Goal: Transaction & Acquisition: Purchase product/service

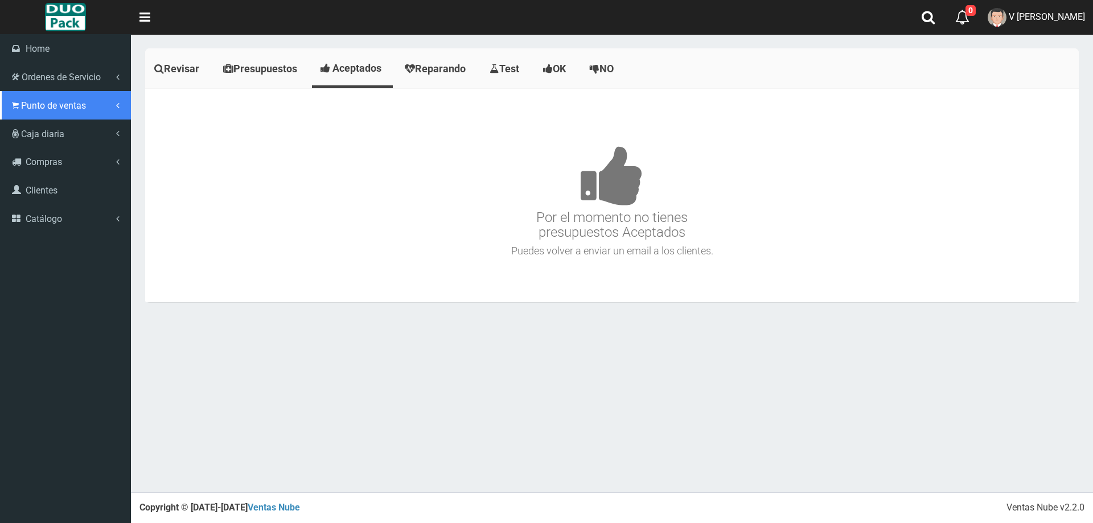
click at [23, 95] on link "Punto de ventas" at bounding box center [65, 105] width 131 height 28
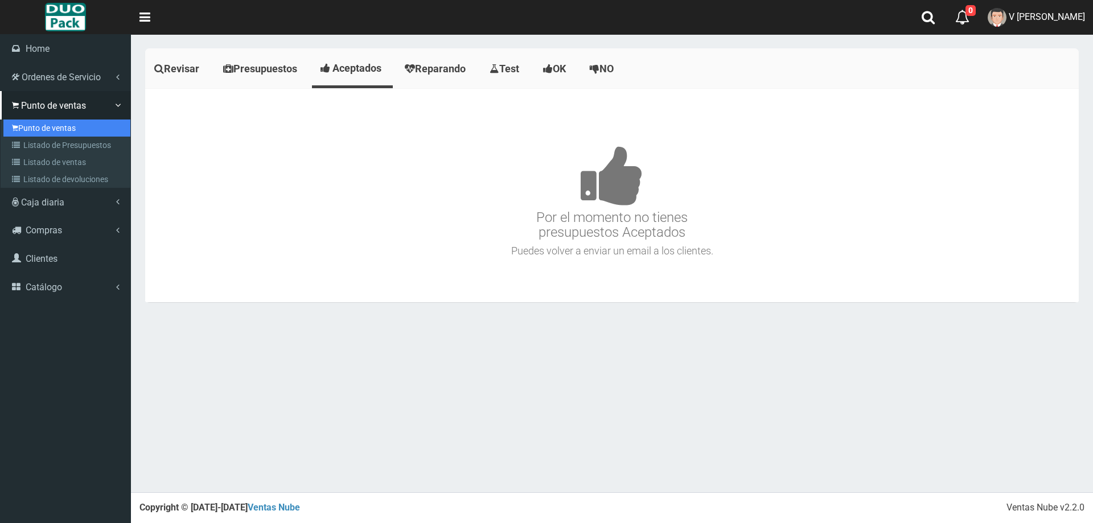
click at [61, 122] on link "Punto de ventas" at bounding box center [66, 128] width 127 height 17
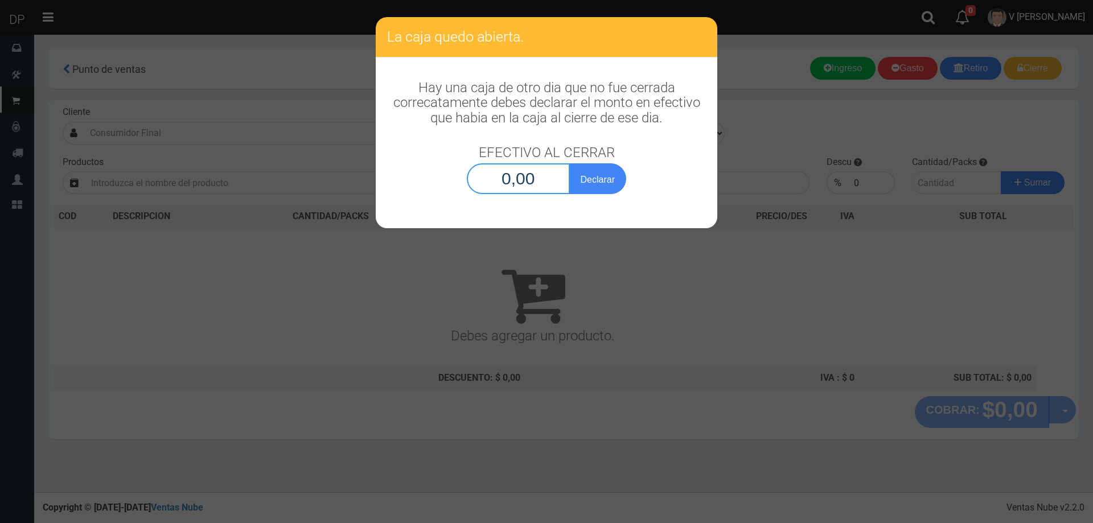
click at [530, 175] on input "0,00" at bounding box center [518, 178] width 103 height 31
type input "1,00"
click at [569, 163] on button "Declarar" at bounding box center [597, 178] width 57 height 31
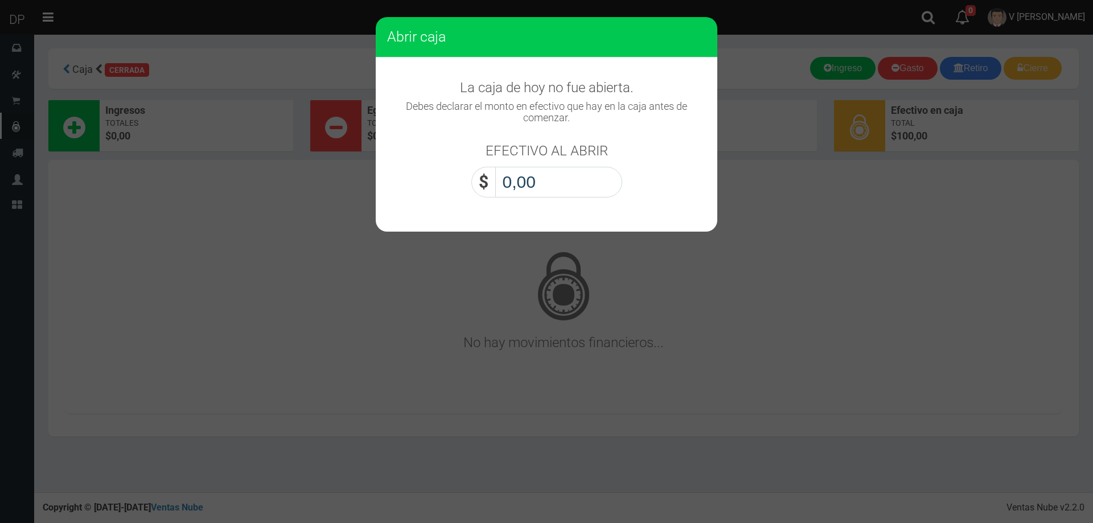
click at [530, 175] on input "0,00" at bounding box center [558, 182] width 127 height 31
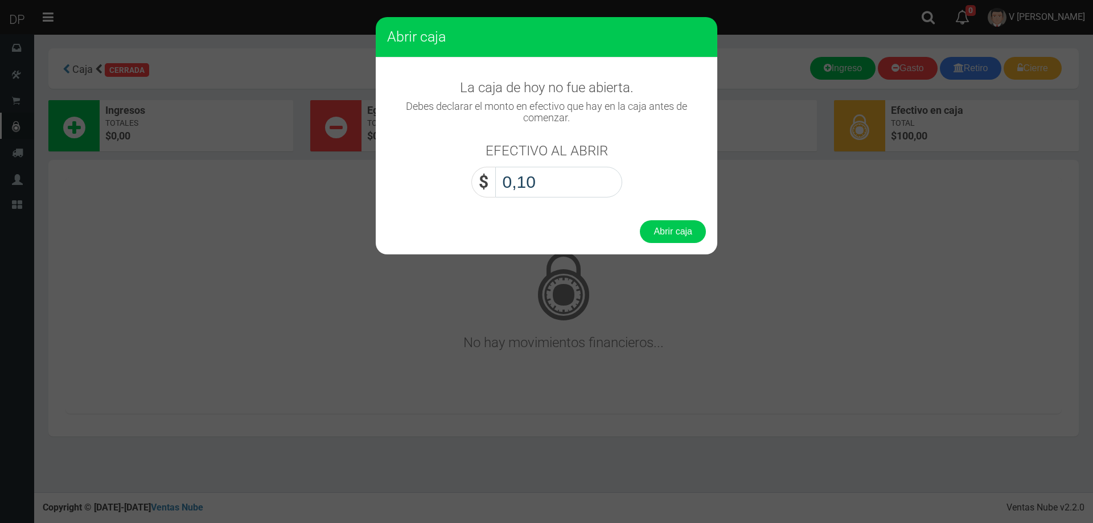
type input "1,00"
click at [640, 220] on button "Abrir caja" at bounding box center [673, 231] width 66 height 23
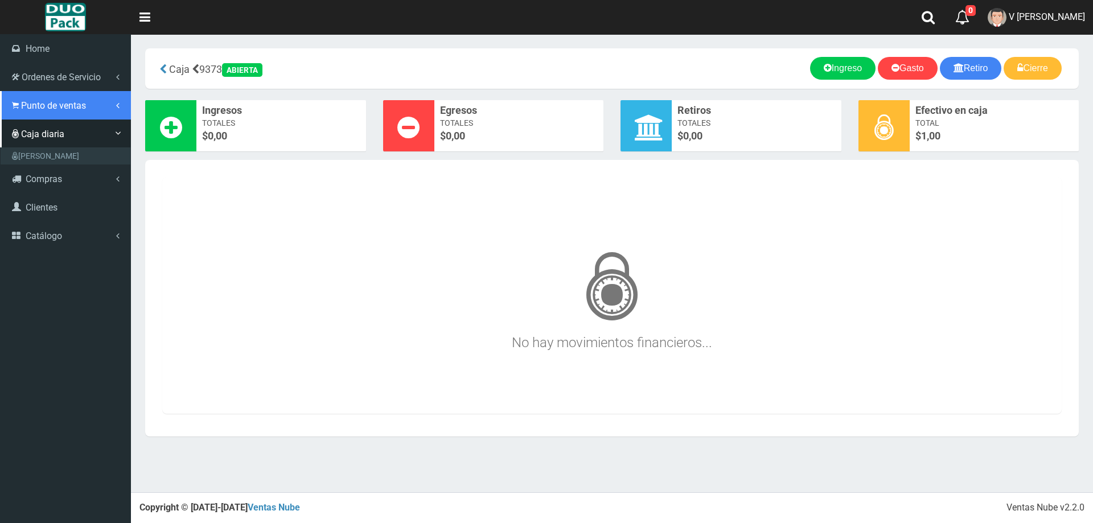
click at [32, 99] on link "Punto de ventas" at bounding box center [65, 105] width 131 height 28
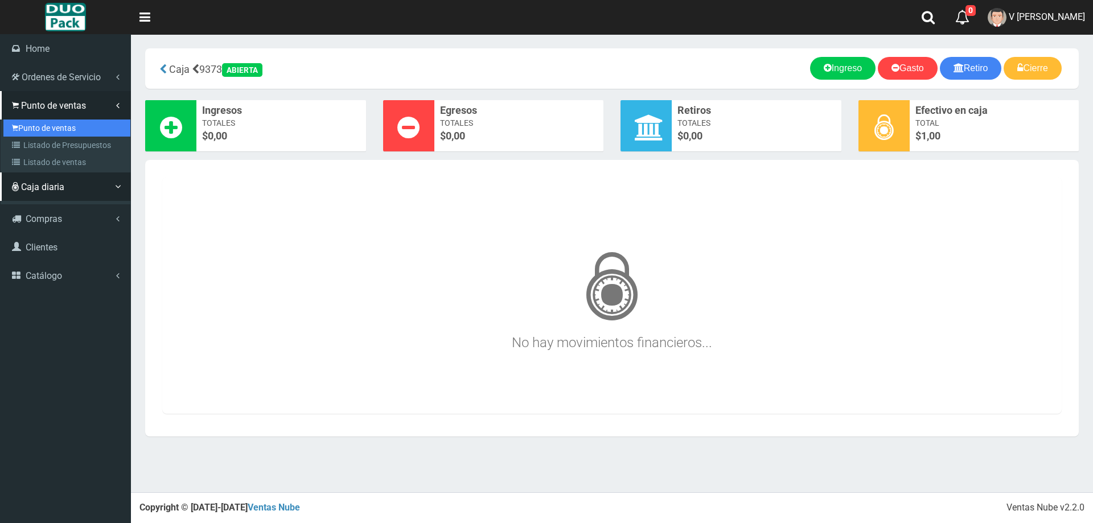
click at [53, 122] on link "Punto de ventas" at bounding box center [66, 128] width 127 height 17
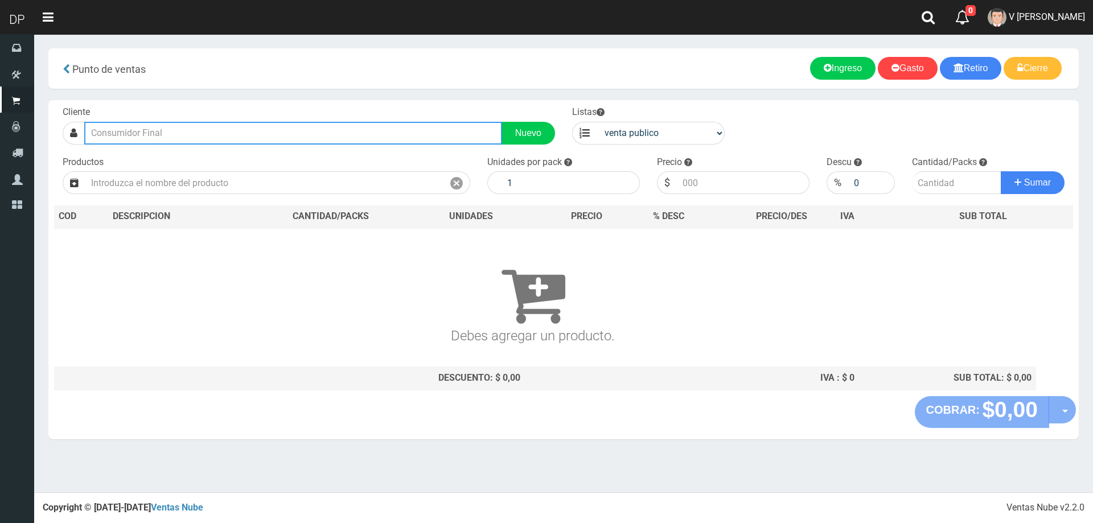
click at [157, 130] on input "text" at bounding box center [293, 133] width 418 height 23
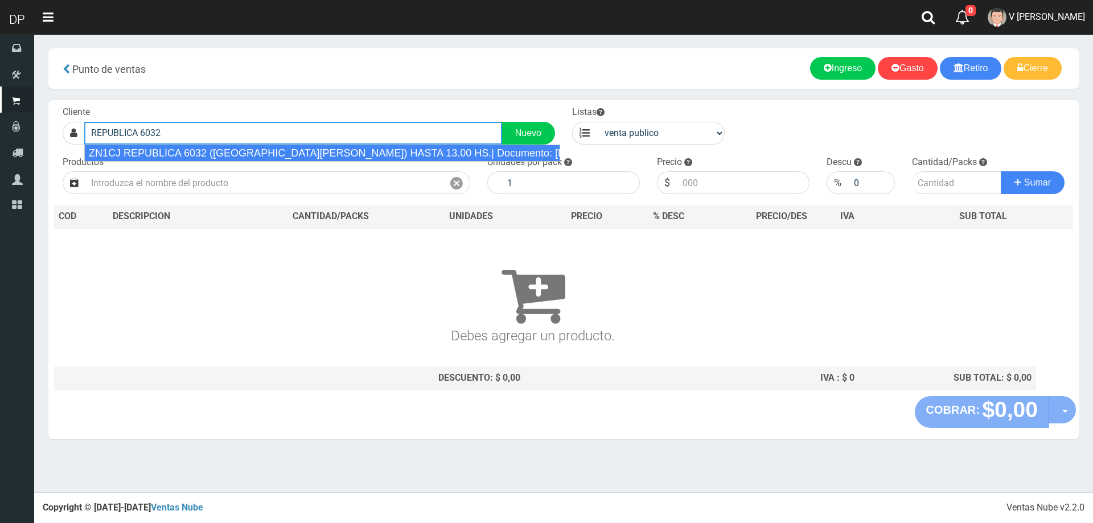
click at [214, 145] on div "ZN1CJ REPUBLICA 6032 ([GEOGRAPHIC_DATA][PERSON_NAME]) HASTA 13.00 HS.| Document…" at bounding box center [322, 153] width 476 height 17
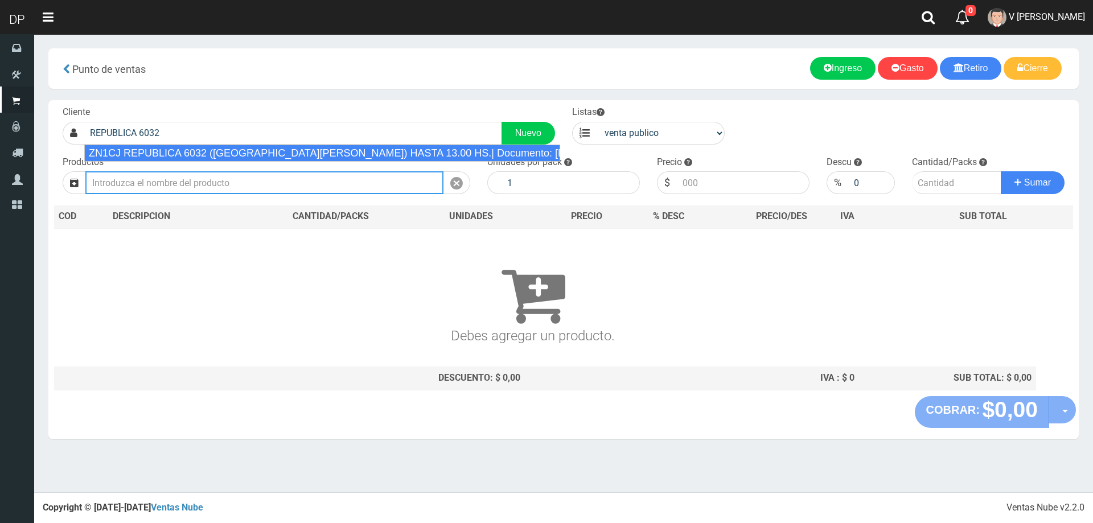
type input "ZN1CJ REPUBLICA 6032 ([GEOGRAPHIC_DATA][PERSON_NAME]) HASTA 13.00 HS.| Document…"
select select "2"
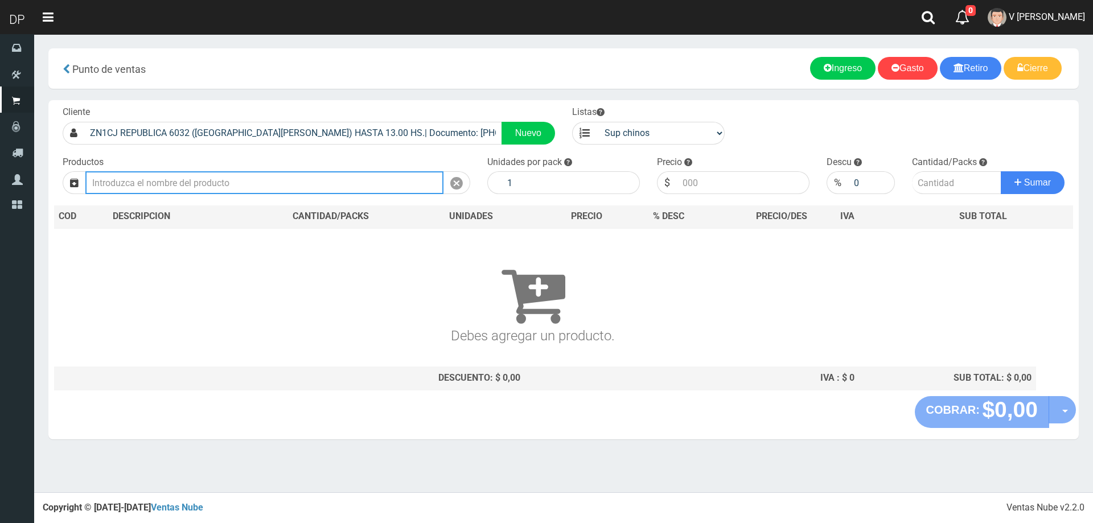
click at [228, 184] on input "text" at bounding box center [264, 182] width 358 height 23
type input "a"
type input "A"
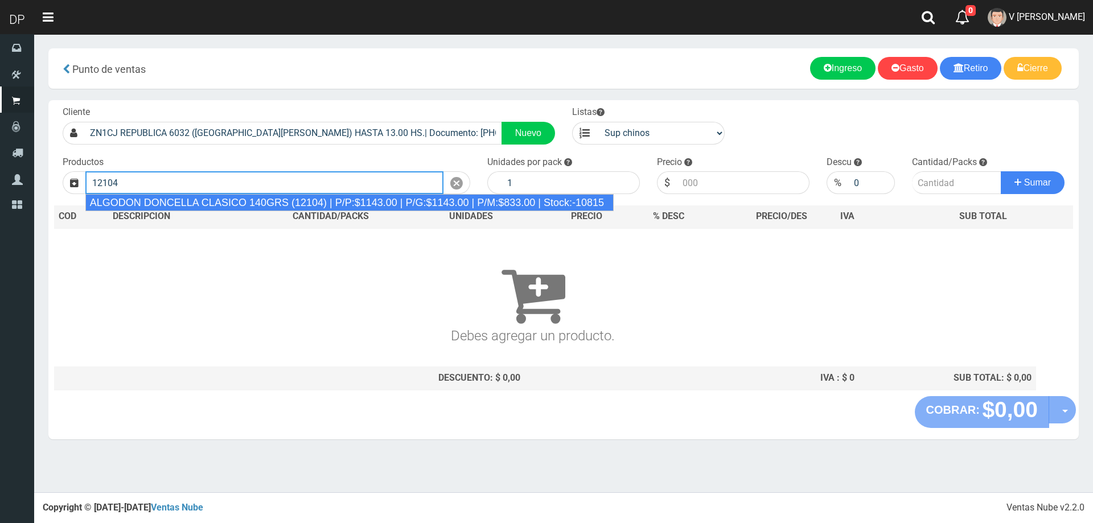
click at [233, 198] on div "ALGODON DONCELLA CLASICO 140GRS (12104) | P/P:$1143.00 | P/G:$1143.00 | P/M:$83…" at bounding box center [349, 202] width 529 height 17
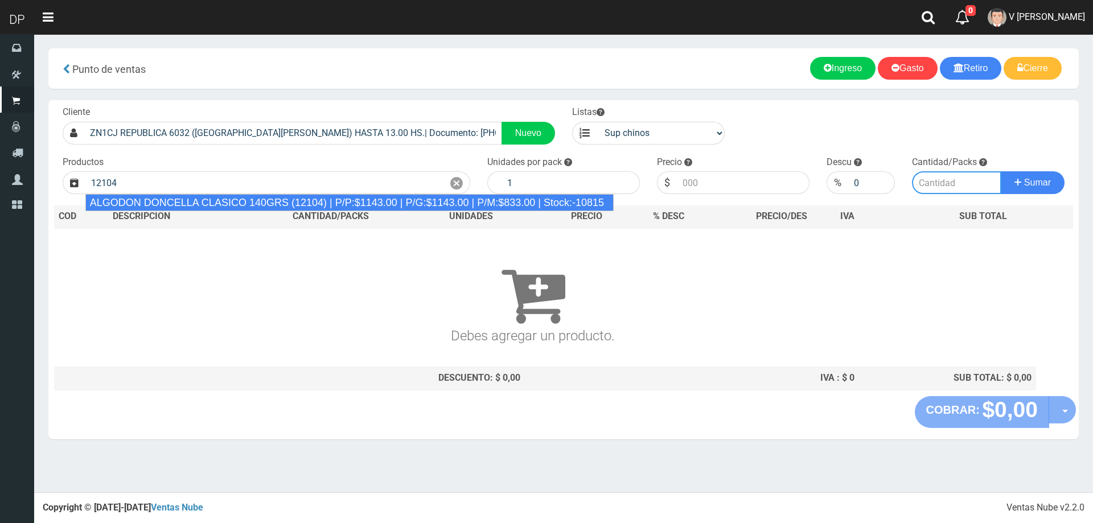
type input "ALGODON DONCELLA CLASICO 140GRS (12104) | P/P:$1143.00 | P/G:$1143.00 | P/M:$83…"
type input "20"
type input "1143.00"
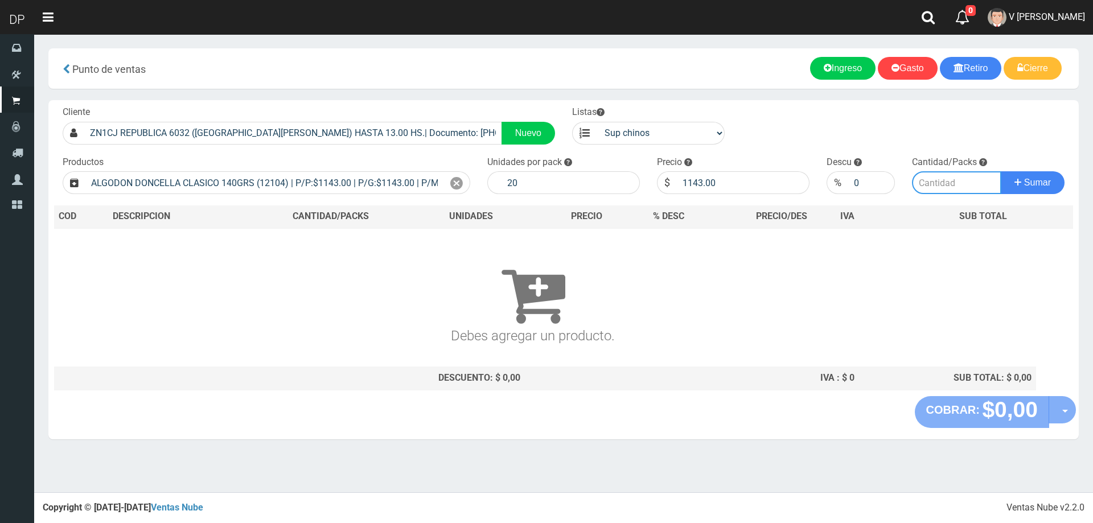
click at [944, 184] on input "number" at bounding box center [957, 182] width 90 height 23
type input "1"
click at [1001, 171] on button "Sumar" at bounding box center [1033, 182] width 64 height 23
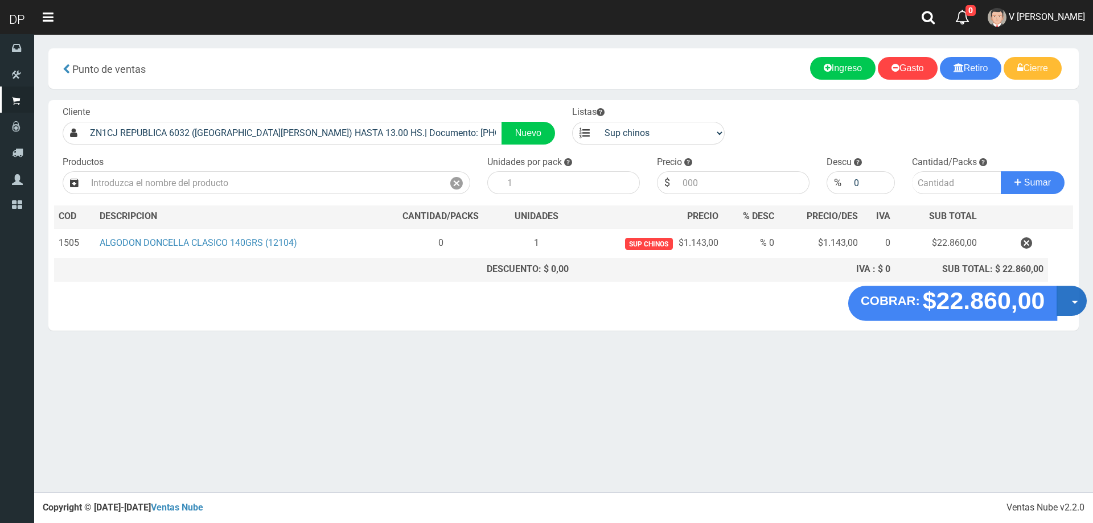
click at [1068, 297] on button "Opciones" at bounding box center [1072, 301] width 30 height 30
click at [1048, 313] on link "Hacer Devolucion" at bounding box center [1036, 305] width 102 height 26
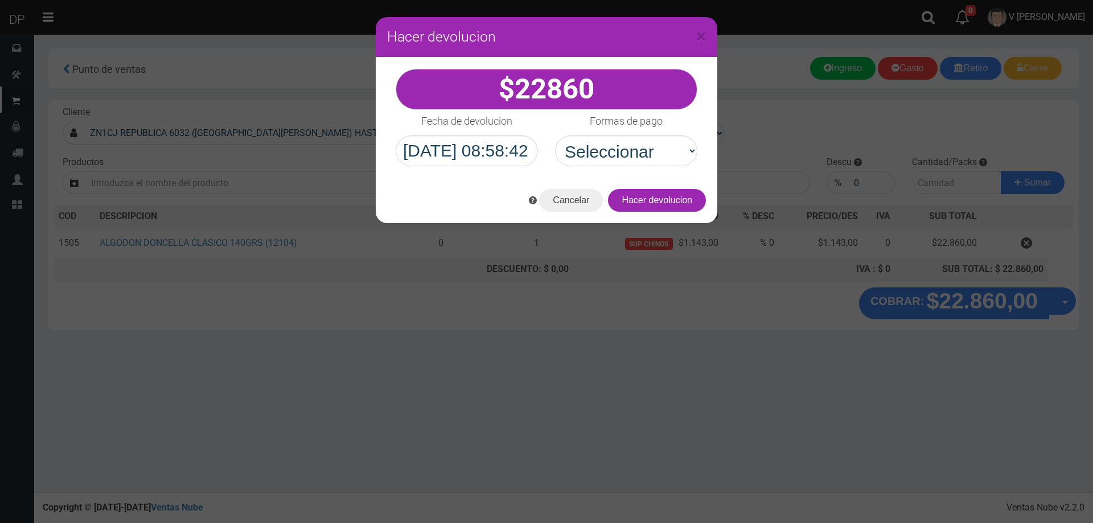
click at [663, 174] on div "22860" at bounding box center [547, 118] width 342 height 120
click at [664, 161] on select "Seleccionar Efectivo Tarjeta de Crédito Depósito Débito" at bounding box center [626, 151] width 142 height 31
select select "Efectivo"
click at [555, 136] on select "Seleccionar Efectivo Tarjeta de Crédito Depósito Débito" at bounding box center [626, 151] width 142 height 31
click at [675, 183] on div "Cancelar Hacer devolucion" at bounding box center [547, 201] width 342 height 46
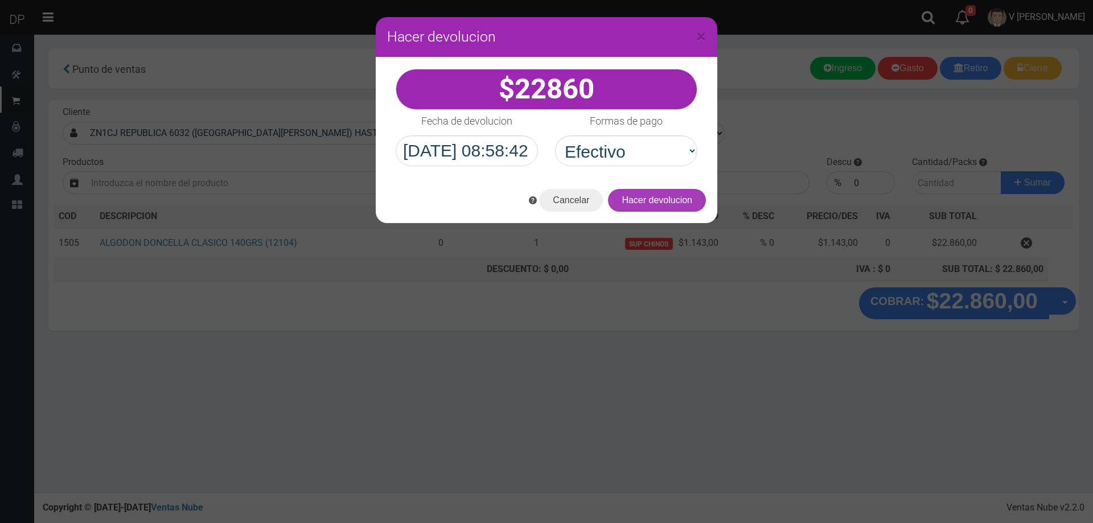
click at [669, 192] on button "Hacer devolucion" at bounding box center [657, 200] width 98 height 23
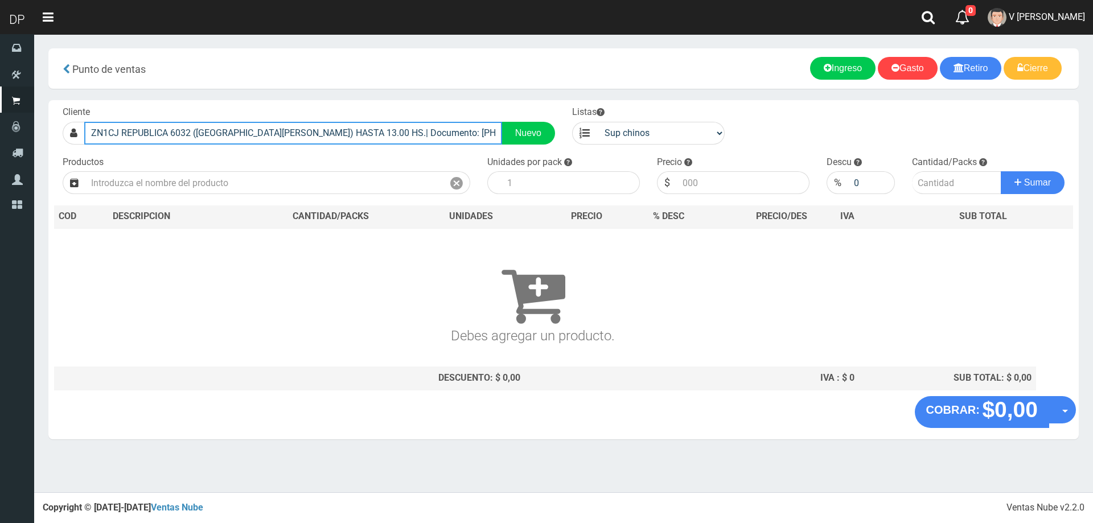
click at [376, 137] on input "ZN1CJ REPUBLICA 6032 (VILLA BALLESTER) HASTA 13.00 HS.| Documento: 69164643 | T…" at bounding box center [293, 133] width 418 height 23
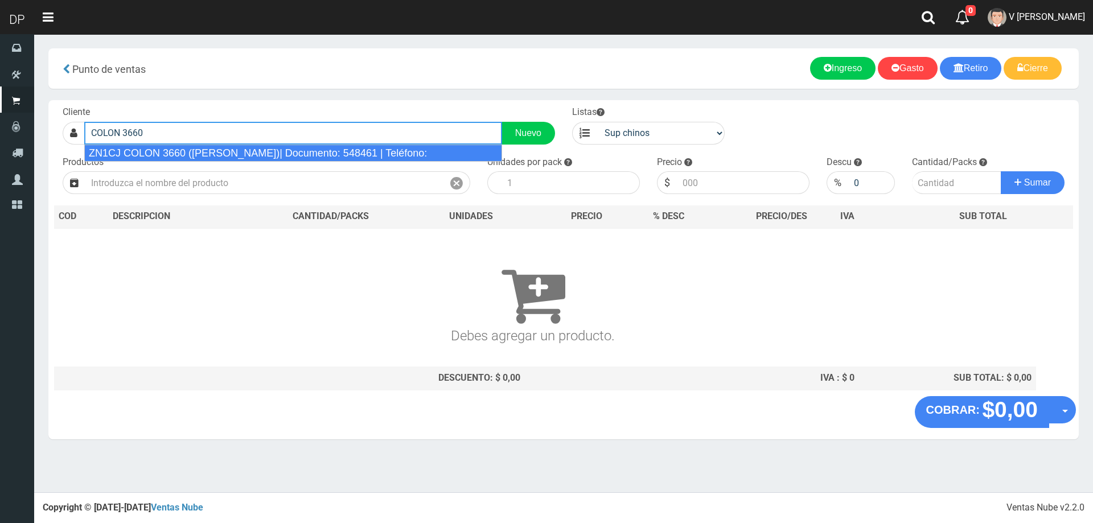
click at [370, 151] on div "ZN1CJ COLON 3660 ([PERSON_NAME])| Documento: 548461 | Teléfono:" at bounding box center [293, 153] width 418 height 17
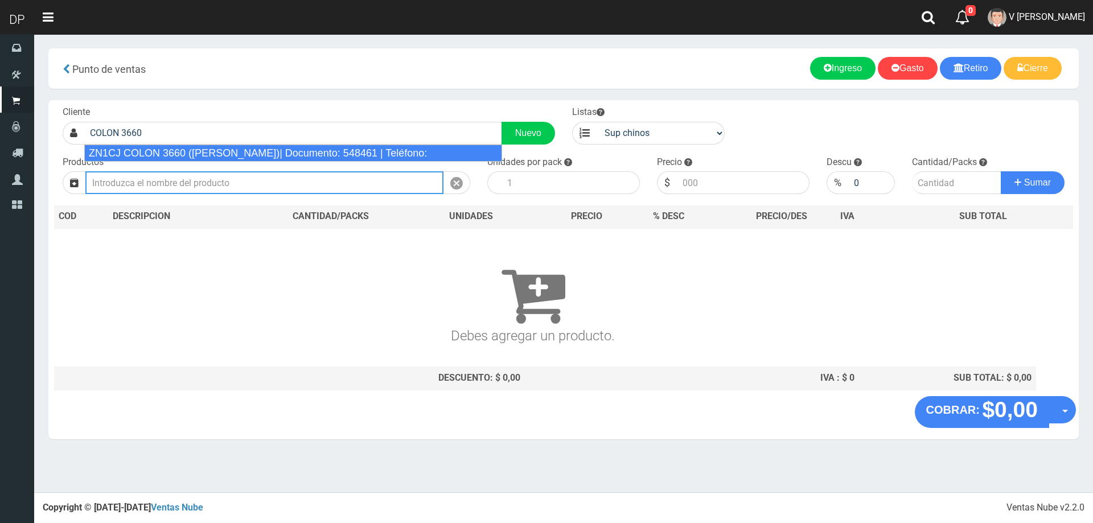
type input "ZN1CJ COLON 3660 (BALLESTER)| Documento: 548461 | Teléfono:"
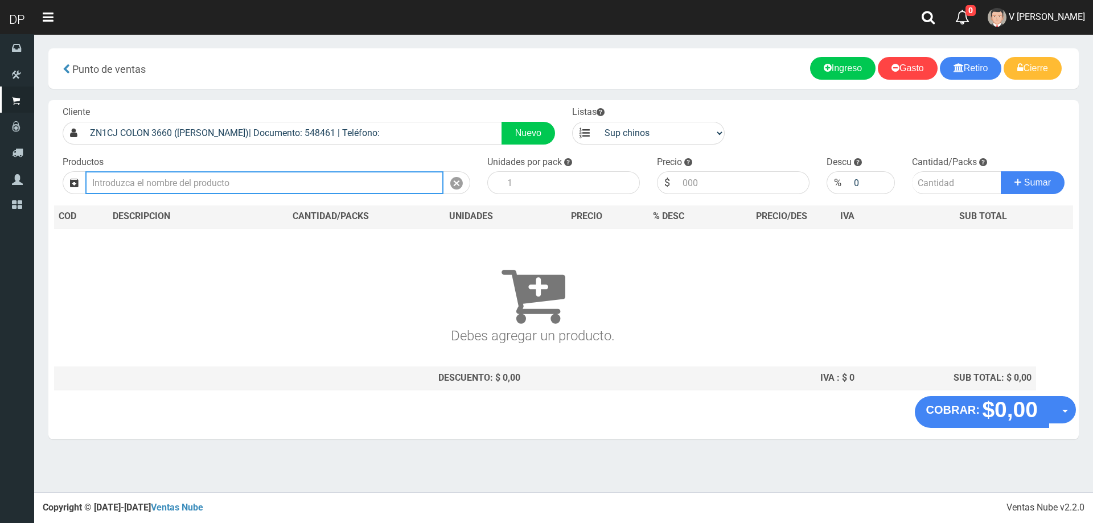
click at [364, 176] on input "text" at bounding box center [264, 182] width 358 height 23
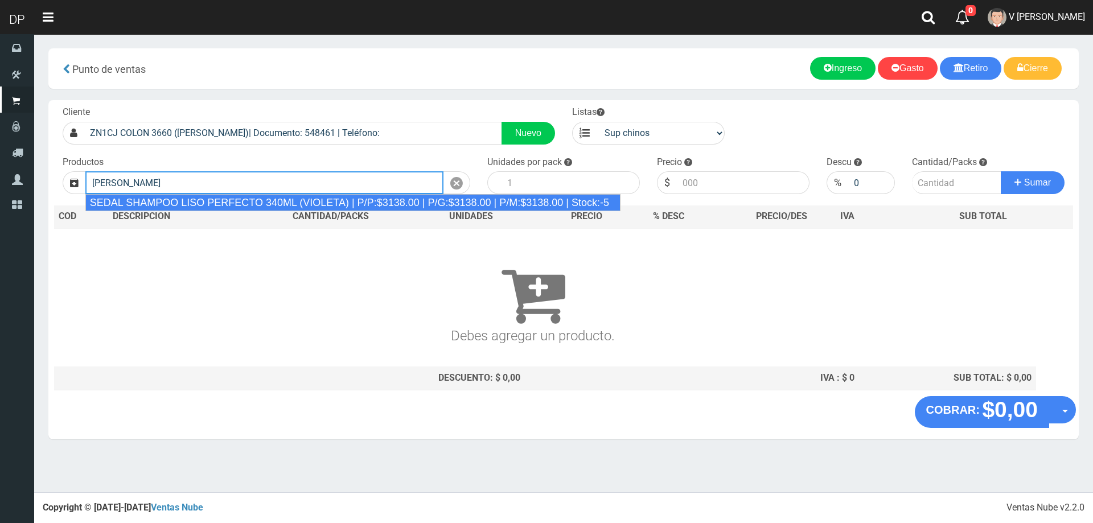
click at [372, 198] on div "SEDAL SHAMPOO LISO PERFECTO 340ML (VIOLETA) | P/P:$3138.00 | P/G:$3138.00 | P/M…" at bounding box center [352, 202] width 535 height 17
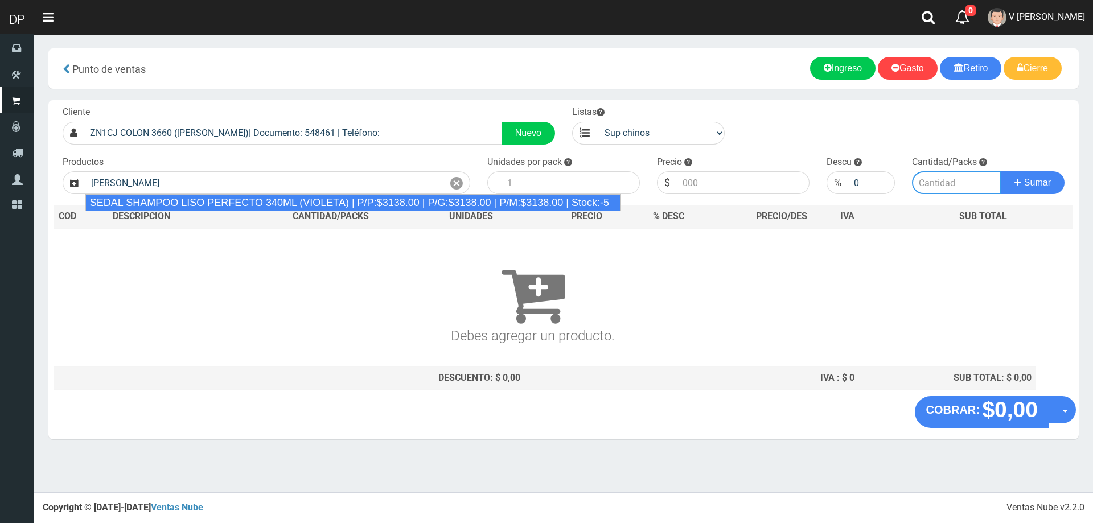
type input "SEDAL SHAMPOO LISO PERFECTO 340ML (VIOLETA) | P/P:$3138.00 | P/G:$3138.00 | P/M…"
type input "12"
type input "3138.00"
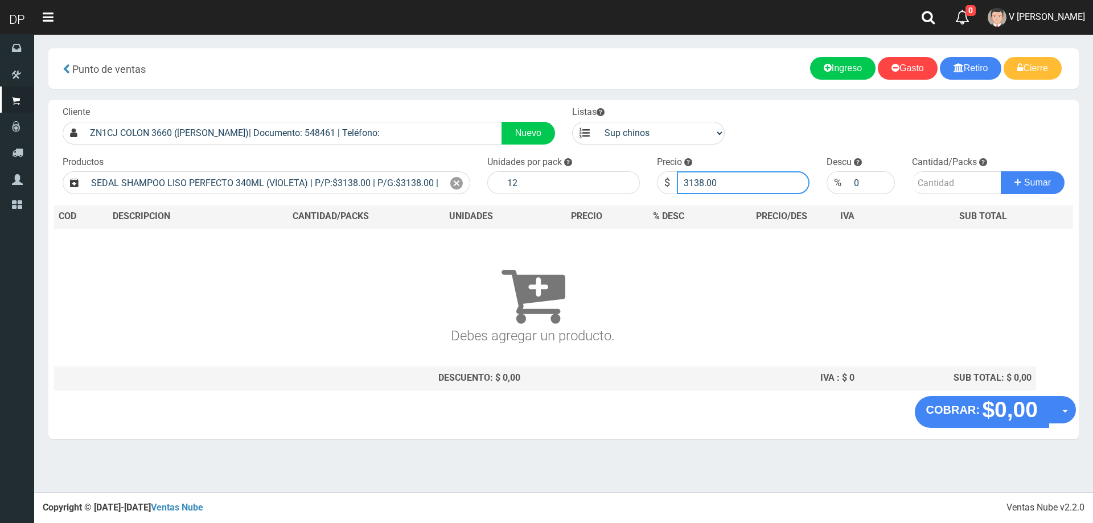
click at [691, 182] on input "3138.00" at bounding box center [743, 182] width 133 height 23
click at [691, 181] on input "3138.00" at bounding box center [743, 182] width 133 height 23
type input "2857"
type input "2857.60"
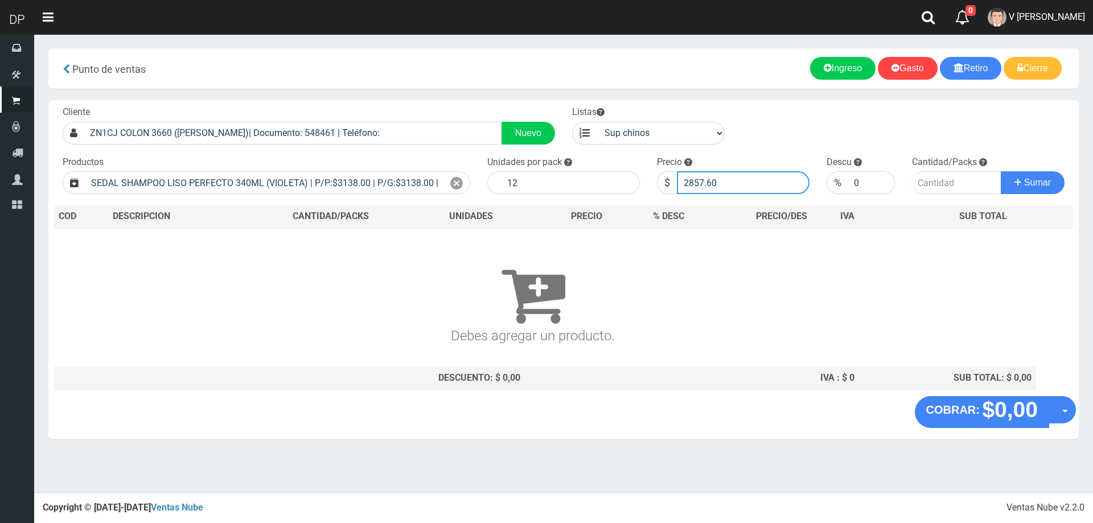
click at [1001, 171] on button "Sumar" at bounding box center [1033, 182] width 64 height 23
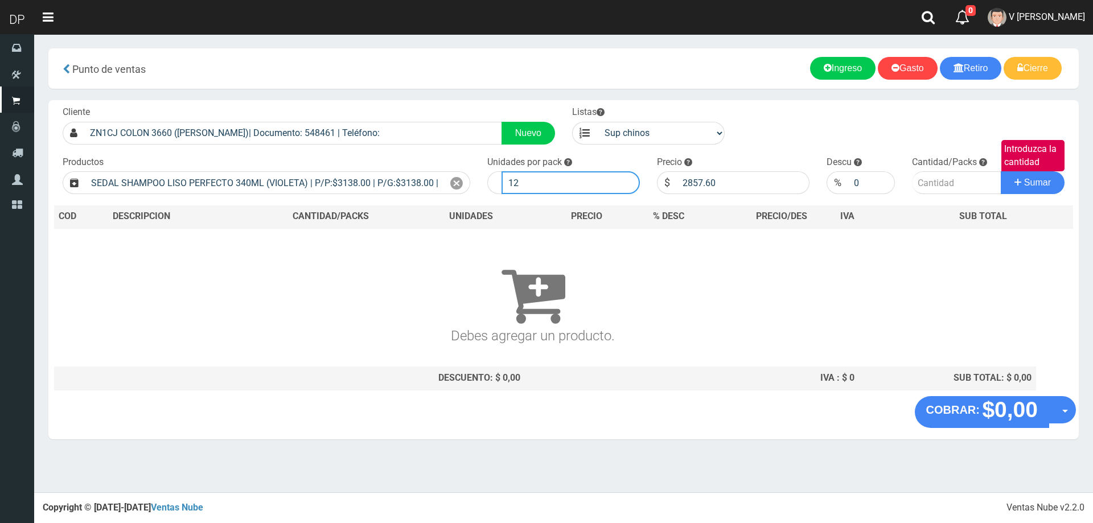
click at [579, 184] on input "12" at bounding box center [571, 182] width 138 height 23
type input "1"
type input "6"
type input "1"
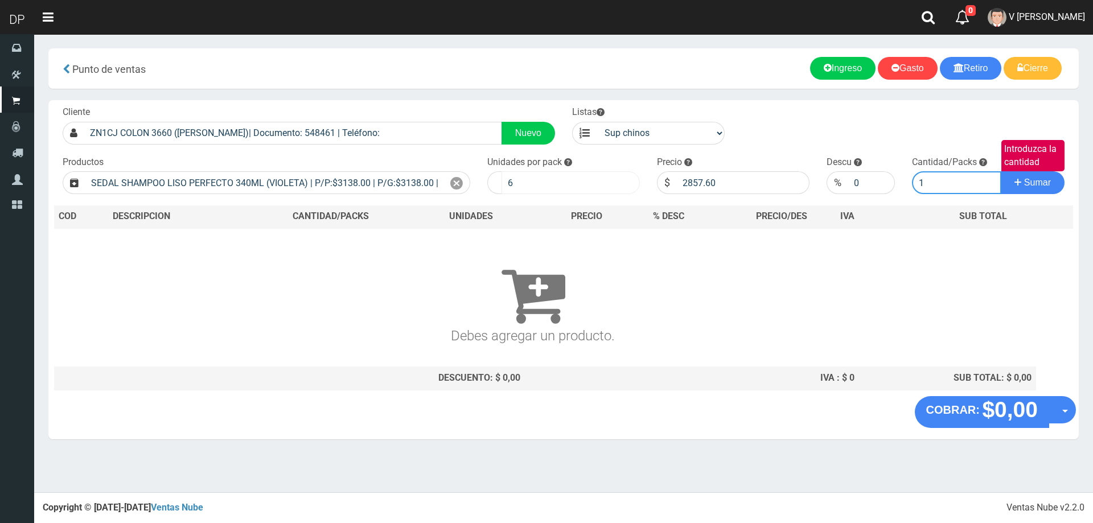
click at [1001, 171] on button "Sumar" at bounding box center [1033, 182] width 64 height 23
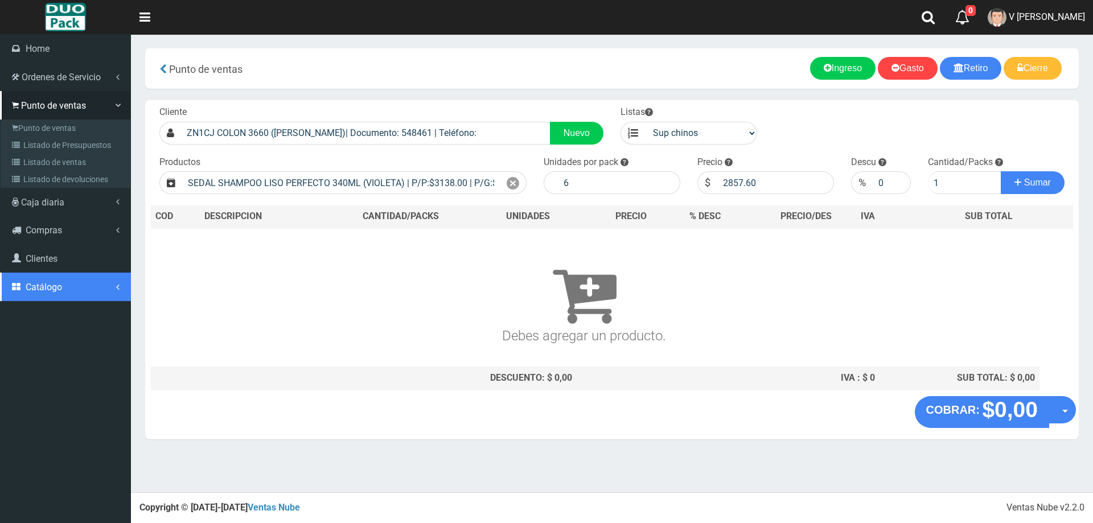
click at [43, 282] on span "Catálogo" at bounding box center [44, 287] width 36 height 11
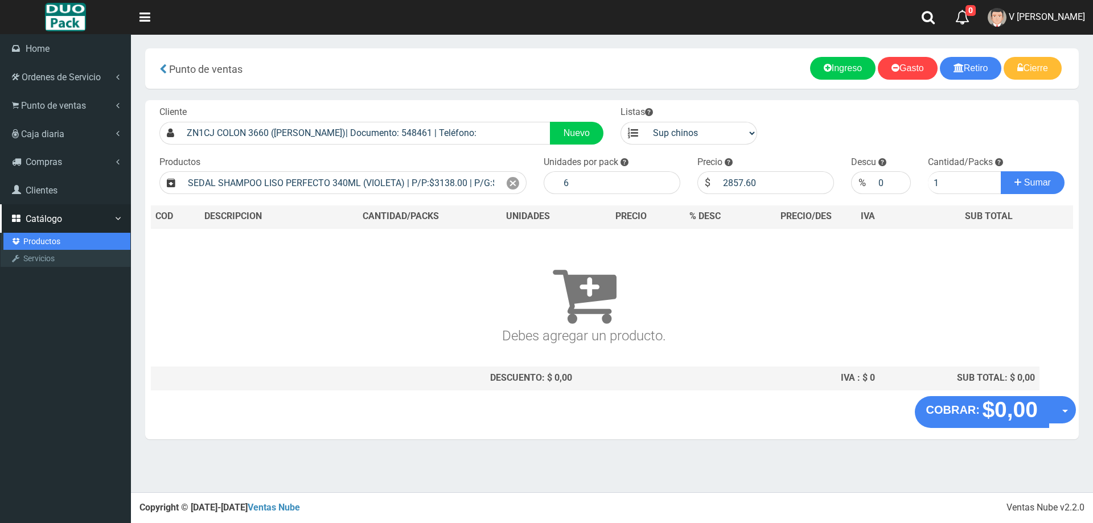
click at [44, 243] on link "Productos" at bounding box center [66, 241] width 127 height 17
click at [46, 244] on link "Productos" at bounding box center [66, 241] width 127 height 17
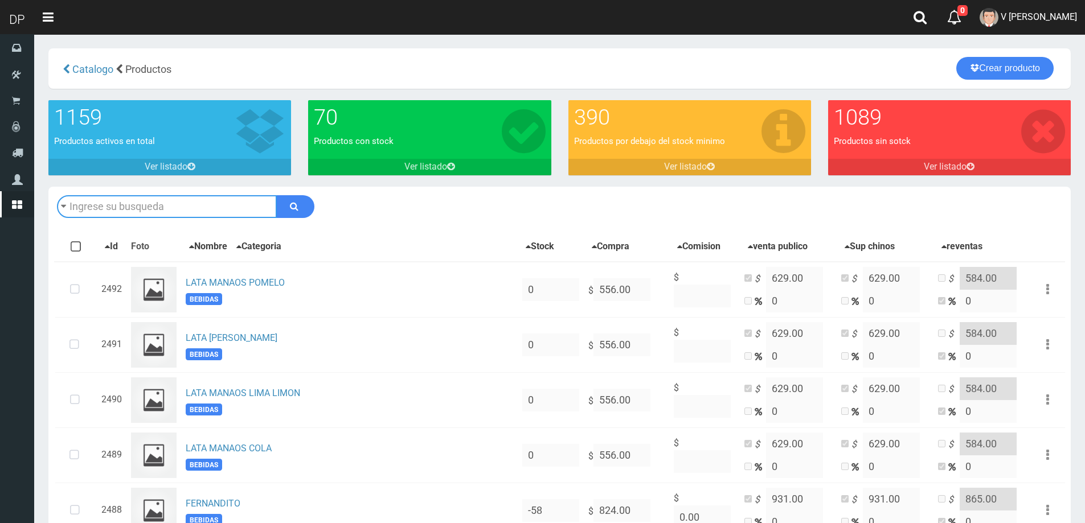
click at [143, 212] on input "text" at bounding box center [167, 206] width 220 height 23
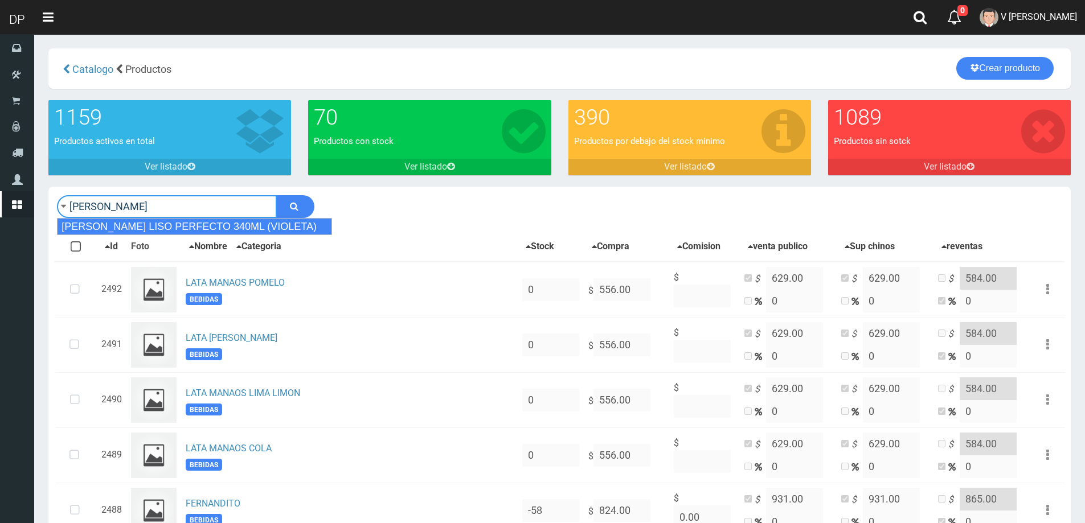
click at [151, 219] on div "[PERSON_NAME] LISO PERFECTO 340ML (VIOLETA)" at bounding box center [194, 226] width 275 height 17
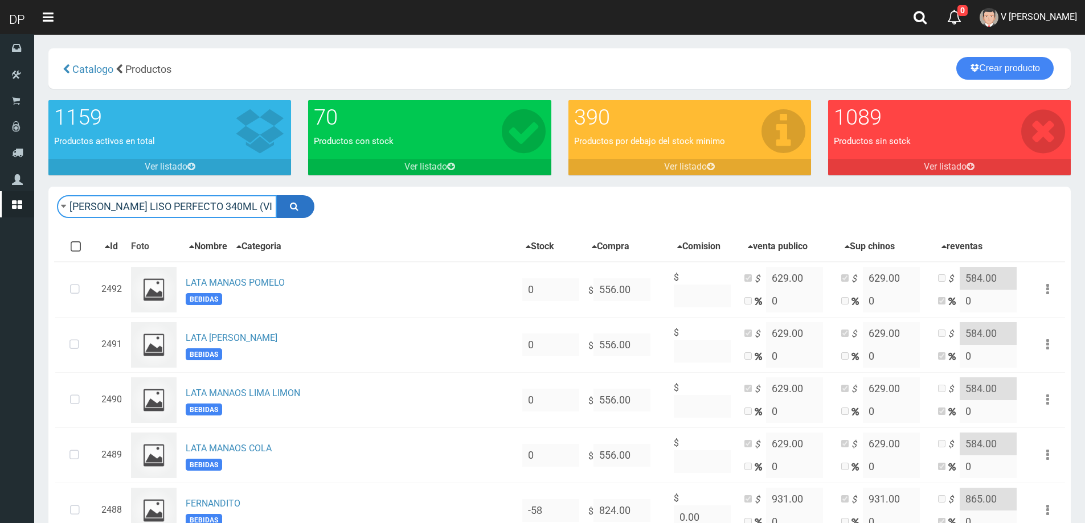
type input "[PERSON_NAME] LISO PERFECTO 340ML (VIOLETA)"
click at [293, 199] on icon "submit" at bounding box center [294, 206] width 9 height 16
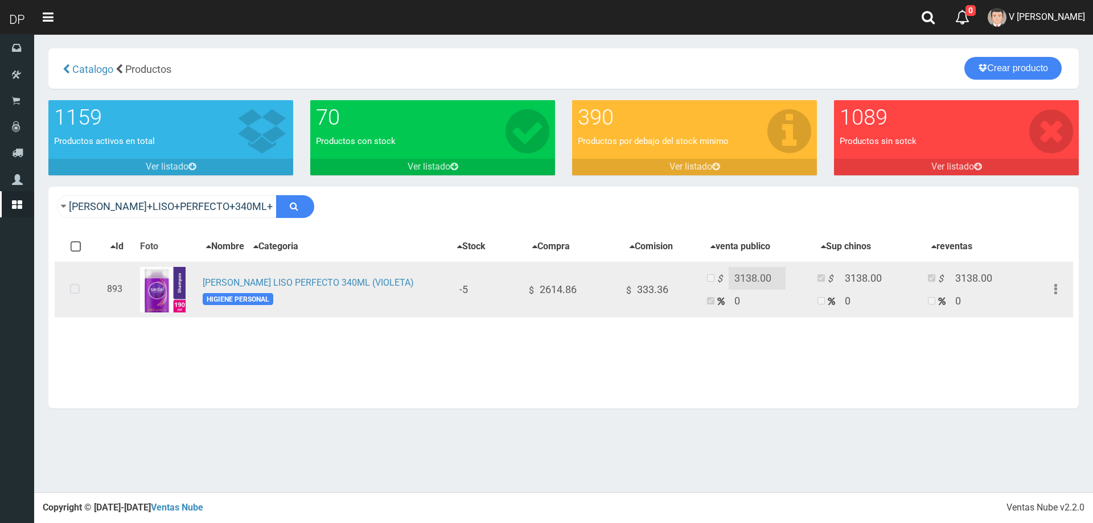
click at [76, 288] on icon at bounding box center [75, 290] width 30 height 38
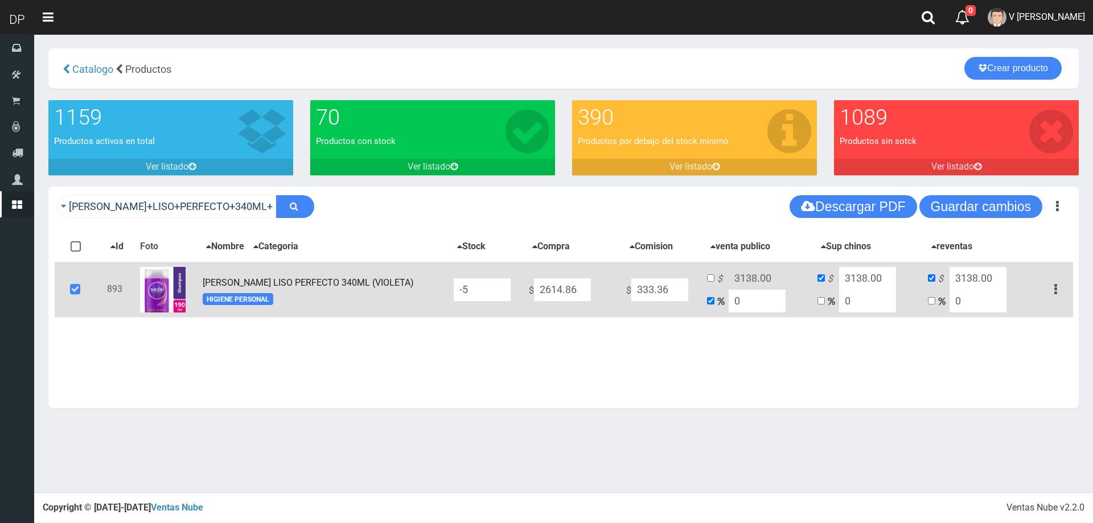
click at [484, 287] on input "-5" at bounding box center [482, 289] width 57 height 23
type input "-"
type input "12"
click at [1018, 206] on button "Guardar cambios" at bounding box center [981, 206] width 123 height 23
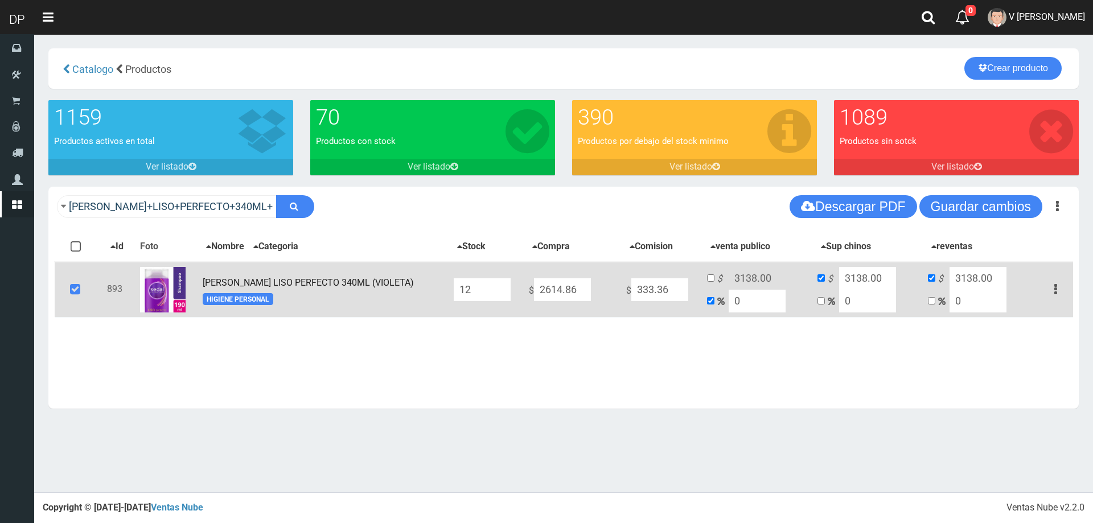
click at [76, 289] on icon at bounding box center [75, 290] width 31 height 38
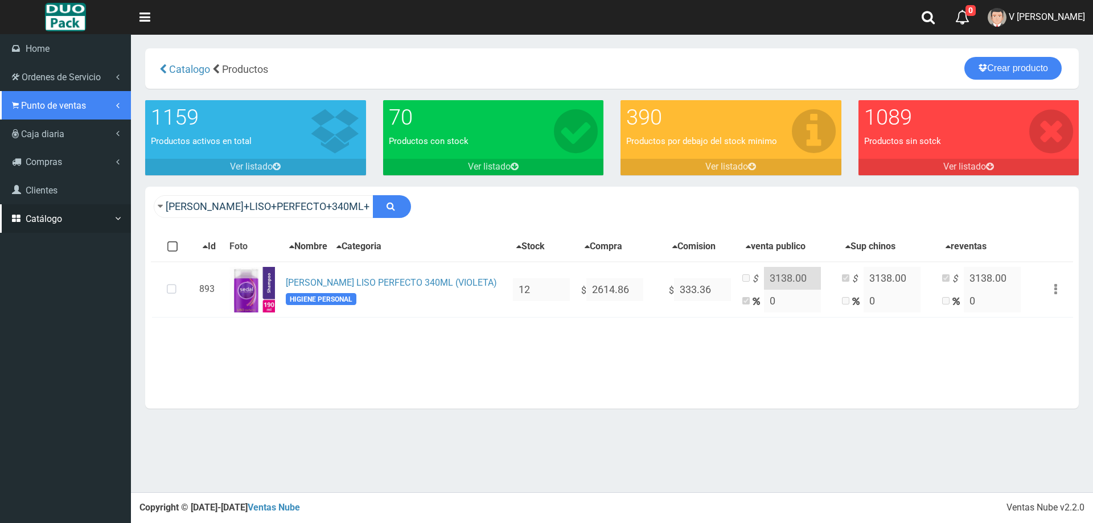
click at [41, 104] on span "Punto de ventas" at bounding box center [53, 105] width 65 height 11
click at [44, 118] on link "Punto de ventas" at bounding box center [65, 105] width 131 height 28
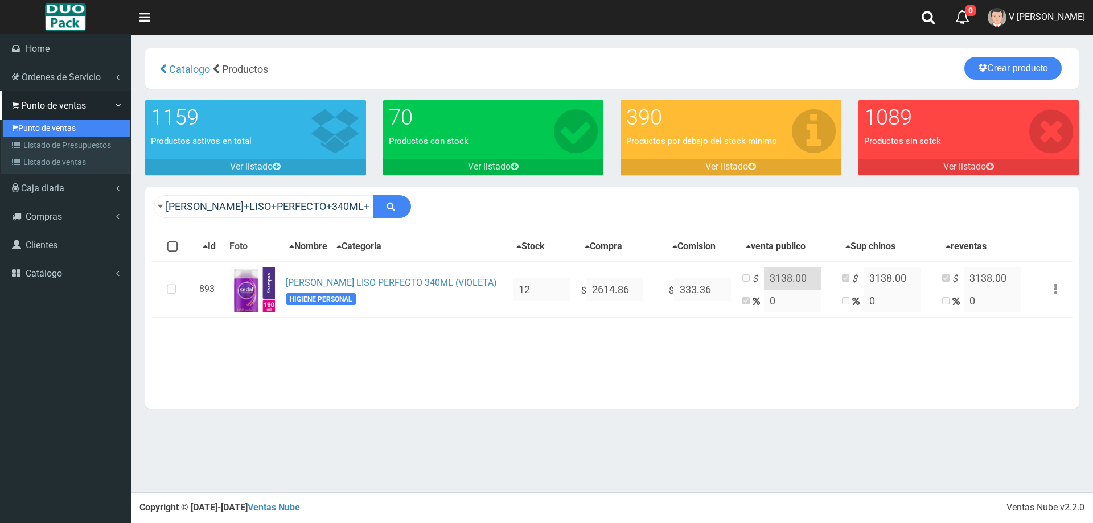
click at [44, 120] on link "Punto de ventas" at bounding box center [66, 128] width 127 height 17
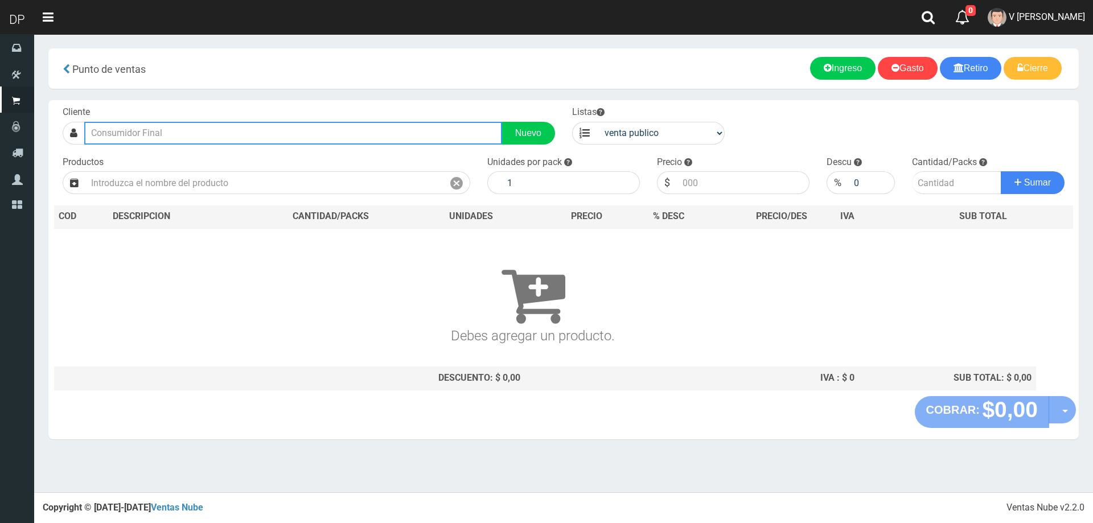
click at [120, 138] on input "text" at bounding box center [293, 133] width 418 height 23
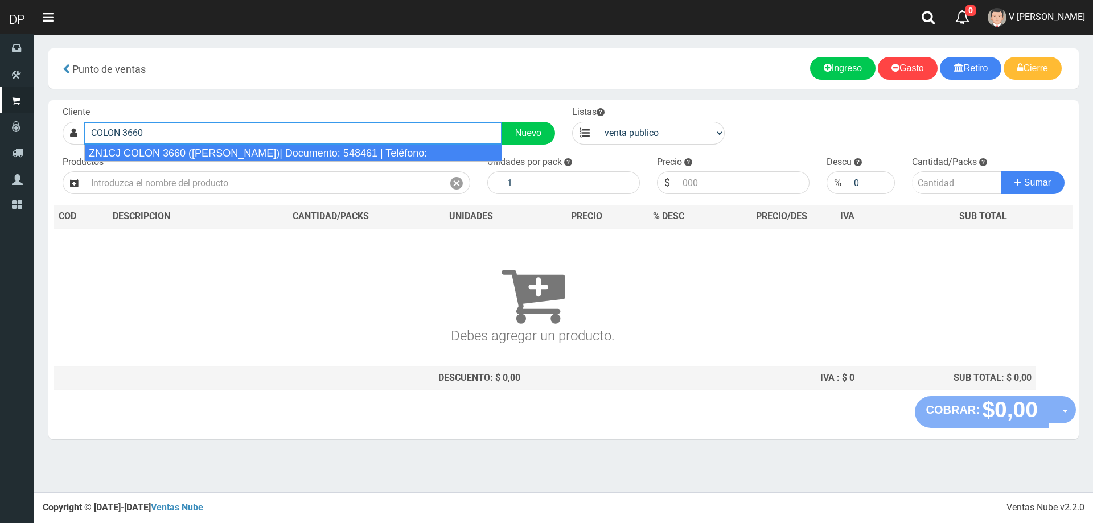
click at [169, 152] on div "ZN1CJ COLON 3660 (BALLESTER)| Documento: 548461 | Teléfono:" at bounding box center [293, 153] width 418 height 17
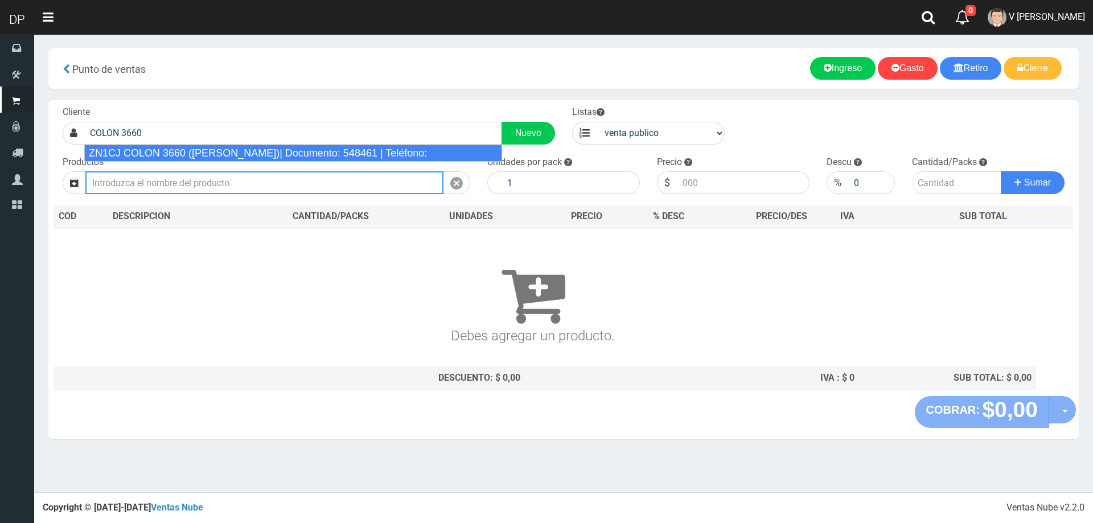
type input "ZN1CJ COLON 3660 (BALLESTER)| Documento: 548461 | Teléfono:"
select select "2"
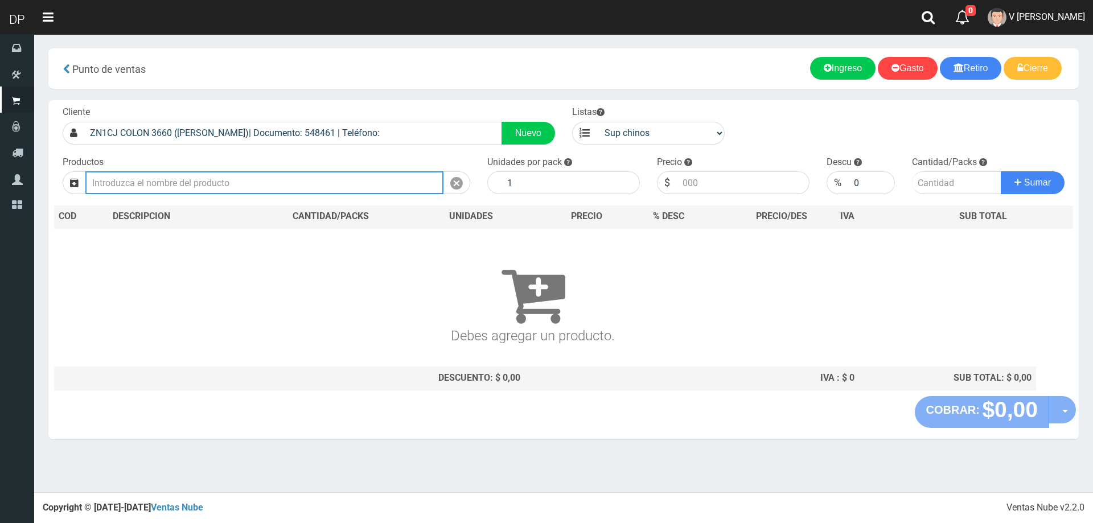
click at [187, 190] on input "text" at bounding box center [264, 182] width 358 height 23
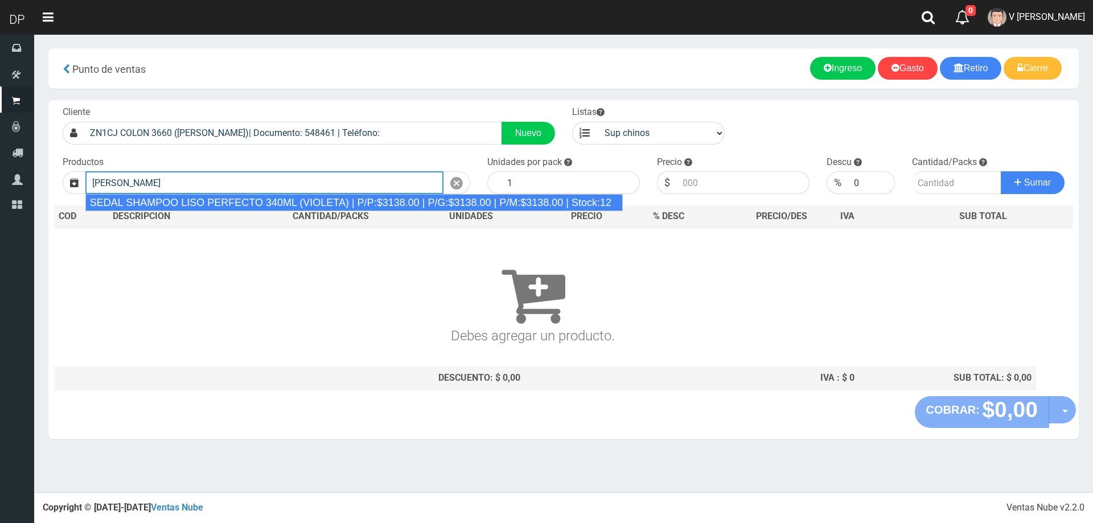
click at [210, 200] on div "SEDAL SHAMPOO LISO PERFECTO 340ML (VIOLETA) | P/P:$3138.00 | P/G:$3138.00 | P/M…" at bounding box center [354, 202] width 538 height 17
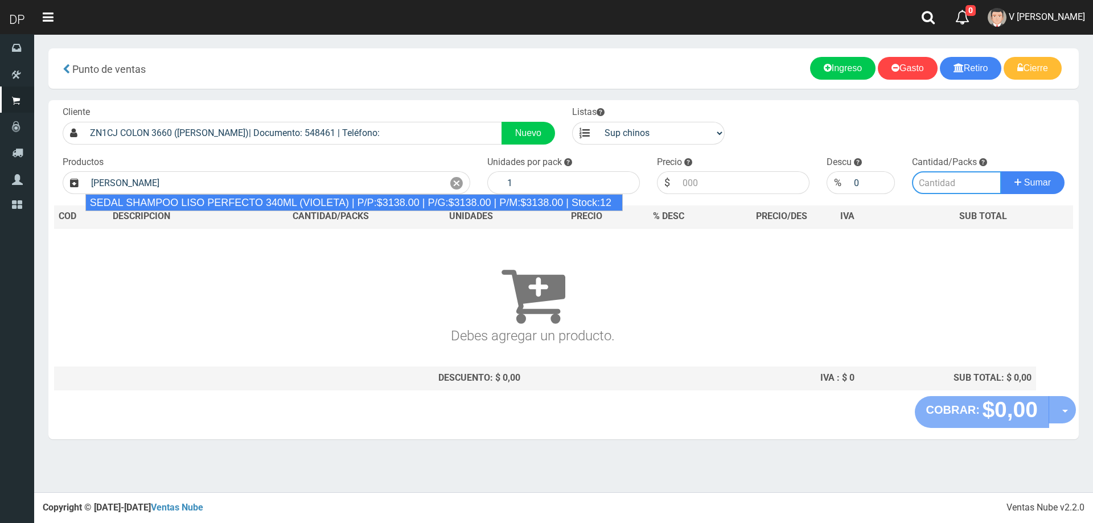
type input "SEDAL SHAMPOO LISO PERFECTO 340ML (VIOLETA) | P/P:$3138.00 | P/G:$3138.00 | P/M…"
type input "12"
type input "3138.00"
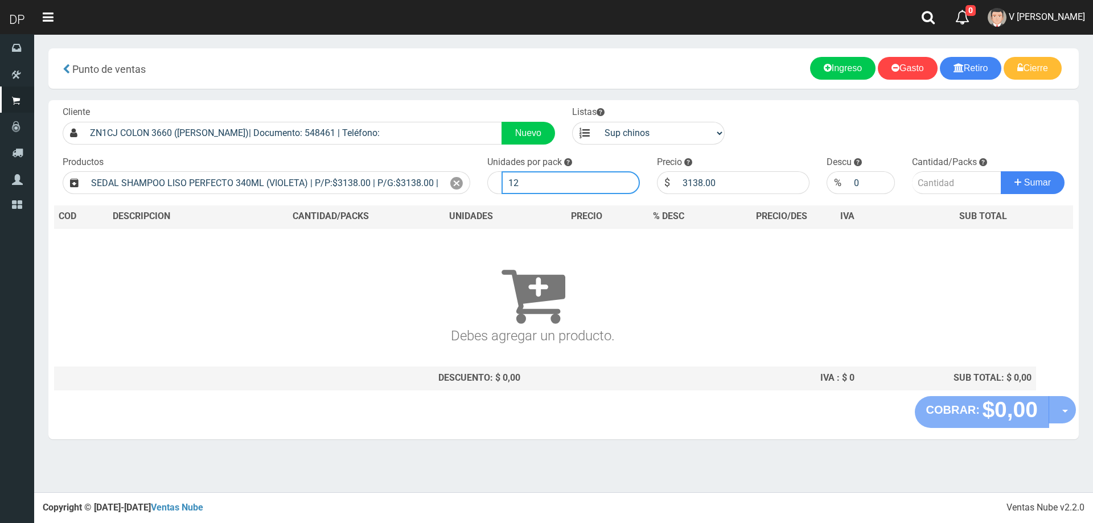
click at [538, 186] on input "12" at bounding box center [571, 182] width 138 height 23
type input "1"
type input "6"
click at [786, 188] on input "3138.00" at bounding box center [743, 182] width 133 height 23
type input "3"
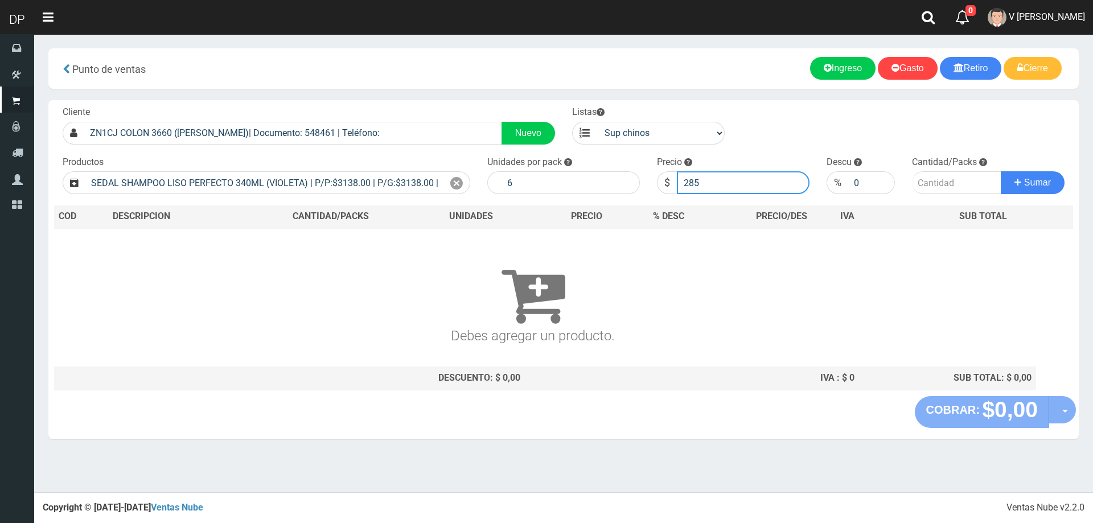
type input "2857"
type input "2857.60"
type input "1"
click at [1001, 171] on button "Sumar" at bounding box center [1033, 182] width 64 height 23
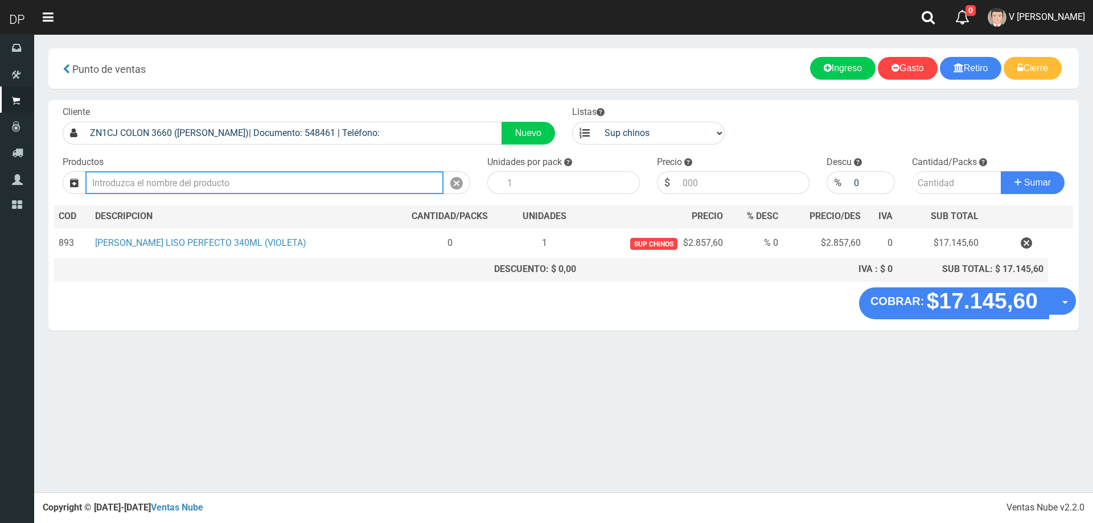
click at [146, 178] on input "text" at bounding box center [264, 182] width 358 height 23
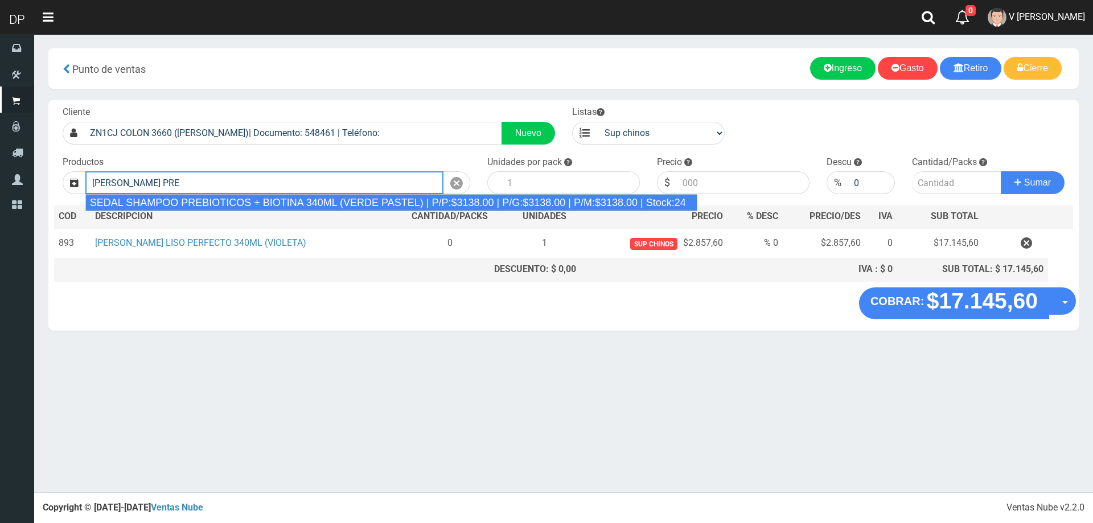
click at [309, 200] on div "SEDAL SHAMPOO PREBIOTICOS + BIOTINA 340ML (VERDE PASTEL) | P/P:$3138.00 | P/G:$…" at bounding box center [391, 202] width 612 height 17
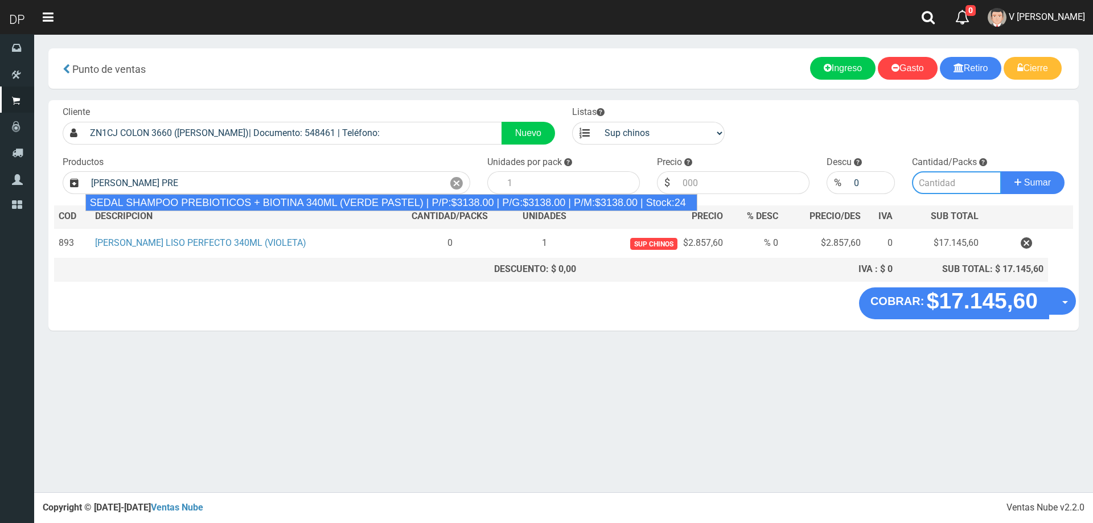
type input "SEDAL SHAMPOO PREBIOTICOS + BIOTINA 340ML (VERDE PASTEL) | P/P:$3138.00 | P/G:$…"
type input "12"
type input "3138.00"
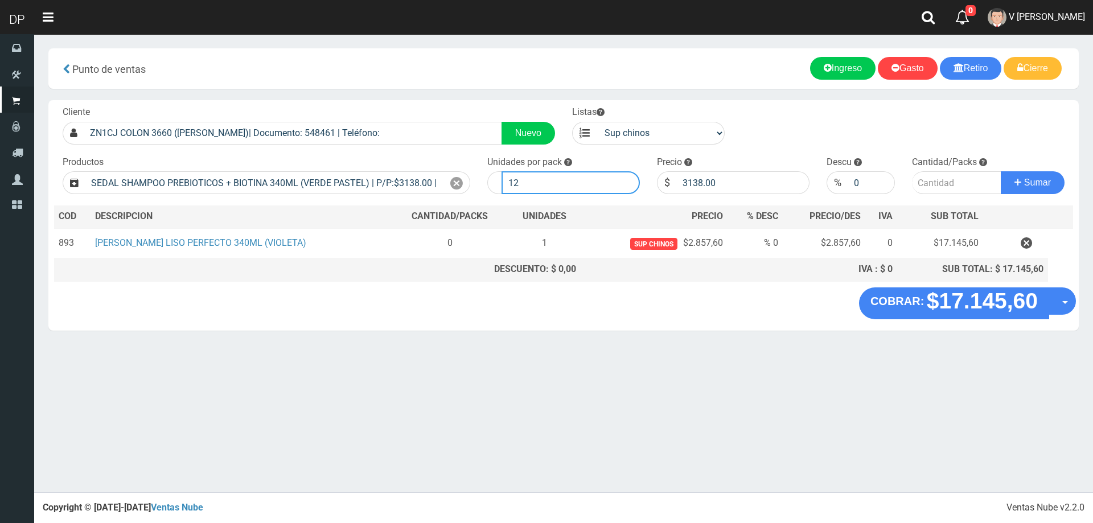
click at [588, 188] on input "12" at bounding box center [571, 182] width 138 height 23
type input "1"
type input "6"
type input "12"
click at [723, 181] on input "3138.00" at bounding box center [743, 182] width 133 height 23
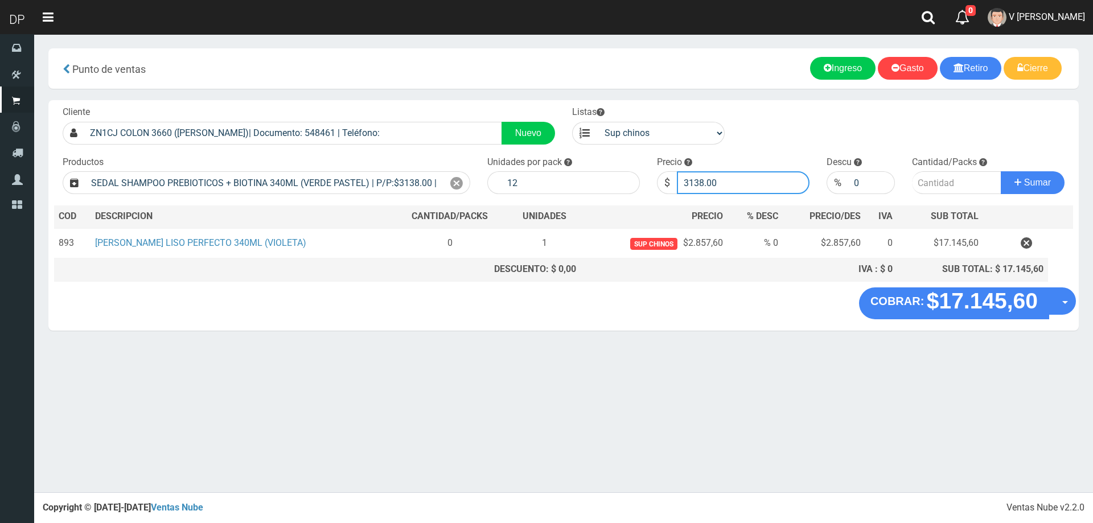
click at [723, 181] on input "3138.00" at bounding box center [743, 182] width 133 height 23
type input "3"
type input "2857"
type input "2857.60"
type input "1"
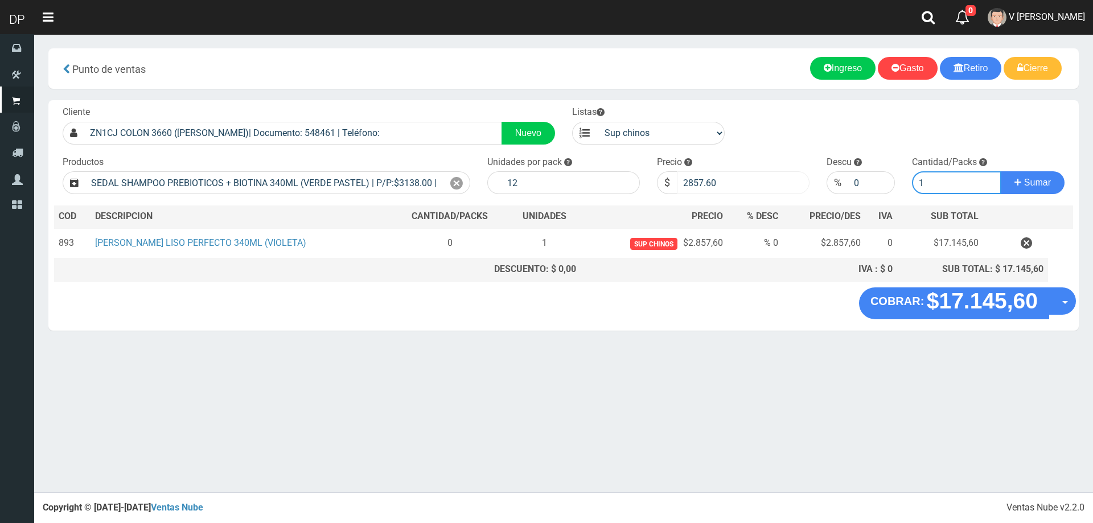
click at [1001, 171] on button "Sumar" at bounding box center [1033, 182] width 64 height 23
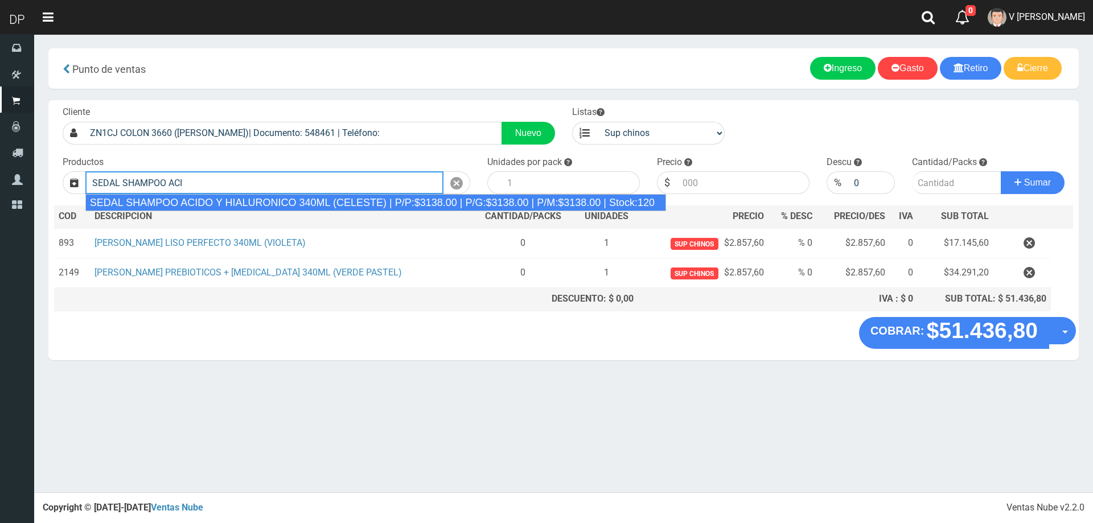
click at [411, 199] on div "SEDAL SHAMPOO ACIDO Y HIALURONICO 340ML (CELESTE) | P/P:$3138.00 | P/G:$3138.00…" at bounding box center [375, 202] width 581 height 17
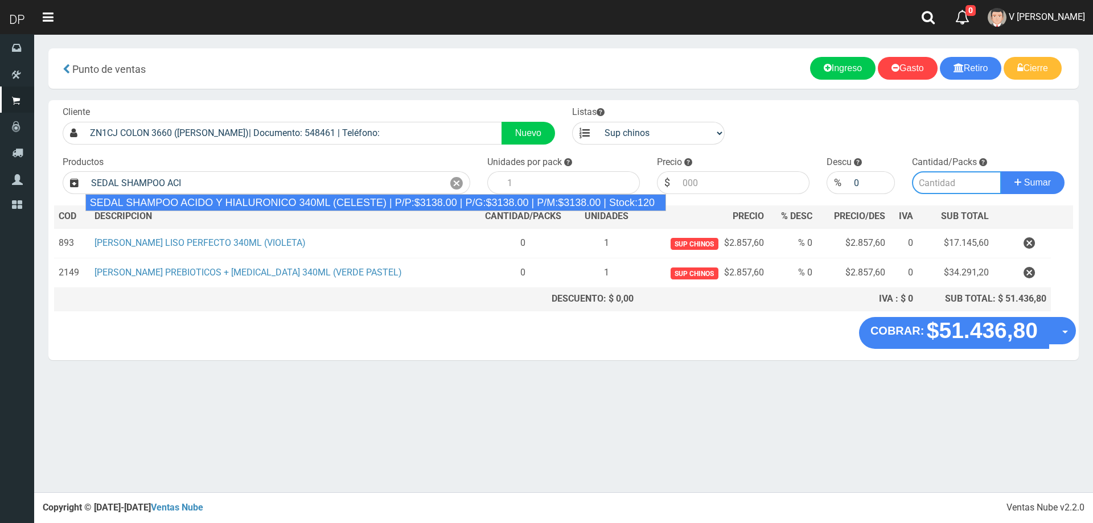
type input "SEDAL SHAMPOO ACIDO Y HIALURONICO 340ML (CELESTE) | P/P:$3138.00 | P/G:$3138.00…"
type input "12"
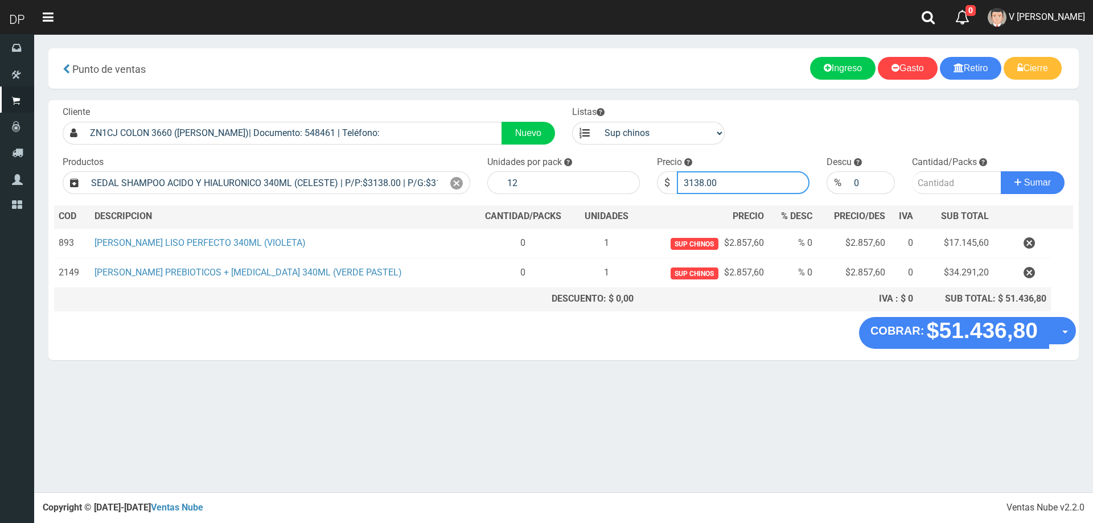
click at [731, 187] on input "3138.00" at bounding box center [743, 182] width 133 height 23
type input "3"
type input "2857"
type input "2857.60"
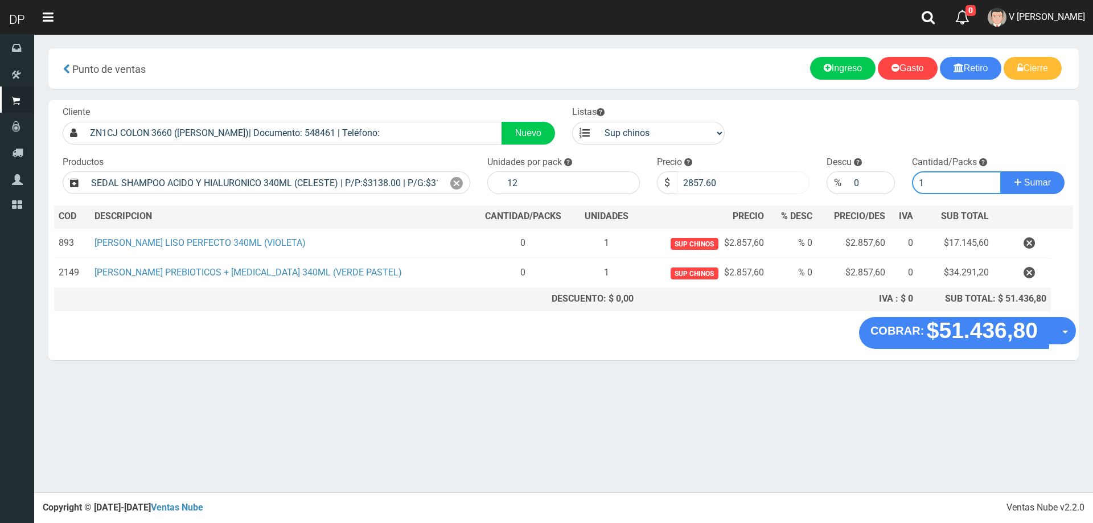
type input "1"
click at [1001, 171] on button "Sumar" at bounding box center [1033, 182] width 64 height 23
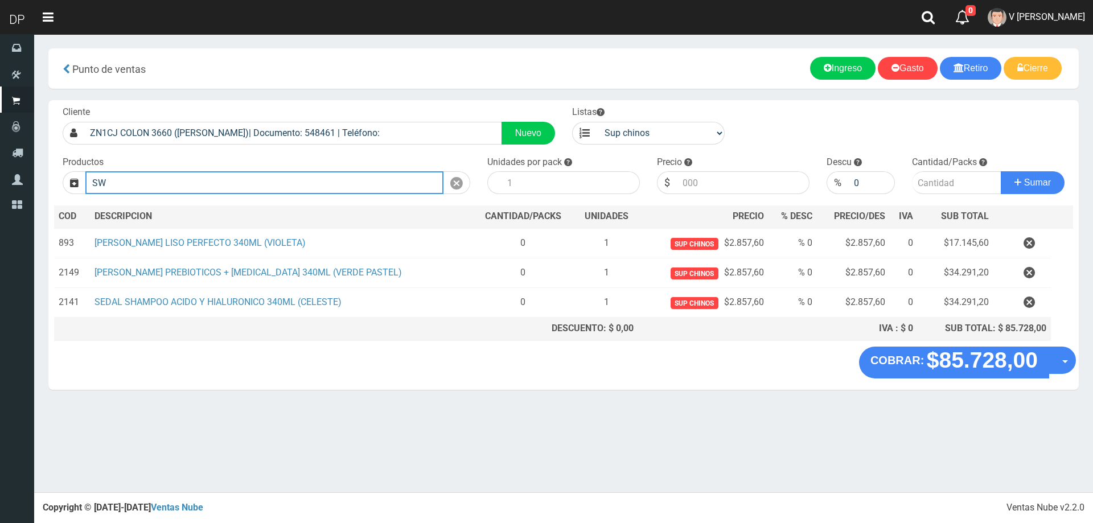
type input "S"
type input "D"
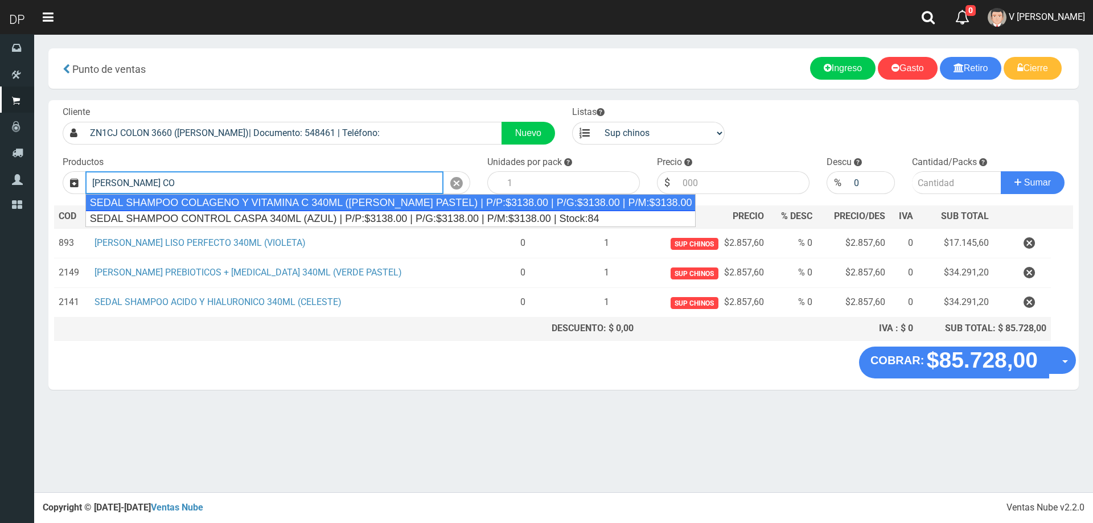
click at [218, 205] on div "SEDAL SHAMPOO COLAGENO Y VITAMINA C 340ML (ROSA PASTEL) | P/P:$3138.00 | P/G:$3…" at bounding box center [390, 202] width 611 height 17
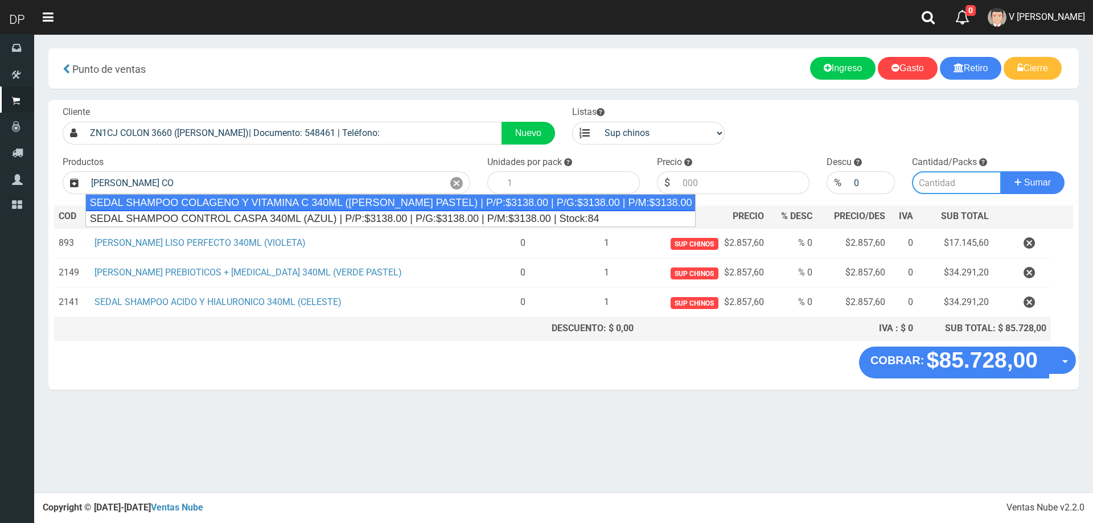
type input "SEDAL SHAMPOO COLAGENO Y VITAMINA C 340ML (ROSA PASTEL) | P/P:$3138.00 | P/G:$3…"
type input "12"
type input "3138.00"
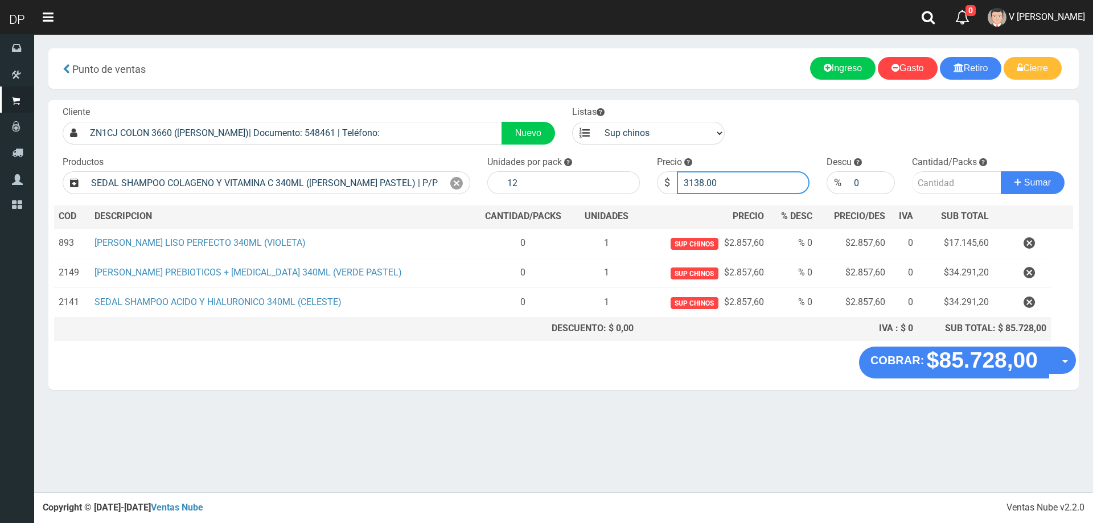
click at [707, 182] on input "3138.00" at bounding box center [743, 182] width 133 height 23
type input "2857"
type input "2857.60"
type input "1"
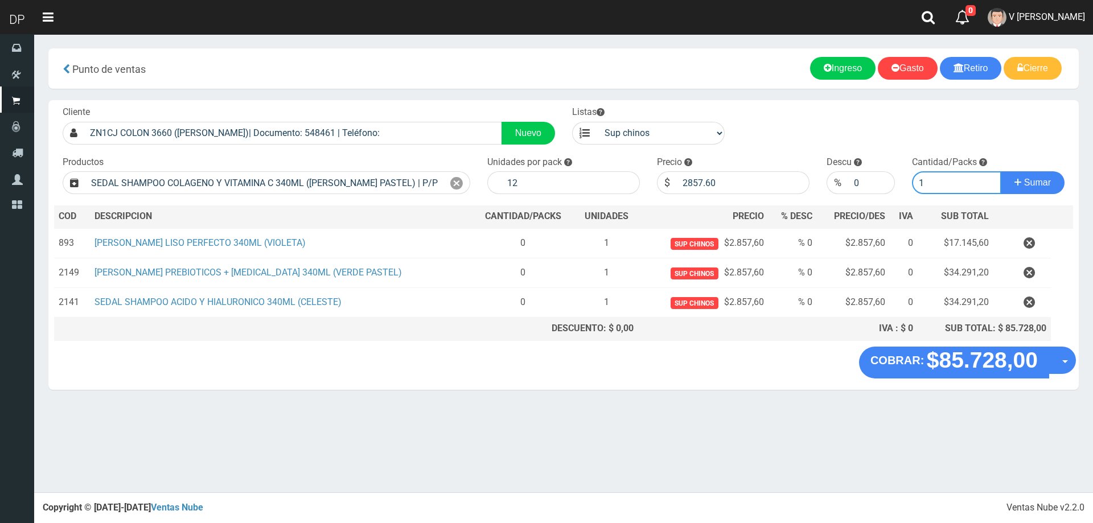
click at [1001, 171] on button "Sumar" at bounding box center [1033, 182] width 64 height 23
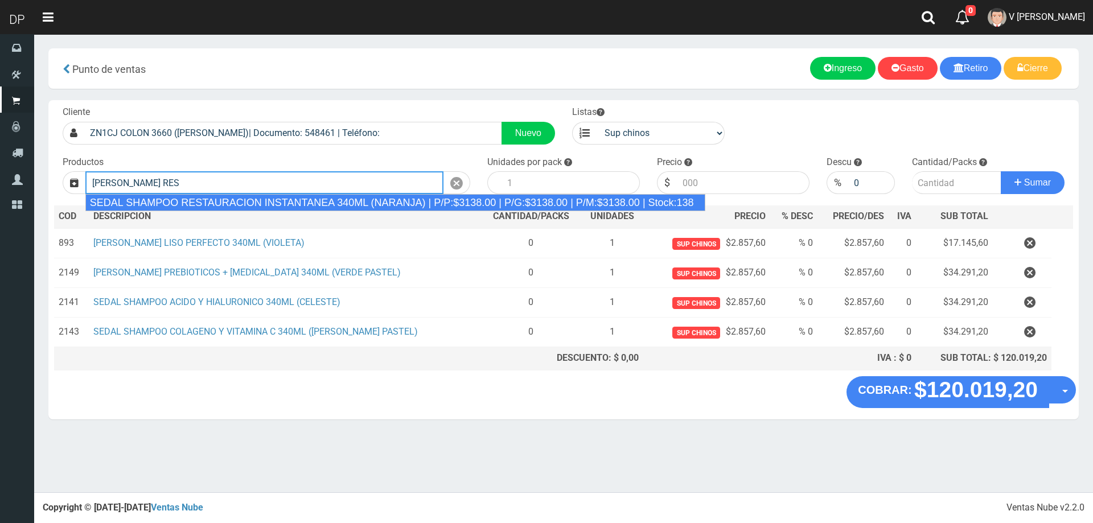
click at [376, 201] on div "SEDAL SHAMPOO RESTAURACION INSTANTANEA 340ML (NARANJA) | P/P:$3138.00 | P/G:$31…" at bounding box center [395, 202] width 620 height 17
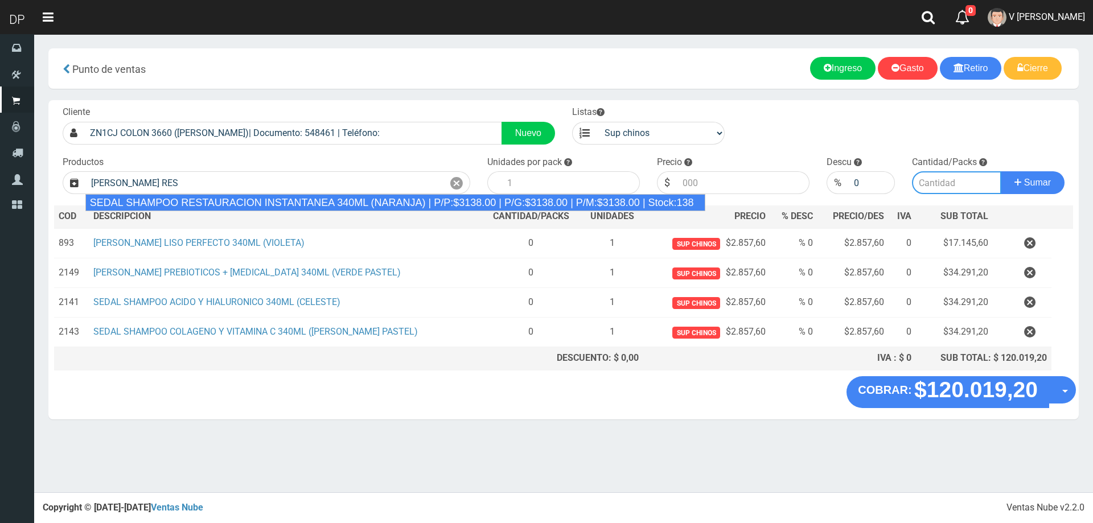
type input "SEDAL SHAMPOO RESTAURACION INSTANTANEA 340ML (NARANJA) | P/P:$3138.00 | P/G:$31…"
type input "12"
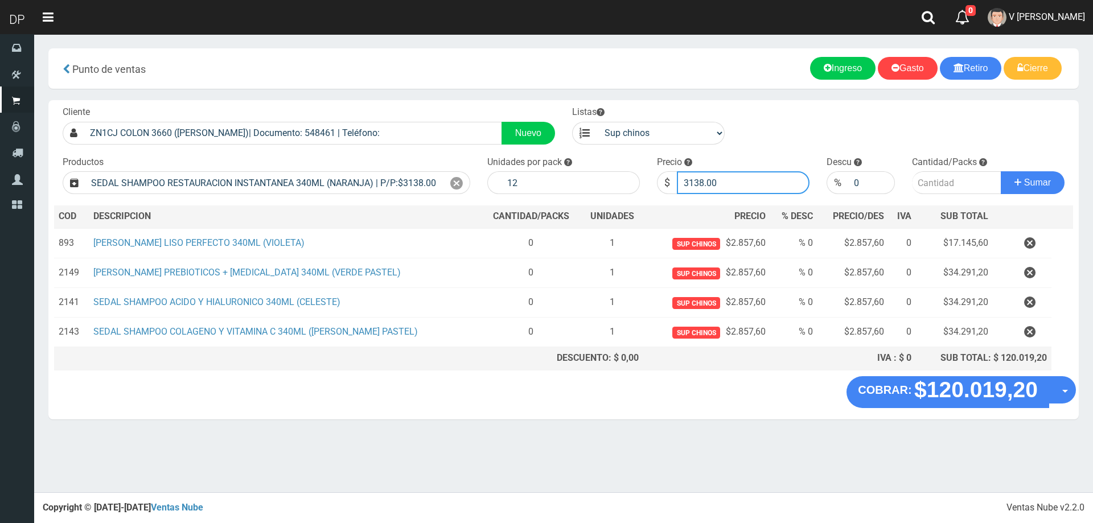
click at [747, 175] on input "3138.00" at bounding box center [743, 182] width 133 height 23
type input "3"
type input "2857"
type input "2857.60"
type input "1"
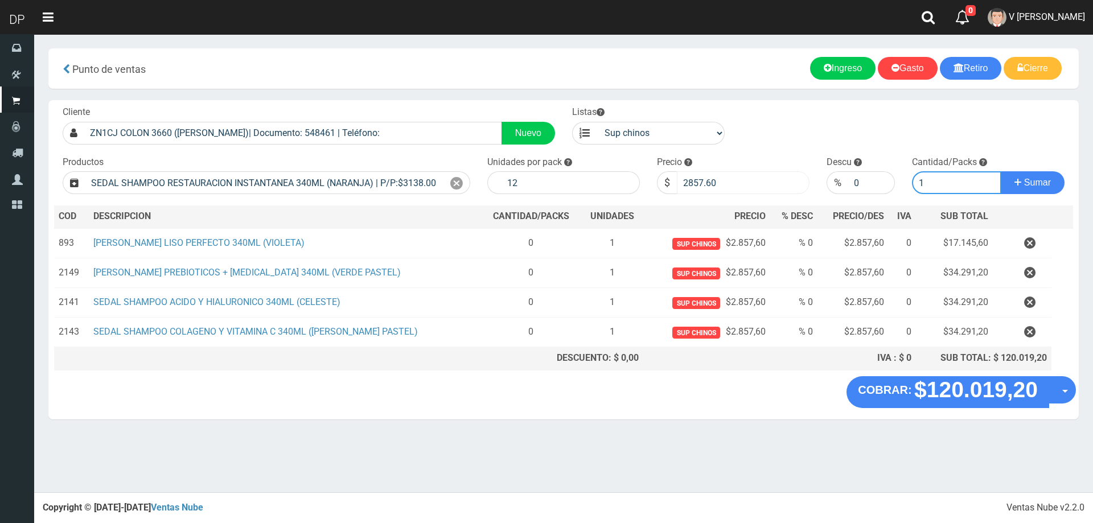
click at [1001, 171] on button "Sumar" at bounding box center [1033, 182] width 64 height 23
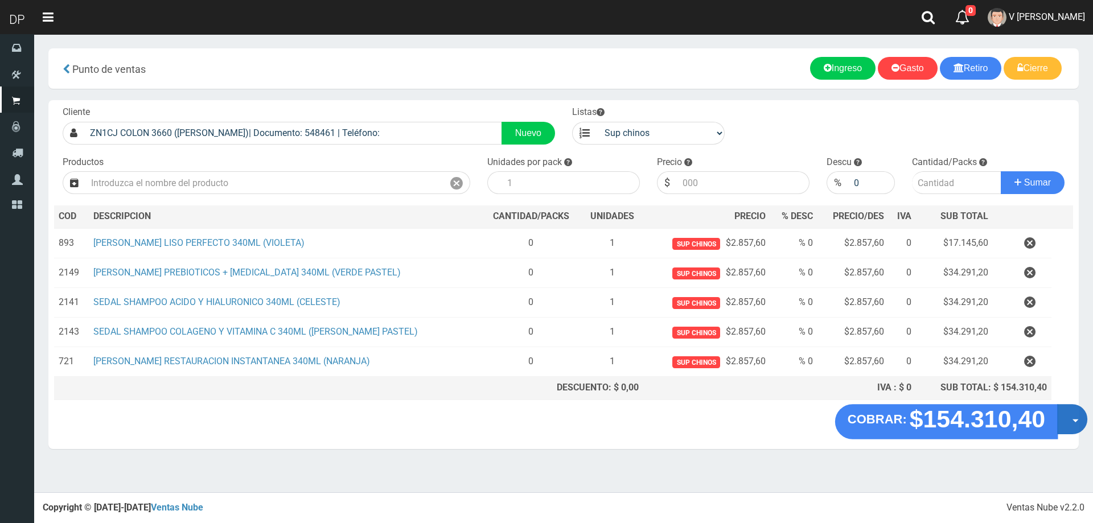
click at [1072, 415] on button "Opciones" at bounding box center [1072, 419] width 30 height 30
click at [1039, 412] on link "Hacer Devolucion" at bounding box center [1036, 423] width 102 height 26
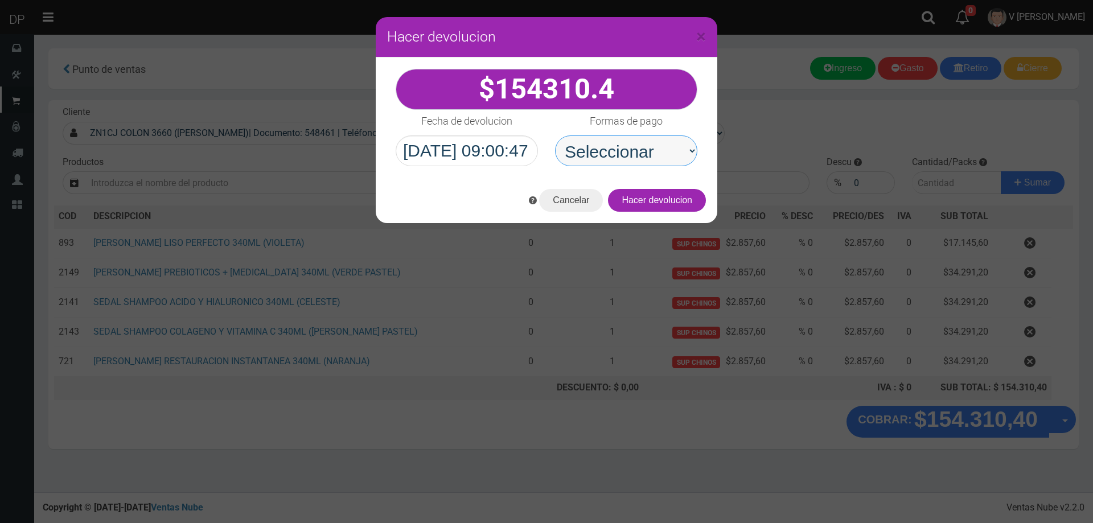
click at [655, 164] on select "Seleccionar Efectivo Tarjeta de Crédito Depósito Débito" at bounding box center [626, 151] width 142 height 31
select select "Efectivo"
click at [555, 136] on select "Seleccionar Efectivo Tarjeta de Crédito Depósito Débito" at bounding box center [626, 151] width 142 height 31
click at [668, 198] on button "Hacer devolucion" at bounding box center [657, 200] width 98 height 23
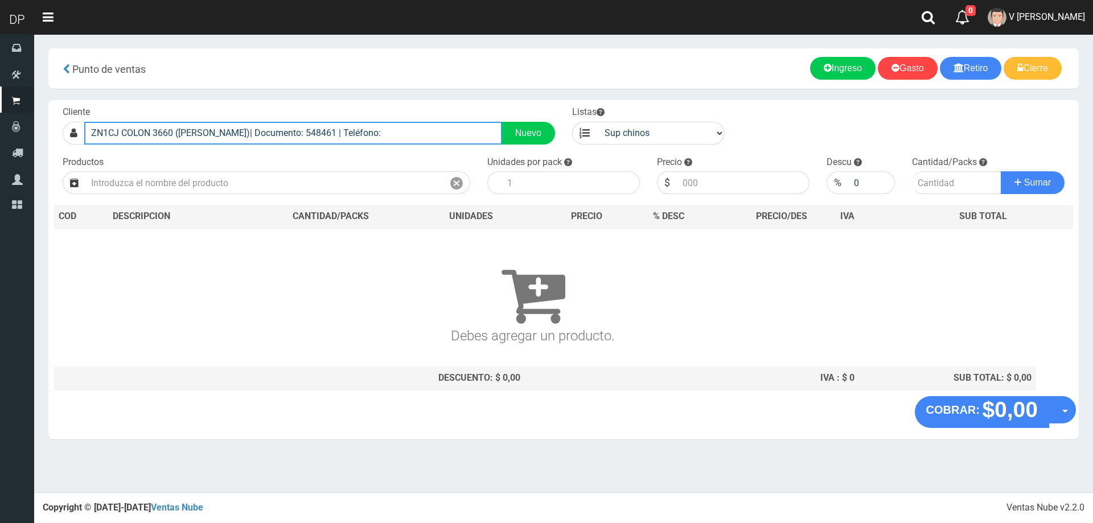
click at [240, 128] on input "ZN1CJ COLON 3660 (BALLESTER)| Documento: 548461 | Teléfono:" at bounding box center [293, 133] width 418 height 23
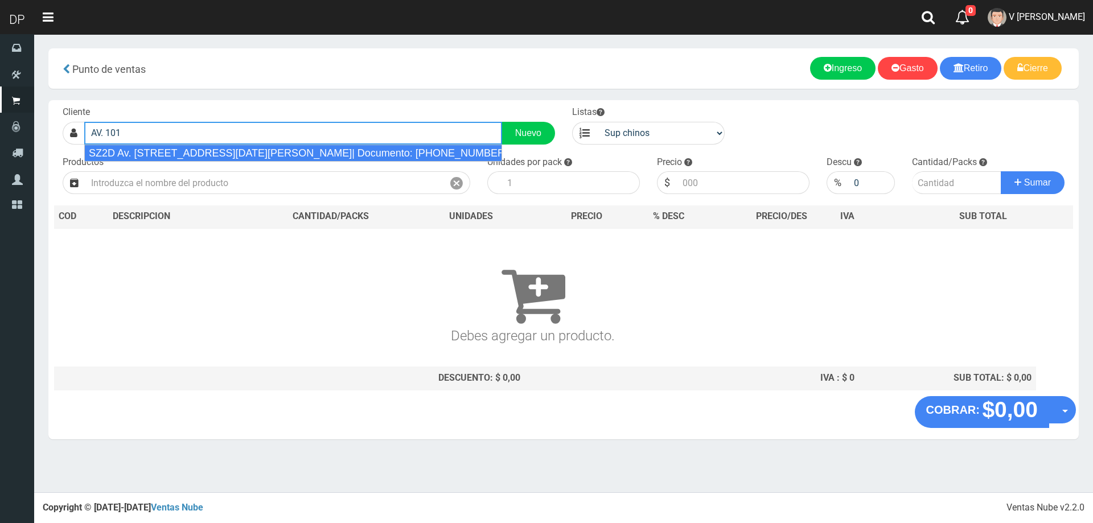
click at [248, 143] on input "AV. 101" at bounding box center [293, 133] width 418 height 23
click at [247, 148] on div "SZ2D Av. 101 9 de Julio 5359(villa ballester)| Documento: 416416941616 | Teléfo…" at bounding box center [293, 153] width 418 height 17
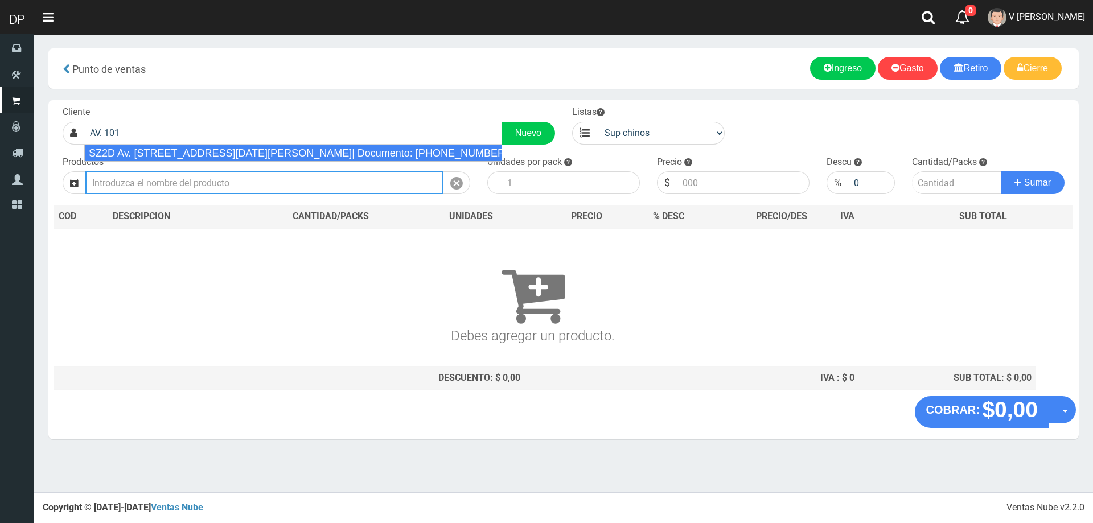
type input "SZ2D Av. 101 9 de Julio 5359(villa ballester)| Documento: 416416941616 | Teléfo…"
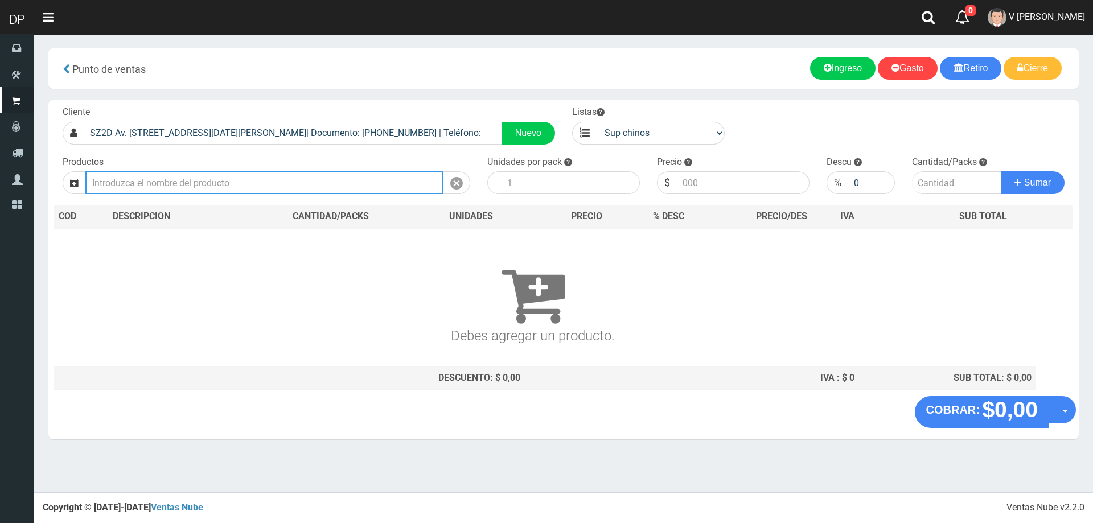
click at [230, 175] on input "text" at bounding box center [264, 182] width 358 height 23
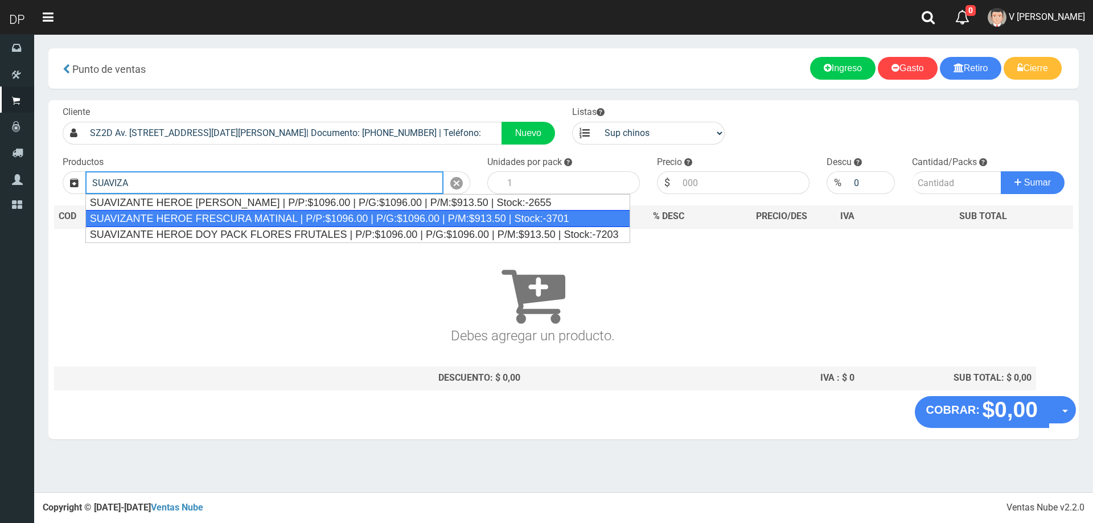
click at [241, 219] on div "SUAVIZANTE HEROE FRESCURA MATINAL | P/P:$1096.00 | P/G:$1096.00 | P/M:$913.50 |…" at bounding box center [357, 218] width 545 height 17
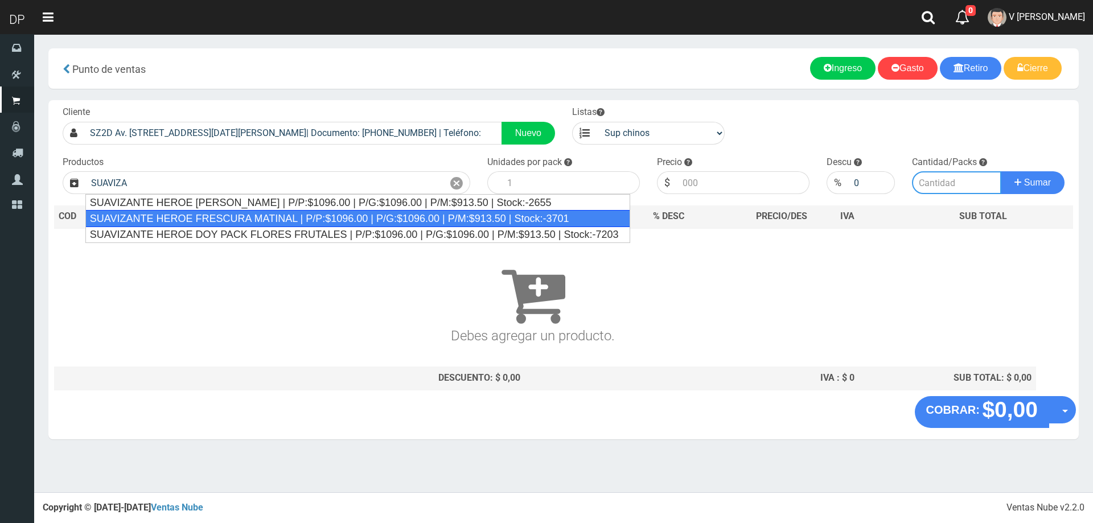
type input "SUAVIZANTE HEROE FRESCURA MATINAL | P/P:$1096.00 | P/G:$1096.00 | P/M:$913.50 |…"
type input "12"
type input "1096.00"
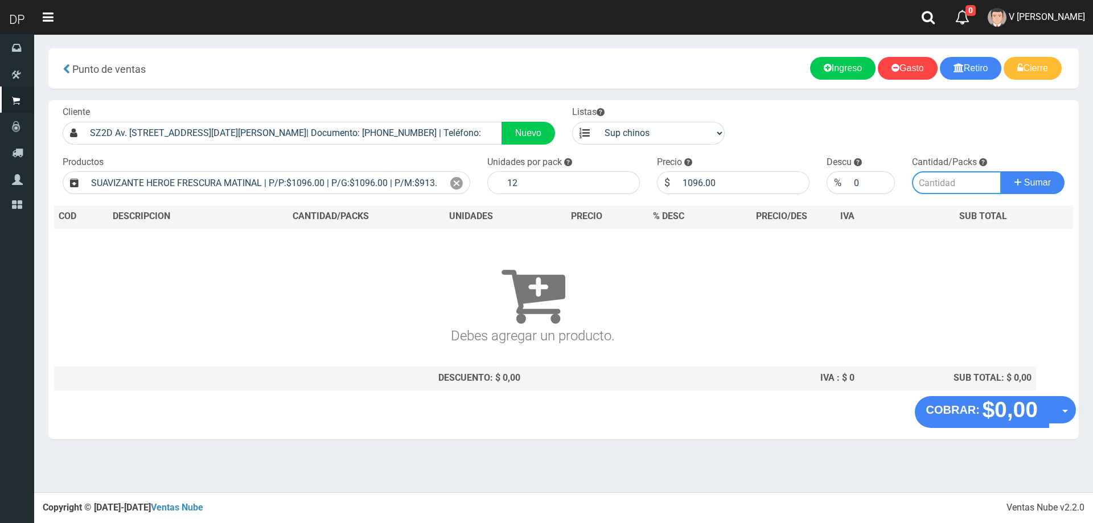
click at [944, 182] on input "number" at bounding box center [957, 182] width 90 height 23
type input "1"
click at [1001, 171] on button "Sumar" at bounding box center [1033, 182] width 64 height 23
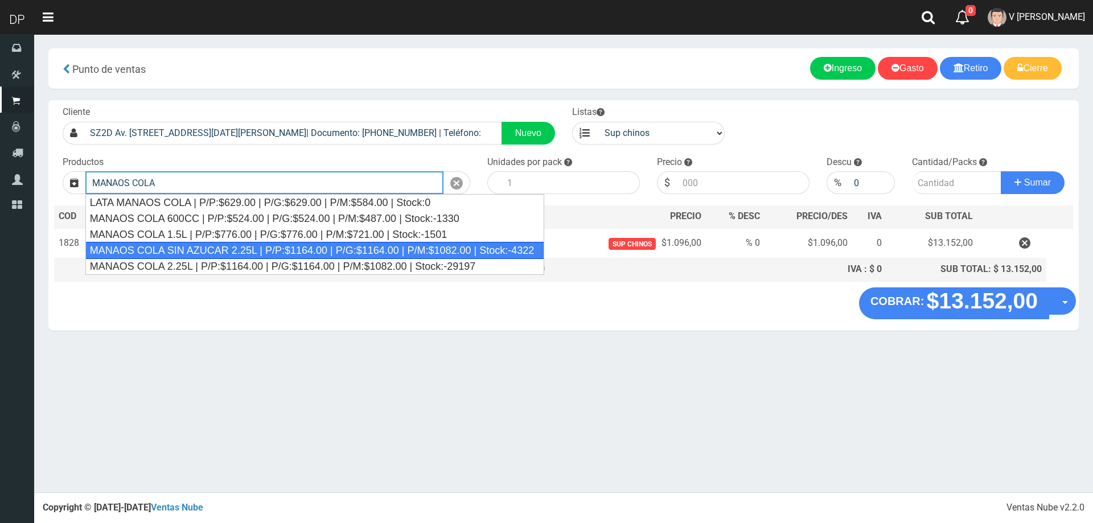
click at [396, 251] on div "MANAOS COLA SIN AZUCAR 2.25L | P/P:$1164.00 | P/G:$1164.00 | P/M:$1082.00 | Sto…" at bounding box center [314, 250] width 459 height 17
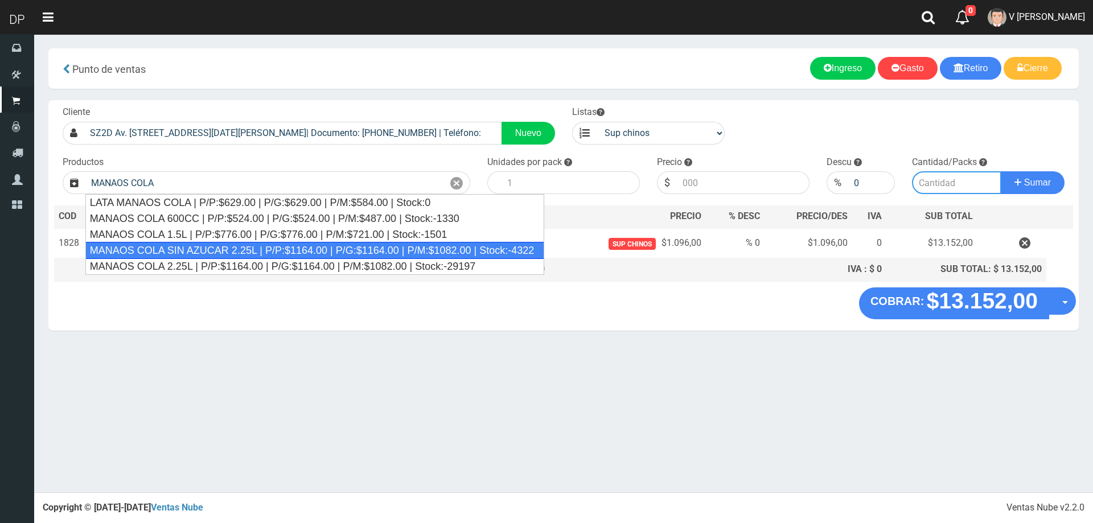
type input "MANAOS COLA SIN AZUCAR 2.25L | P/P:$1164.00 | P/G:$1164.00 | P/M:$1082.00 | Sto…"
type input "6"
type input "1164.00"
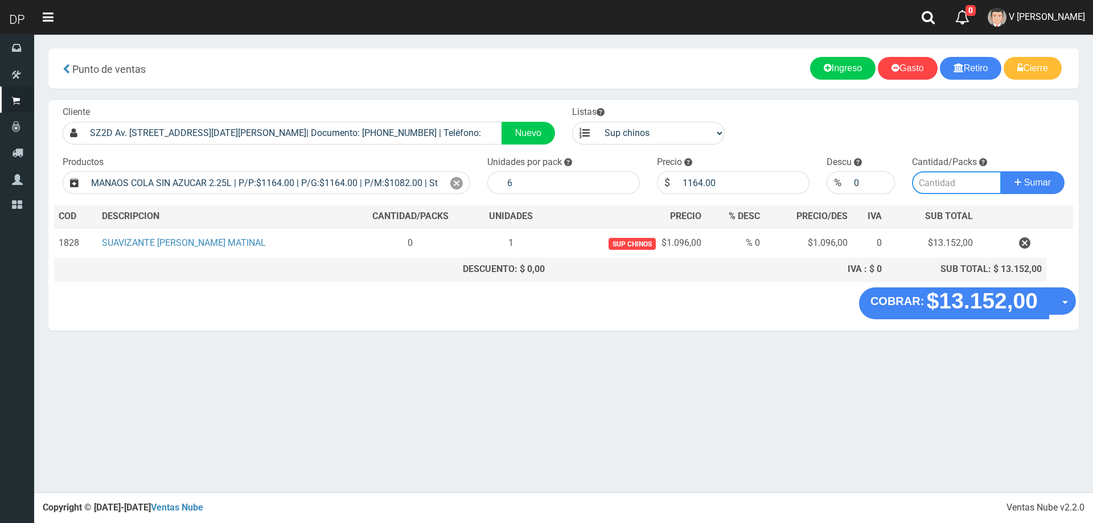
click at [968, 181] on input "number" at bounding box center [957, 182] width 90 height 23
type input "3"
click at [1001, 171] on button "Sumar" at bounding box center [1033, 182] width 64 height 23
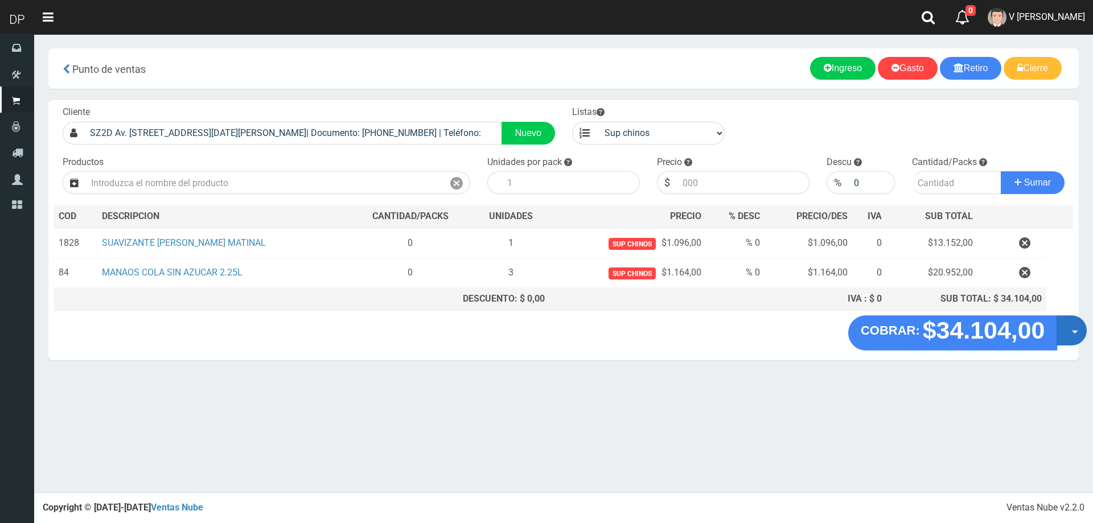
click at [1061, 325] on button "Opciones" at bounding box center [1072, 330] width 30 height 30
click at [1054, 330] on link "Hacer Devolucion" at bounding box center [1036, 334] width 102 height 26
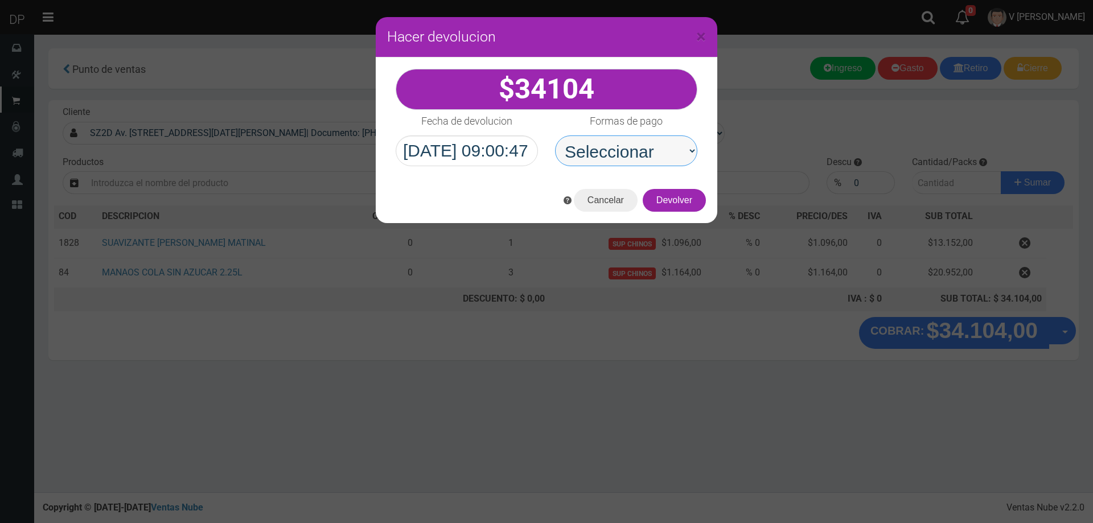
drag, startPoint x: 637, startPoint y: 158, endPoint x: 638, endPoint y: 164, distance: 5.8
click at [637, 158] on select "Seleccionar Efectivo Tarjeta de Crédito Depósito Débito" at bounding box center [626, 151] width 142 height 31
click at [555, 136] on select "Seleccionar Efectivo Tarjeta de Crédito Depósito Débito" at bounding box center [626, 151] width 142 height 31
click at [635, 150] on select "Seleccionar Efectivo Tarjeta de Crédito Depósito Débito" at bounding box center [626, 151] width 142 height 31
select select "Efectivo"
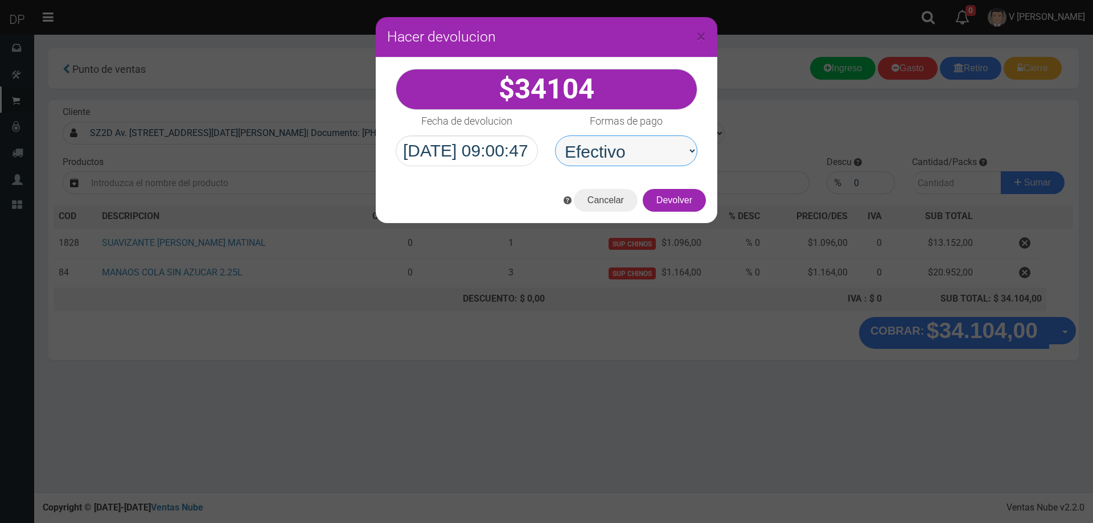
click at [555, 136] on select "Seleccionar Efectivo Tarjeta de Crédito Depósito Débito" at bounding box center [626, 151] width 142 height 31
click at [692, 201] on button "Devolver" at bounding box center [674, 200] width 63 height 23
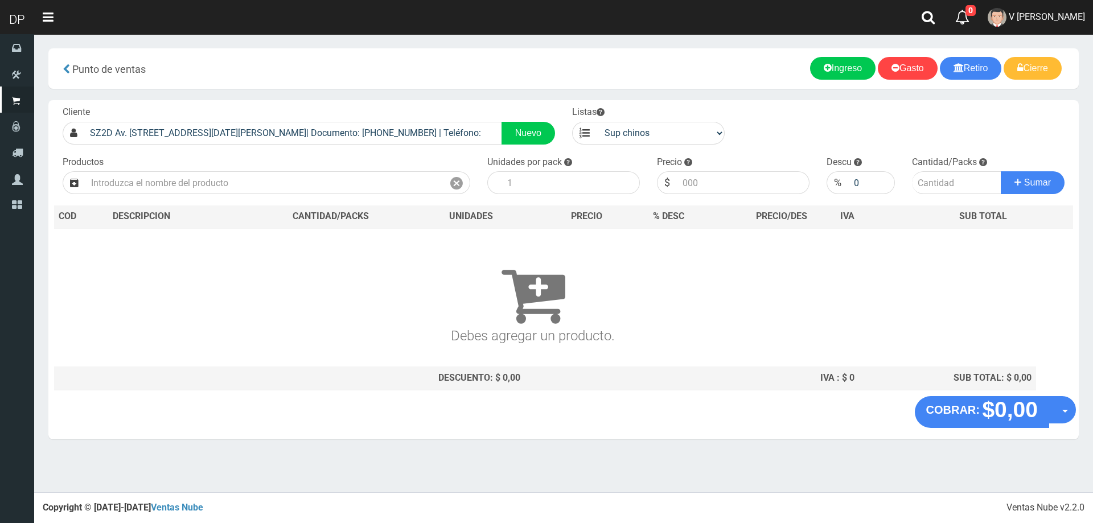
click at [1009, 14] on span "V Maria Graciela vargas" at bounding box center [1047, 16] width 76 height 11
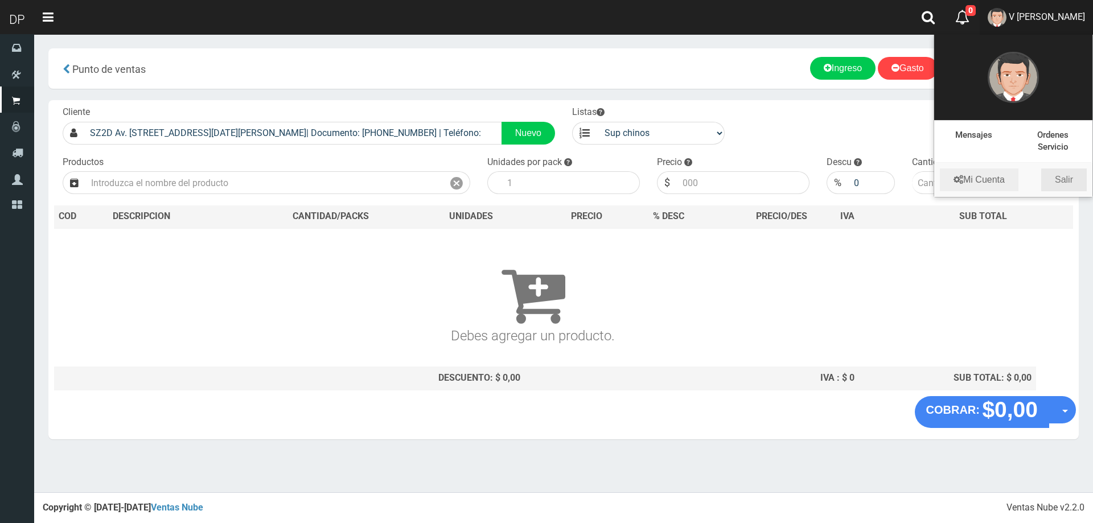
click at [1068, 188] on link "Salir" at bounding box center [1065, 180] width 46 height 23
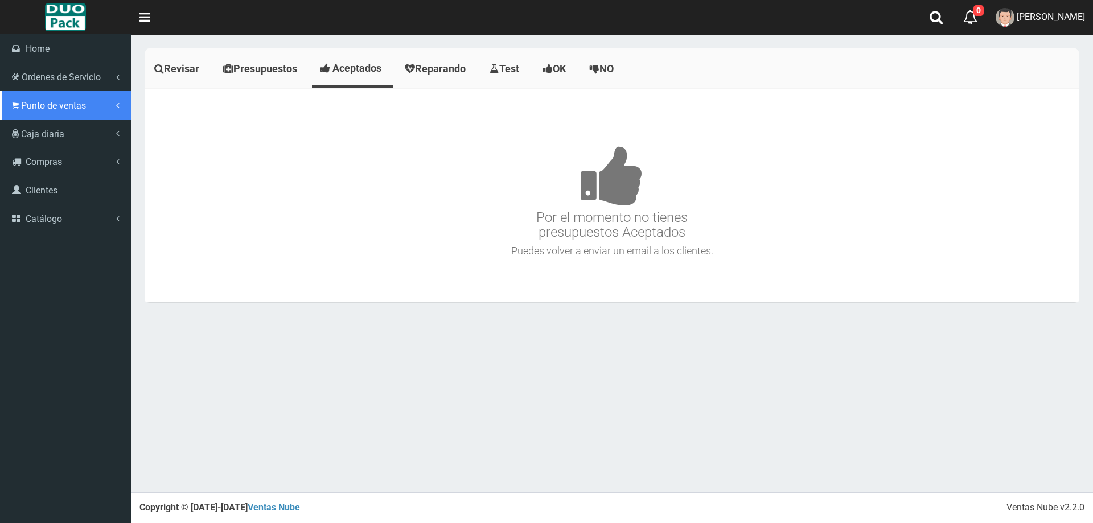
click at [16, 103] on icon at bounding box center [15, 105] width 7 height 11
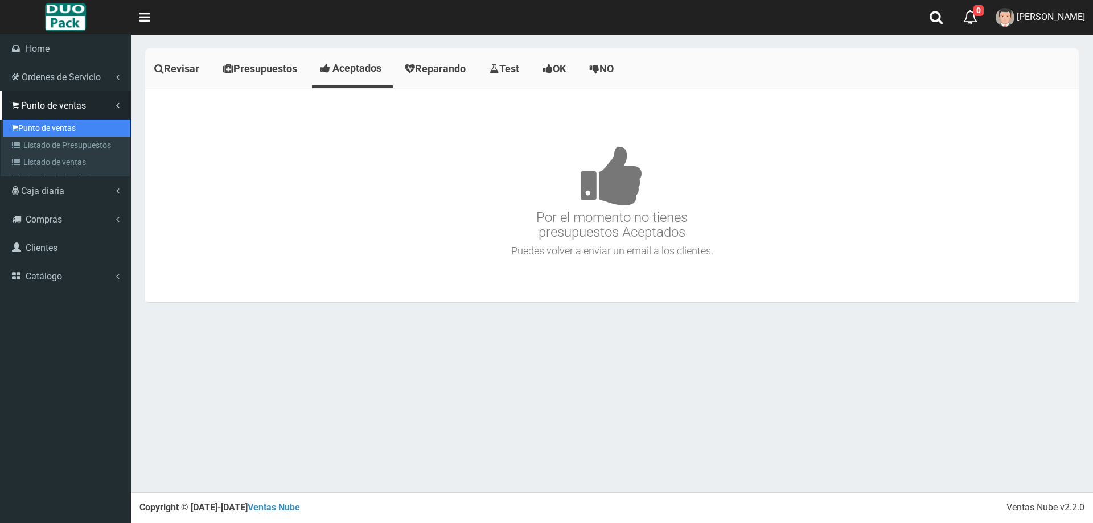
click at [56, 124] on link "Punto de ventas" at bounding box center [66, 128] width 127 height 17
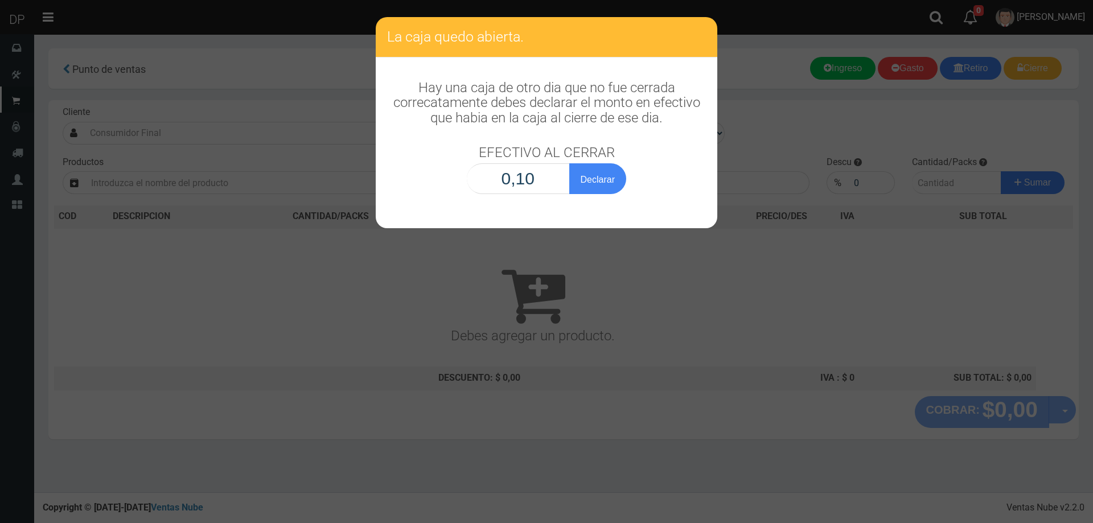
type input "1,00"
click at [569, 163] on button "Declarar" at bounding box center [597, 178] width 57 height 31
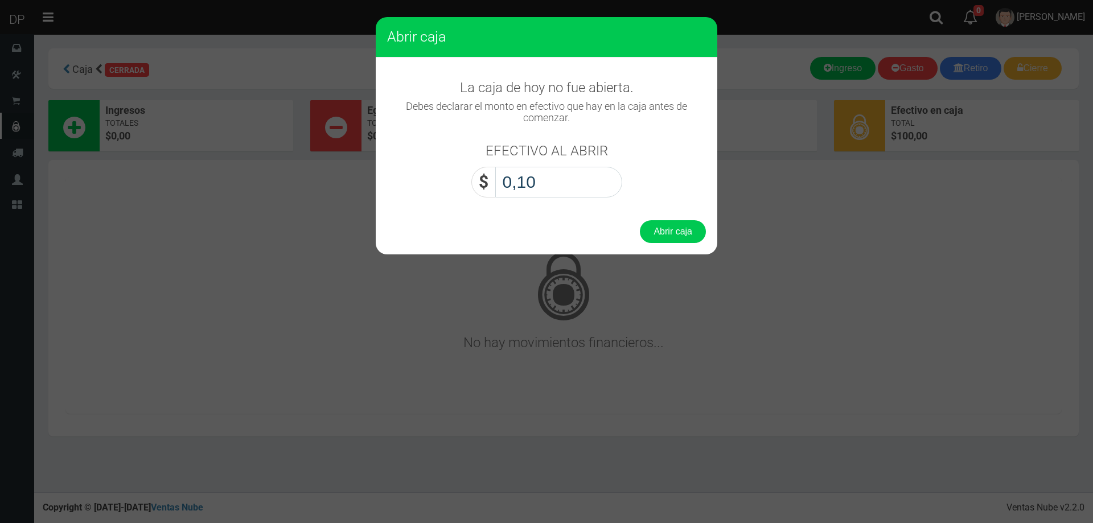
type input "1,00"
click at [640, 220] on button "Abrir caja" at bounding box center [673, 231] width 66 height 23
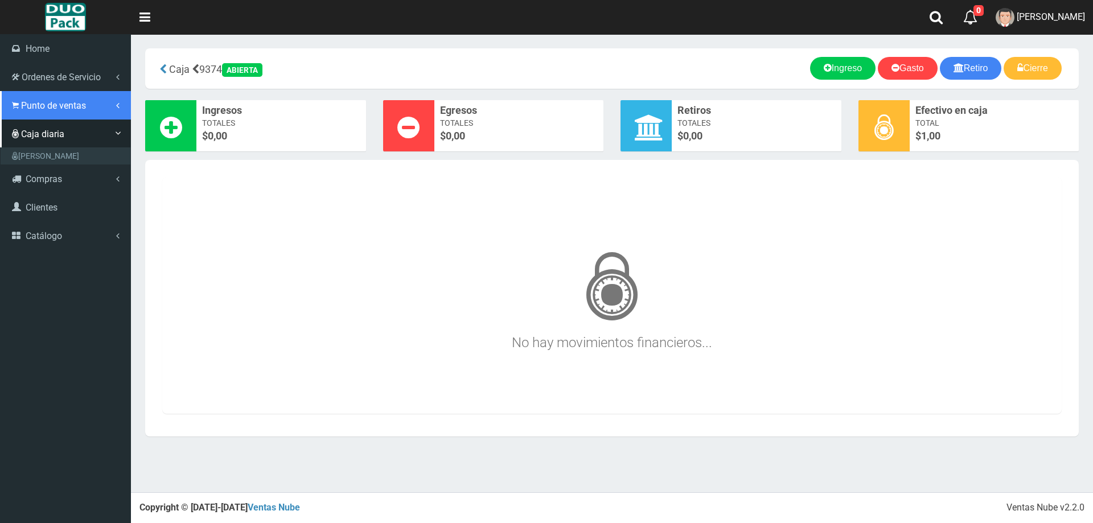
click at [27, 108] on span "Punto de ventas" at bounding box center [53, 105] width 65 height 11
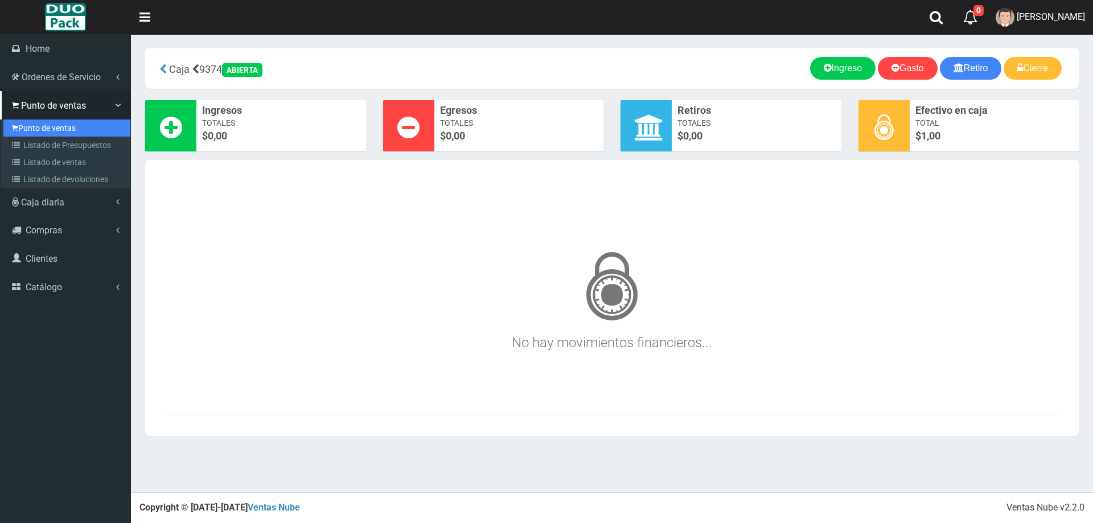
click at [38, 124] on link "Punto de ventas" at bounding box center [66, 128] width 127 height 17
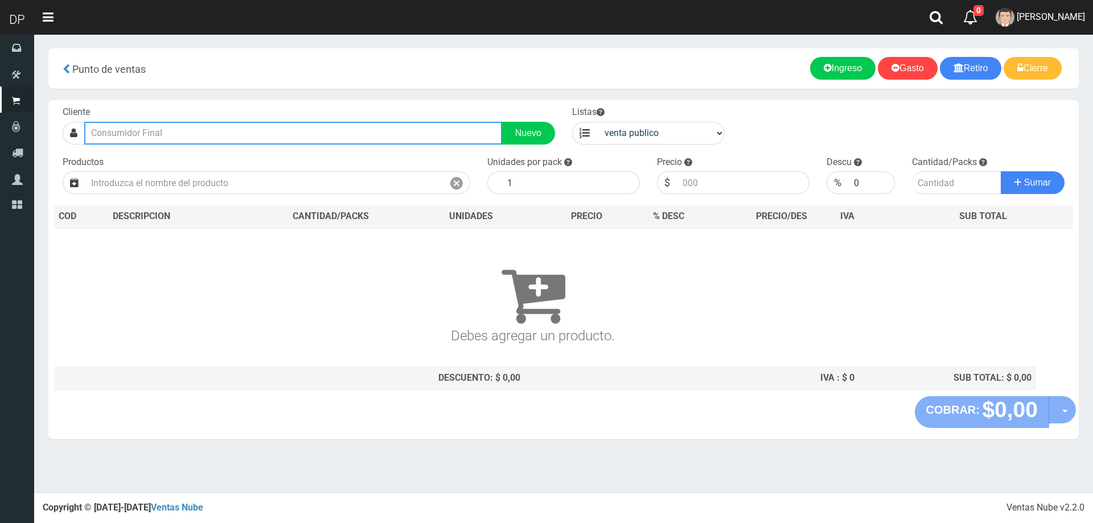
click at [174, 135] on input "text" at bounding box center [293, 133] width 418 height 23
type input "C"
click at [207, 149] on div "ZN1CJ ALVEAR 2376 (BALLESTER)| Documento: 8956480 | Teléfono:" at bounding box center [293, 153] width 417 height 16
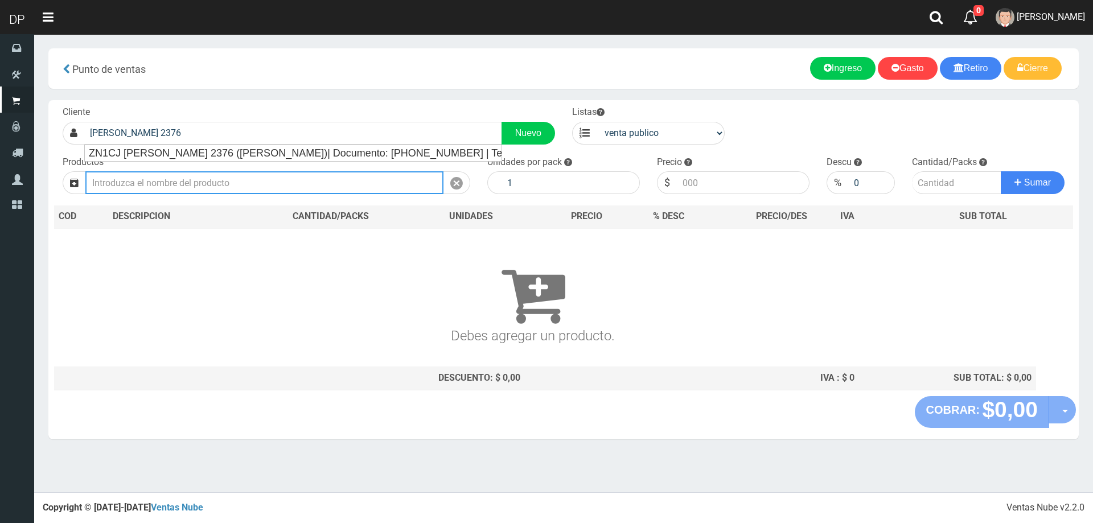
type input "ZN1CJ ALVEAR 2376 (BALLESTER)| Documento: 8956480 | Teléfono:"
select select "2"
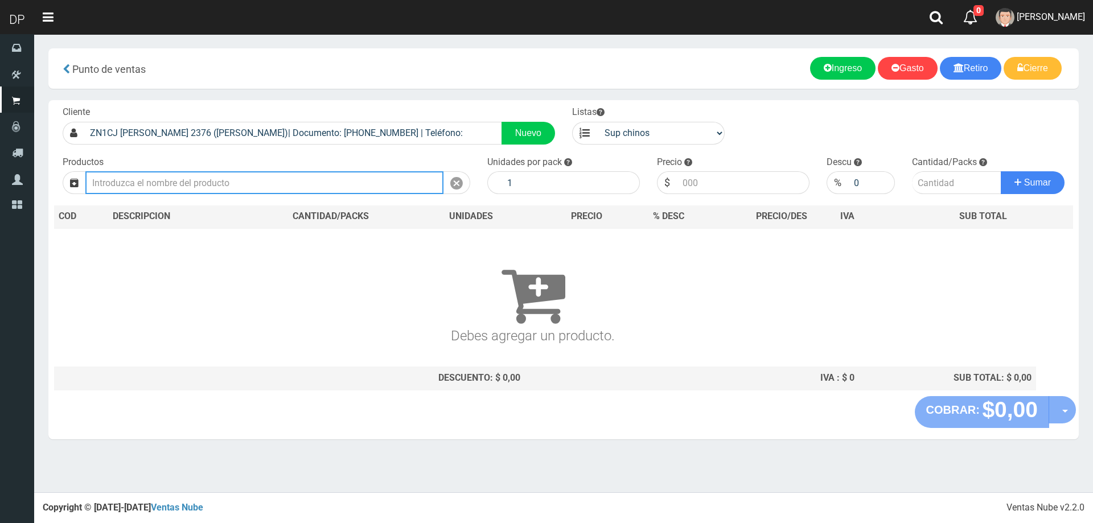
click at [197, 186] on input "text" at bounding box center [264, 182] width 358 height 23
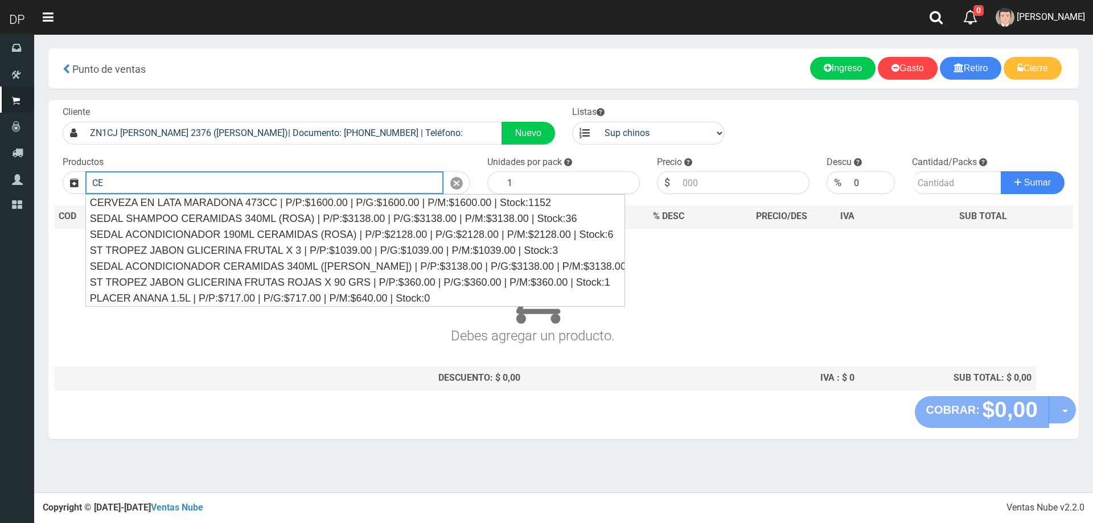
type input "C"
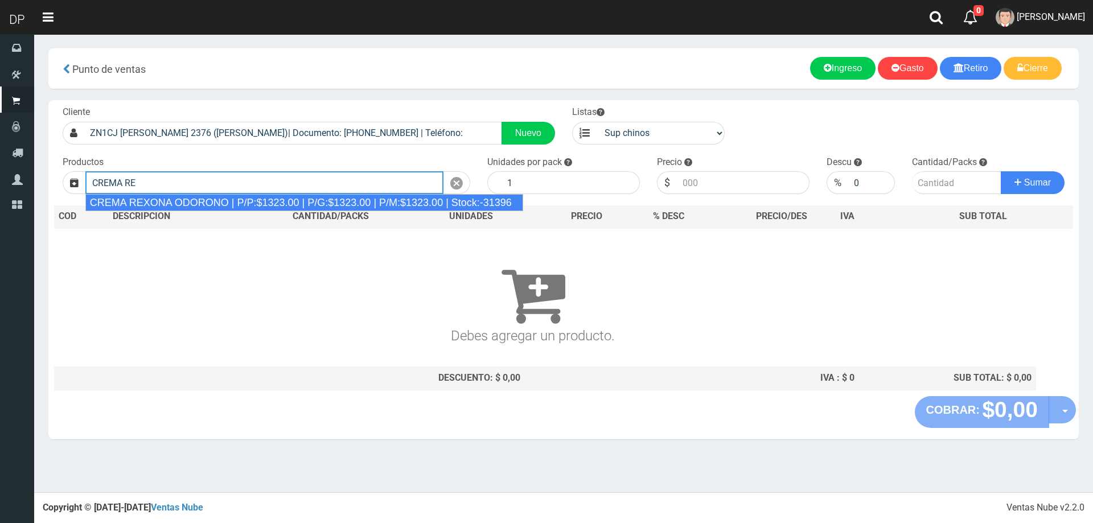
click at [333, 207] on div "CREMA REXONA ODORONO | P/P:$1323.00 | P/G:$1323.00 | P/M:$1323.00 | Stock:-31396" at bounding box center [304, 202] width 438 height 17
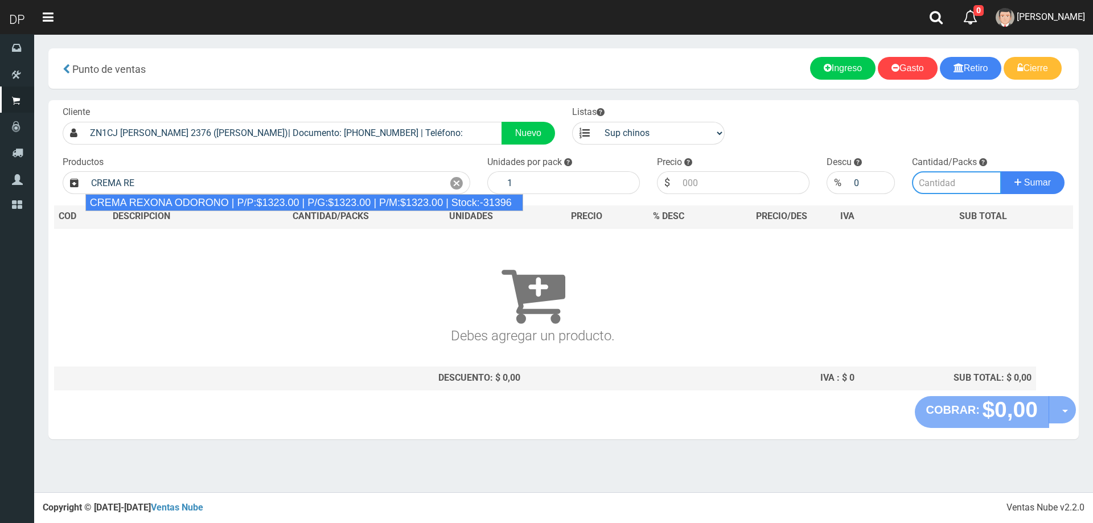
type input "CREMA REXONA ODORONO | P/P:$1323.00 | P/G:$1323.00 | P/M:$1323.00 | Stock:-31396"
type input "12"
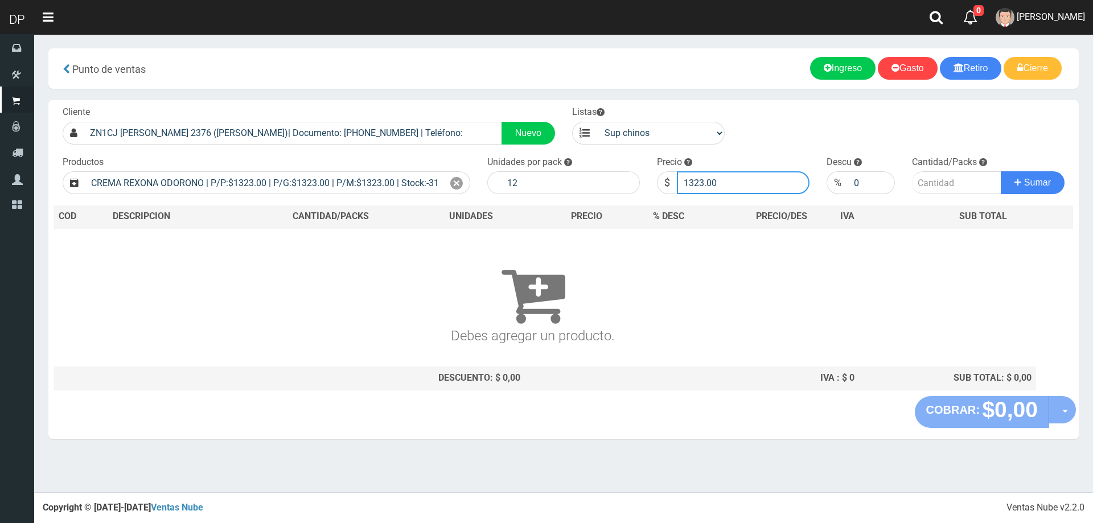
click at [723, 177] on input "1323.00" at bounding box center [743, 182] width 133 height 23
type input "1256"
type input "1256.85"
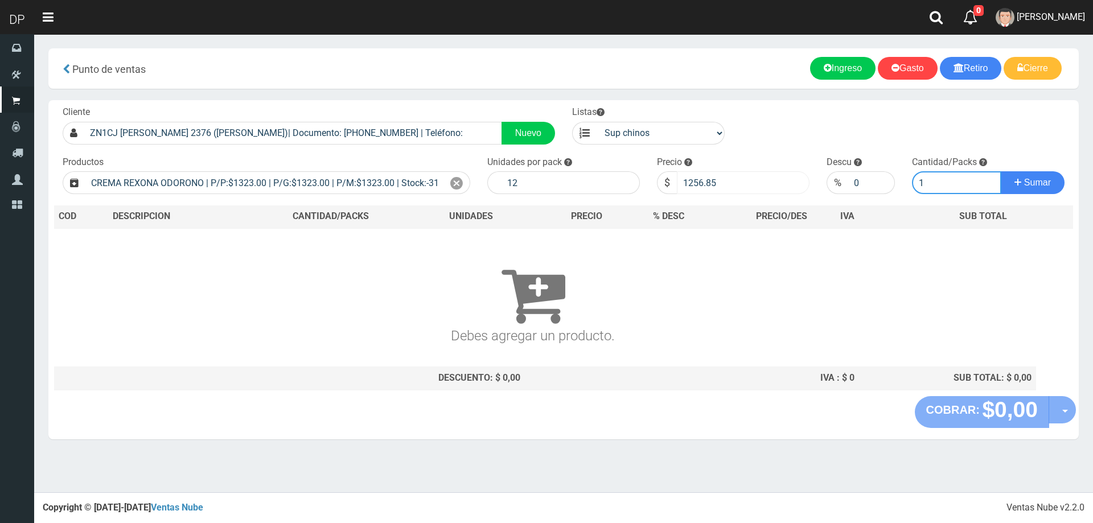
type input "1"
click at [1001, 171] on button "Sumar" at bounding box center [1033, 182] width 64 height 23
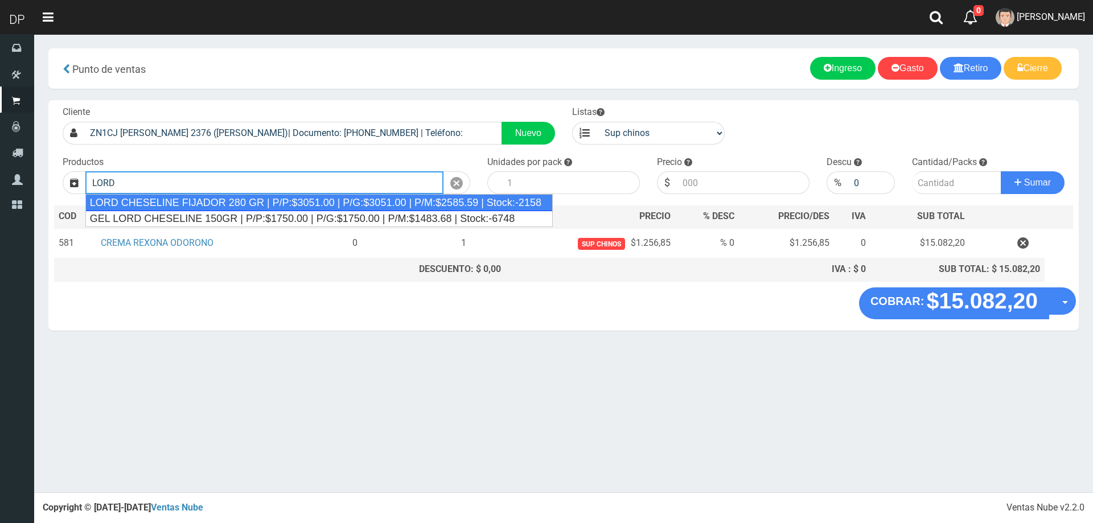
click at [245, 200] on div "LORD CHESELINE FIJADOR 280 GR | P/P:$3051.00 | P/G:$3051.00 | P/M:$2585.59 | St…" at bounding box center [319, 202] width 468 height 17
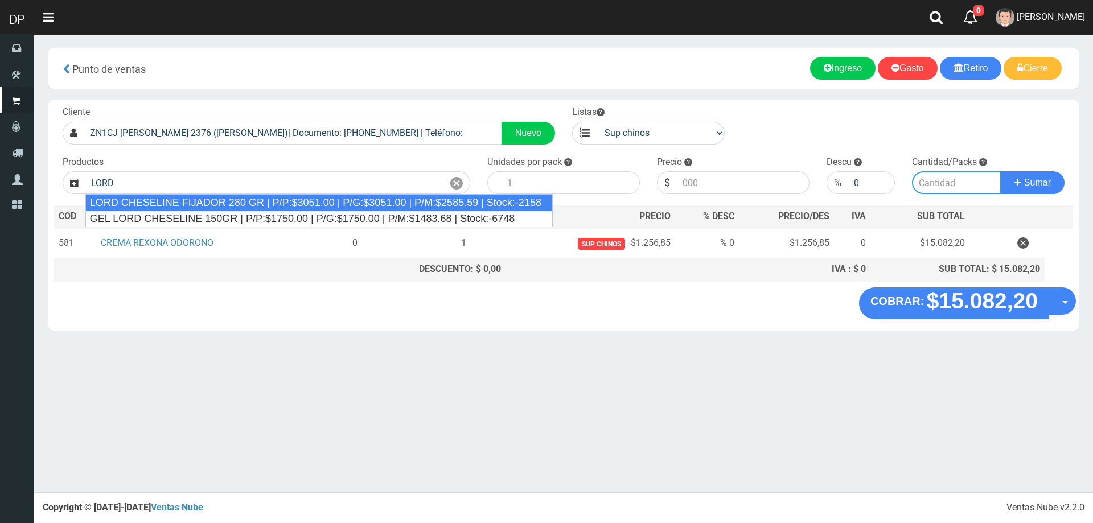
type input "LORD CHESELINE FIJADOR 280 GR | P/P:$3051.00 | P/G:$3051.00 | P/M:$2585.59 | St…"
type input "6"
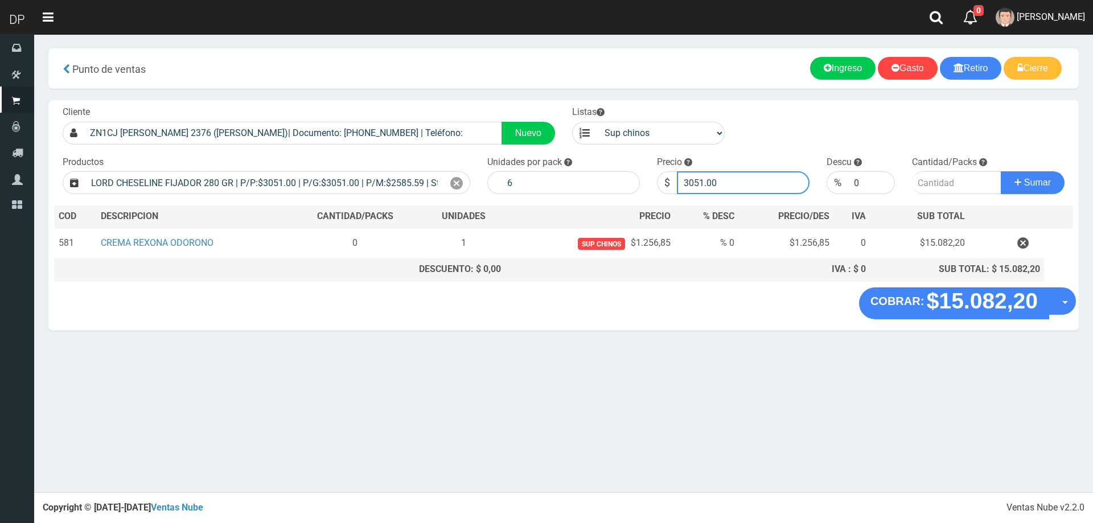
click at [778, 191] on input "3051.00" at bounding box center [743, 182] width 133 height 23
type input "2997"
type input "2997.00"
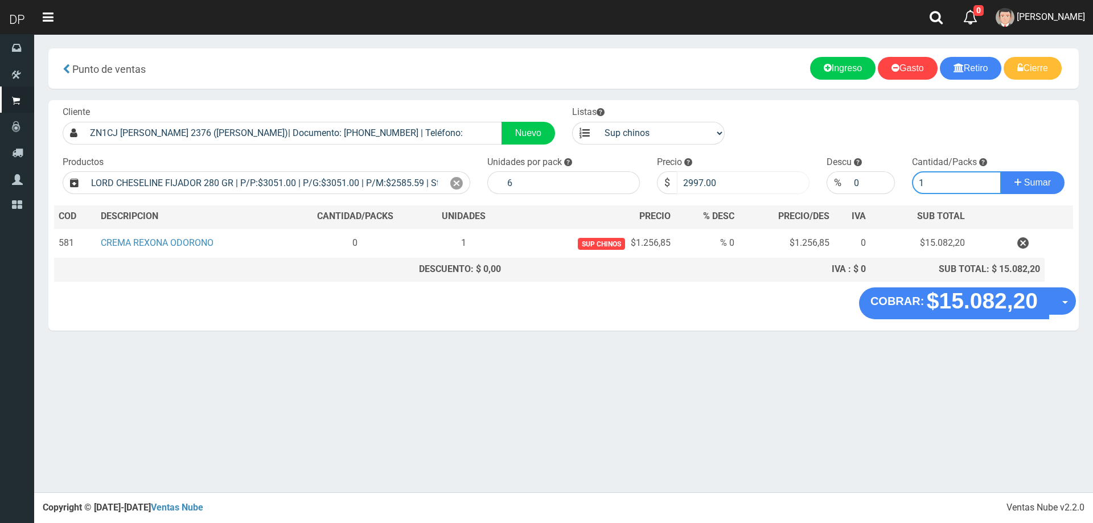
type input "1"
click at [1001, 171] on button "Sumar" at bounding box center [1033, 182] width 64 height 23
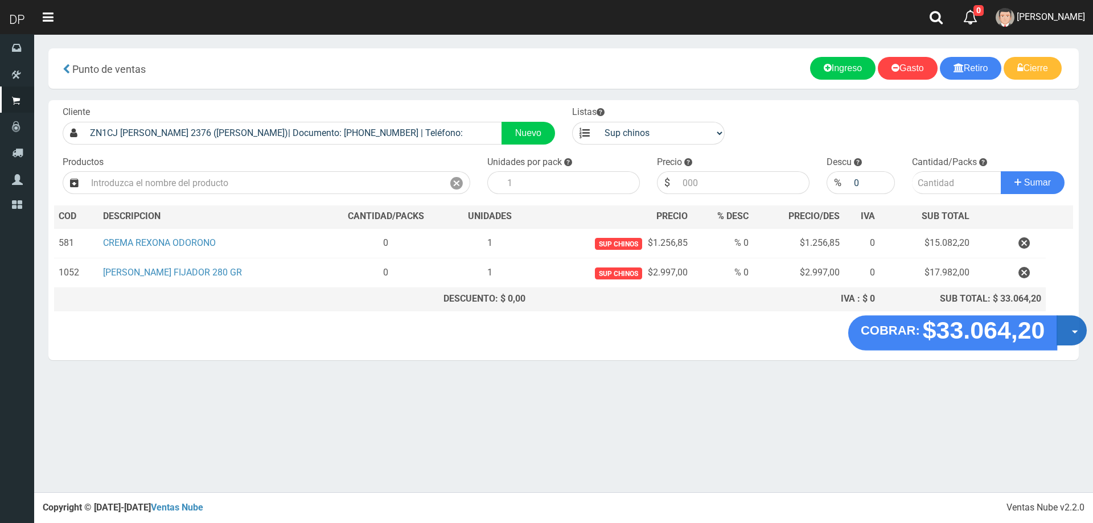
click at [1072, 326] on button "Opciones" at bounding box center [1072, 330] width 30 height 30
click at [1011, 334] on link "Hacer Devolucion" at bounding box center [1036, 334] width 102 height 26
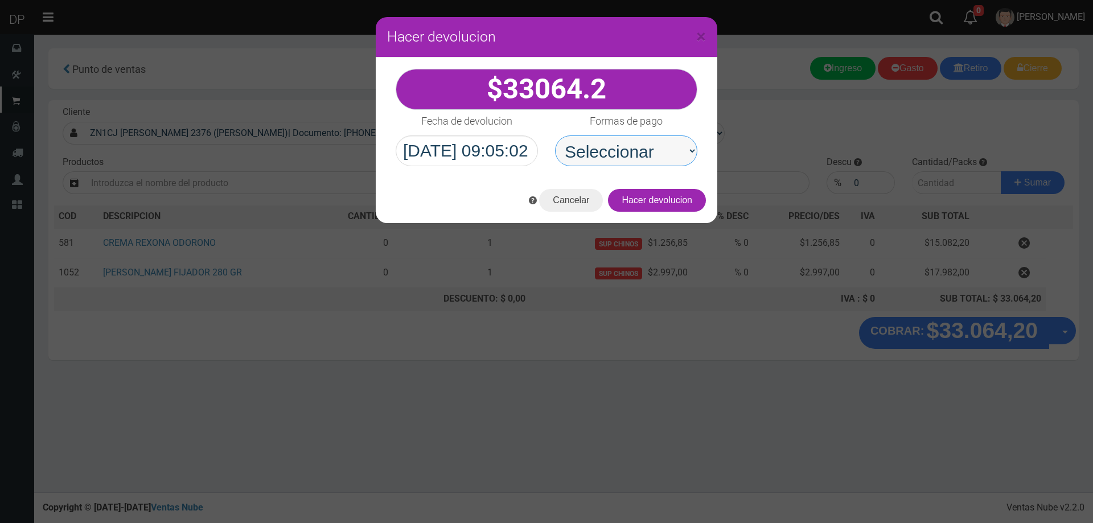
drag, startPoint x: 691, startPoint y: 177, endPoint x: 628, endPoint y: 163, distance: 65.1
click at [629, 142] on select "Seleccionar Efectivo Tarjeta de Crédito Depósito Débito" at bounding box center [626, 151] width 142 height 31
select select "Efectivo"
click at [555, 136] on select "Seleccionar Efectivo Tarjeta de Crédito Depósito Débito" at bounding box center [626, 151] width 142 height 31
click at [678, 211] on button "Hacer devolucion" at bounding box center [657, 200] width 98 height 23
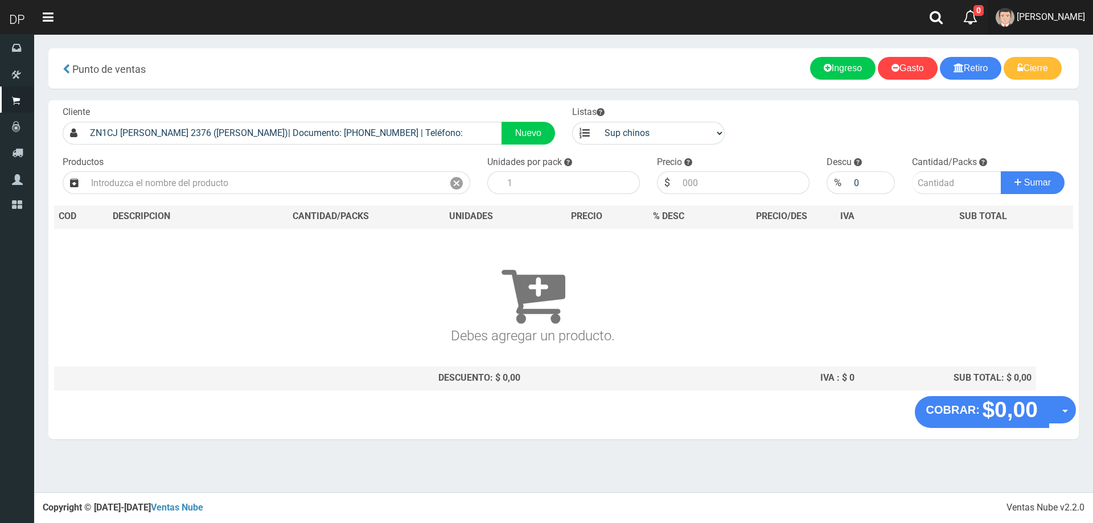
click at [1044, 23] on link "Betiana Paola Casco" at bounding box center [1040, 17] width 105 height 35
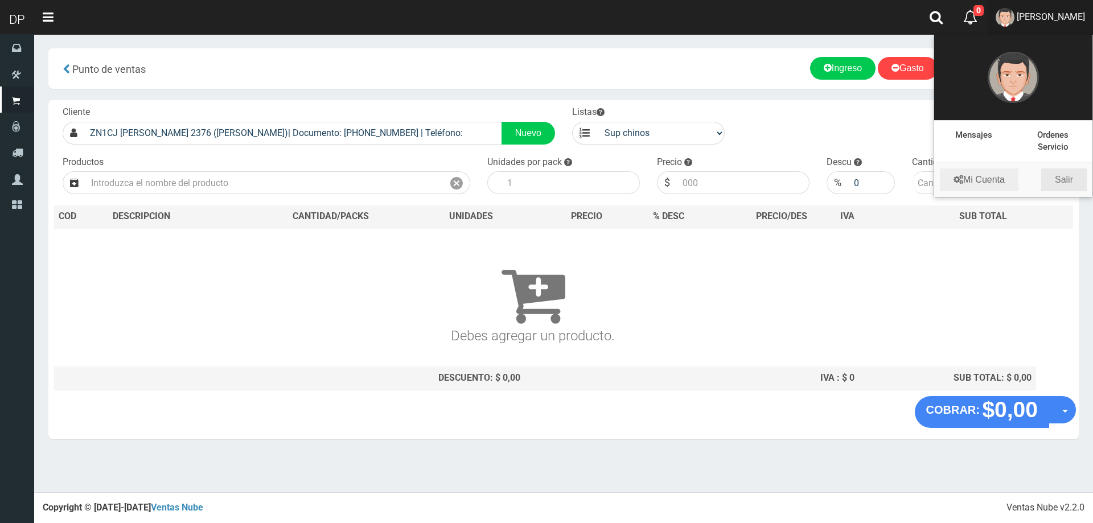
click at [1068, 188] on link "Salir" at bounding box center [1065, 180] width 46 height 23
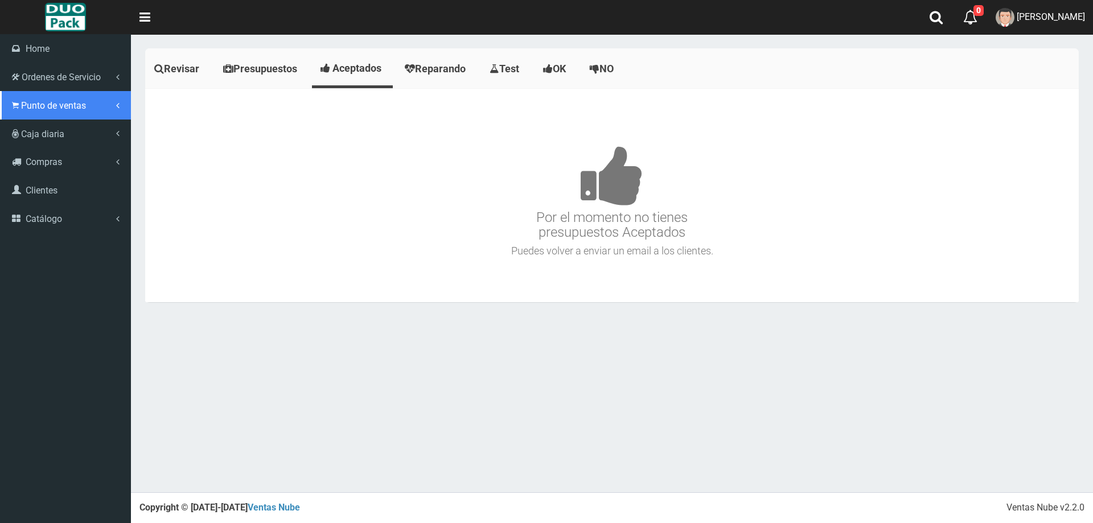
click at [26, 104] on span "Punto de ventas" at bounding box center [53, 105] width 65 height 11
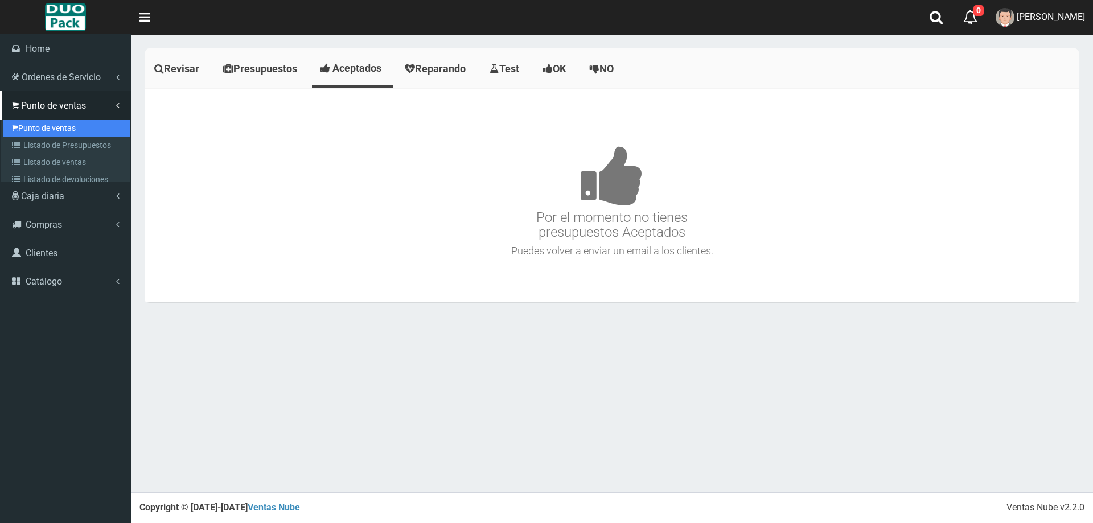
click at [57, 125] on link "Punto de ventas" at bounding box center [66, 128] width 127 height 17
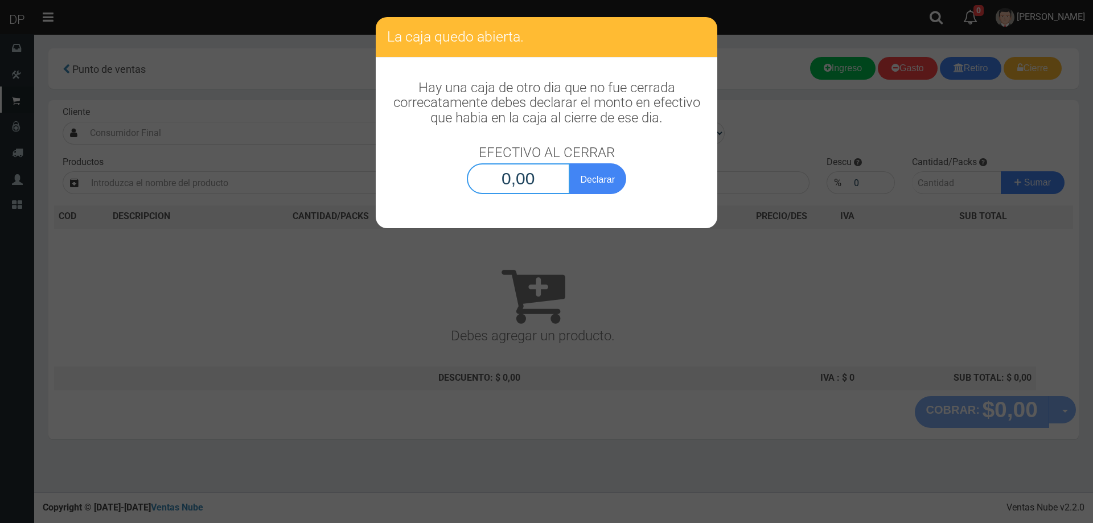
click at [492, 184] on input "0,00" at bounding box center [518, 178] width 103 height 31
type input "1,00"
click at [569, 163] on button "Declarar" at bounding box center [597, 178] width 57 height 31
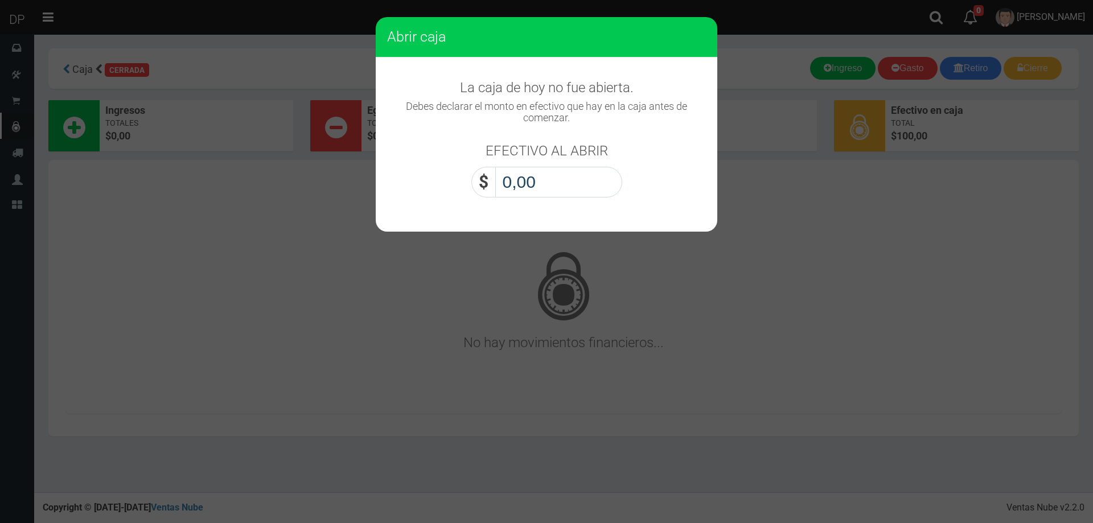
click at [543, 183] on input "0,00" at bounding box center [558, 182] width 127 height 31
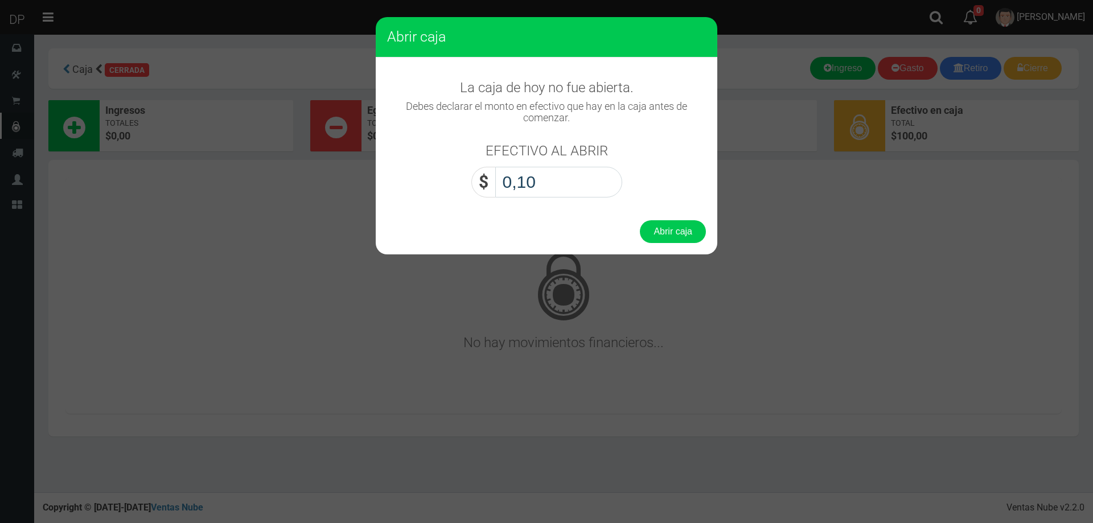
type input "1,00"
click at [640, 220] on button "Abrir caja" at bounding box center [673, 231] width 66 height 23
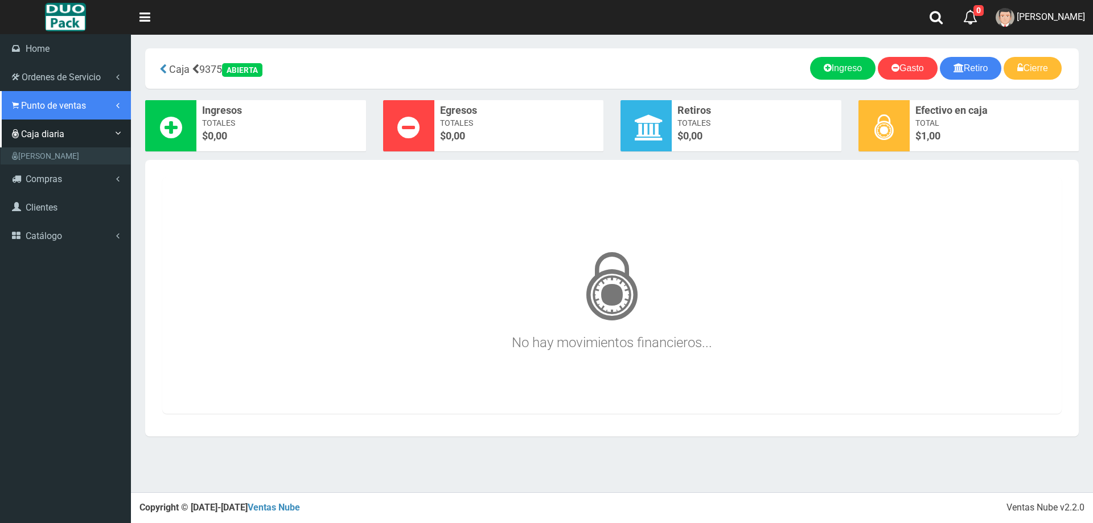
click at [61, 104] on span "Punto de ventas" at bounding box center [53, 105] width 65 height 11
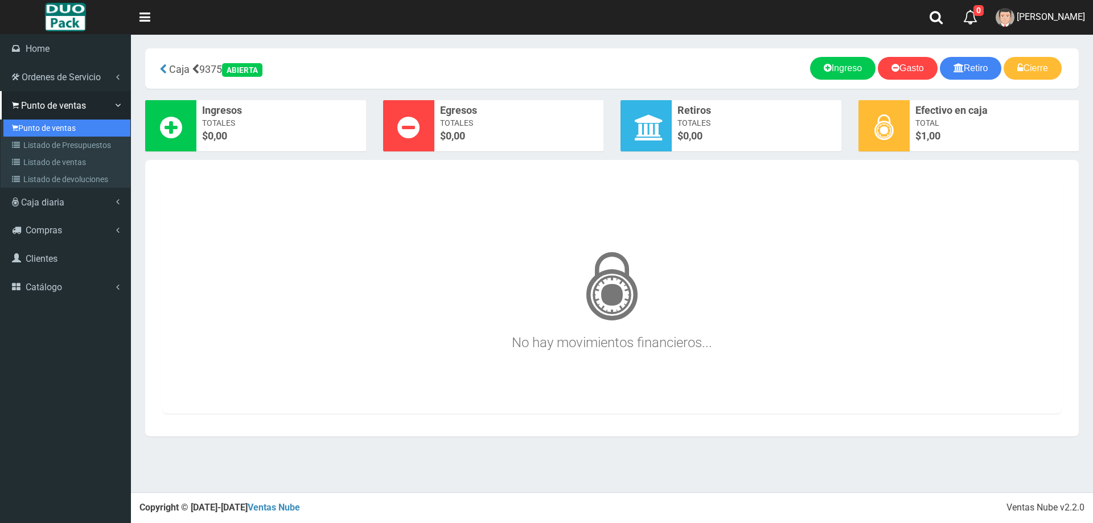
click at [54, 124] on link "Punto de ventas" at bounding box center [66, 128] width 127 height 17
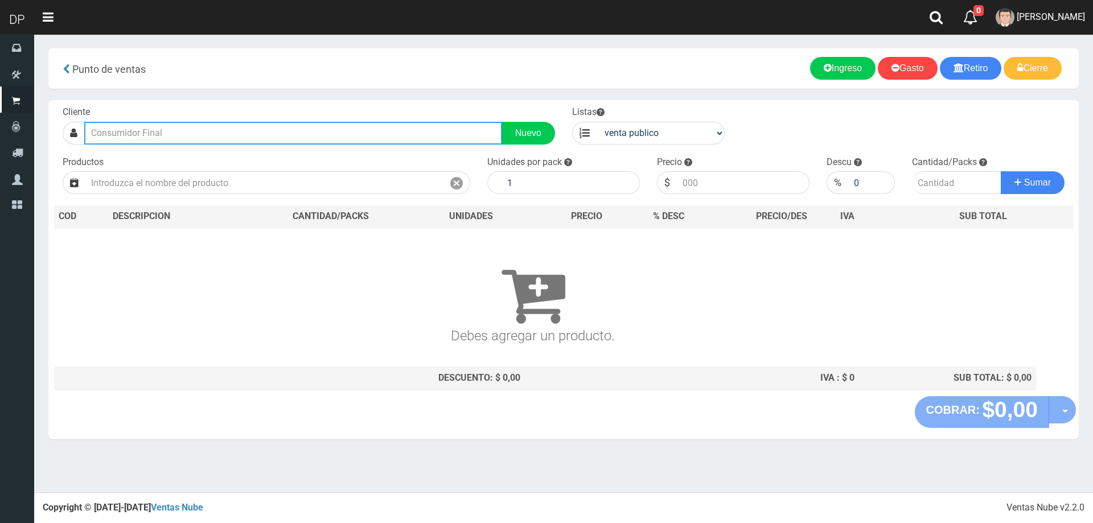
click at [190, 130] on input "text" at bounding box center [293, 133] width 418 height 23
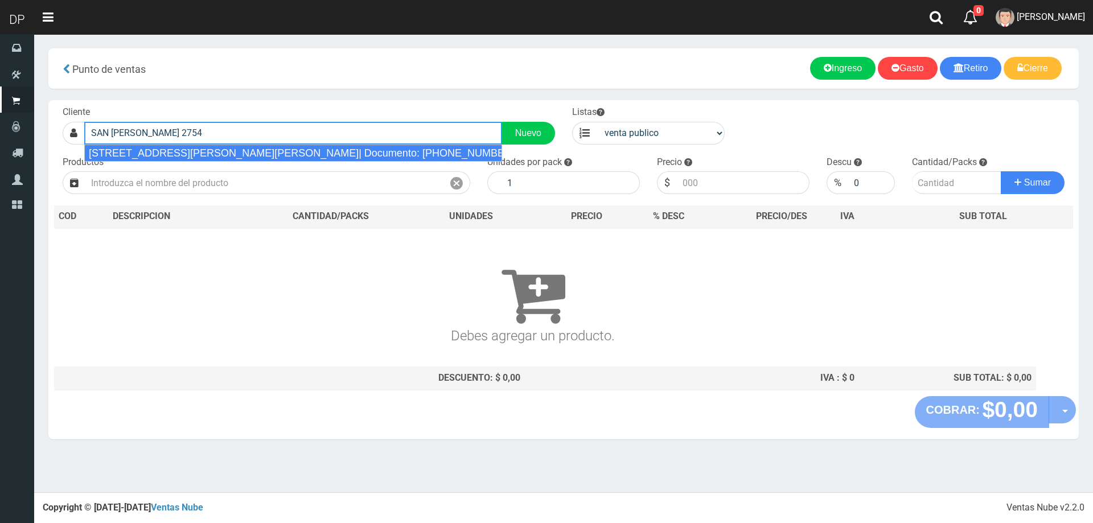
click at [208, 156] on div "ZN1CJ SAN LORENZO 2754 (SAN ANDRES)| Documento: 5165164 | Teléfono:" at bounding box center [293, 153] width 418 height 17
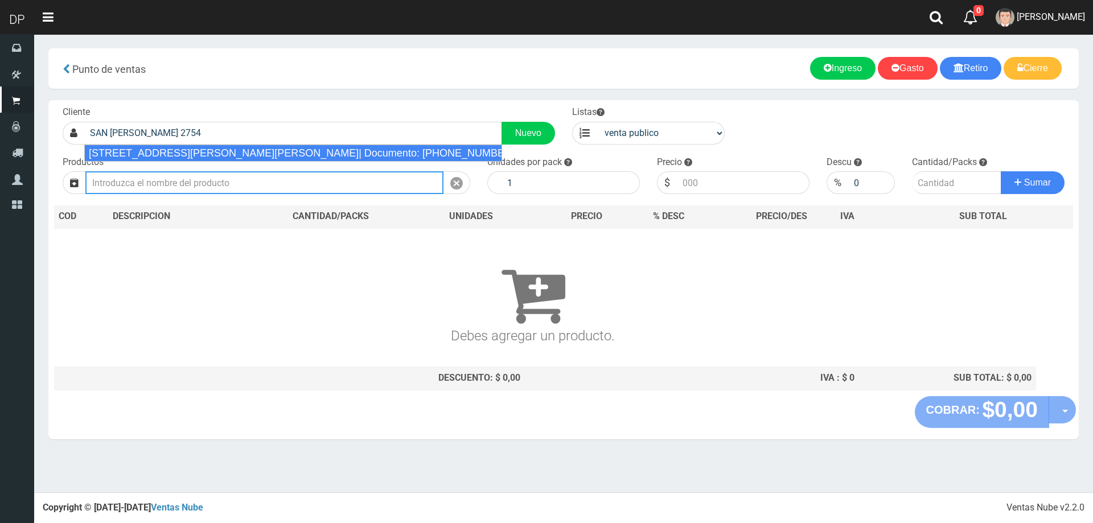
type input "ZN1CJ SAN LORENZO 2754 (SAN ANDRES)| Documento: 5165164 | Teléfono:"
select select "2"
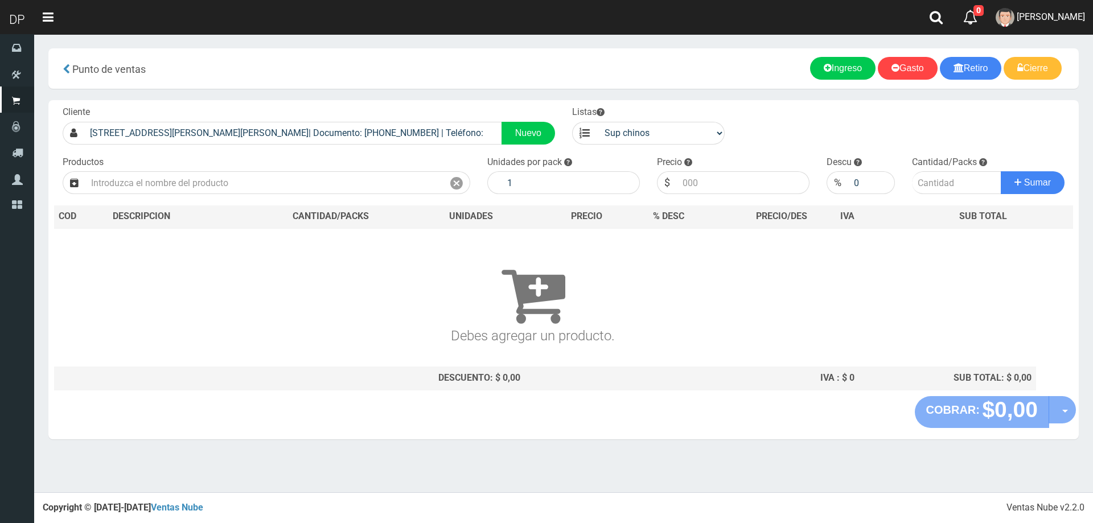
click at [209, 168] on div "Productos" at bounding box center [266, 175] width 425 height 39
click at [208, 173] on input "text" at bounding box center [264, 182] width 358 height 23
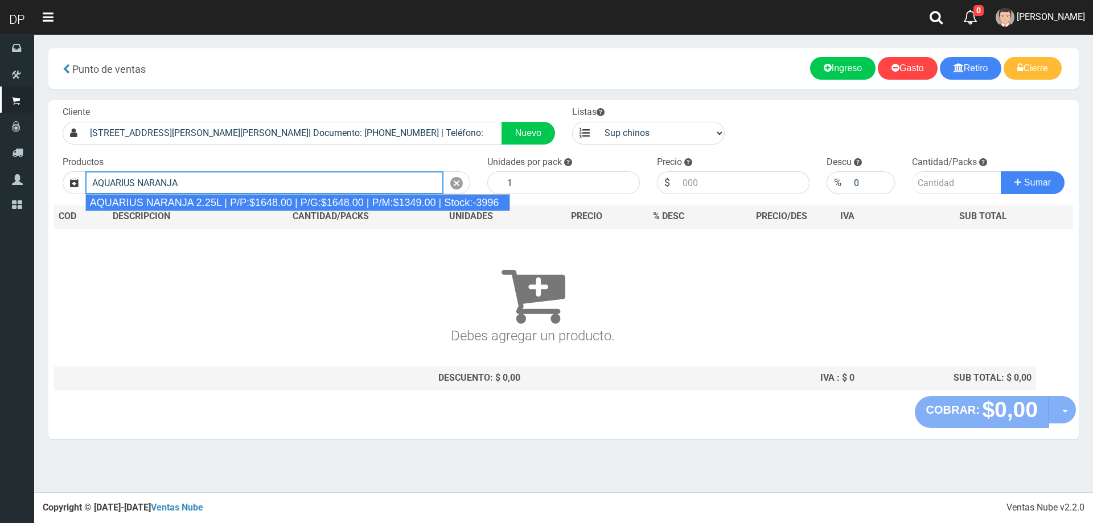
click at [244, 200] on div "AQUARIUS NARANJA 2.25L | P/P:$1648.00 | P/G:$1648.00 | P/M:$1349.00 | Stock:-39…" at bounding box center [297, 202] width 425 height 17
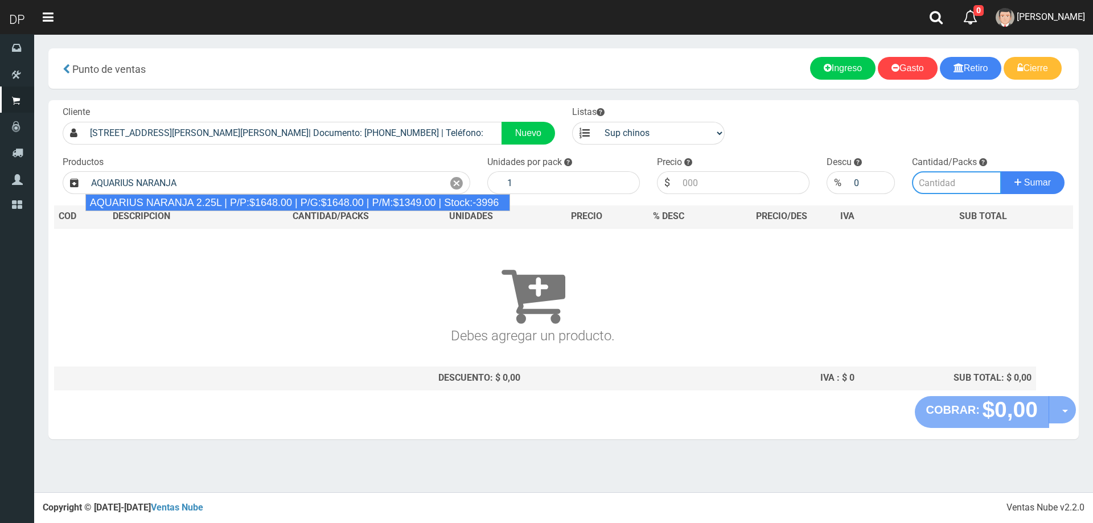
type input "AQUARIUS NARANJA 2.25L | P/P:$1648.00 | P/G:$1648.00 | P/M:$1349.00 | Stock:-39…"
type input "6"
type input "1648.00"
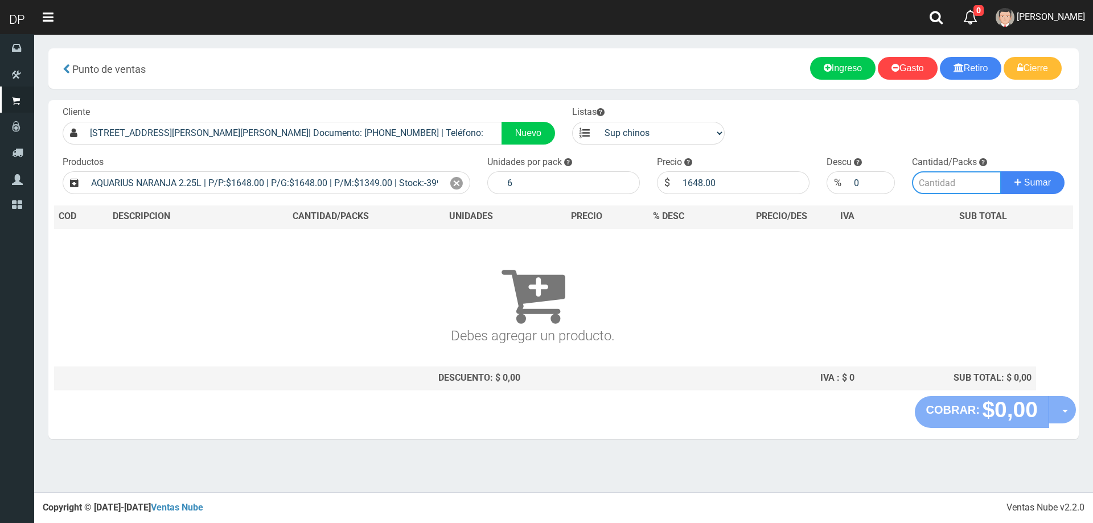
click at [946, 184] on input "number" at bounding box center [957, 182] width 90 height 23
type input "1"
click at [1001, 171] on button "Sumar" at bounding box center [1033, 182] width 64 height 23
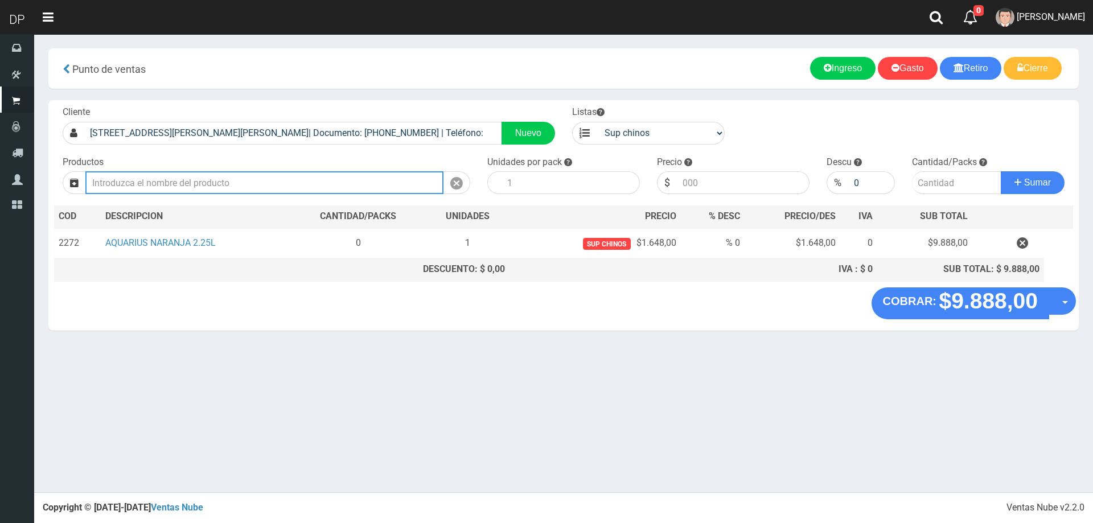
click at [235, 190] on input "text" at bounding box center [264, 182] width 358 height 23
click at [289, 187] on input "text" at bounding box center [264, 182] width 358 height 23
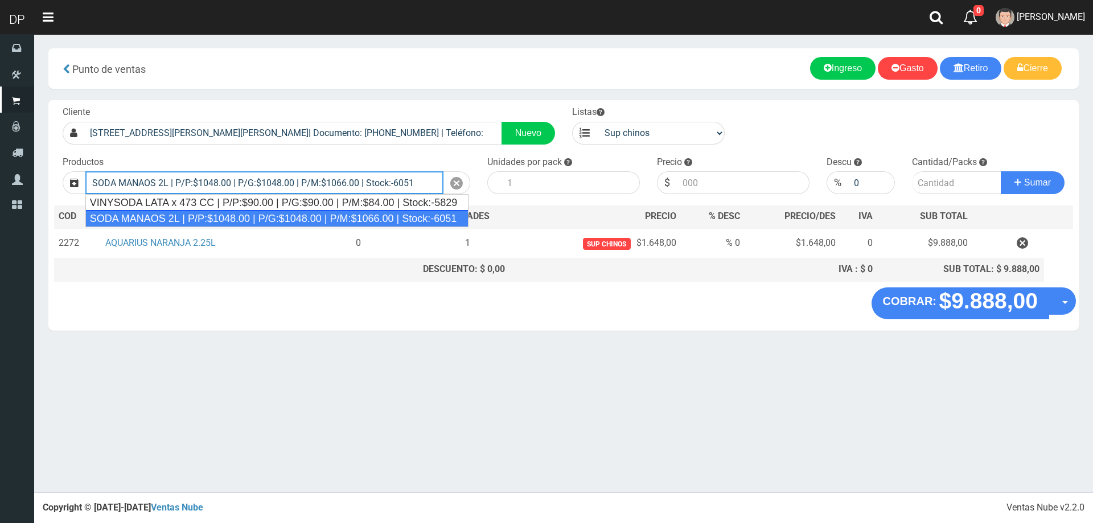
type input "SODA MANAOS 2L | P/P:$1048.00 | P/G:$1048.00 | P/M:$1066.00 | Stock:-6051"
type input "6"
type input "1048.00"
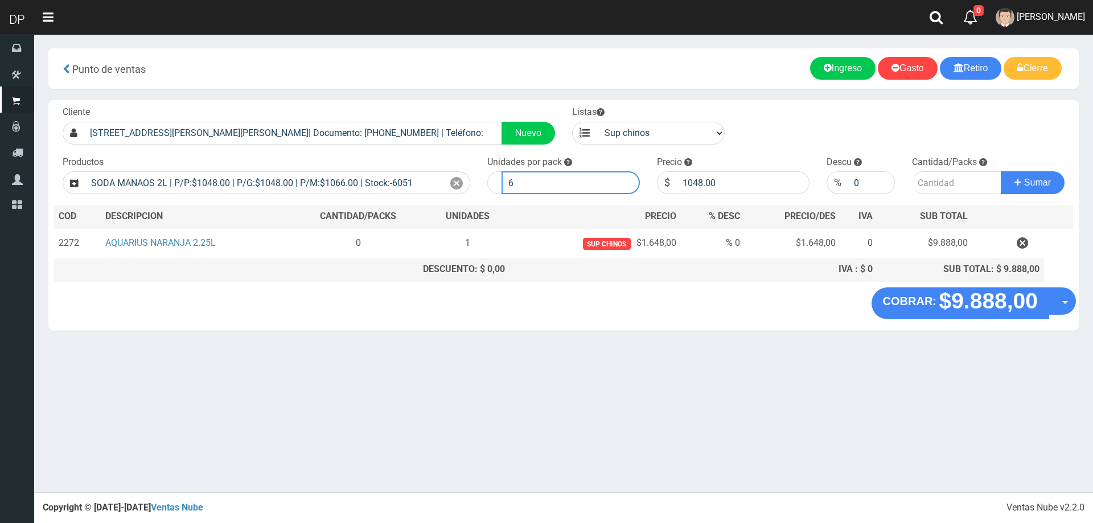
click at [554, 182] on input "6" at bounding box center [571, 182] width 138 height 23
type input "1"
click at [1001, 171] on button "Sumar" at bounding box center [1033, 182] width 64 height 23
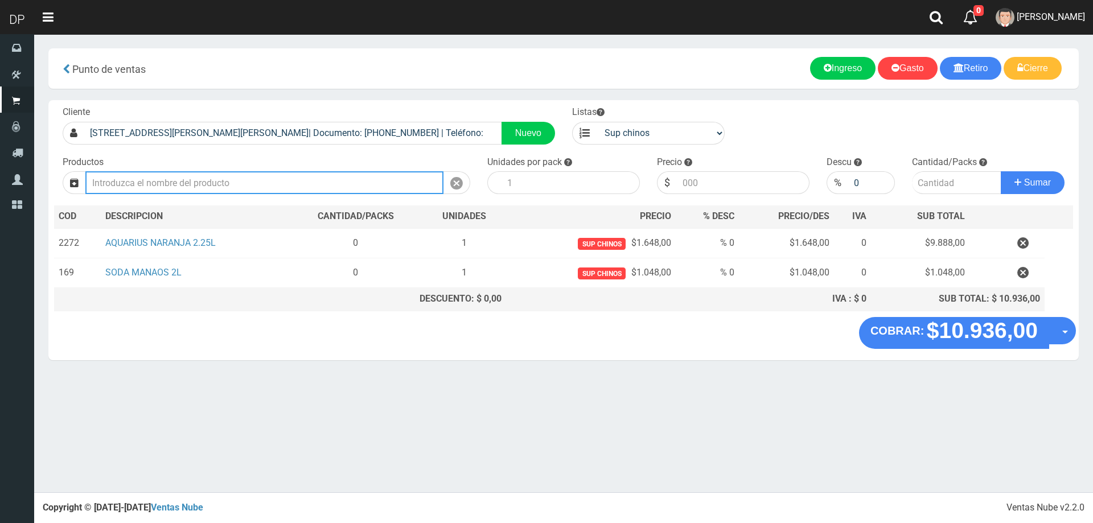
click at [356, 186] on input "text" at bounding box center [264, 182] width 358 height 23
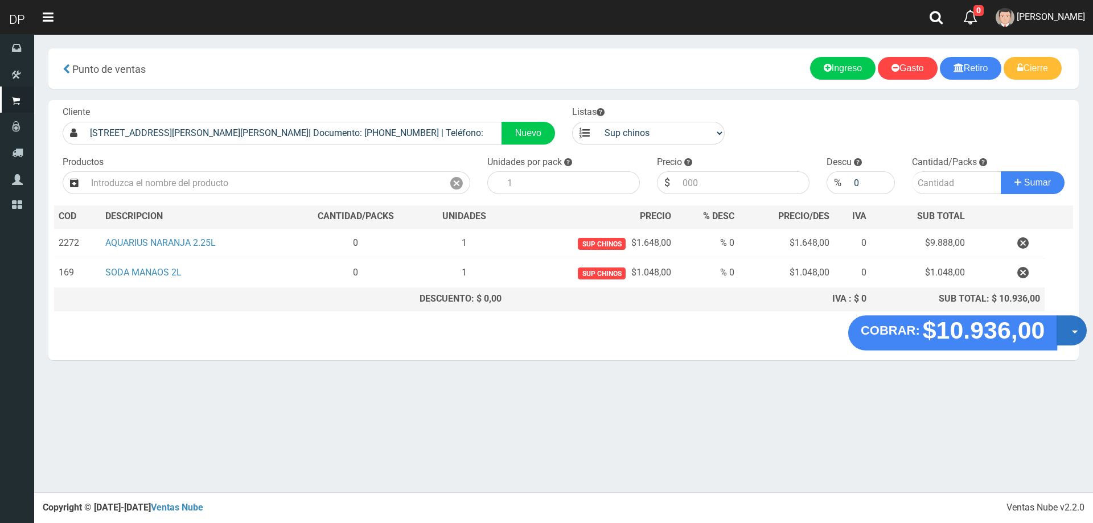
click at [1066, 324] on button "Opciones" at bounding box center [1072, 330] width 30 height 30
click at [1065, 335] on link "Hacer Devolucion" at bounding box center [1036, 334] width 102 height 26
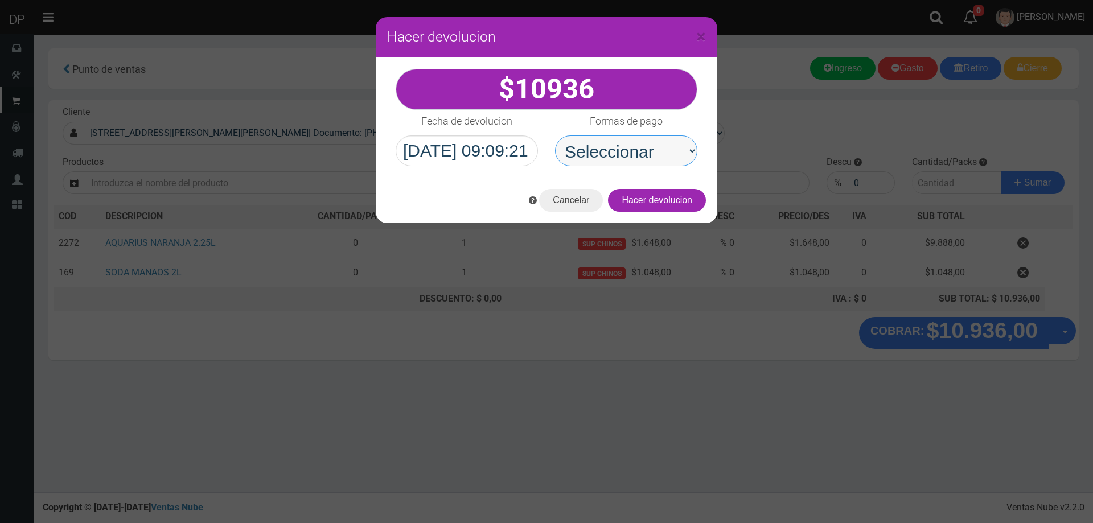
click at [683, 161] on select "Seleccionar Efectivo Tarjeta de Crédito Depósito Débito" at bounding box center [626, 151] width 142 height 31
click at [673, 156] on select "Seleccionar Efectivo Tarjeta de Crédito Depósito Débito" at bounding box center [626, 151] width 142 height 31
click at [669, 158] on select "Seleccionar Efectivo Tarjeta de Crédito Depósito Débito" at bounding box center [626, 151] width 142 height 31
select select "Efectivo"
click at [555, 136] on select "Seleccionar Efectivo Tarjeta de Crédito Depósito Débito" at bounding box center [626, 151] width 142 height 31
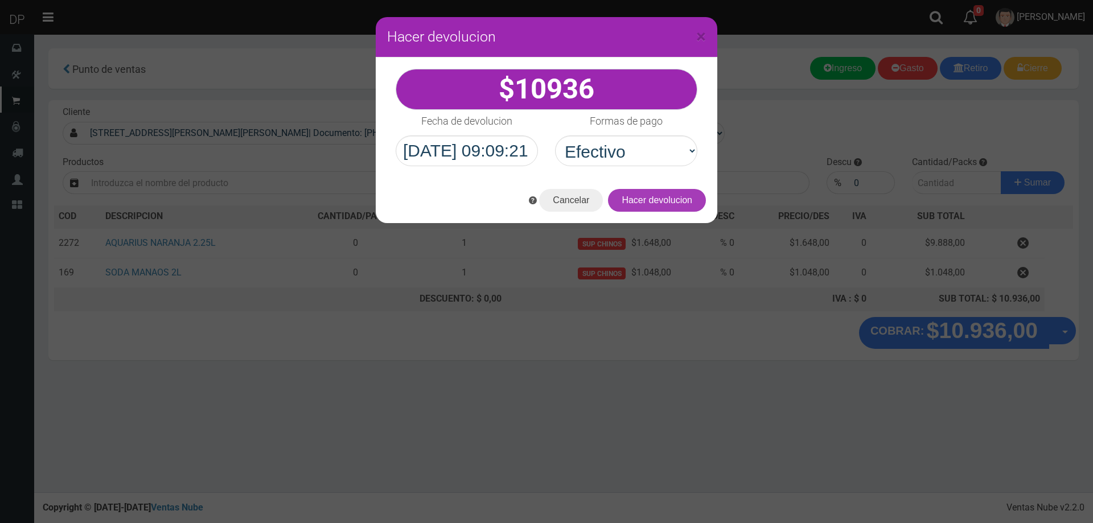
click at [661, 205] on button "Hacer devolucion" at bounding box center [657, 200] width 98 height 23
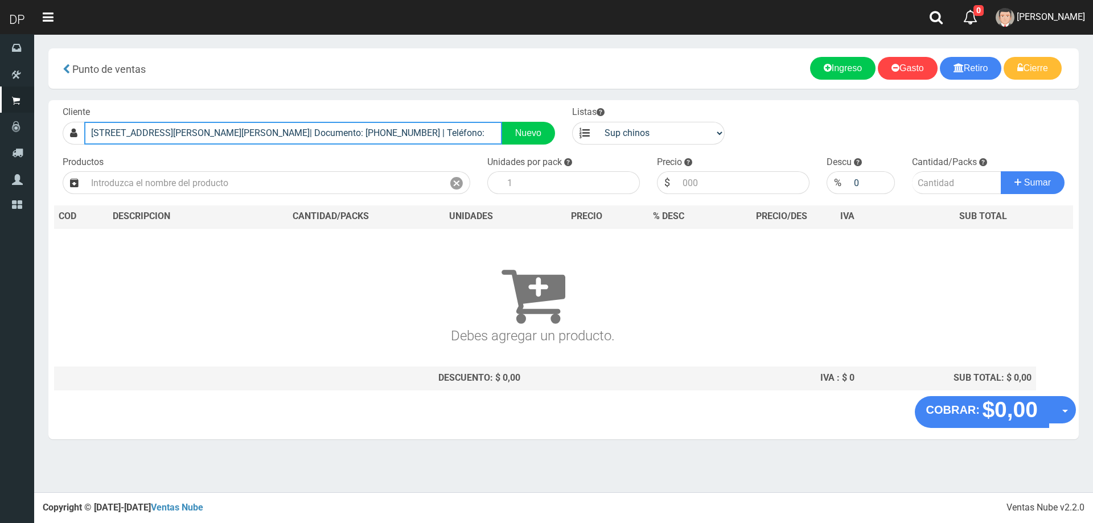
click at [241, 127] on input "ZN1CJ SAN LORENZO 2754 (SAN ANDRES)| Documento: 5165164 | Teléfono:" at bounding box center [293, 133] width 418 height 23
type input "R"
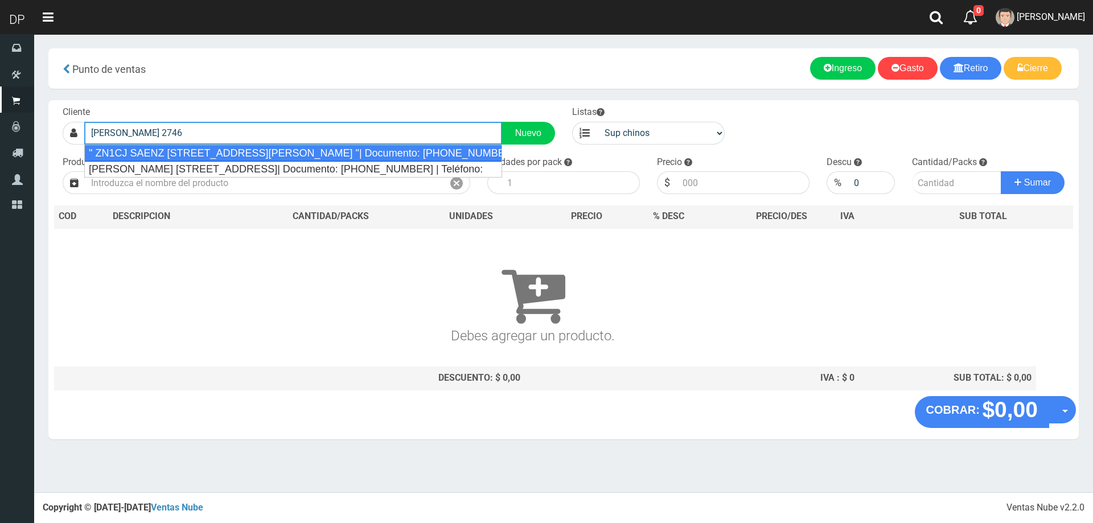
click at [260, 153] on div "" ZN1CJ SAENZ PEÑA 2746 (SAN ANDRES) "| Documento: 541516156 | Teléfono:" at bounding box center [293, 153] width 418 height 17
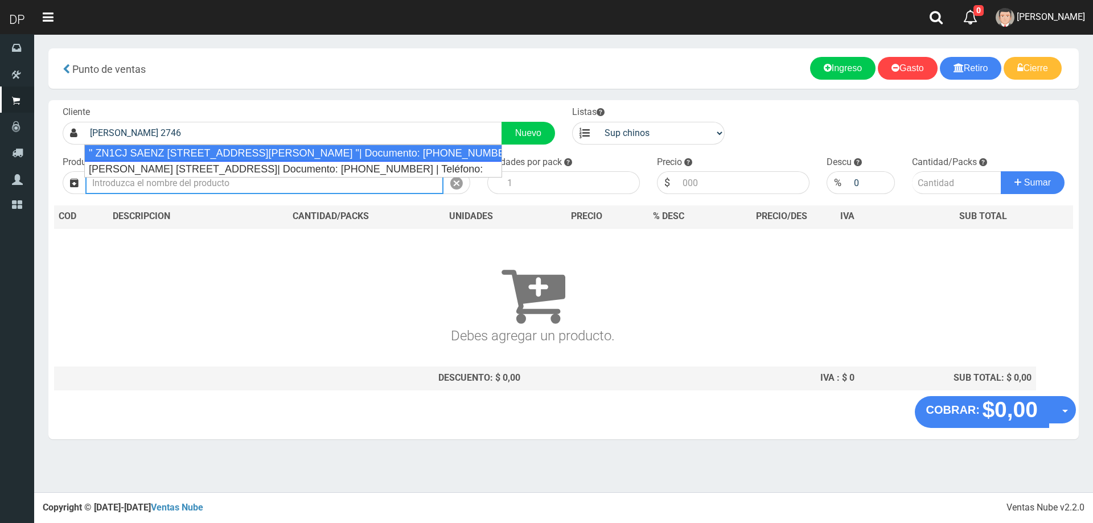
type input "" ZN1CJ SAENZ PEÑA 2746 (SAN ANDRES) "| Documento: 541516156 | Teléfono:"
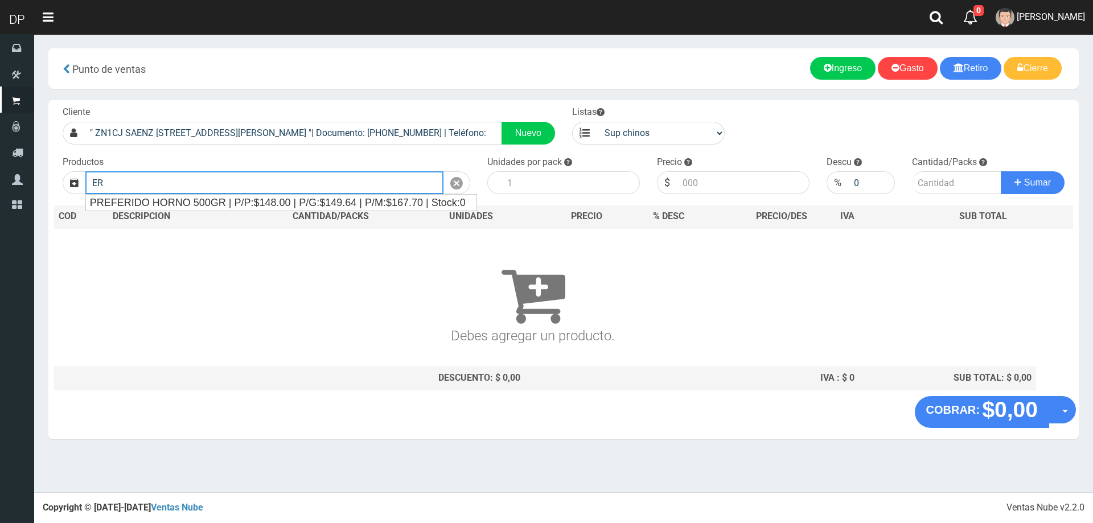
type input "E"
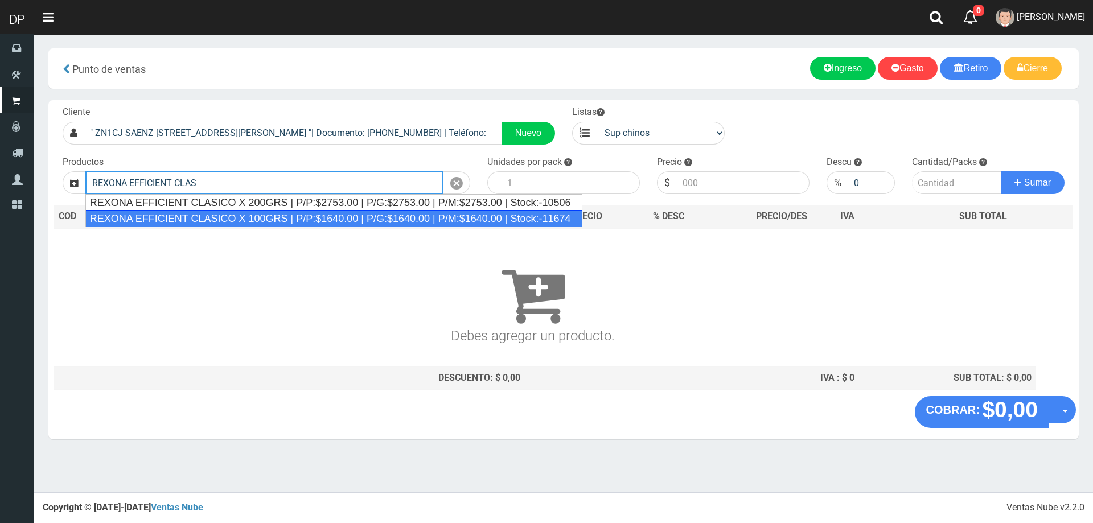
click at [240, 214] on div "REXONA EFFICIENT CLASICO X 100GRS | P/P:$1640.00 | P/G:$1640.00 | P/M:$1640.00 …" at bounding box center [333, 218] width 497 height 17
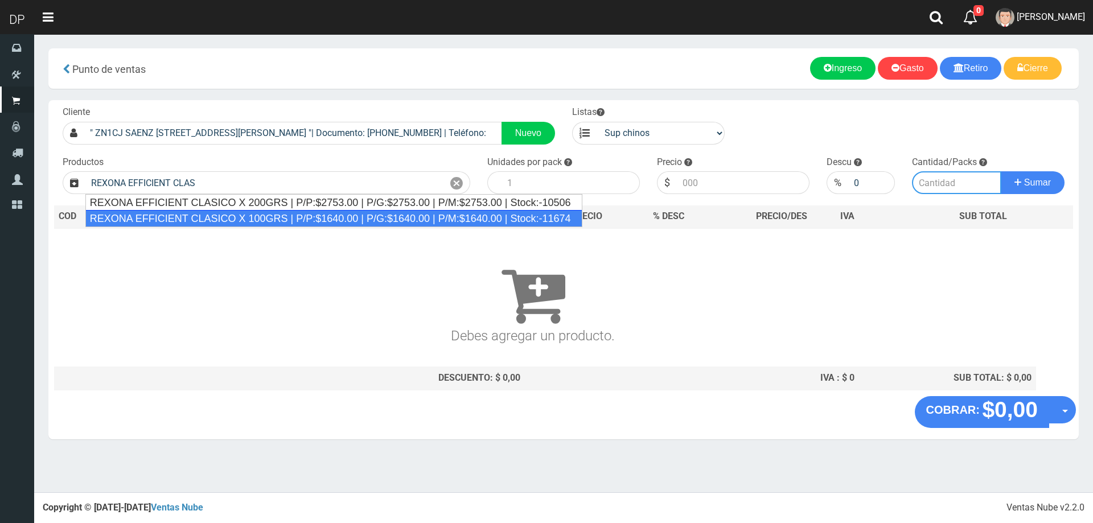
type input "REXONA EFFICIENT CLASICO X 100GRS | P/P:$1640.00 | P/G:$1640.00 | P/M:$1640.00 …"
type input "12"
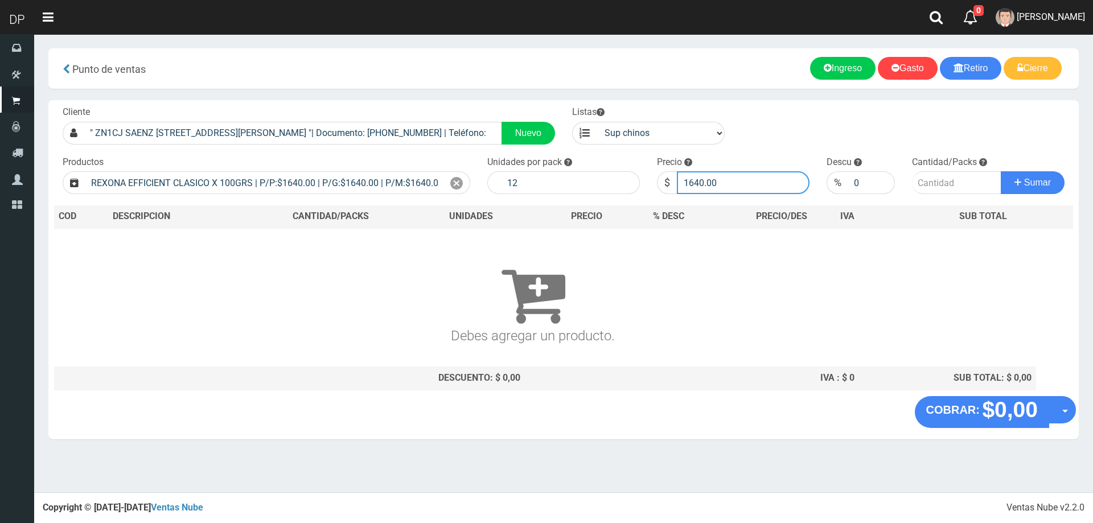
click at [751, 183] on input "1640.00" at bounding box center [743, 182] width 133 height 23
type input "1558"
type input "1558.00"
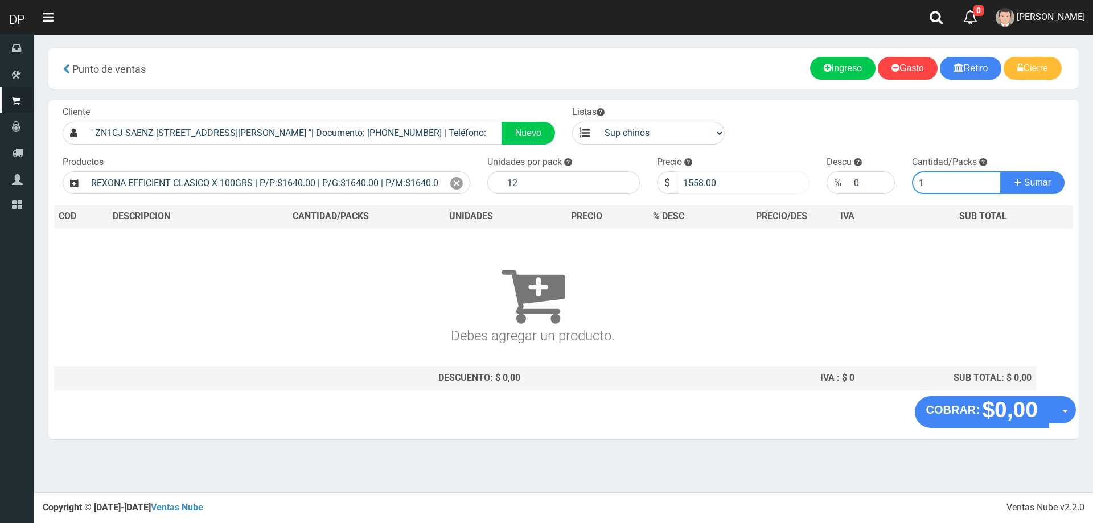
type input "1"
click at [1001, 171] on button "Sumar" at bounding box center [1033, 182] width 64 height 23
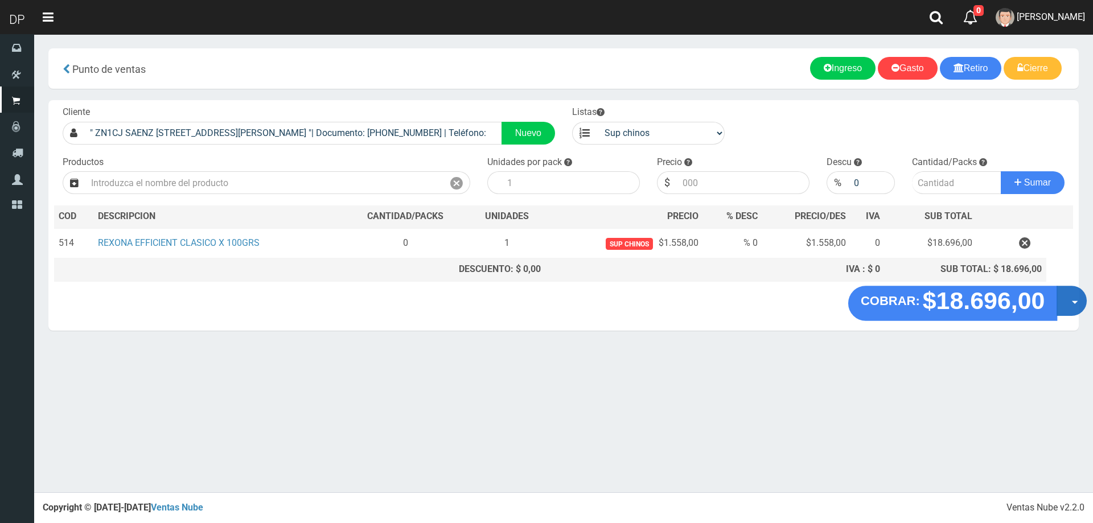
click at [1073, 301] on span "button" at bounding box center [1075, 302] width 6 height 3
click at [1069, 305] on link "Hacer Devolucion" at bounding box center [1036, 305] width 102 height 26
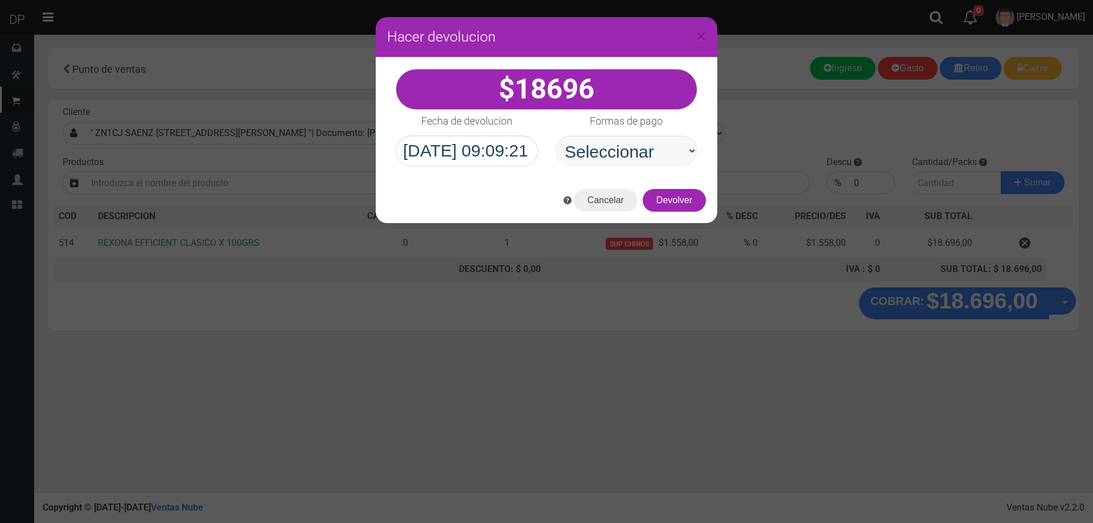
click at [647, 154] on select "Seleccionar Efectivo Tarjeta de Crédito Depósito Débito" at bounding box center [626, 151] width 142 height 31
select select "Efectivo"
click at [555, 136] on select "Seleccionar Efectivo Tarjeta de Crédito Depósito Débito" at bounding box center [626, 151] width 142 height 31
click at [688, 208] on button "Devolver" at bounding box center [674, 200] width 63 height 23
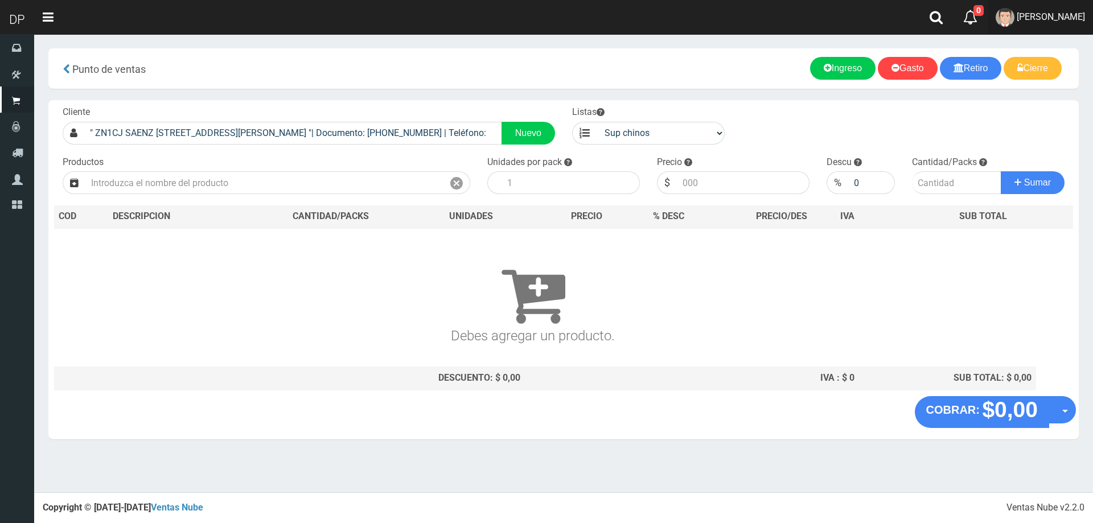
click at [1067, 17] on span "FABRIZIO DURE" at bounding box center [1051, 16] width 68 height 11
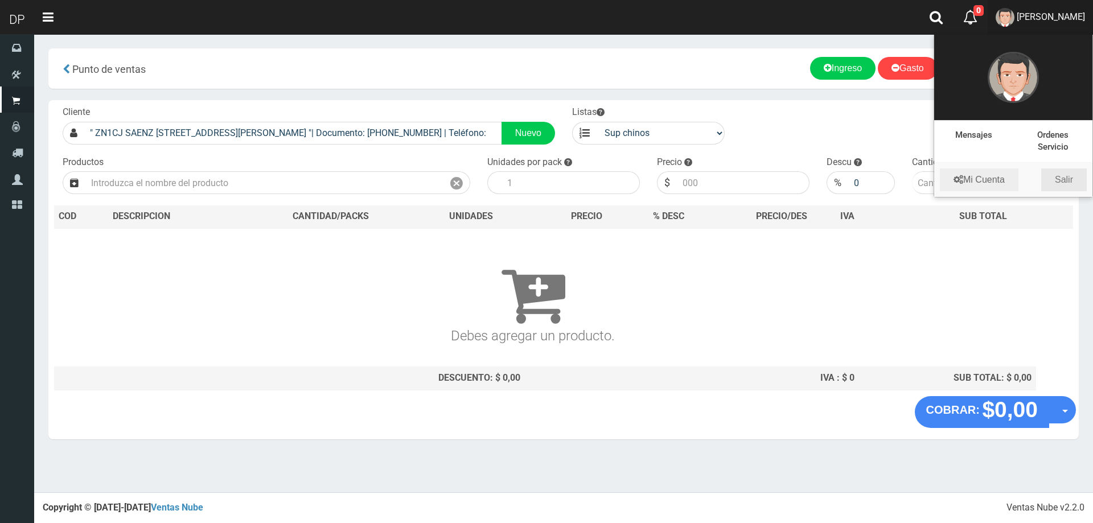
click at [1065, 173] on link "Salir" at bounding box center [1065, 180] width 46 height 23
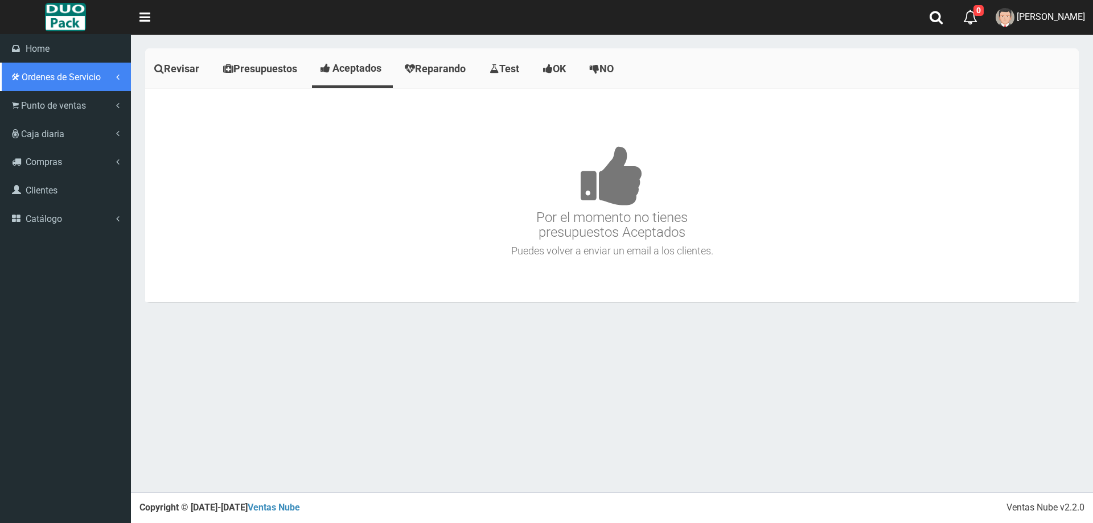
click at [57, 73] on span "Ordenes de Servicio" at bounding box center [61, 77] width 79 height 11
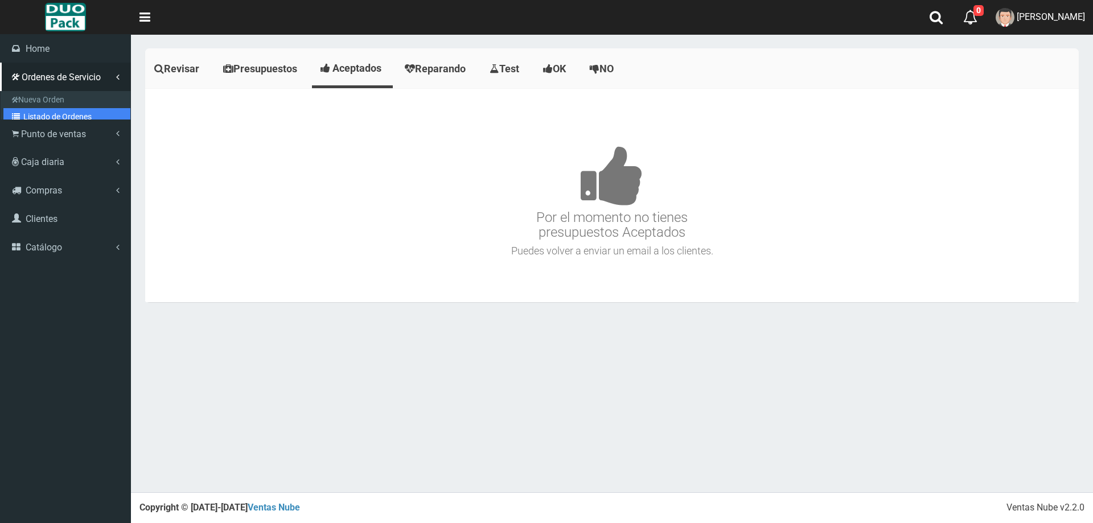
click at [58, 117] on link "Listado de Ordenes" at bounding box center [66, 116] width 127 height 17
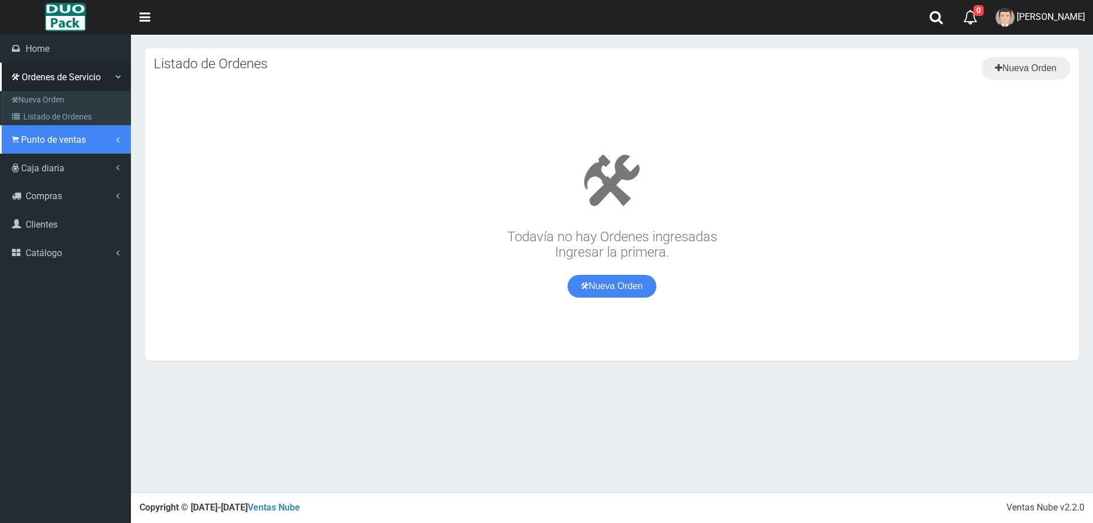
drag, startPoint x: 39, startPoint y: 136, endPoint x: 106, endPoint y: 167, distance: 73.6
click at [41, 136] on span "Punto de ventas" at bounding box center [53, 139] width 65 height 11
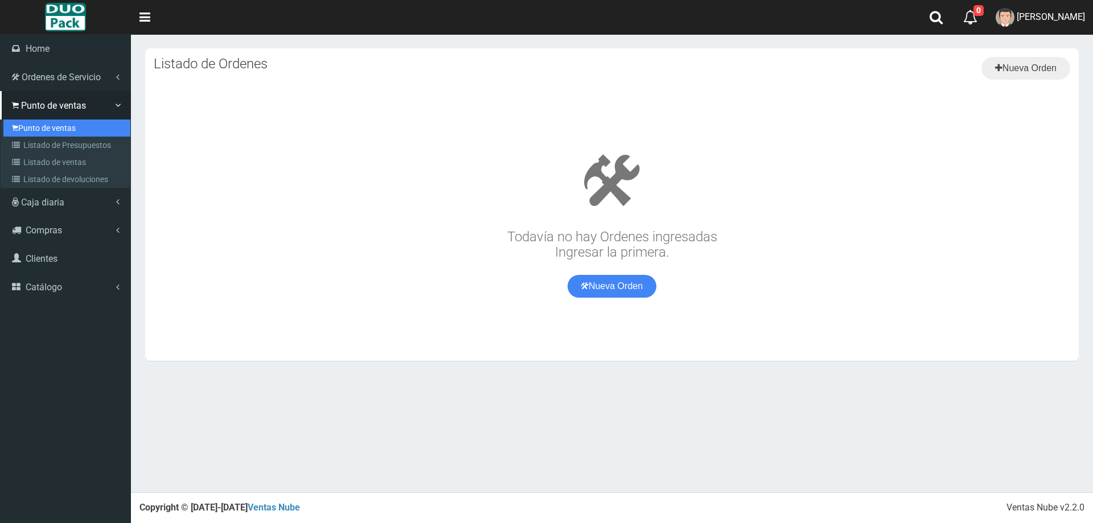
click at [54, 125] on link "Punto de ventas" at bounding box center [66, 128] width 127 height 17
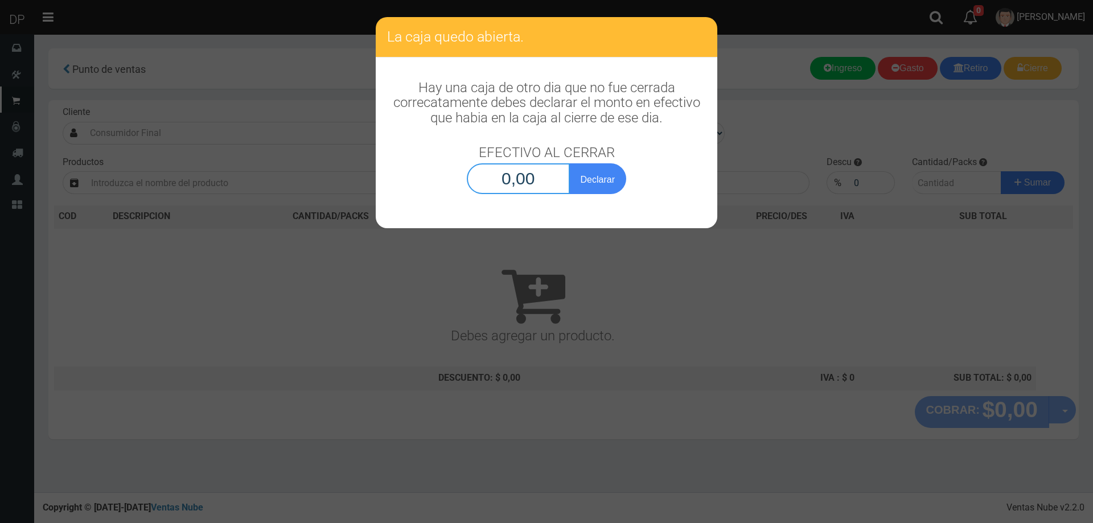
click at [559, 175] on input "0,00" at bounding box center [518, 178] width 103 height 31
type input "1,00"
click at [569, 163] on button "Declarar" at bounding box center [597, 178] width 57 height 31
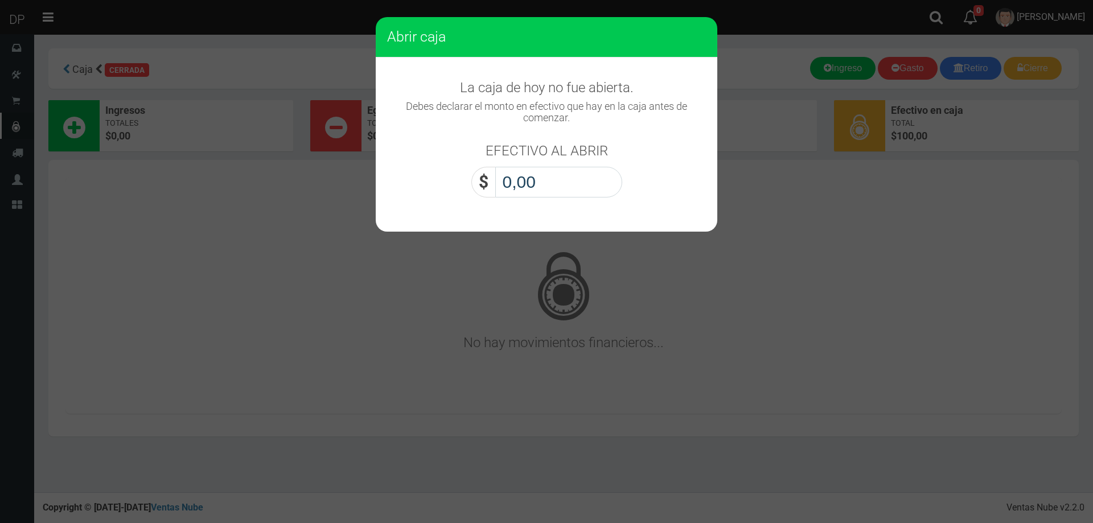
click at [556, 178] on input "0,00" at bounding box center [558, 182] width 127 height 31
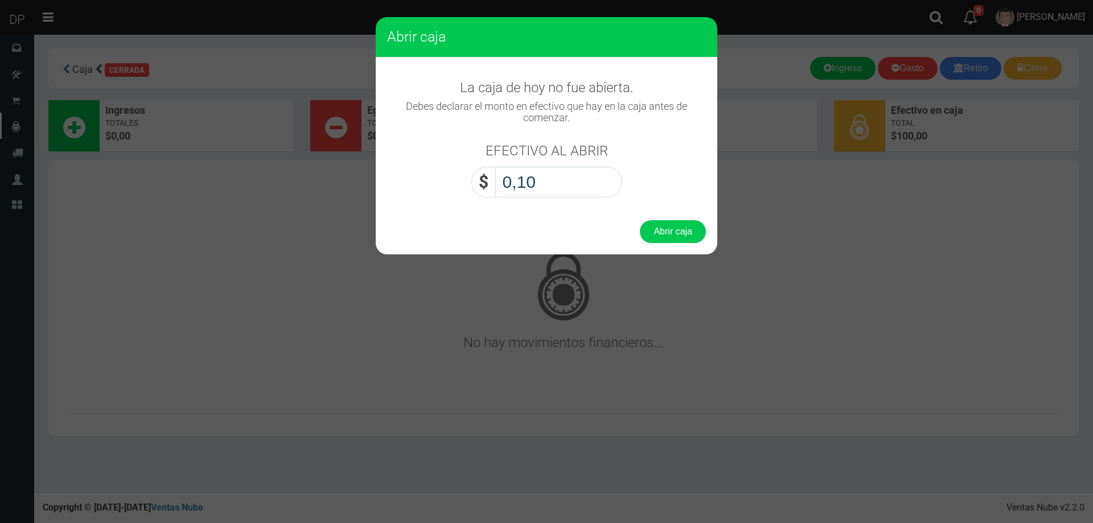
type input "1,00"
click at [640, 220] on button "Abrir caja" at bounding box center [673, 231] width 66 height 23
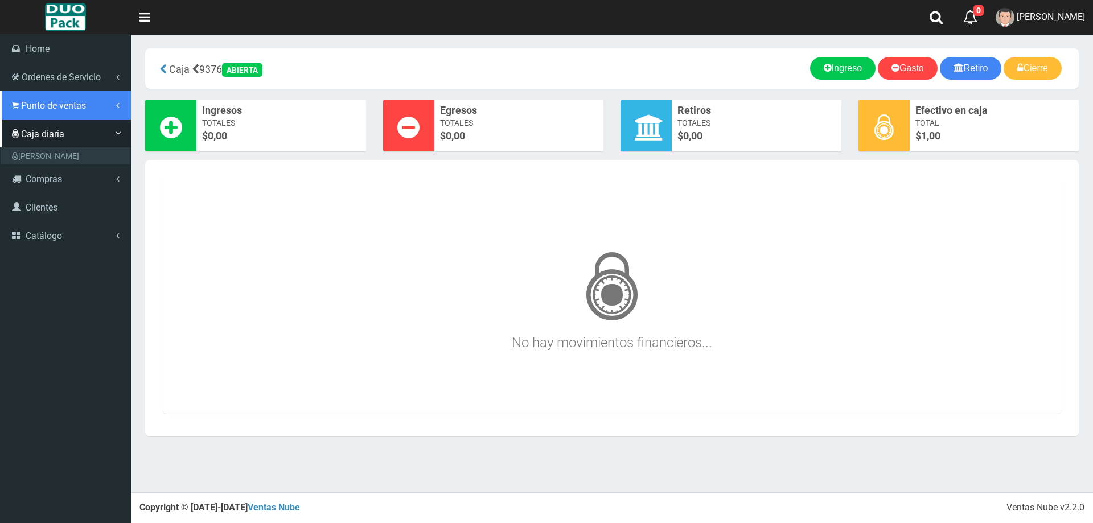
click at [58, 107] on span "Punto de ventas" at bounding box center [53, 105] width 65 height 11
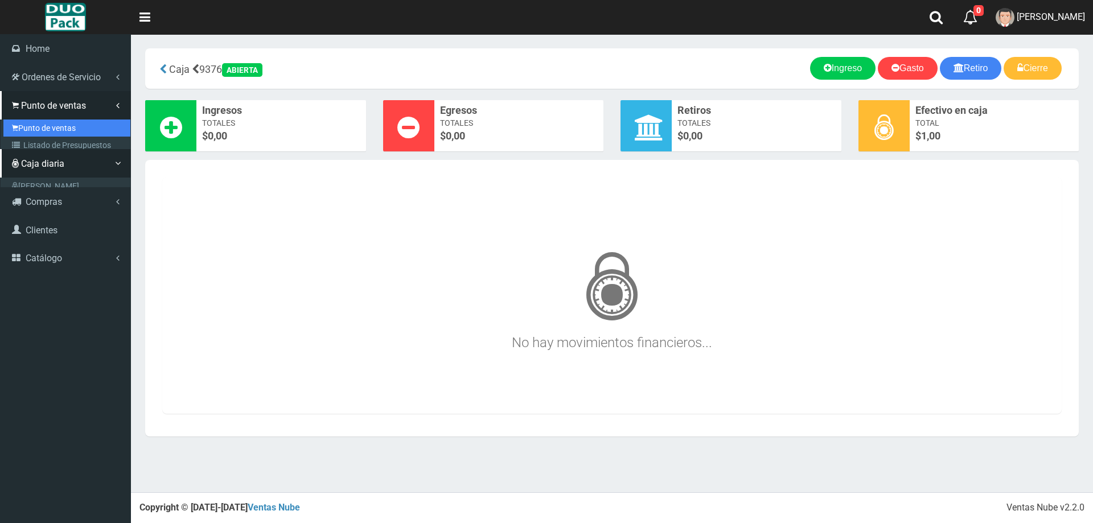
click at [54, 121] on link "Punto de ventas" at bounding box center [66, 128] width 127 height 17
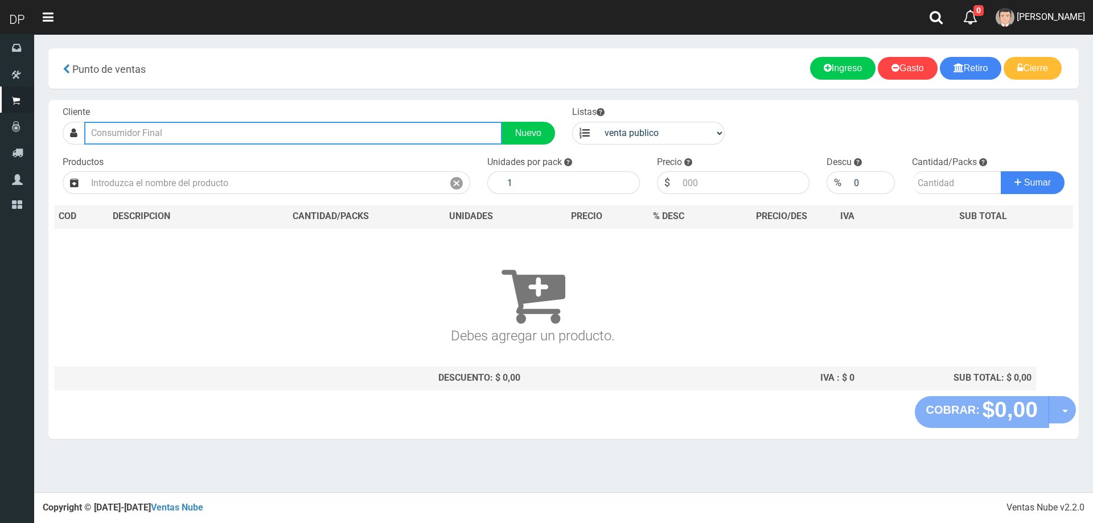
click at [156, 134] on input "text" at bounding box center [293, 133] width 418 height 23
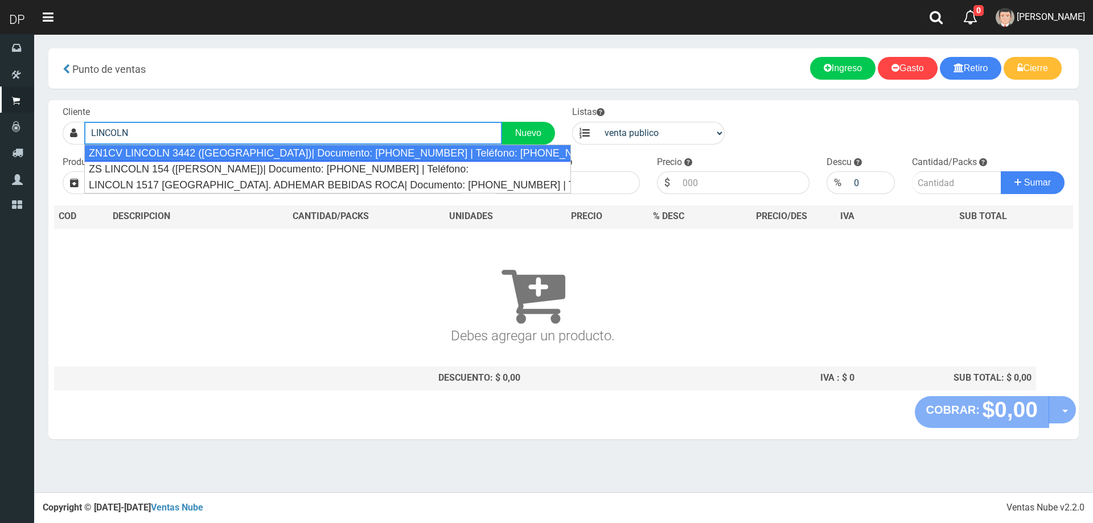
click at [173, 150] on div "ZN1CV LINCOLN 3442 (SAN MARTIN)| Documento: 515615614 | Teléfono: 01122675055" at bounding box center [327, 153] width 487 height 17
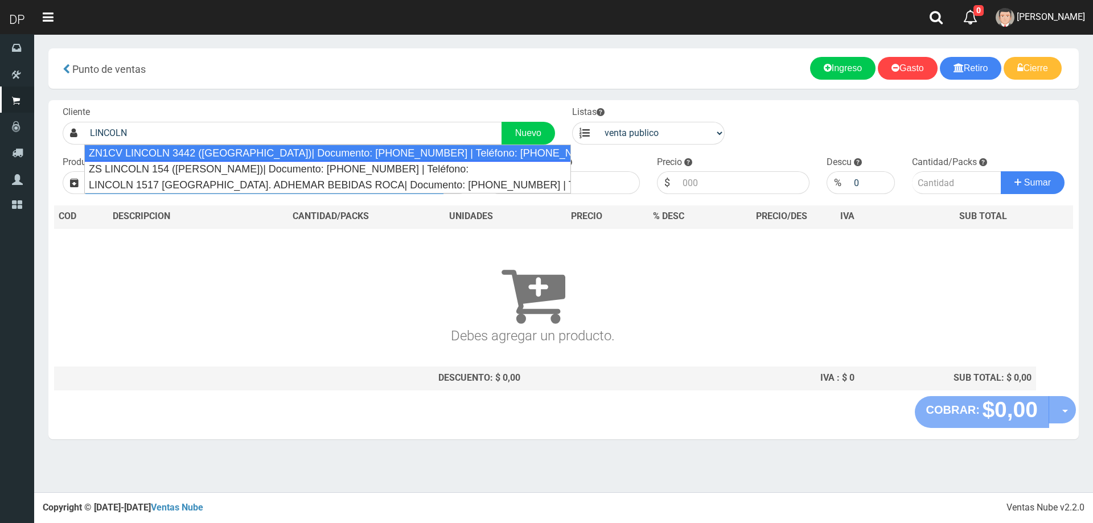
type input "ZN1CV LINCOLN 3442 (SAN MARTIN)| Documento: 515615614 | Teléfono: 01122675055"
select select "2"
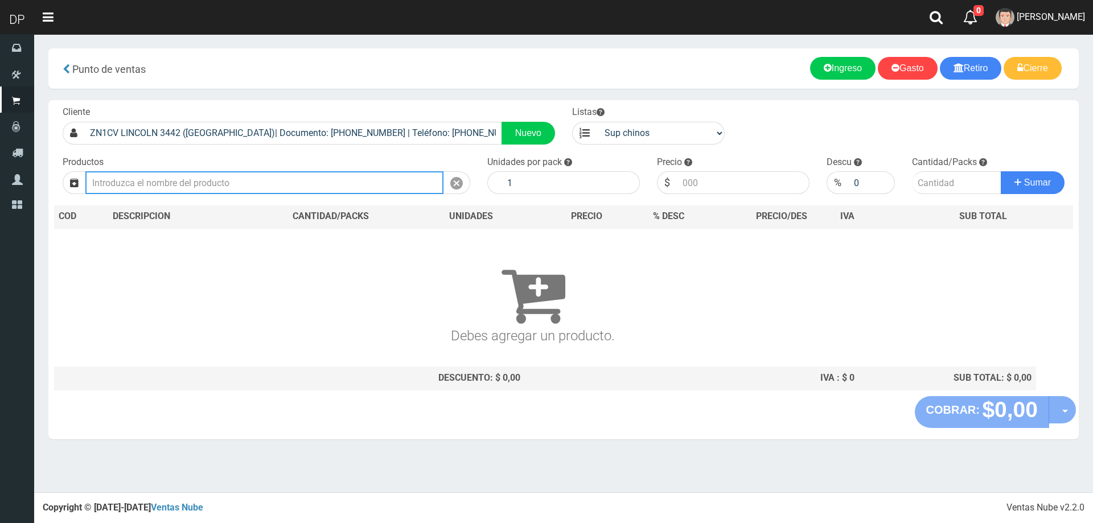
click at [190, 187] on input "text" at bounding box center [264, 182] width 358 height 23
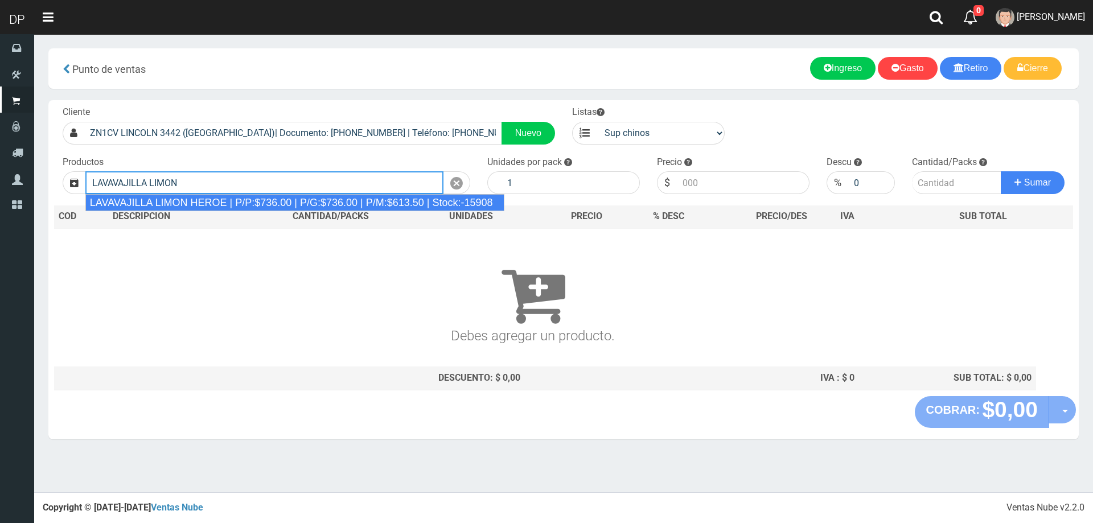
click at [235, 205] on div "LAVAVAJILLA LIMON HEROE | P/P:$736.00 | P/G:$736.00 | P/M:$613.50 | Stock:-15908" at bounding box center [294, 202] width 419 height 17
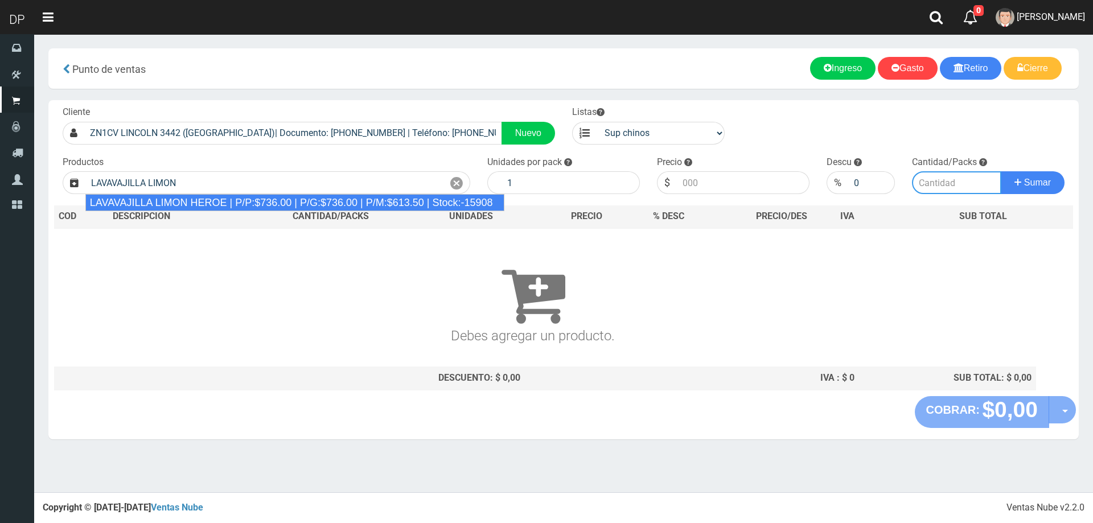
type input "LAVAVAJILLA LIMON HEROE | P/P:$736.00 | P/G:$736.00 | P/M:$613.50 | Stock:-15908"
type input "15"
type input "736.00"
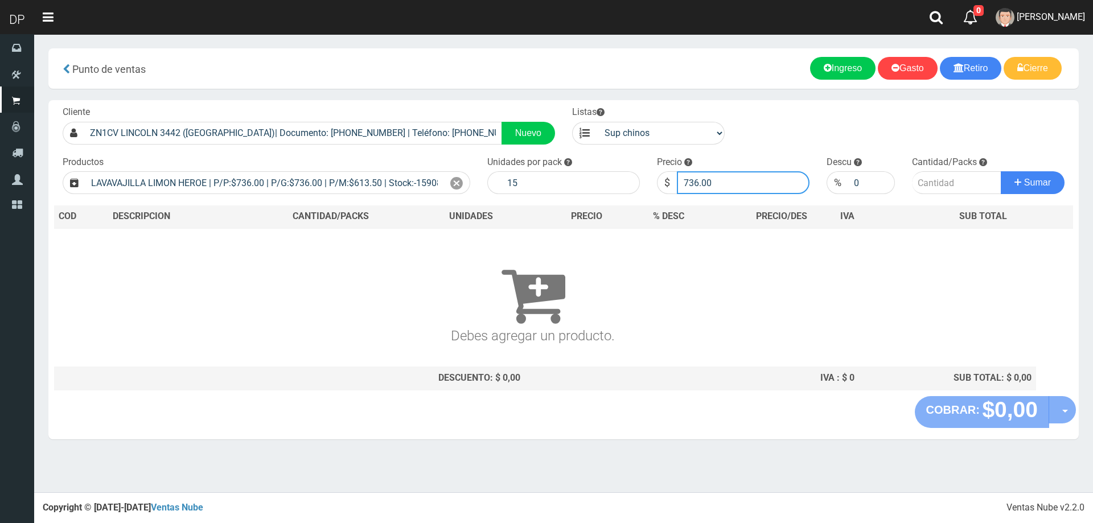
click at [756, 178] on input "736.00" at bounding box center [743, 182] width 133 height 23
click at [938, 186] on input "number" at bounding box center [957, 182] width 90 height 23
type input "1"
click at [1001, 171] on button "Sumar" at bounding box center [1033, 182] width 64 height 23
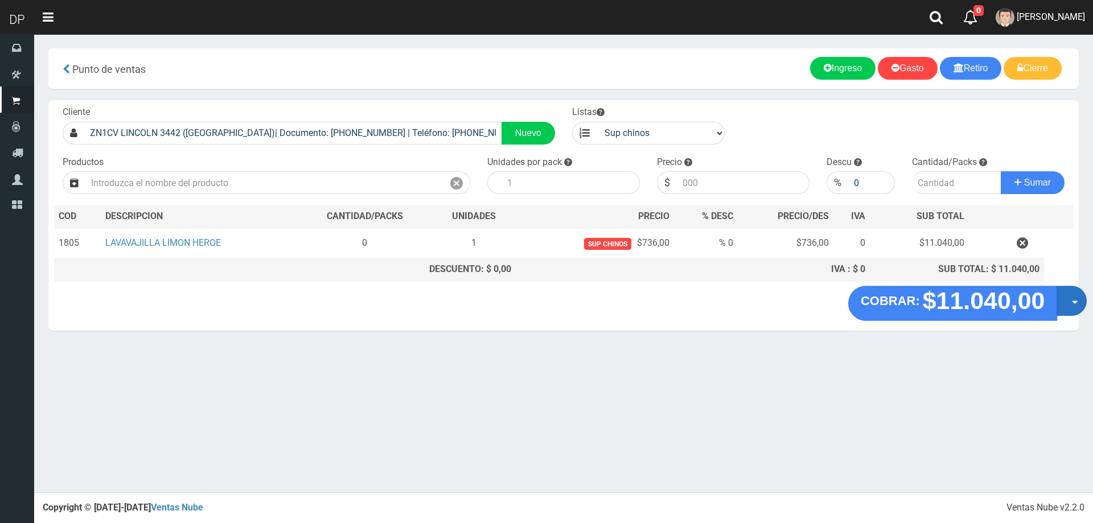
click at [1068, 297] on button "Opciones" at bounding box center [1072, 301] width 30 height 30
click at [1057, 305] on link "Hacer Devolucion" at bounding box center [1036, 305] width 102 height 26
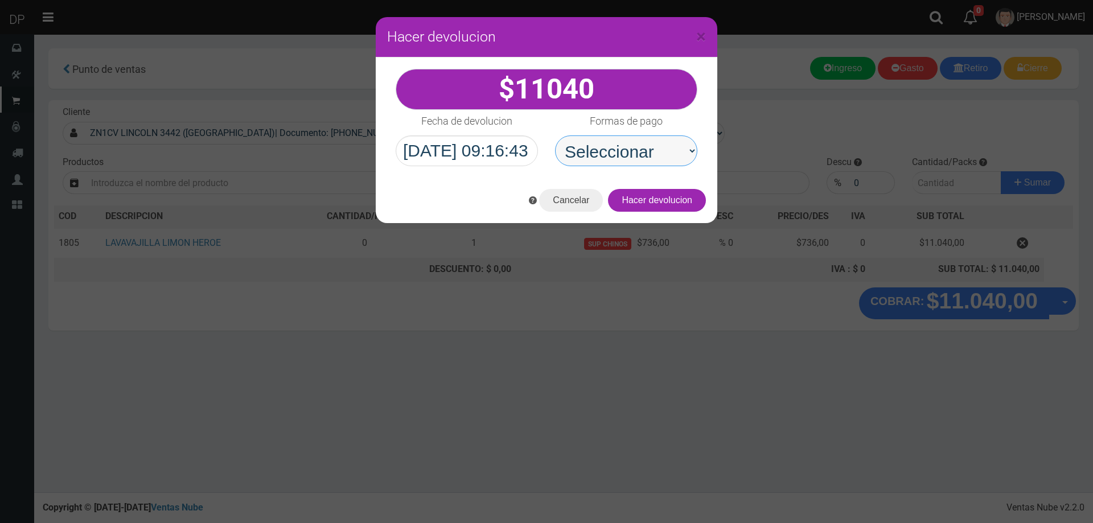
drag, startPoint x: 645, startPoint y: 155, endPoint x: 645, endPoint y: 166, distance: 10.8
click at [645, 155] on select "Seleccionar Efectivo Tarjeta de Crédito Depósito Débito" at bounding box center [626, 151] width 142 height 31
select select "Efectivo"
click at [555, 136] on select "Seleccionar Efectivo Tarjeta de Crédito Depósito Débito" at bounding box center [626, 151] width 142 height 31
click at [655, 196] on button "Hacer devolucion" at bounding box center [657, 200] width 98 height 23
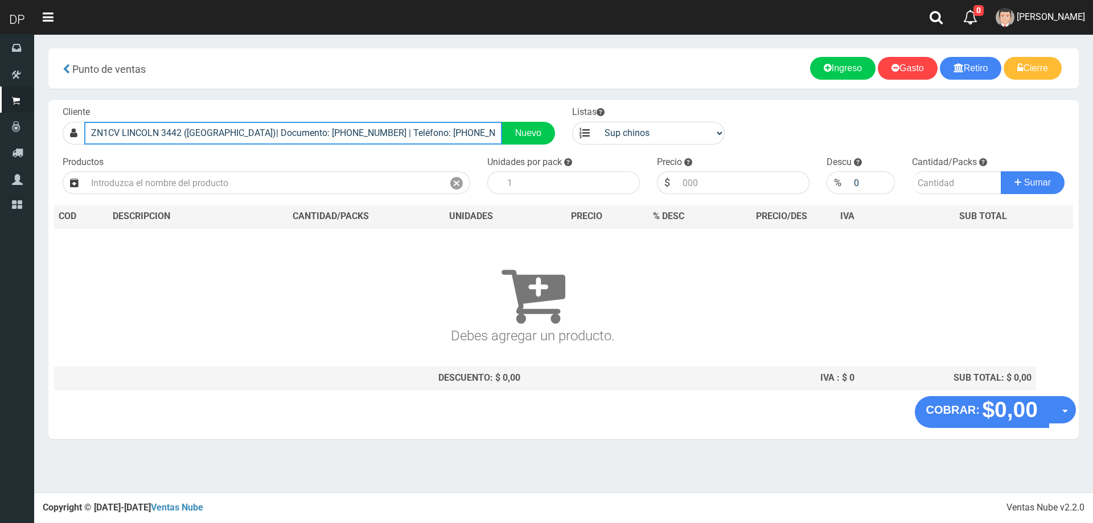
click at [247, 136] on input "ZN1CV LINCOLN 3442 (SAN MARTIN)| Documento: 515615614 | Teléfono: 01122675055" at bounding box center [293, 133] width 418 height 23
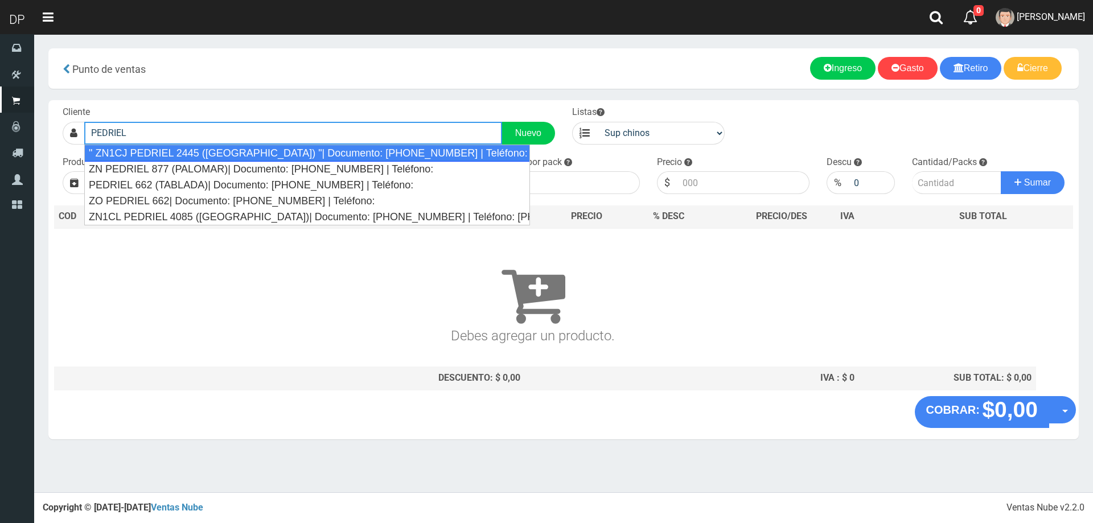
click at [248, 153] on div "" ZN1CJ PEDRIEL 2445 (VILLA MAIPU) "| Documento: 1122980598 | Teléfono:" at bounding box center [307, 153] width 446 height 17
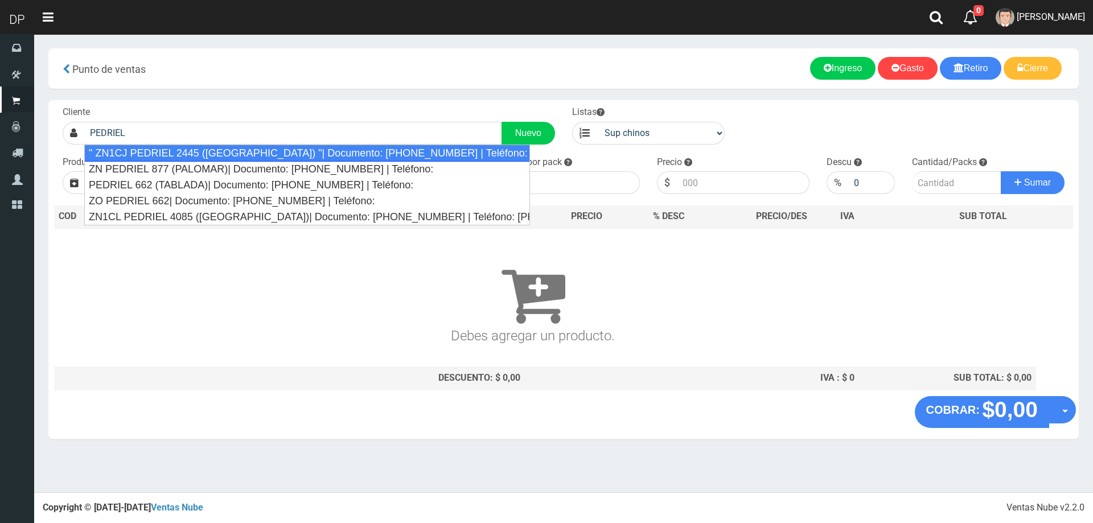
type input "" ZN1CJ PEDRIEL 2445 (VILLA MAIPU) "| Documento: 1122980598 | Teléfono:"
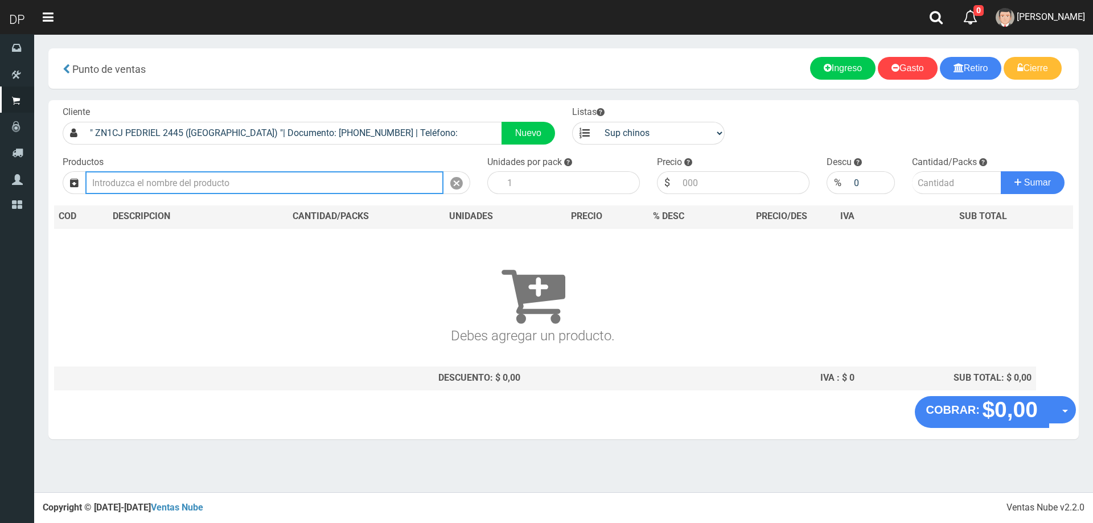
click at [244, 183] on input "text" at bounding box center [264, 182] width 358 height 23
click at [237, 180] on input "SMELL FRESH ALODON" at bounding box center [264, 182] width 358 height 23
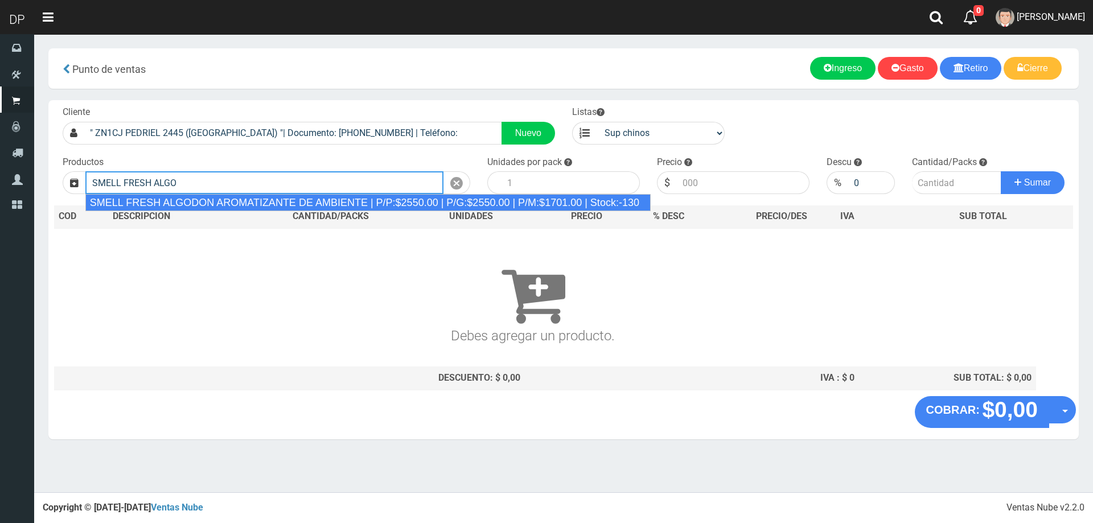
click at [249, 205] on div "SMELL FRESH ALGODON AROMATIZANTE DE AMBIENTE | P/P:$2550.00 | P/G:$2550.00 | P/…" at bounding box center [367, 202] width 565 height 17
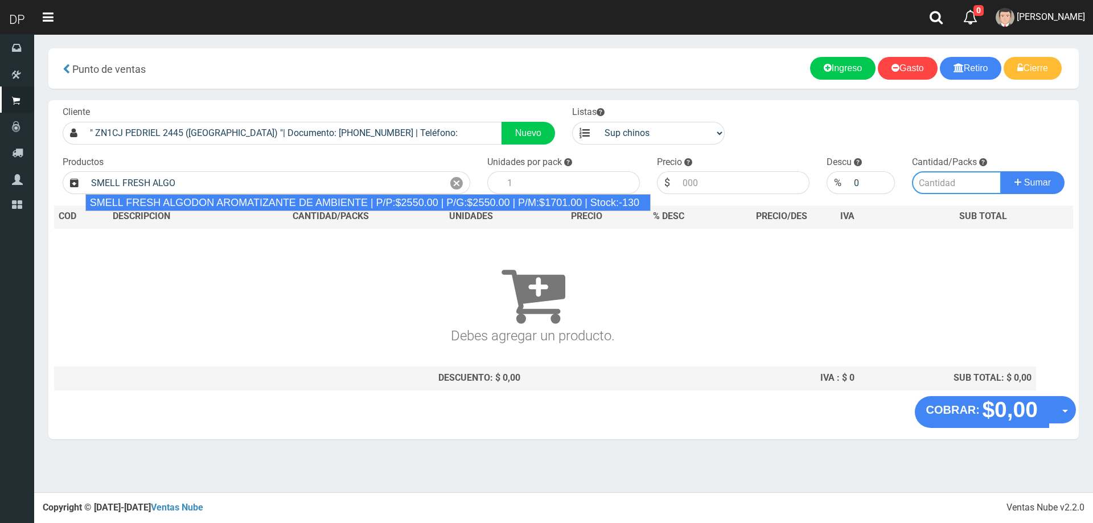
type input "SMELL FRESH ALGODON AROMATIZANTE DE AMBIENTE | P/P:$2550.00 | P/G:$2550.00 | P/…"
type input "12"
type input "2550.00"
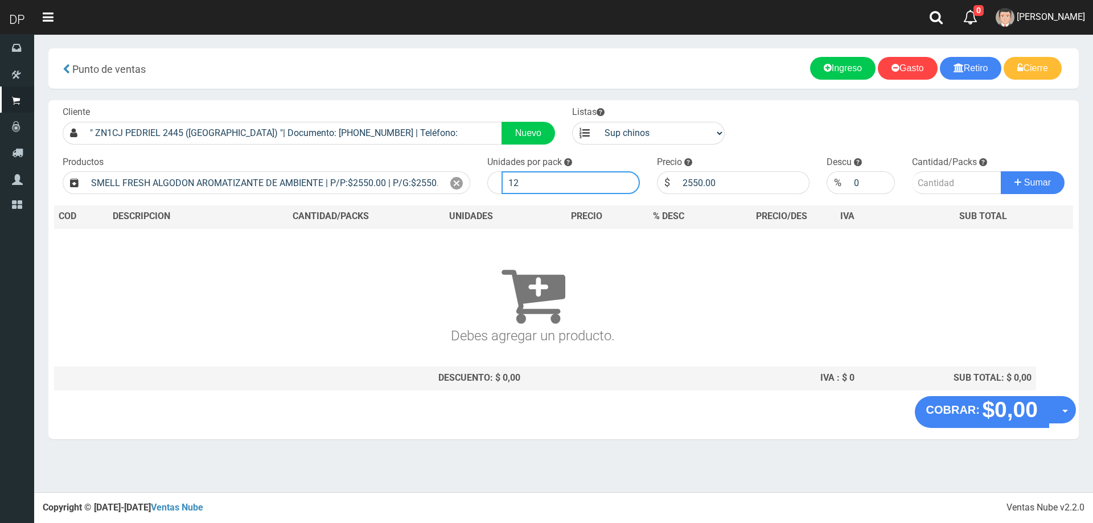
click at [527, 178] on input "12" at bounding box center [571, 182] width 138 height 23
type input "1"
type input "14"
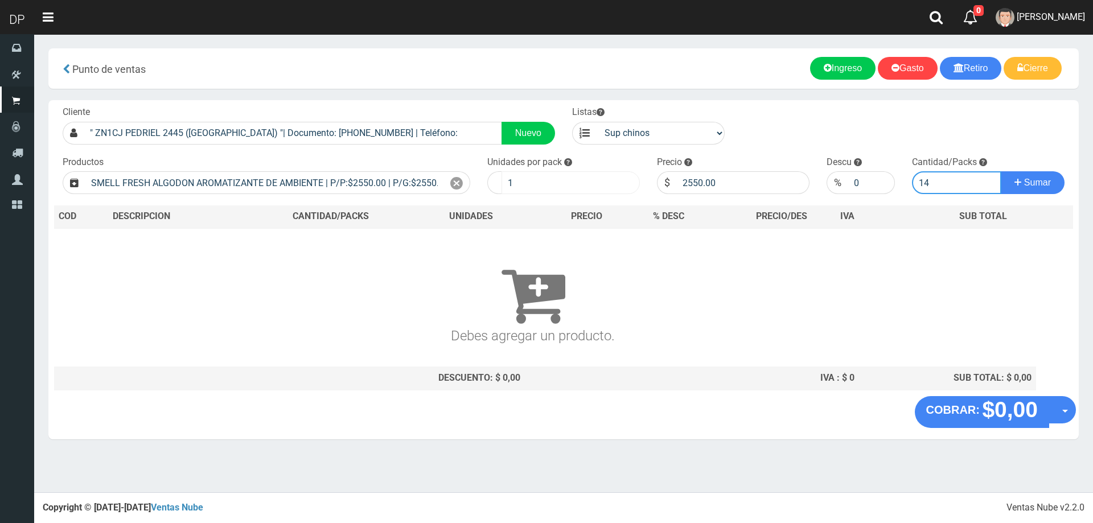
click at [1001, 171] on button "Sumar" at bounding box center [1033, 182] width 64 height 23
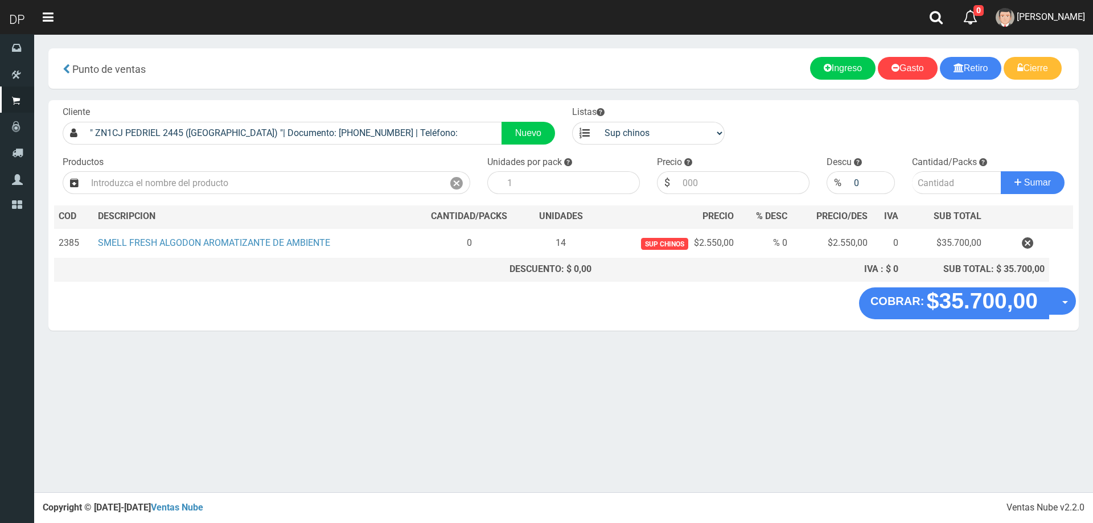
drag, startPoint x: 1033, startPoint y: 245, endPoint x: 586, endPoint y: 97, distance: 471.1
click at [1032, 245] on icon "button" at bounding box center [1027, 243] width 11 height 20
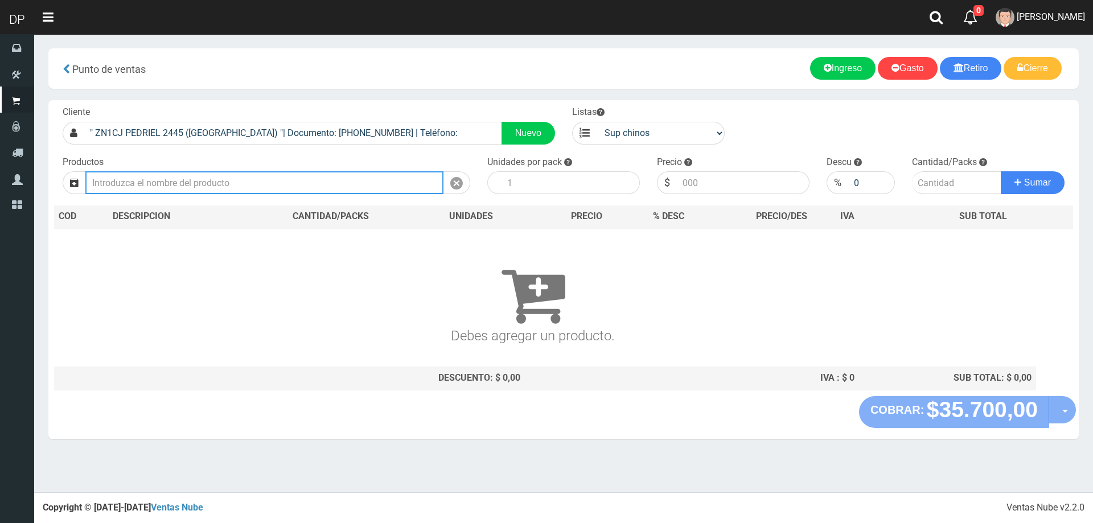
click at [163, 177] on input "text" at bounding box center [264, 182] width 358 height 23
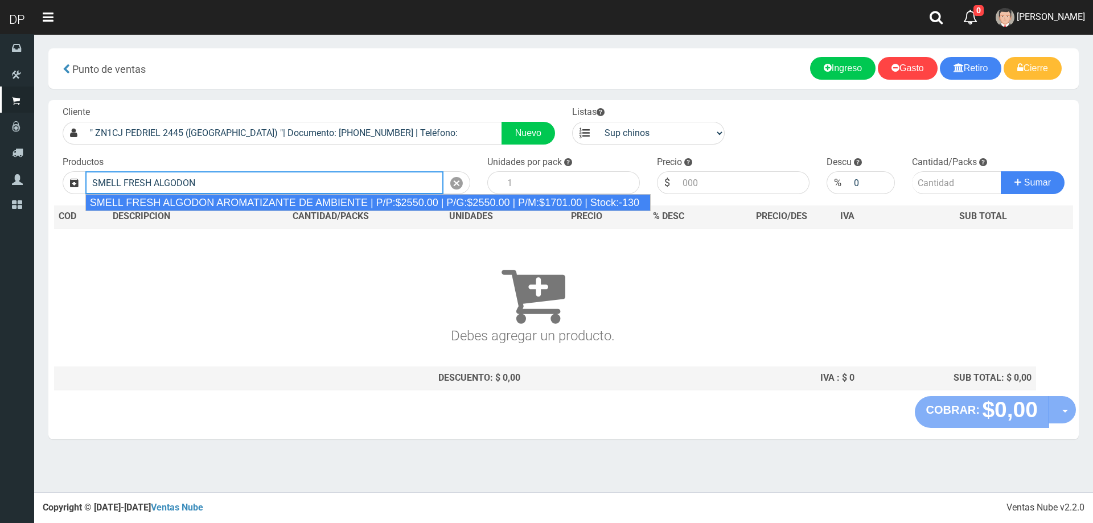
click at [177, 202] on div "SMELL FRESH ALGODON AROMATIZANTE DE AMBIENTE | P/P:$2550.00 | P/G:$2550.00 | P/…" at bounding box center [367, 202] width 565 height 17
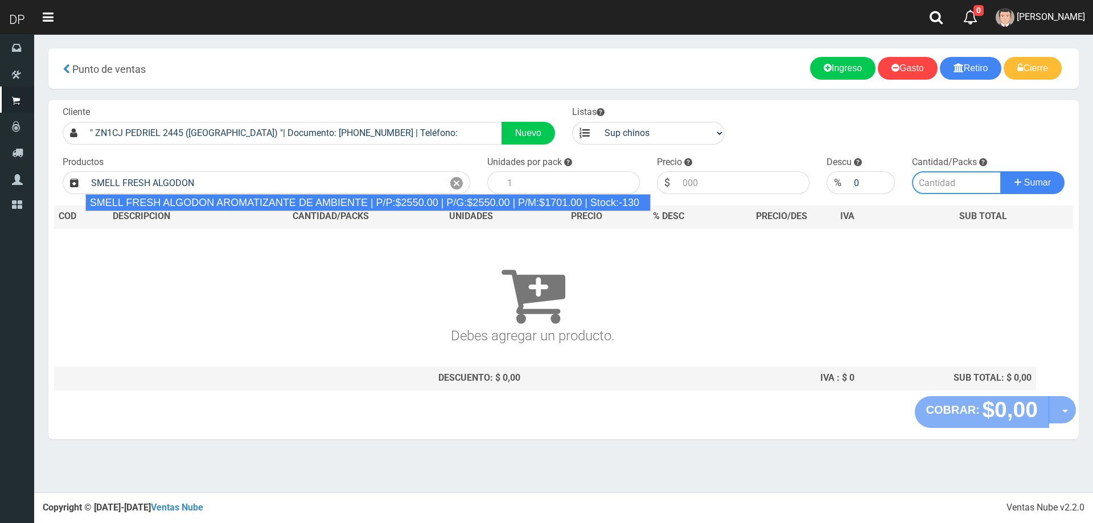
type input "SMELL FRESH ALGODON AROMATIZANTE DE AMBIENTE | P/P:$2550.00 | P/G:$2550.00 | P/…"
type input "12"
type input "2550.00"
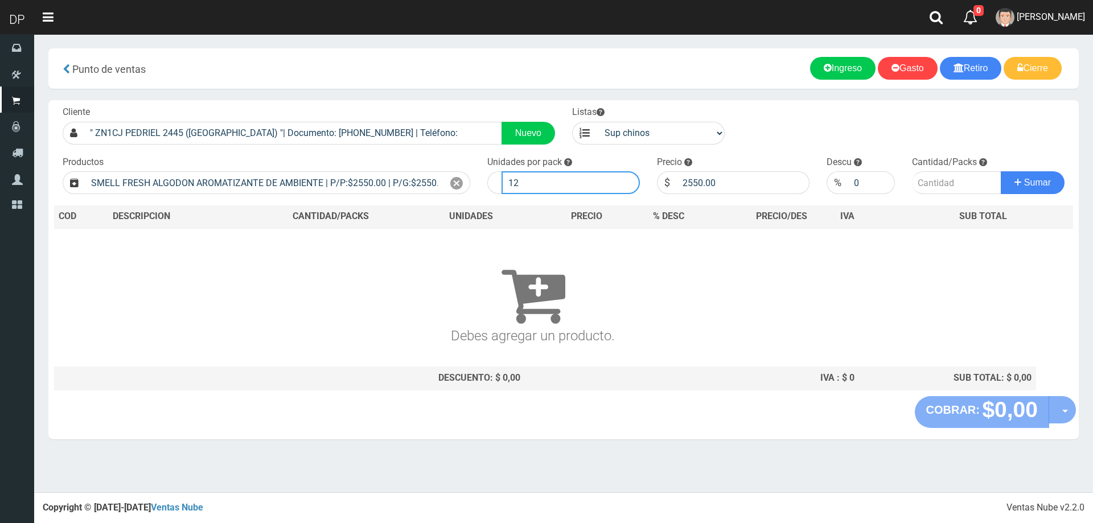
click at [540, 184] on input "12" at bounding box center [571, 182] width 138 height 23
type input "1"
click at [1001, 171] on button "Sumar" at bounding box center [1033, 182] width 64 height 23
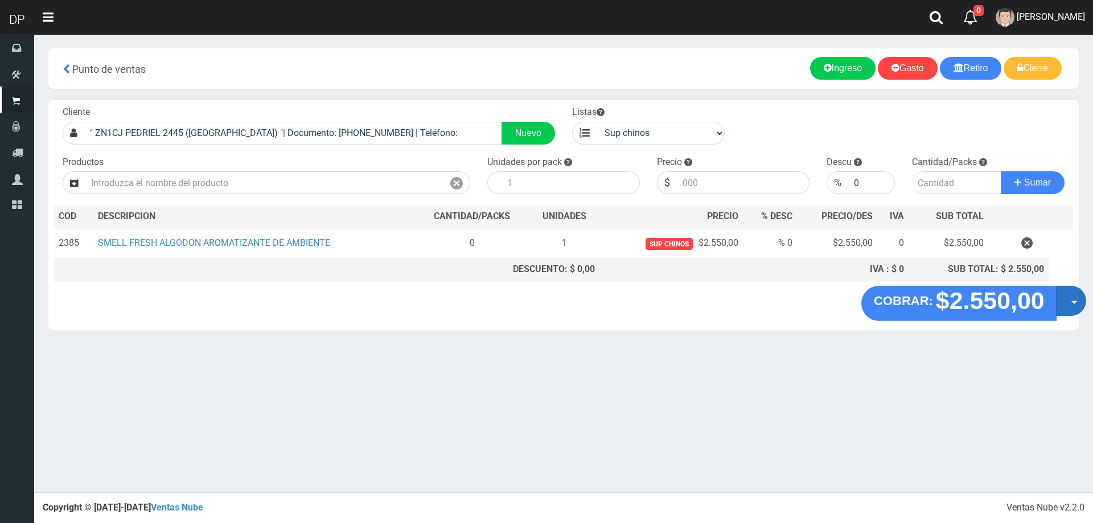
click at [1070, 300] on button "Opciones" at bounding box center [1071, 301] width 30 height 30
click at [1044, 306] on link "Hacer Devolucion" at bounding box center [1035, 305] width 102 height 26
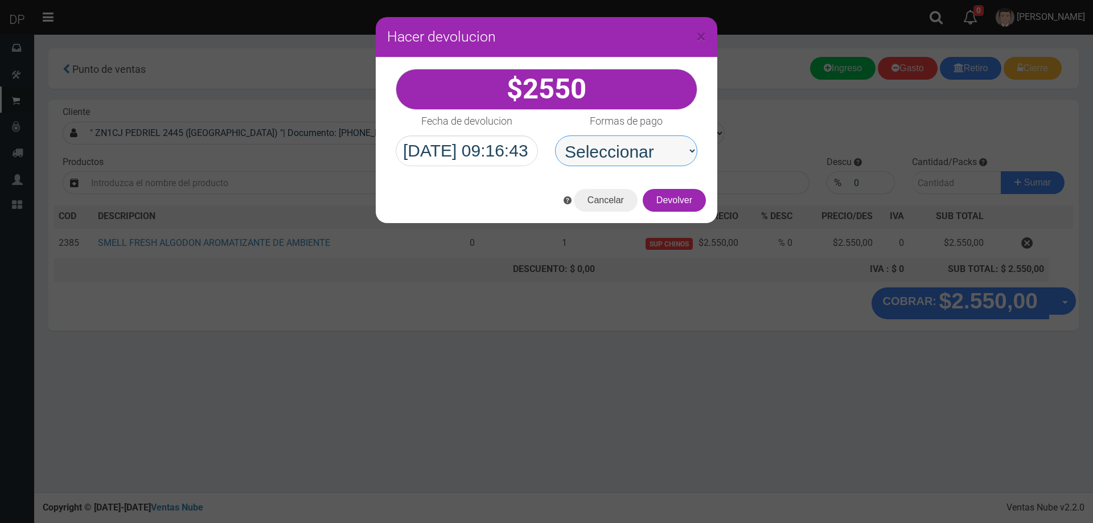
drag, startPoint x: 594, startPoint y: 147, endPoint x: 603, endPoint y: 162, distance: 17.6
click at [594, 147] on select "Seleccionar Efectivo Tarjeta de Crédito Depósito Débito" at bounding box center [626, 151] width 142 height 31
click at [555, 136] on select "Seleccionar Efectivo Tarjeta de Crédito Depósito Débito" at bounding box center [626, 151] width 142 height 31
click at [614, 160] on select "Seleccionar Efectivo Tarjeta de Crédito Depósito Débito" at bounding box center [626, 151] width 142 height 31
select select "Efectivo"
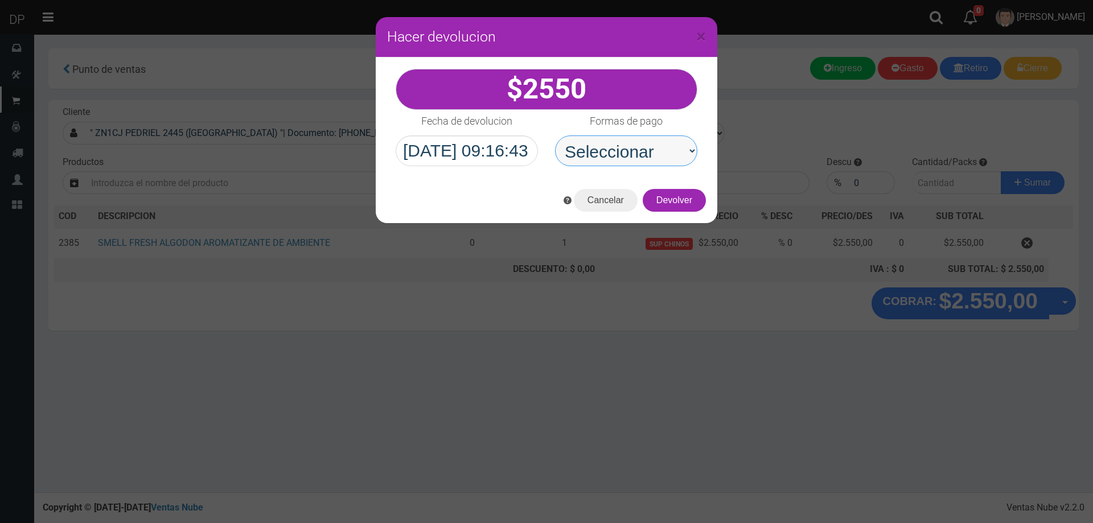
click at [555, 136] on select "Seleccionar Efectivo Tarjeta de Crédito Depósito Débito" at bounding box center [626, 151] width 142 height 31
click at [661, 200] on button "Devolver" at bounding box center [674, 200] width 63 height 23
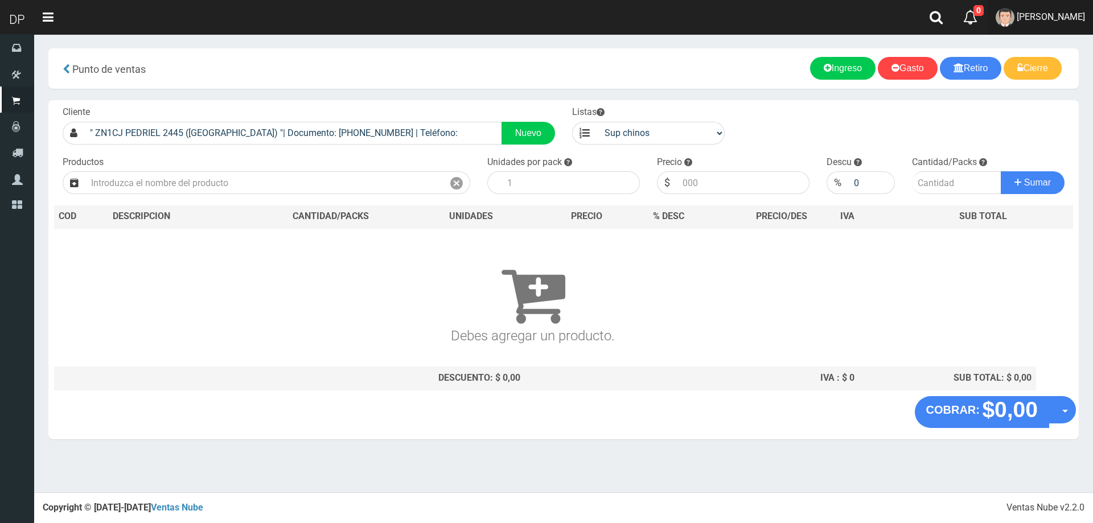
click at [1076, 7] on link "AXELL MOYA" at bounding box center [1040, 17] width 105 height 35
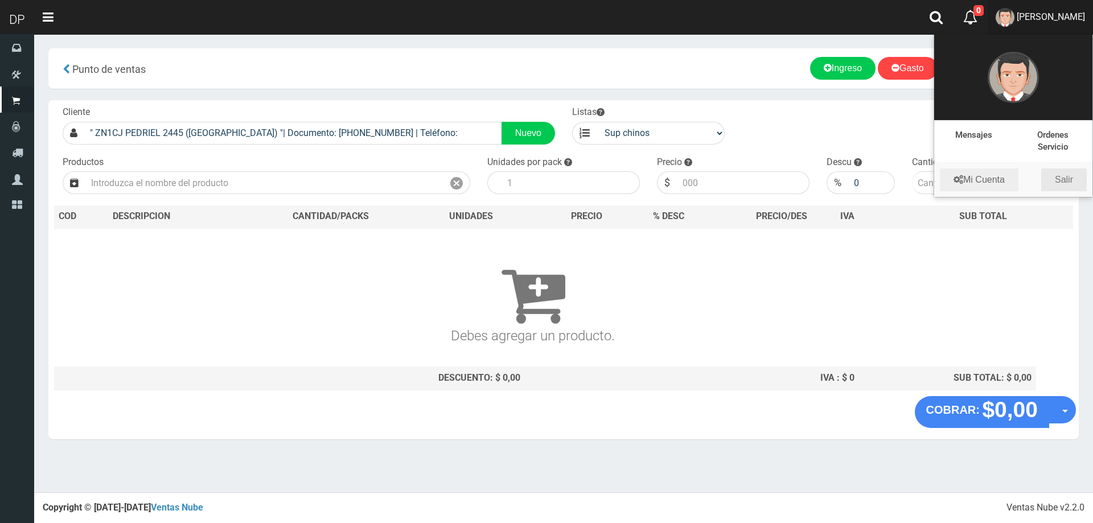
click at [1072, 179] on link "Salir" at bounding box center [1065, 180] width 46 height 23
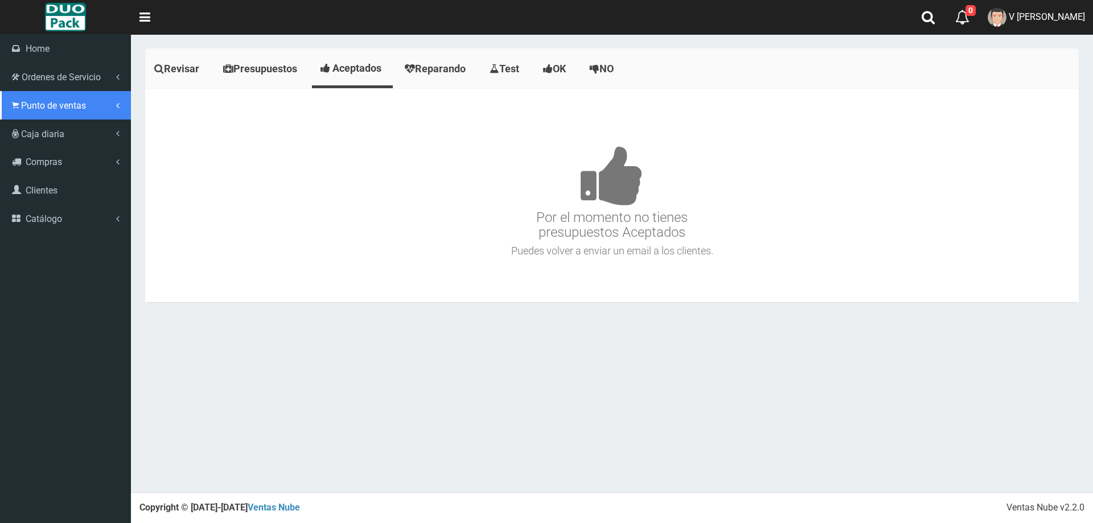
click at [31, 100] on span "Punto de ventas" at bounding box center [53, 105] width 65 height 11
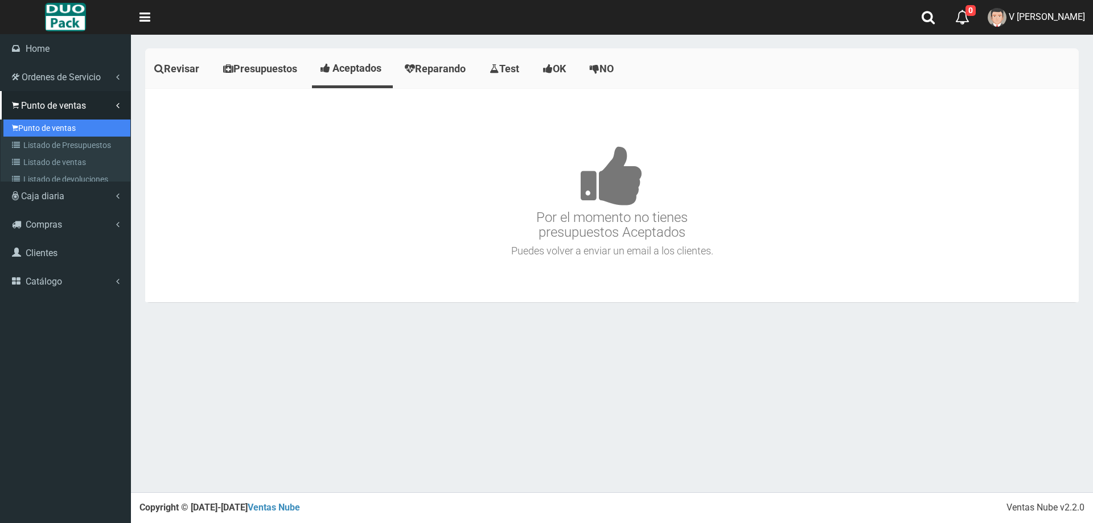
click at [35, 125] on link "Punto de ventas" at bounding box center [66, 128] width 127 height 17
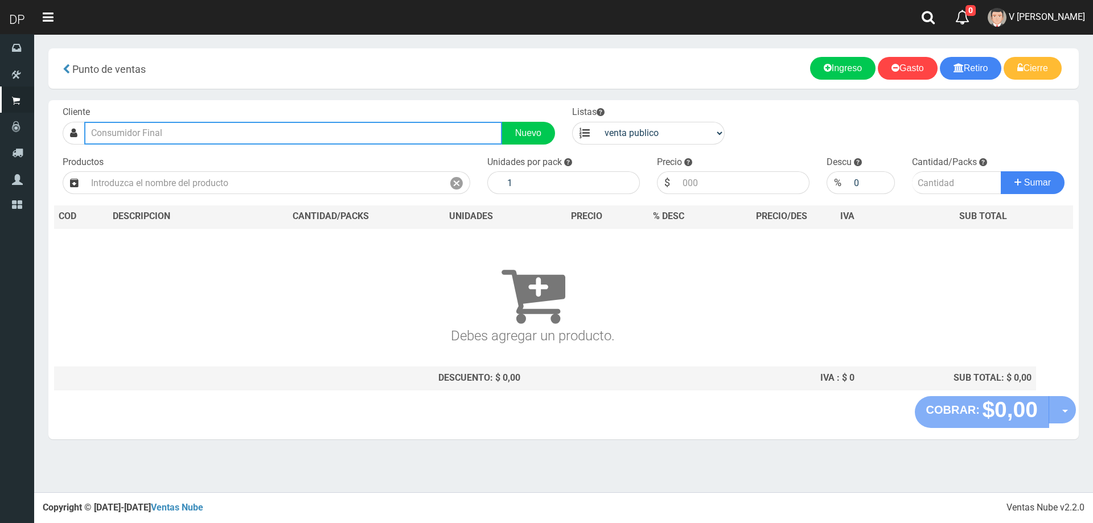
click at [296, 136] on input "text" at bounding box center [293, 133] width 418 height 23
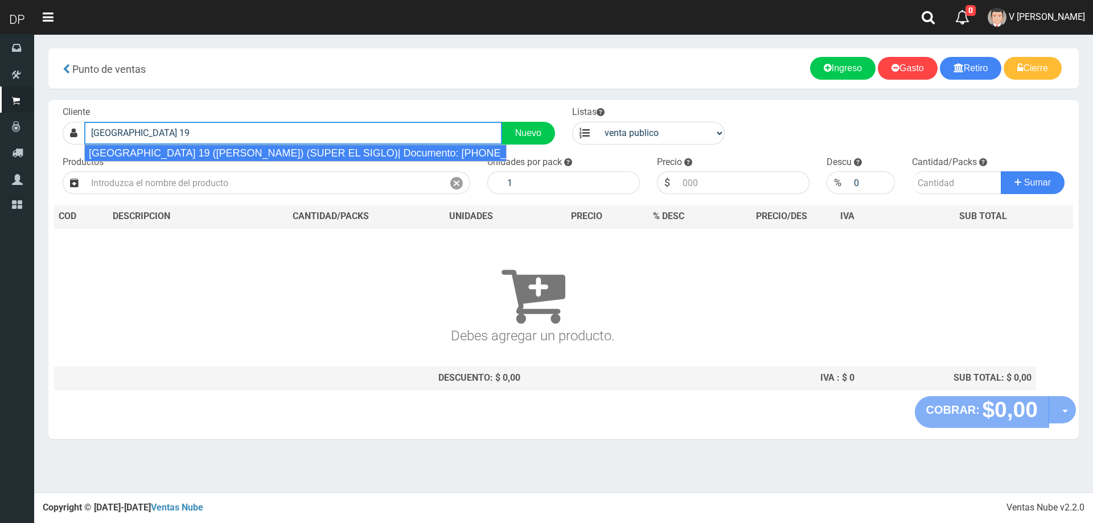
click at [277, 155] on div "[GEOGRAPHIC_DATA] 19 ([PERSON_NAME]) (SUPER EL SIGLO)| Documento: [PHONE_NUMBER…" at bounding box center [295, 153] width 423 height 17
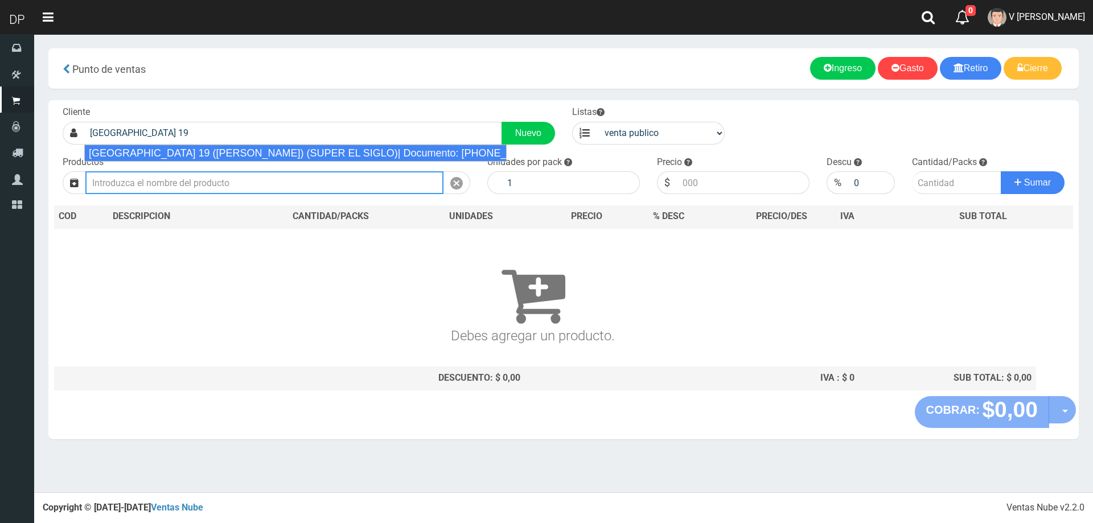
type input "[GEOGRAPHIC_DATA] 19 ([PERSON_NAME]) (SUPER EL SIGLO)| Documento: [PHONE_NUMBER…"
select select "2"
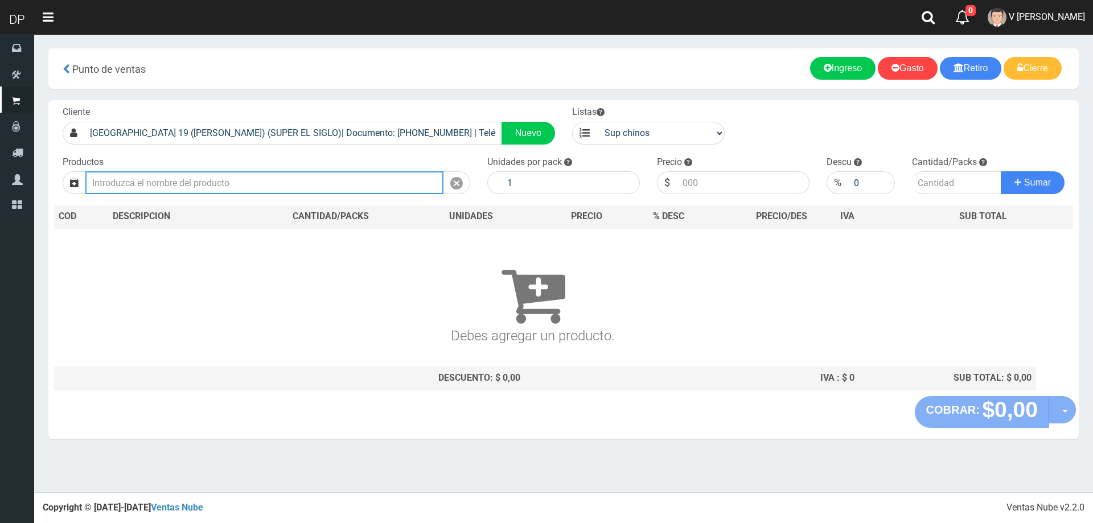
click at [265, 190] on input "text" at bounding box center [264, 182] width 358 height 23
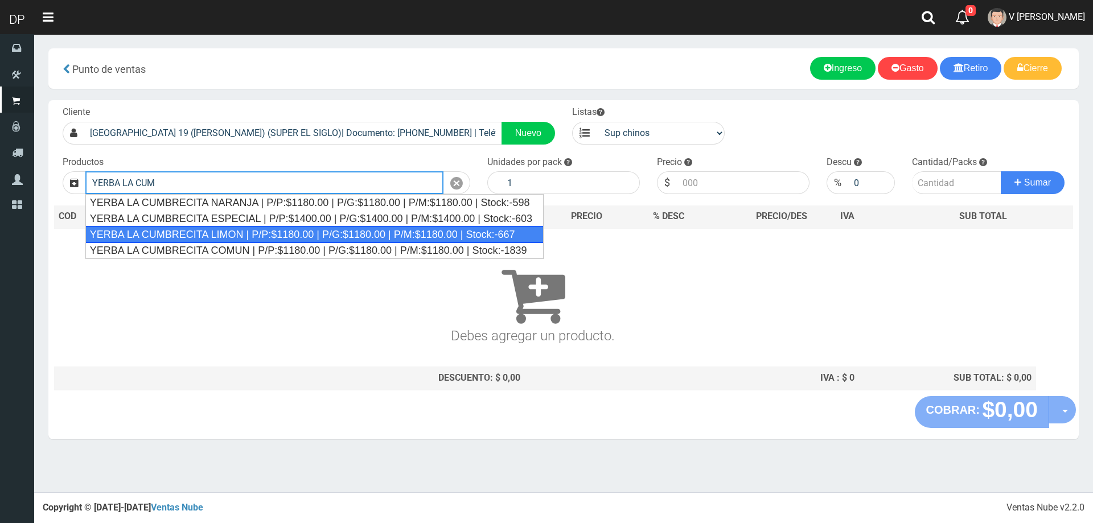
click at [266, 233] on div "YERBA LA CUMBRECITA LIMON | P/P:$1180.00 | P/G:$1180.00 | P/M:$1180.00 | Stock:…" at bounding box center [314, 234] width 458 height 17
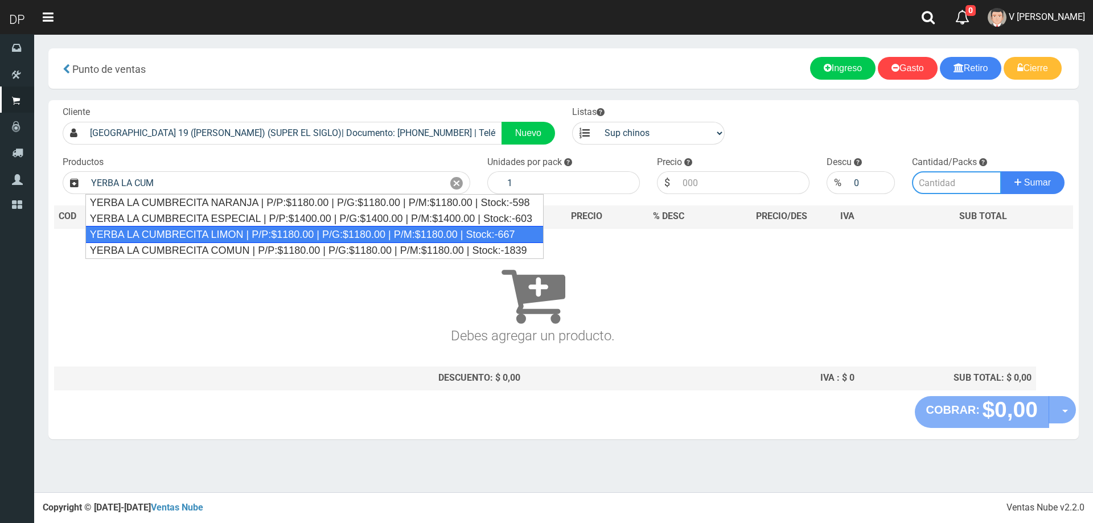
type input "YERBA LA CUMBRECITA LIMON | P/P:$1180.00 | P/G:$1180.00 | P/M:$1180.00 | Stock:…"
type input "10"
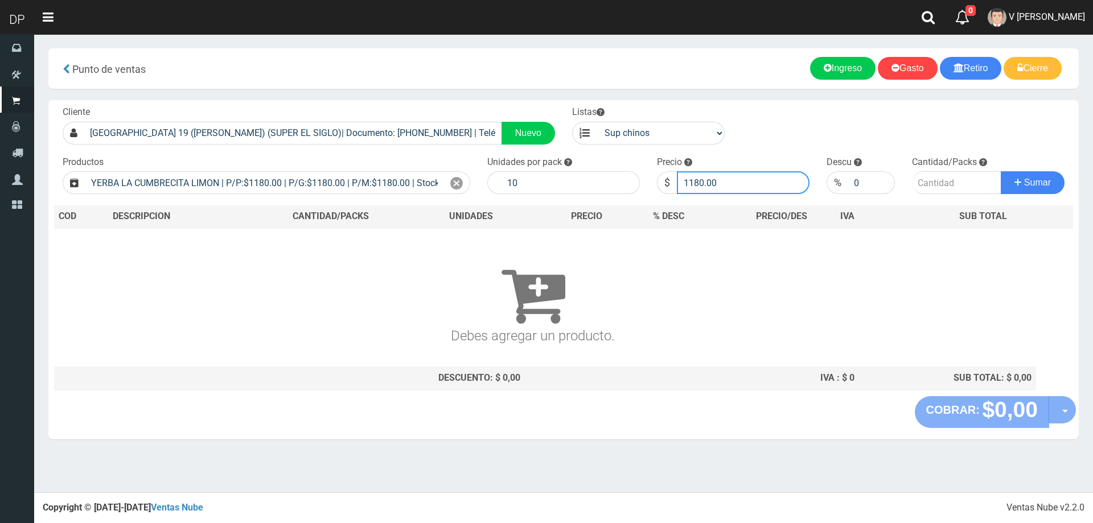
click at [749, 182] on input "1180.00" at bounding box center [743, 182] width 133 height 23
type input "1115"
click at [1001, 171] on button "Sumar" at bounding box center [1033, 182] width 64 height 23
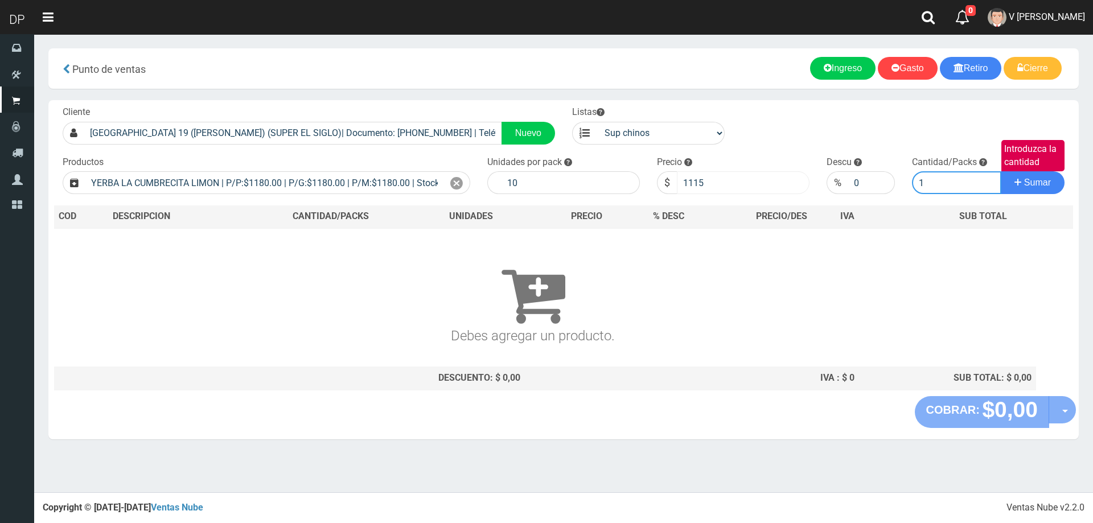
type input "1"
click at [1001, 171] on button "Sumar" at bounding box center [1033, 182] width 64 height 23
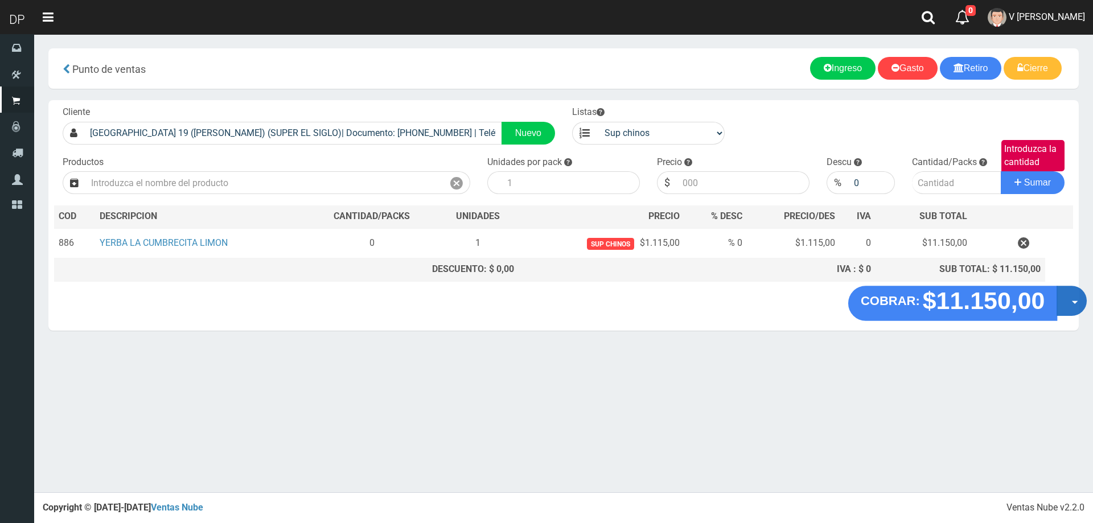
click at [1064, 303] on button "Opciones" at bounding box center [1072, 301] width 30 height 30
click at [1055, 305] on link "Hacer Devolucion" at bounding box center [1036, 305] width 102 height 26
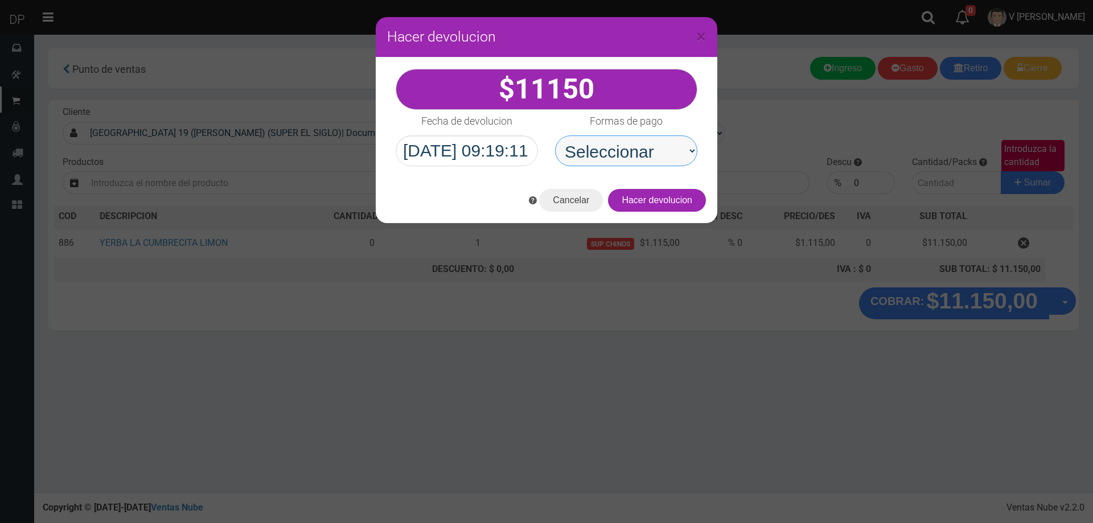
drag, startPoint x: 635, startPoint y: 150, endPoint x: 634, endPoint y: 163, distance: 13.1
click at [635, 150] on select "Seleccionar Efectivo Tarjeta de Crédito Depósito Débito" at bounding box center [626, 151] width 142 height 31
select select "Efectivo"
click at [555, 136] on select "Seleccionar Efectivo Tarjeta de Crédito Depósito Débito" at bounding box center [626, 151] width 142 height 31
click at [681, 203] on button "Hacer devolucion" at bounding box center [657, 200] width 98 height 23
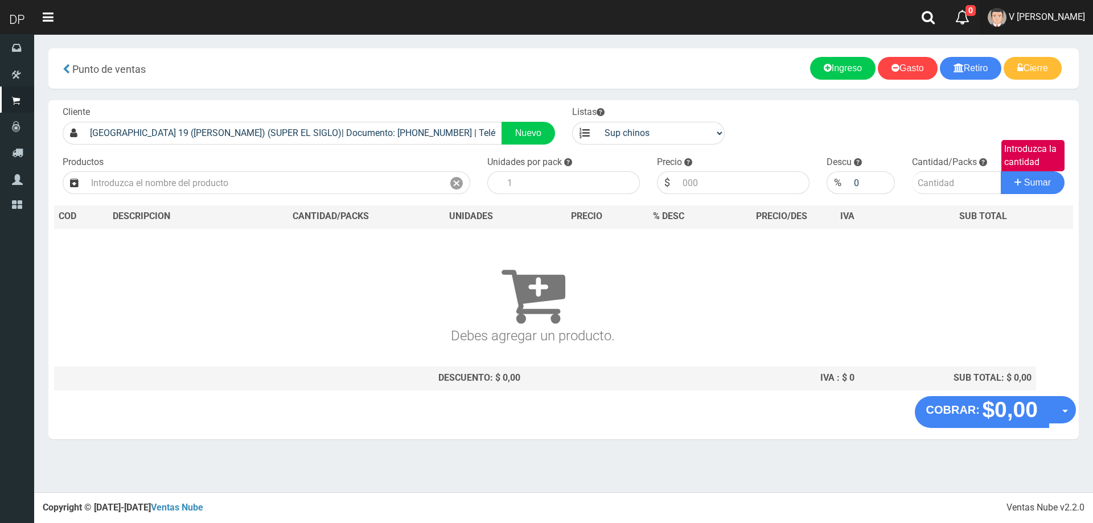
click at [1021, 20] on span "V [PERSON_NAME]" at bounding box center [1047, 16] width 76 height 11
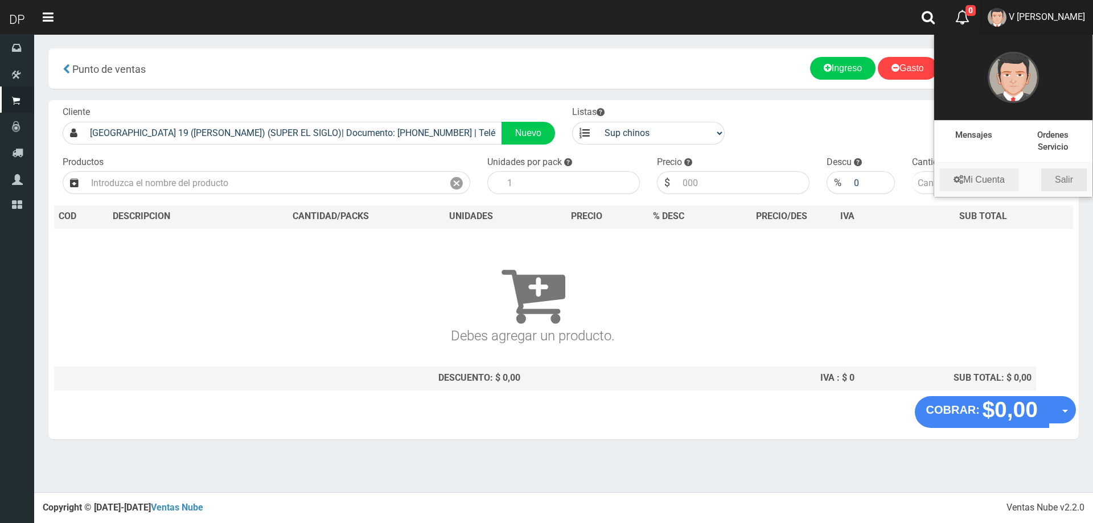
click at [1074, 169] on link "Salir" at bounding box center [1065, 180] width 46 height 23
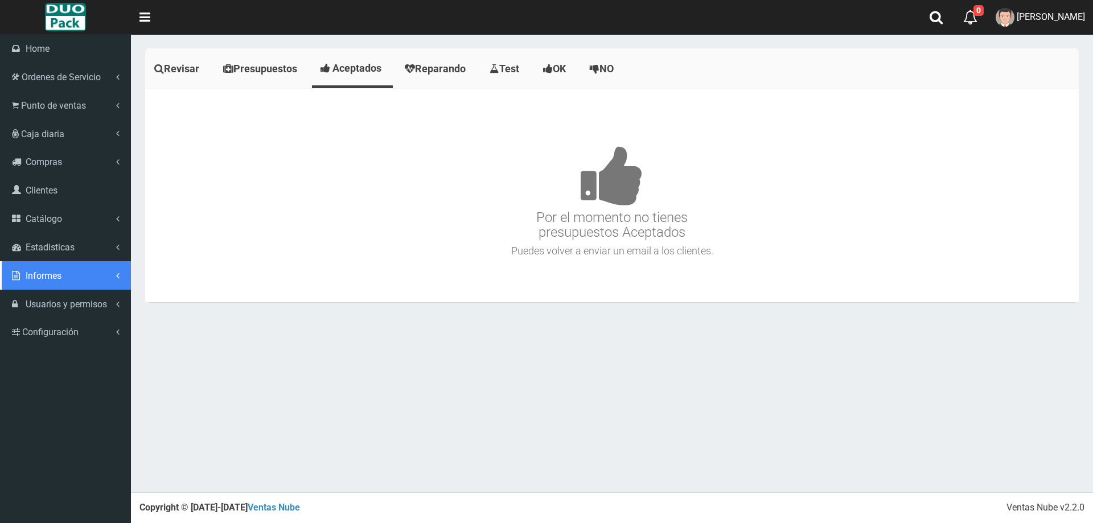
click at [55, 277] on span "Informes" at bounding box center [44, 275] width 36 height 11
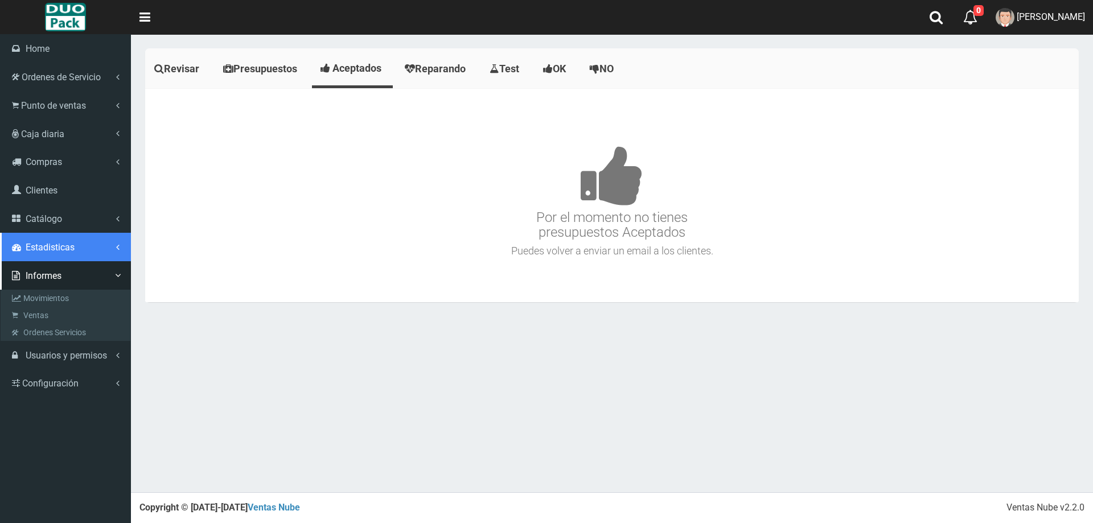
click at [70, 244] on span "Estadisticas" at bounding box center [50, 247] width 49 height 11
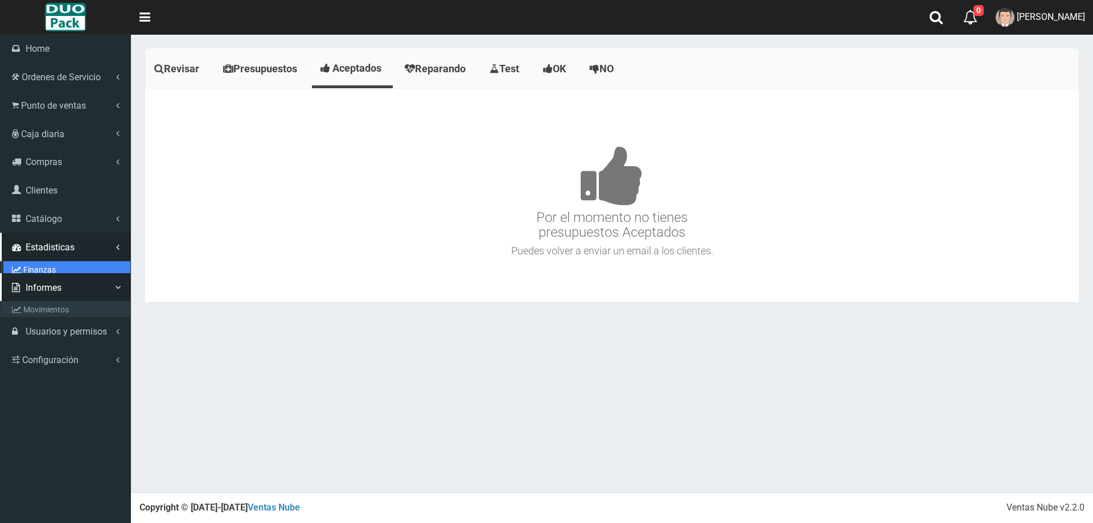
click at [71, 268] on link "Finanzas" at bounding box center [66, 269] width 127 height 17
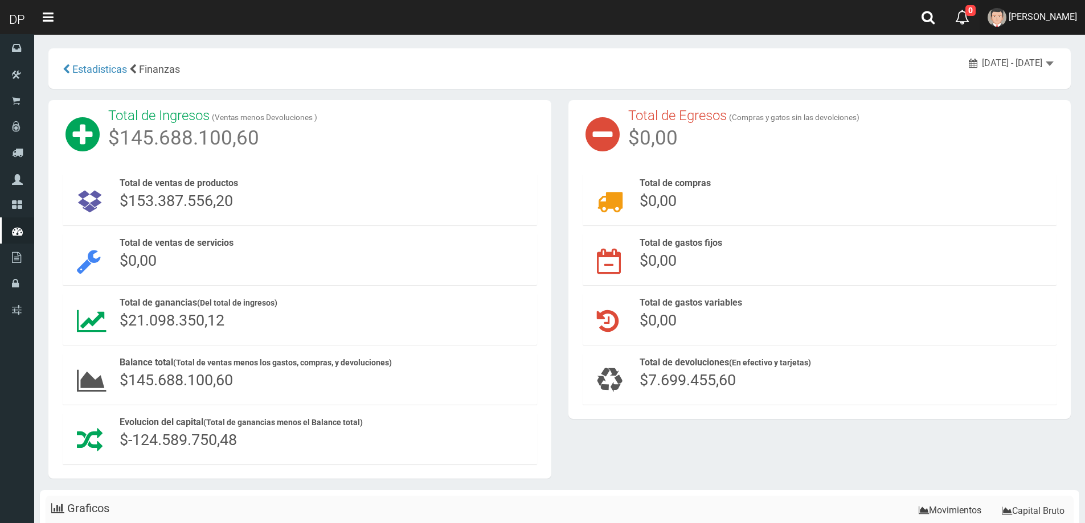
click at [1068, 13] on span "[PERSON_NAME]" at bounding box center [1042, 16] width 68 height 11
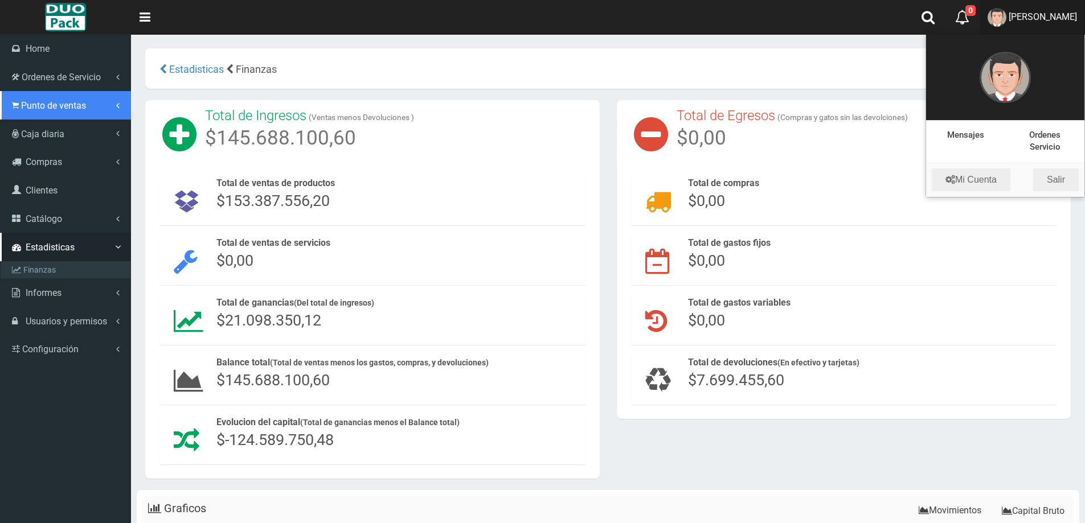
click at [80, 100] on span "Punto de ventas" at bounding box center [53, 105] width 65 height 11
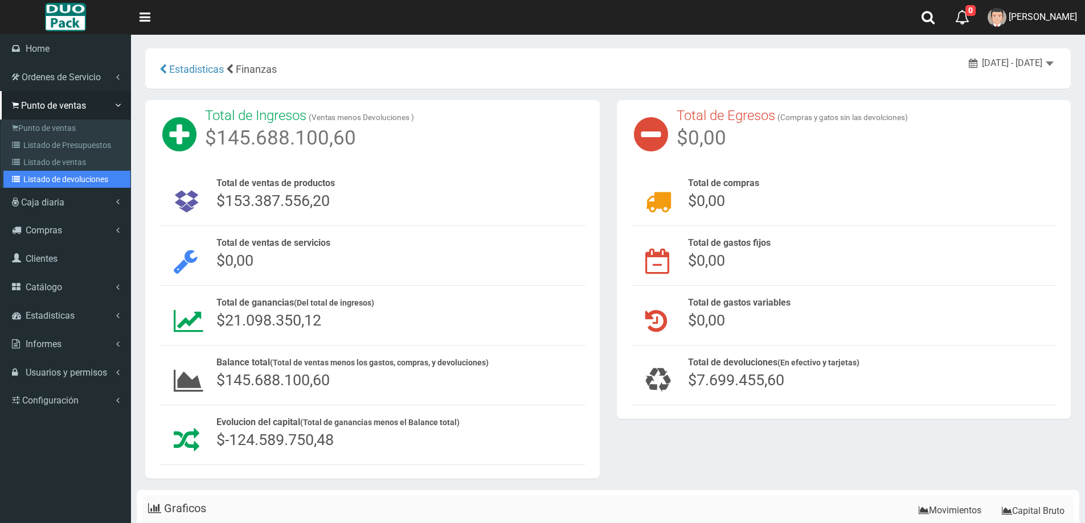
click at [87, 181] on link "Listado de devoluciones" at bounding box center [66, 179] width 127 height 17
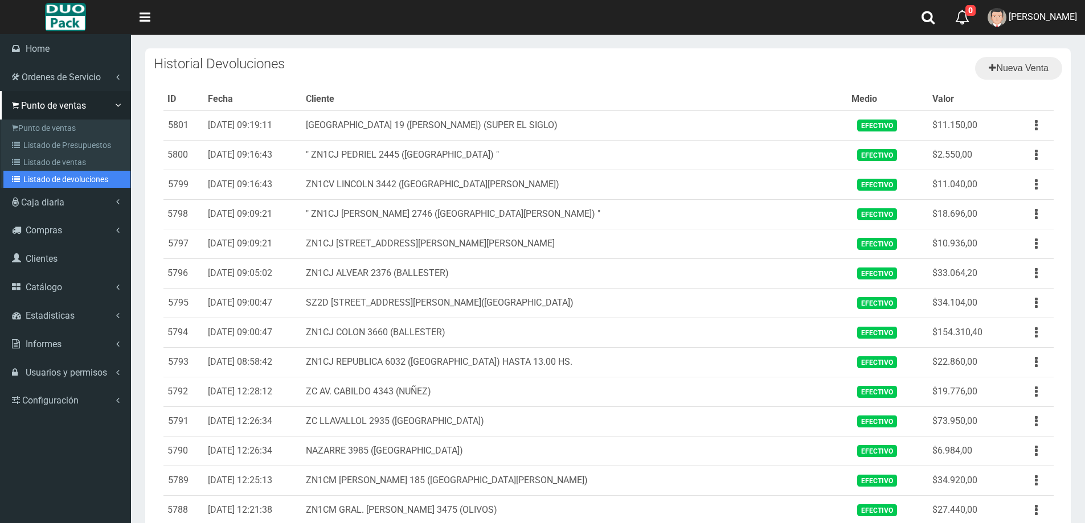
click at [60, 178] on link "Listado de devoluciones" at bounding box center [66, 179] width 127 height 17
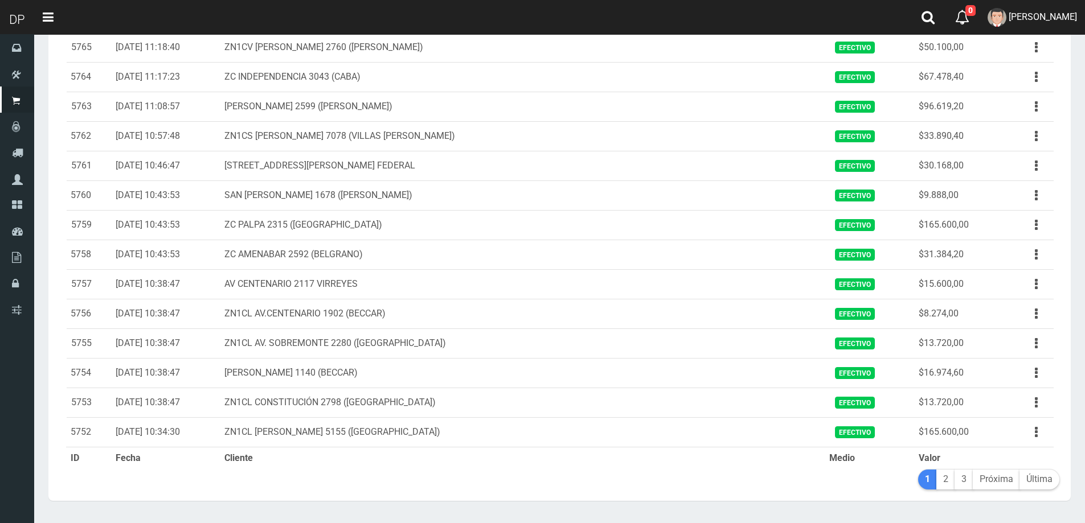
scroll to position [1178, 0]
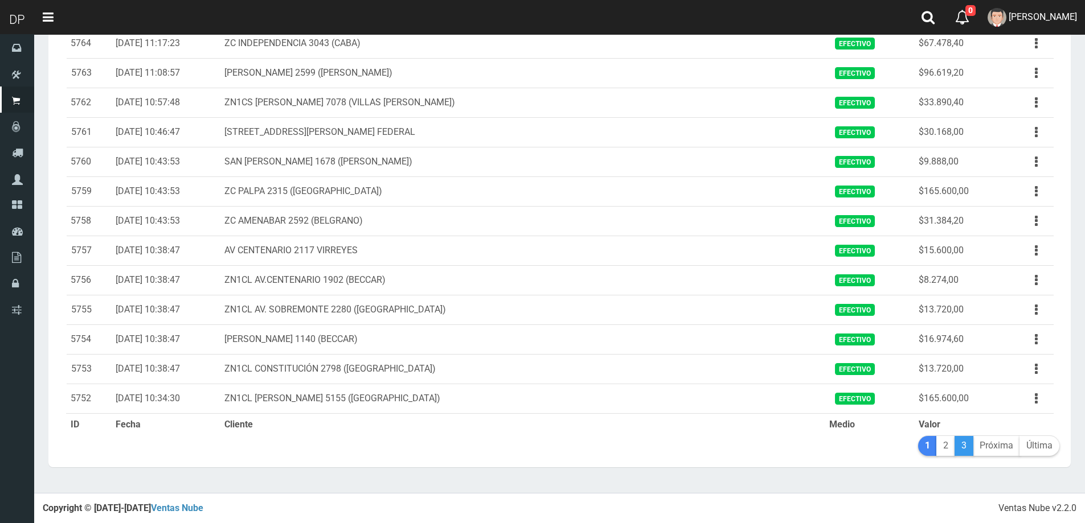
click at [967, 450] on link "3" at bounding box center [963, 446] width 19 height 20
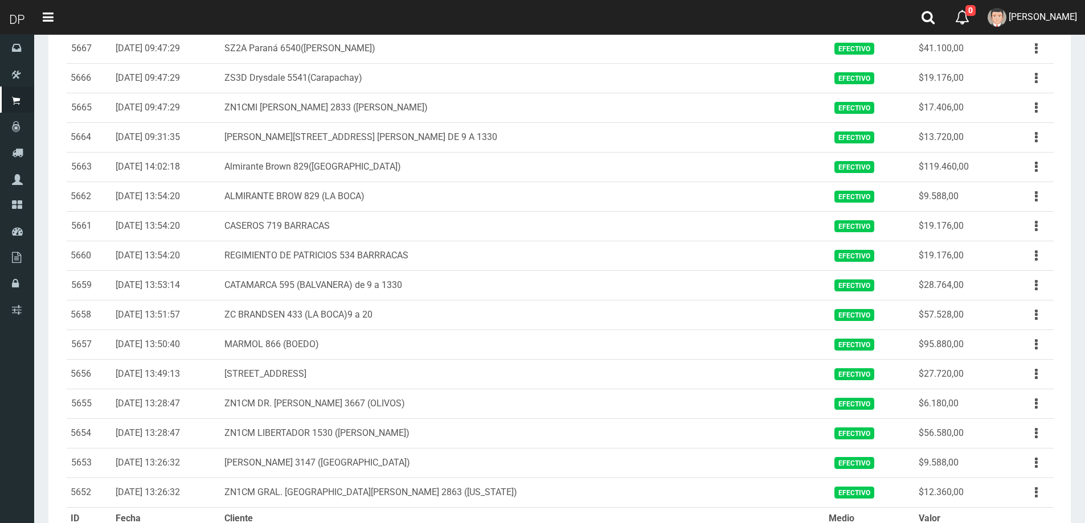
scroll to position [1178, 0]
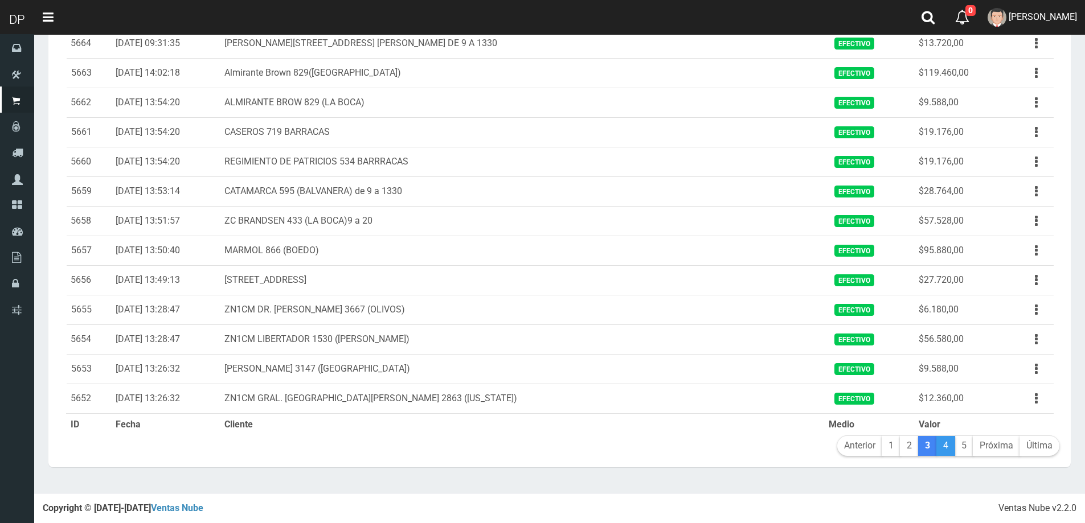
click at [946, 451] on link "4" at bounding box center [945, 446] width 19 height 20
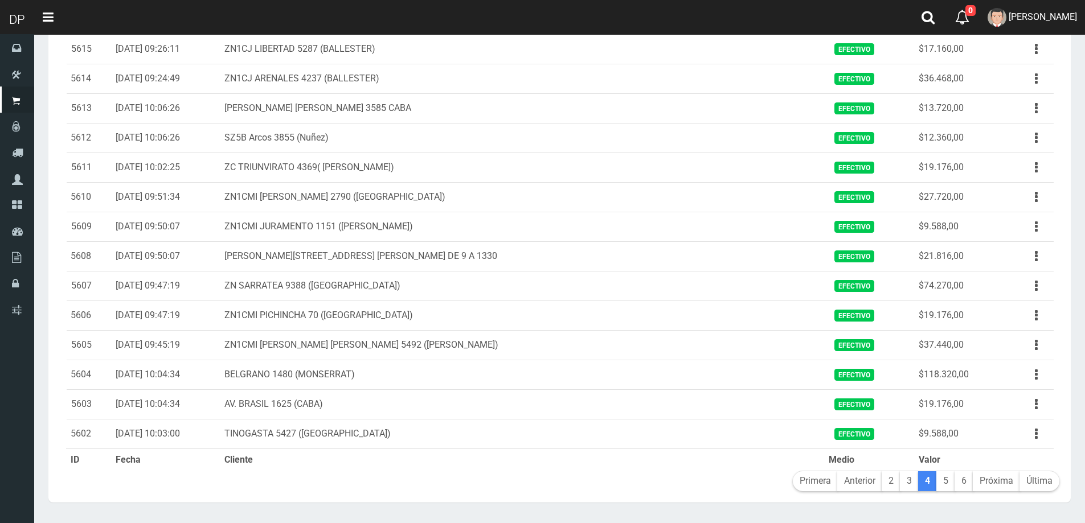
scroll to position [1178, 0]
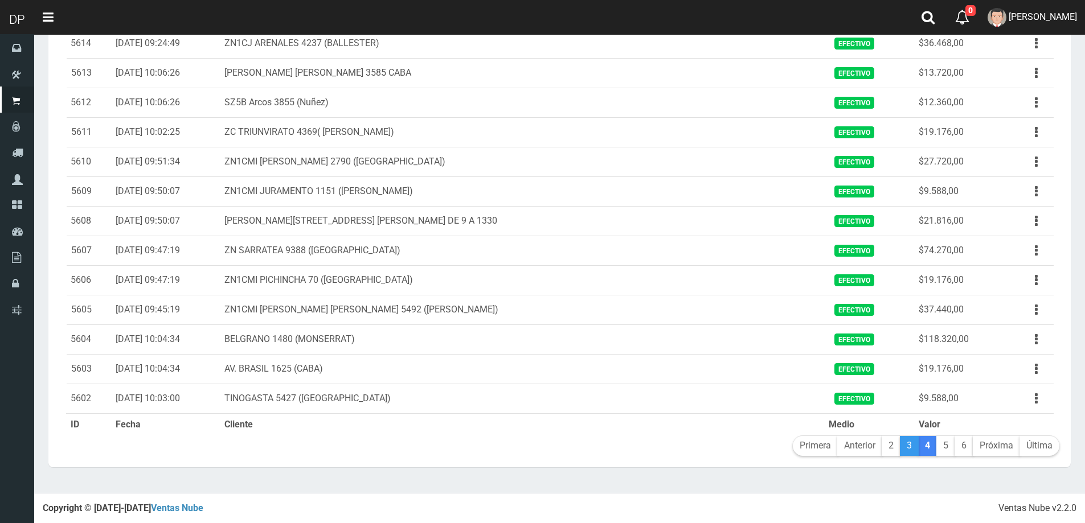
click at [915, 448] on link "3" at bounding box center [909, 446] width 19 height 20
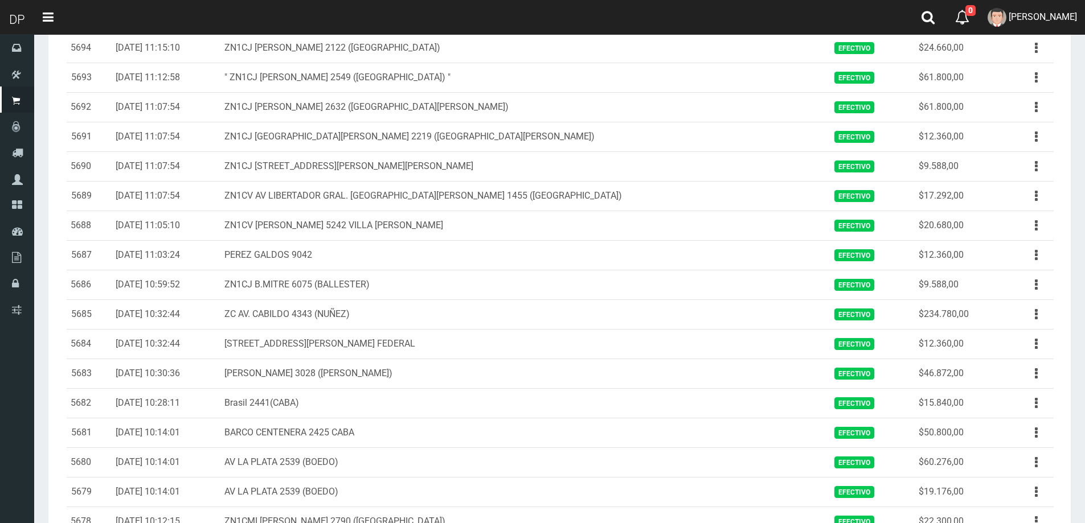
scroll to position [811, 0]
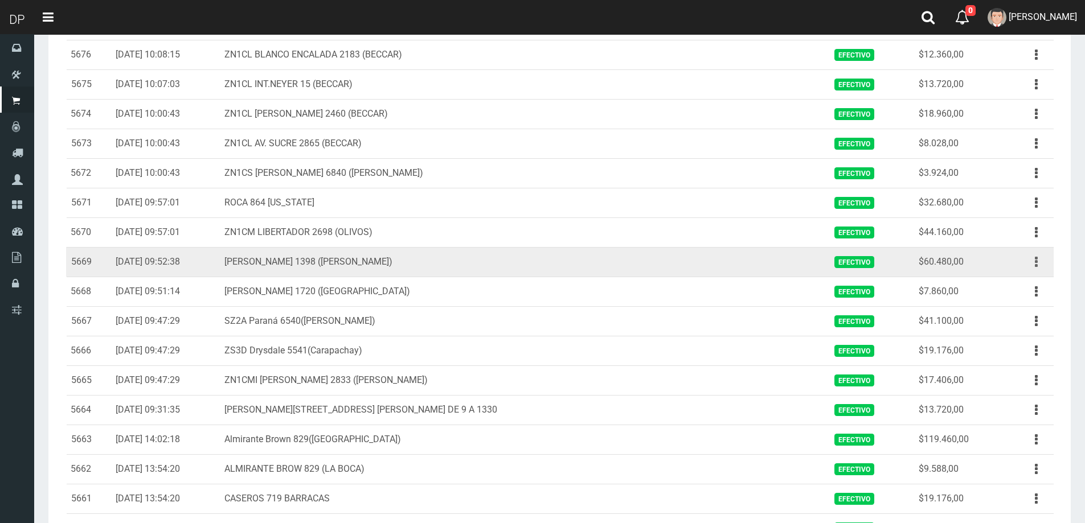
click at [1032, 261] on button "button" at bounding box center [1036, 262] width 26 height 20
click at [1018, 278] on link "Ver" at bounding box center [1003, 289] width 90 height 25
click at [1032, 266] on button "button" at bounding box center [1036, 262] width 26 height 20
click at [1006, 327] on link "Eliminar" at bounding box center [1003, 323] width 90 height 25
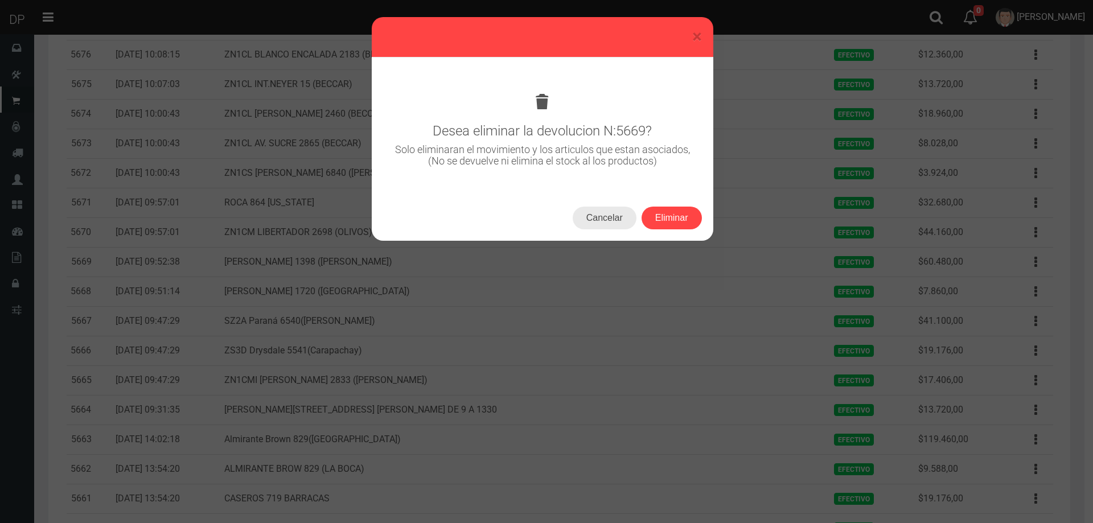
click at [614, 216] on button "Cancelar" at bounding box center [605, 218] width 64 height 23
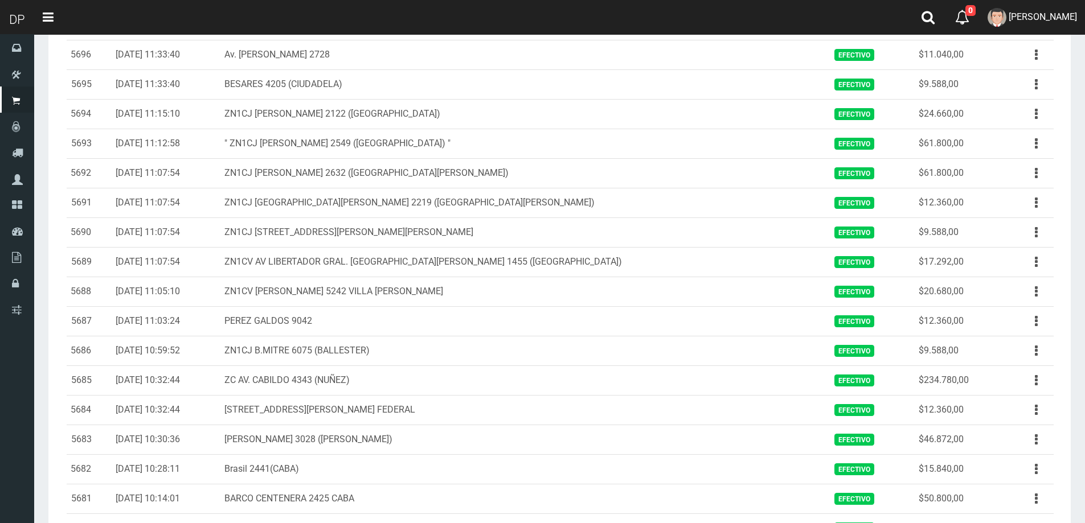
scroll to position [781, 0]
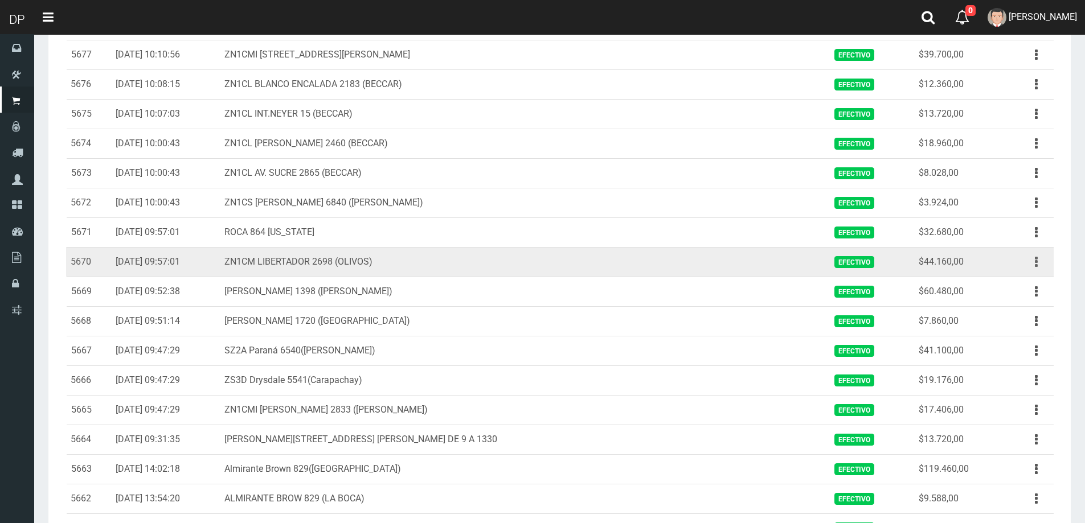
click at [1034, 261] on button "button" at bounding box center [1036, 262] width 26 height 20
click at [1019, 289] on link "Ver" at bounding box center [1003, 289] width 90 height 25
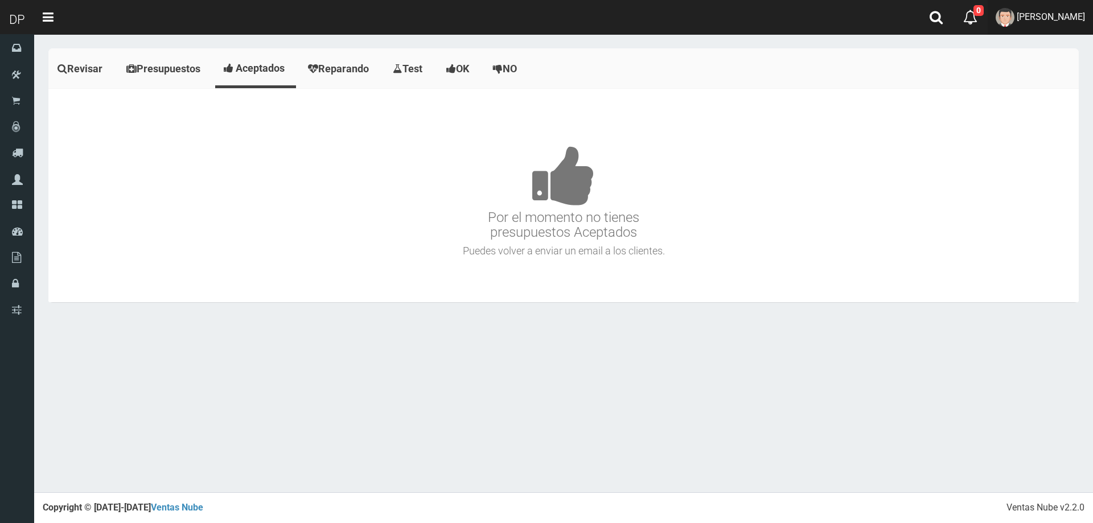
click at [1076, 20] on span "[PERSON_NAME]" at bounding box center [1051, 16] width 68 height 11
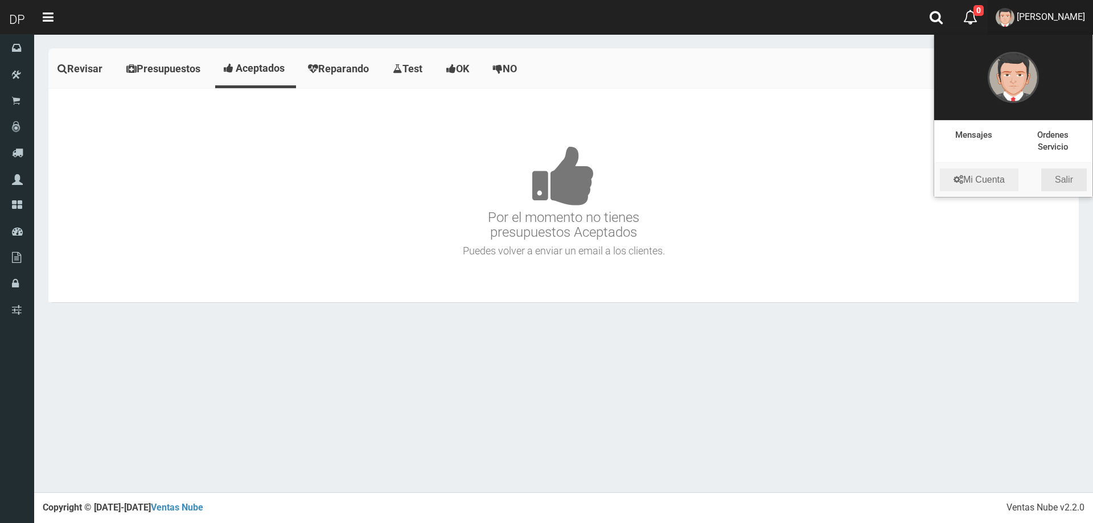
click at [1065, 181] on link "Salir" at bounding box center [1065, 180] width 46 height 23
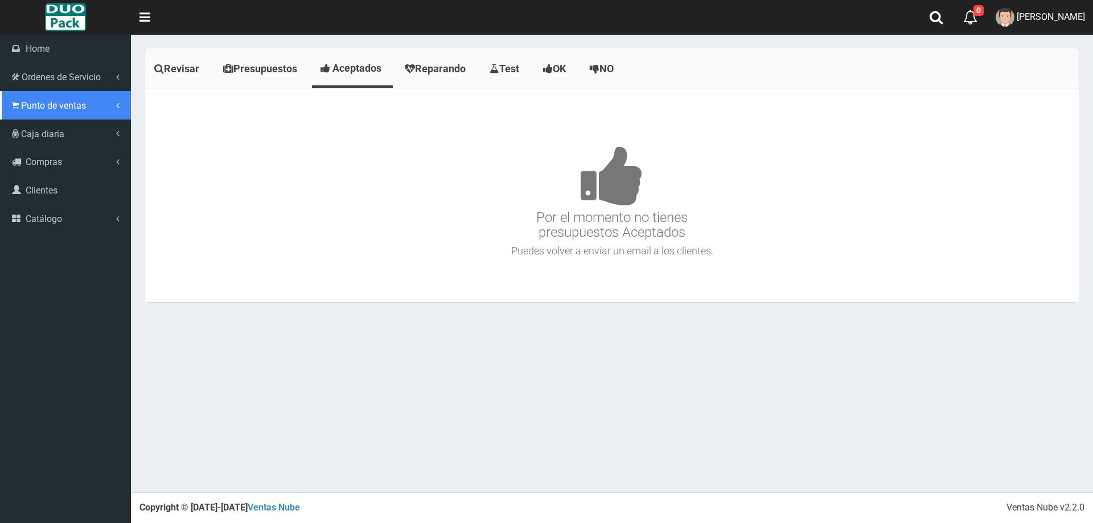
click at [52, 102] on span "Punto de ventas" at bounding box center [53, 105] width 65 height 11
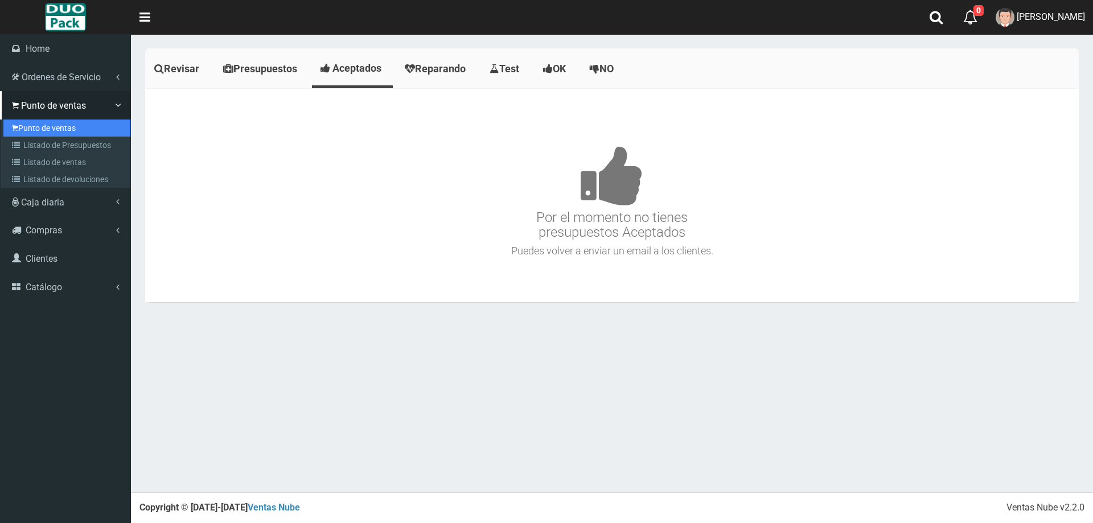
click at [69, 133] on link "Punto de ventas" at bounding box center [66, 128] width 127 height 17
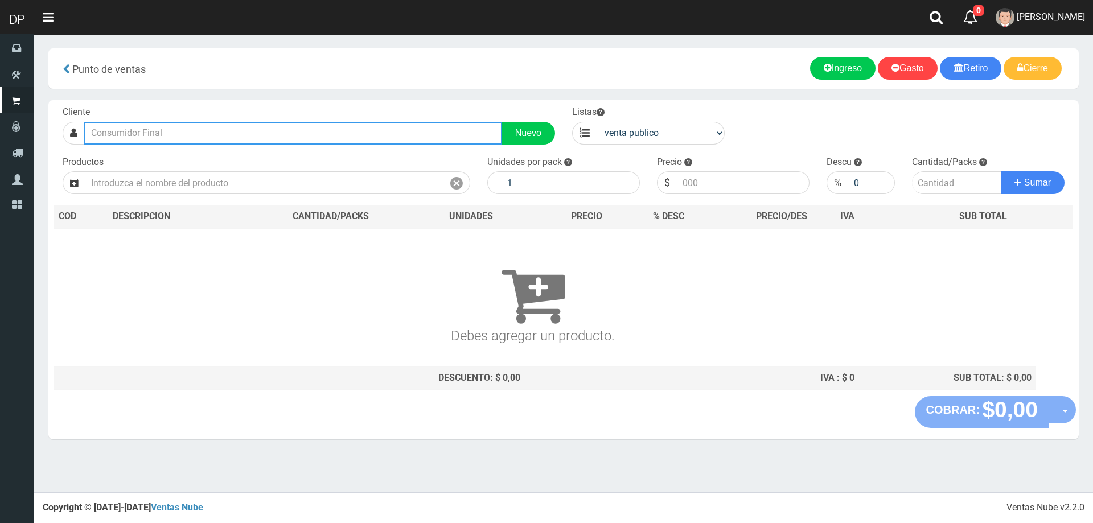
click at [270, 137] on input "text" at bounding box center [293, 133] width 418 height 23
type input "m"
click at [179, 136] on input "[PERSON_NAME]" at bounding box center [293, 133] width 418 height 23
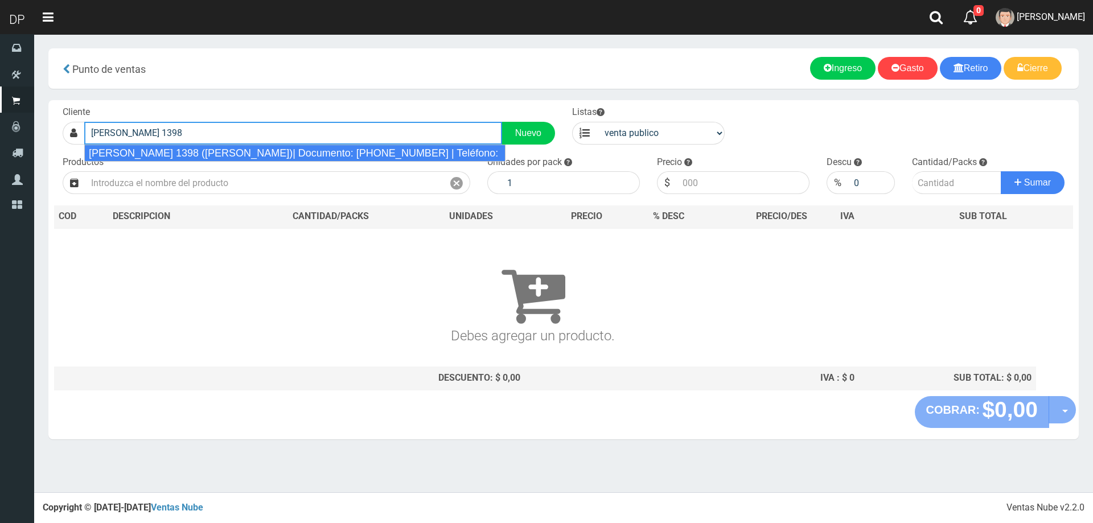
click at [190, 150] on div "[PERSON_NAME] 1398 ([PERSON_NAME])| Documento: [PHONE_NUMBER] | Teléfono:" at bounding box center [294, 153] width 421 height 17
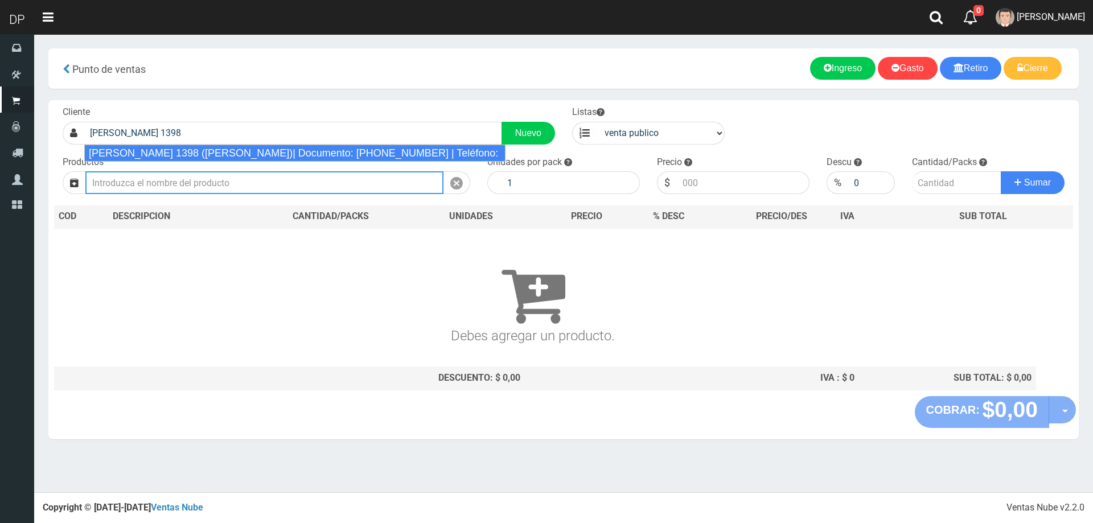
type input "[PERSON_NAME] 1398 ([PERSON_NAME])| Documento: [PHONE_NUMBER] | Teléfono:"
select select "2"
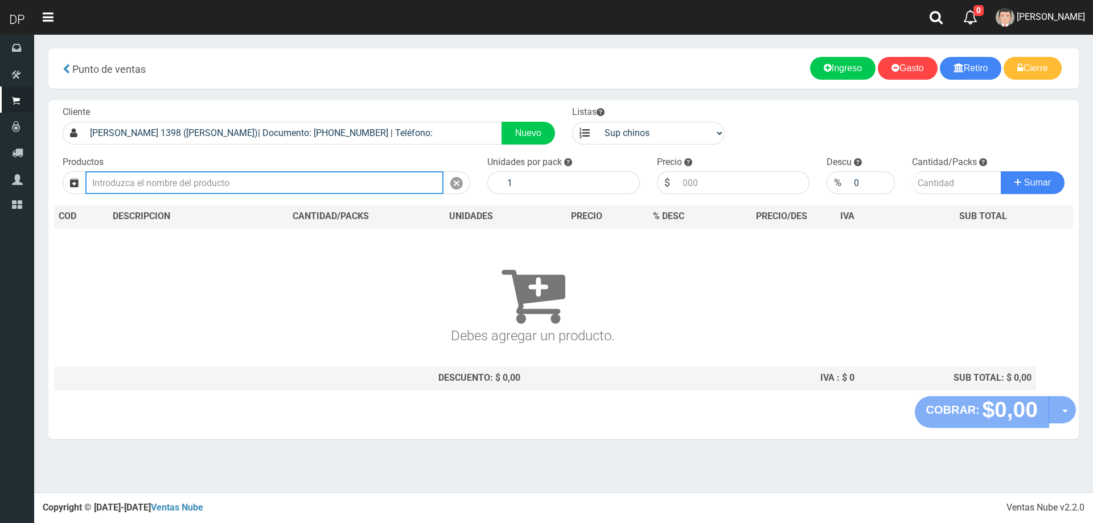
click at [166, 189] on input "text" at bounding box center [264, 182] width 358 height 23
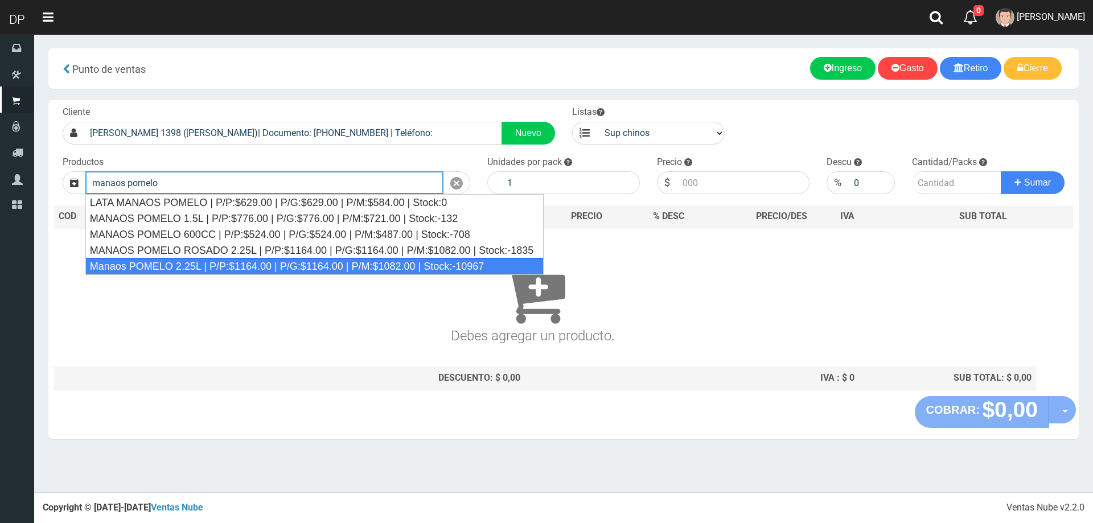
click at [195, 263] on div "Manaos POMELO 2.25L | P/P:$1164.00 | P/G:$1164.00 | P/M:$1082.00 | Stock:-10967" at bounding box center [314, 266] width 458 height 17
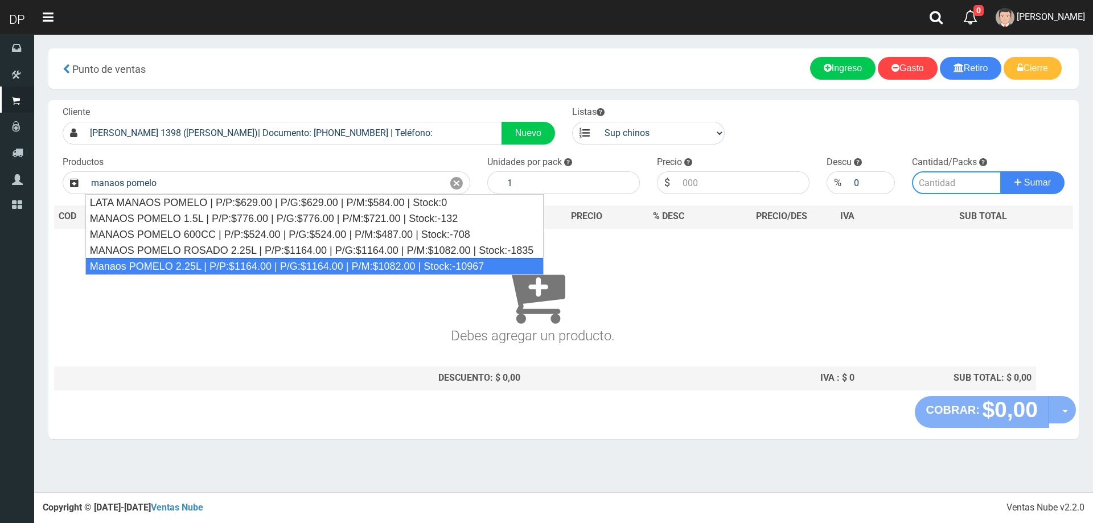
type input "Manaos POMELO 2.25L | P/P:$1164.00 | P/G:$1164.00 | P/M:$1082.00 | Stock:-10967"
type input "6"
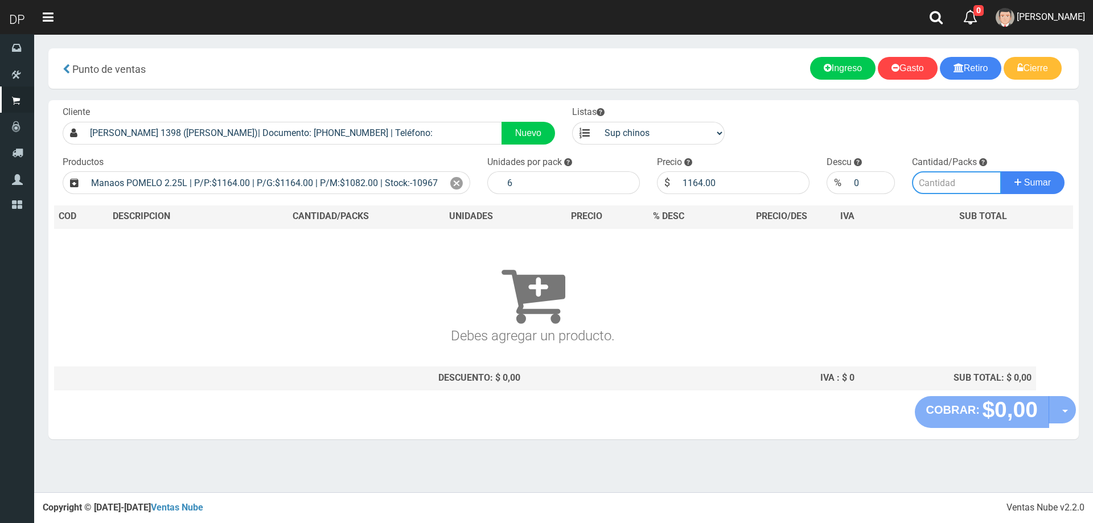
click at [940, 188] on input "number" at bounding box center [957, 182] width 90 height 23
click at [780, 195] on div "Cliente [PERSON_NAME] 1398 ([PERSON_NAME])| Documento: [PHONE_NUMBER] | Teléfon…" at bounding box center [563, 248] width 1031 height 296
click at [780, 195] on div "Cliente MIGUEL ANGEL 1398 (JOSE LEON SUAREZ)| Documento: 11398888888888 | Teléf…" at bounding box center [563, 248] width 1031 height 296
click at [778, 188] on input "1164.00" at bounding box center [743, 182] width 133 height 23
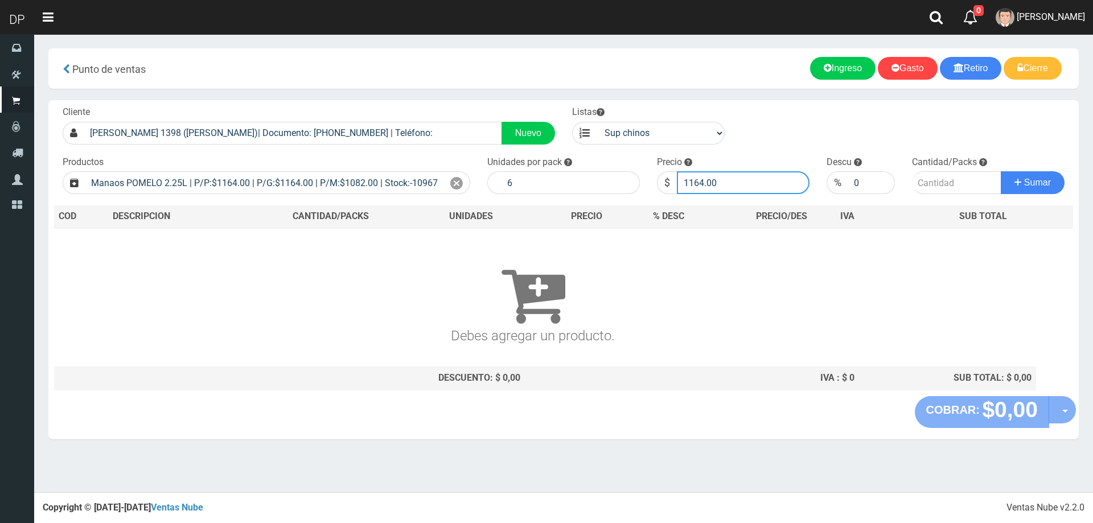
click at [778, 188] on input "1164.00" at bounding box center [743, 182] width 133 height 23
type input "1030"
type input "1"
click at [1001, 171] on button "Sumar" at bounding box center [1033, 182] width 64 height 23
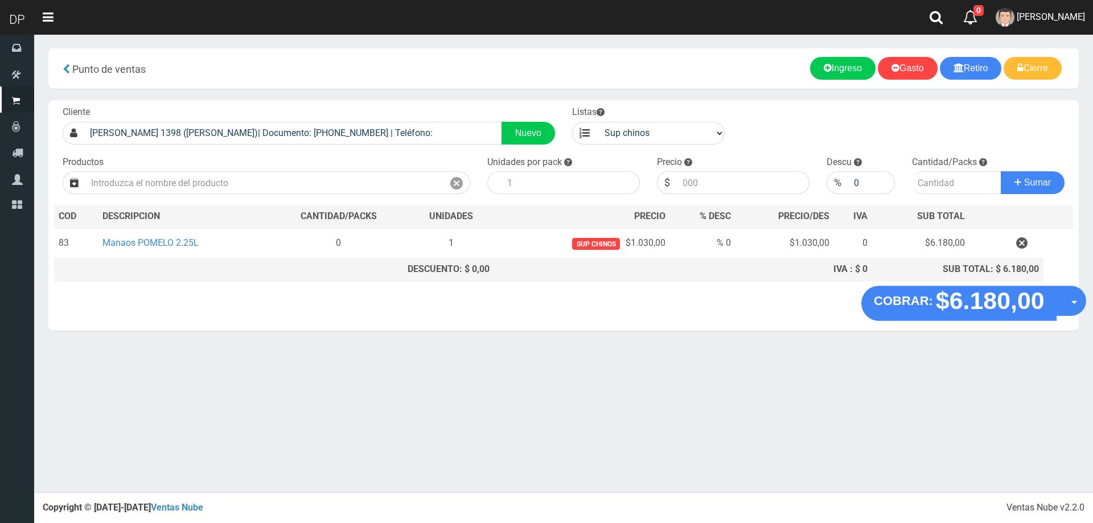
click at [1059, 300] on button "Opciones" at bounding box center [1071, 301] width 30 height 30
click at [1056, 307] on link "Hacer Devolucion" at bounding box center [1035, 305] width 102 height 26
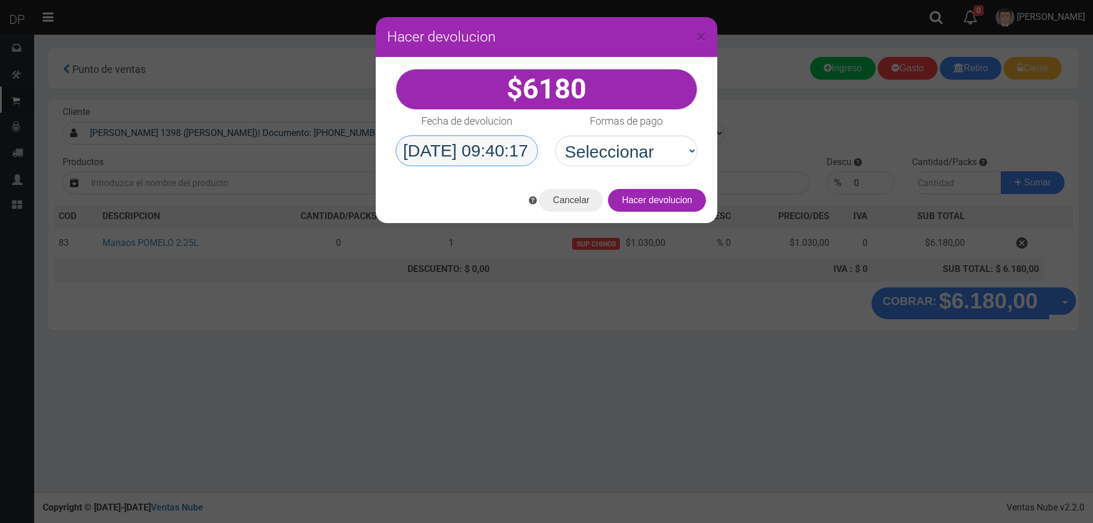
click at [519, 149] on input "2025/09/22 09:40:17" at bounding box center [467, 151] width 142 height 31
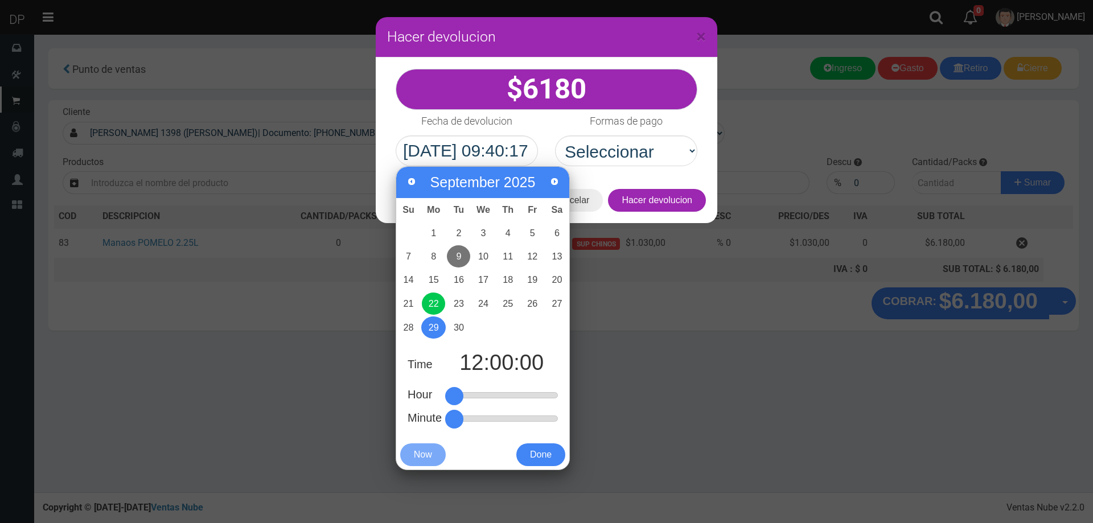
click at [452, 252] on link "9" at bounding box center [458, 256] width 23 height 22
type input "2025-09-09 12:00:00"
drag, startPoint x: 654, startPoint y: 151, endPoint x: 653, endPoint y: 157, distance: 6.4
click at [654, 151] on select "Seleccionar Efectivo Tarjeta de Crédito Depósito Débito" at bounding box center [626, 151] width 142 height 31
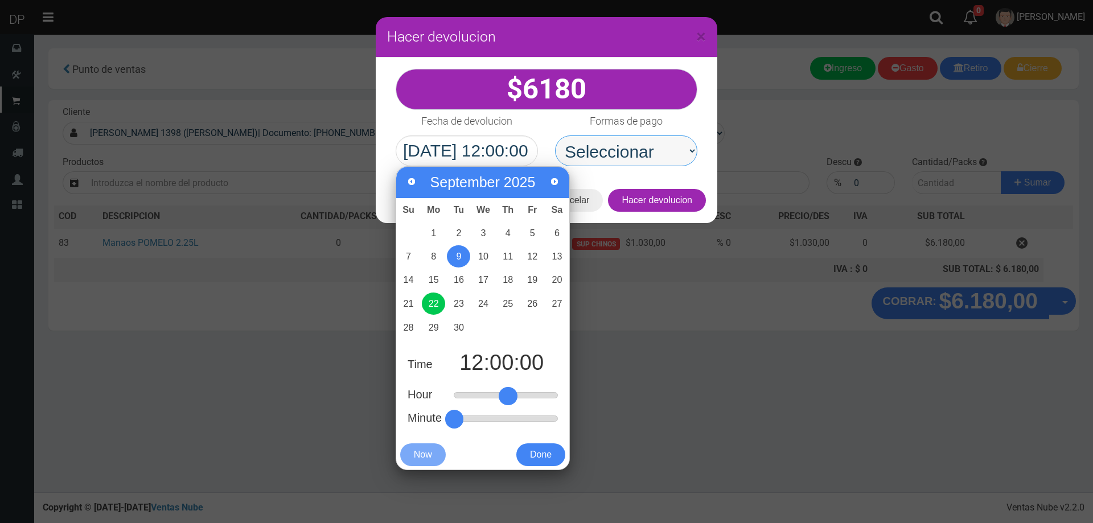
scroll to position [0, 0]
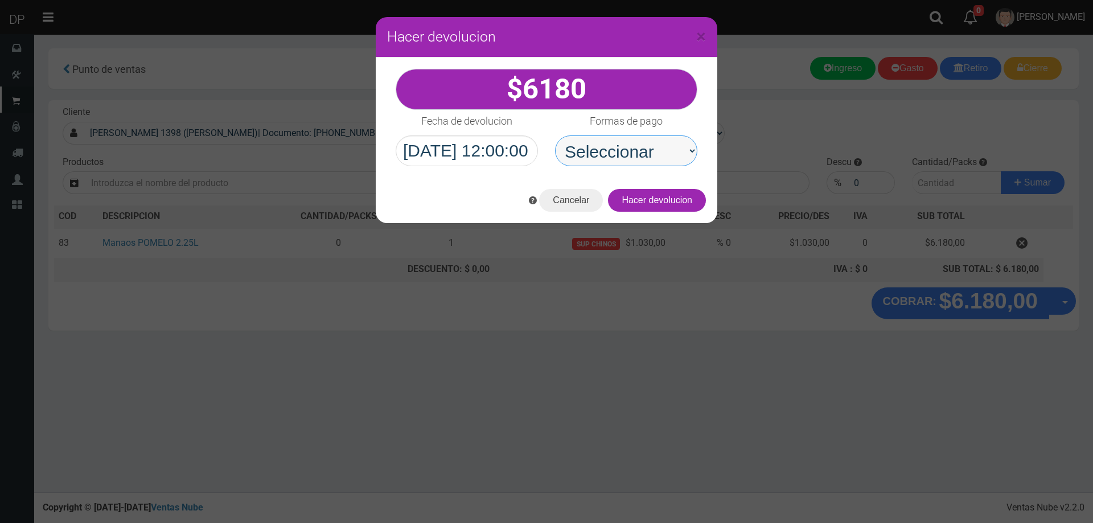
select select "Efectivo"
click at [555, 136] on select "Seleccionar Efectivo Tarjeta de Crédito Depósito Débito" at bounding box center [626, 151] width 142 height 31
click at [684, 204] on button "Hacer devolucion" at bounding box center [657, 200] width 98 height 23
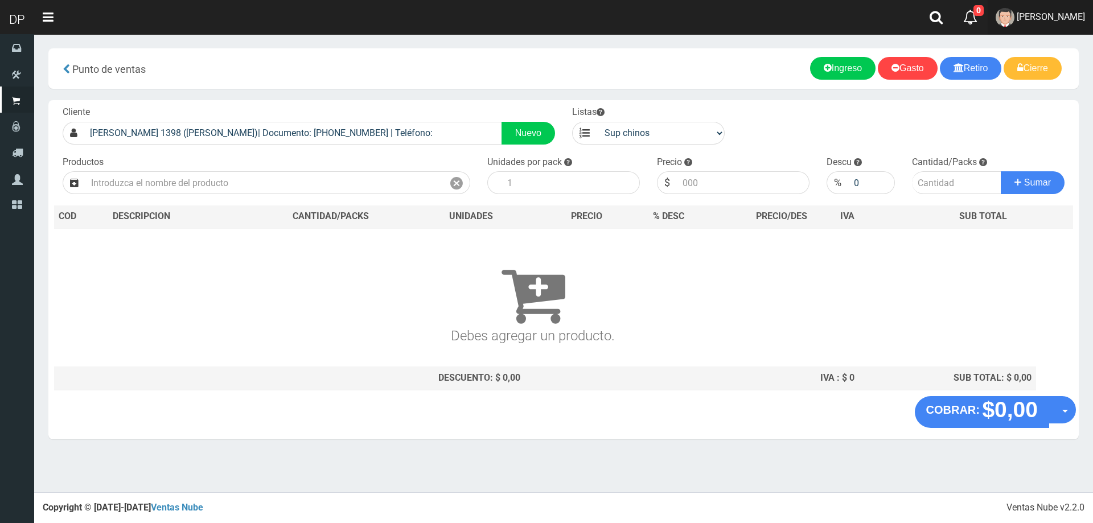
click at [1042, 10] on link "Betiana Paola Casco" at bounding box center [1040, 17] width 105 height 35
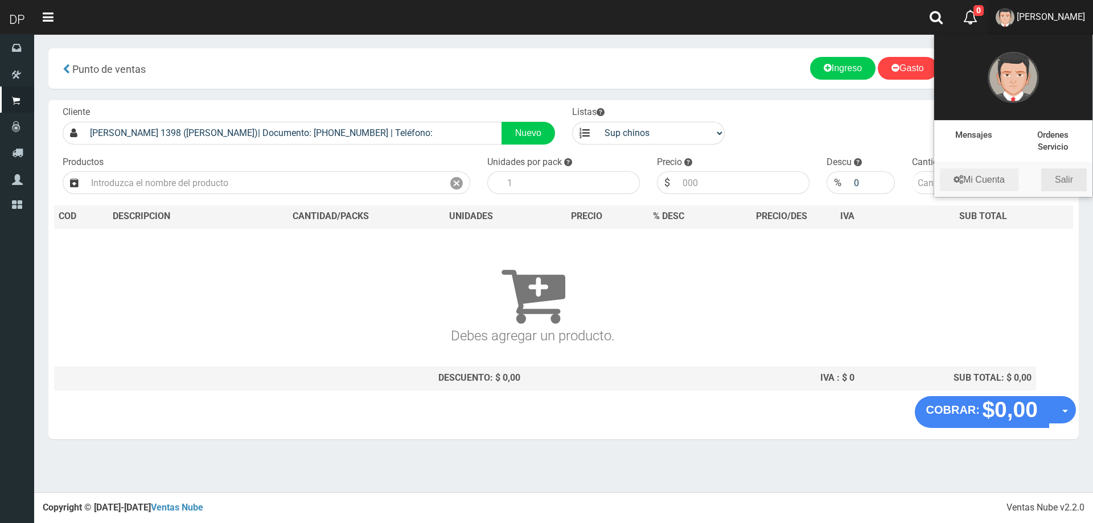
click at [1072, 180] on link "Salir" at bounding box center [1065, 180] width 46 height 23
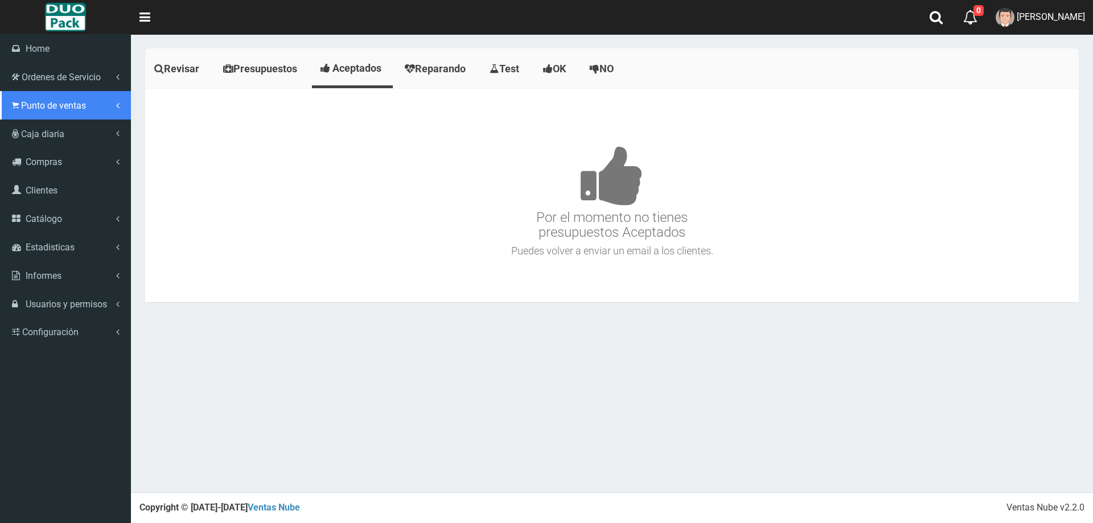
click at [30, 109] on span "Punto de ventas" at bounding box center [53, 105] width 65 height 11
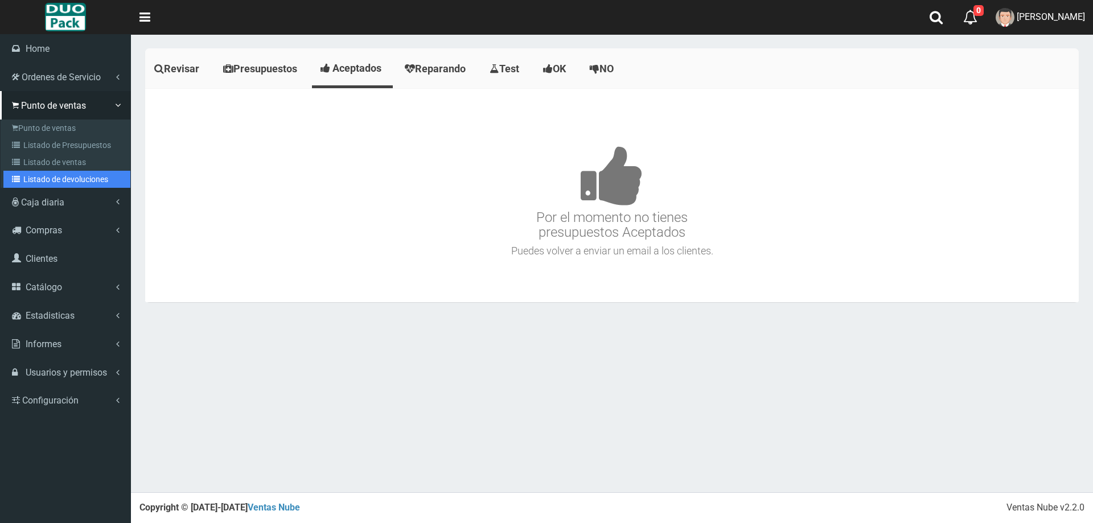
click at [63, 177] on link "Listado de devoluciones" at bounding box center [66, 179] width 127 height 17
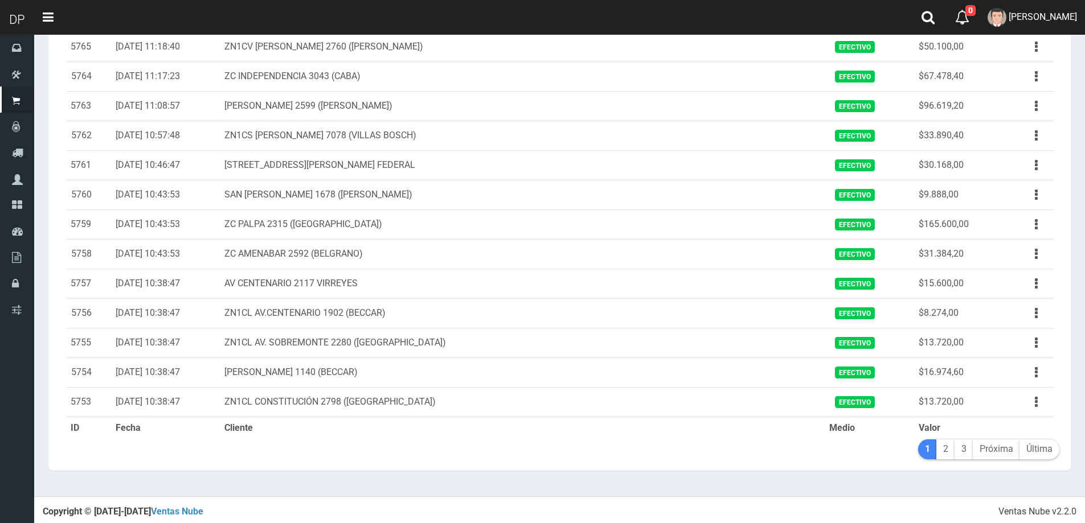
scroll to position [1178, 0]
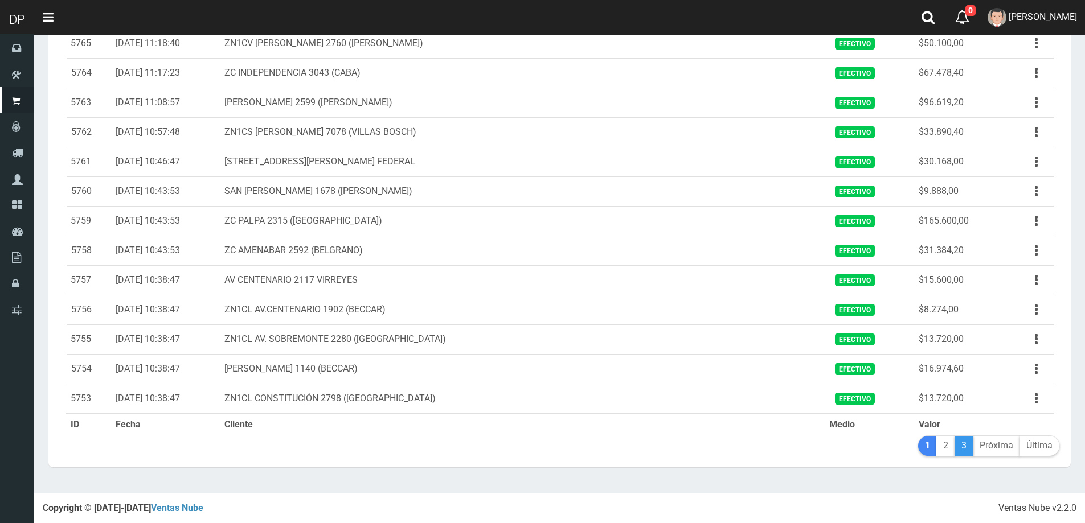
click at [969, 449] on link "3" at bounding box center [963, 446] width 19 height 20
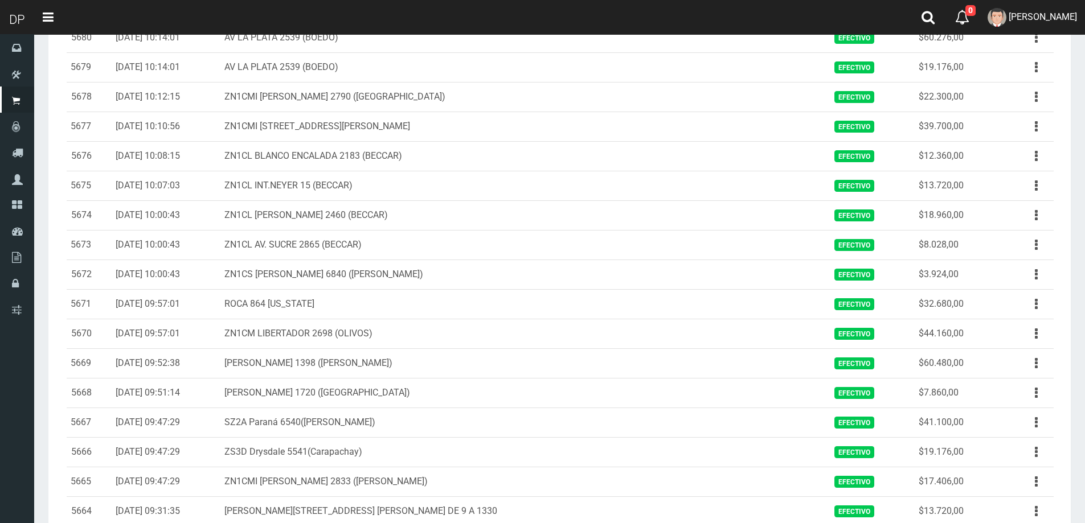
scroll to position [740, 0]
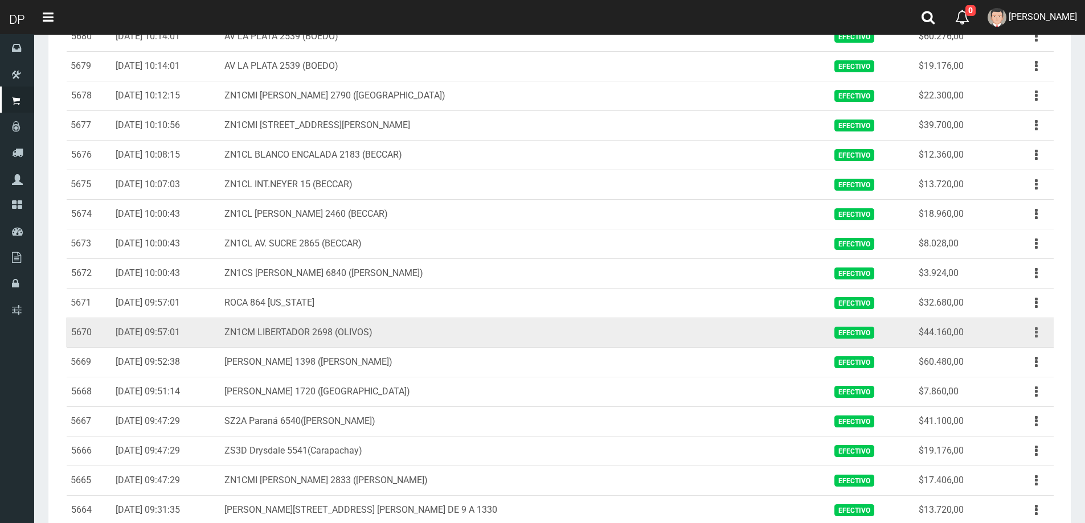
click at [1032, 331] on button "button" at bounding box center [1036, 333] width 26 height 20
click at [1017, 352] on link "Ver" at bounding box center [1003, 360] width 90 height 25
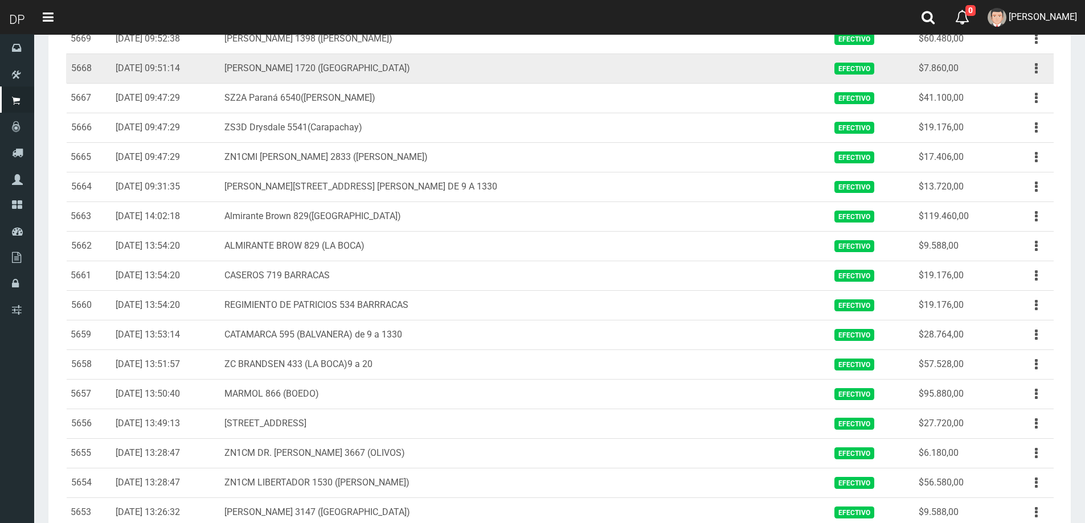
scroll to position [781, 0]
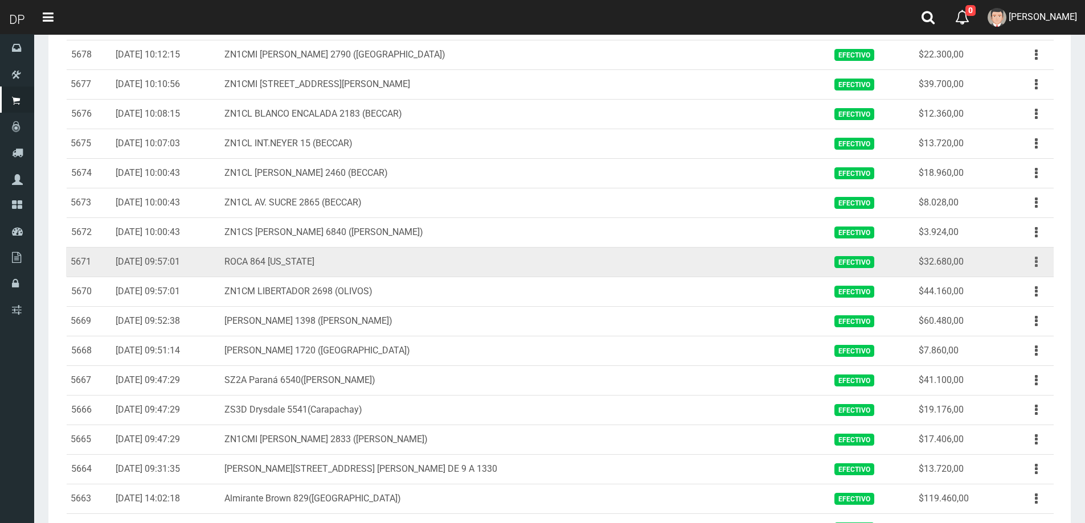
click at [1036, 264] on icon "button" at bounding box center [1036, 262] width 3 height 20
click at [1010, 289] on link "Ver" at bounding box center [1003, 289] width 90 height 25
